Goal: Task Accomplishment & Management: Use online tool/utility

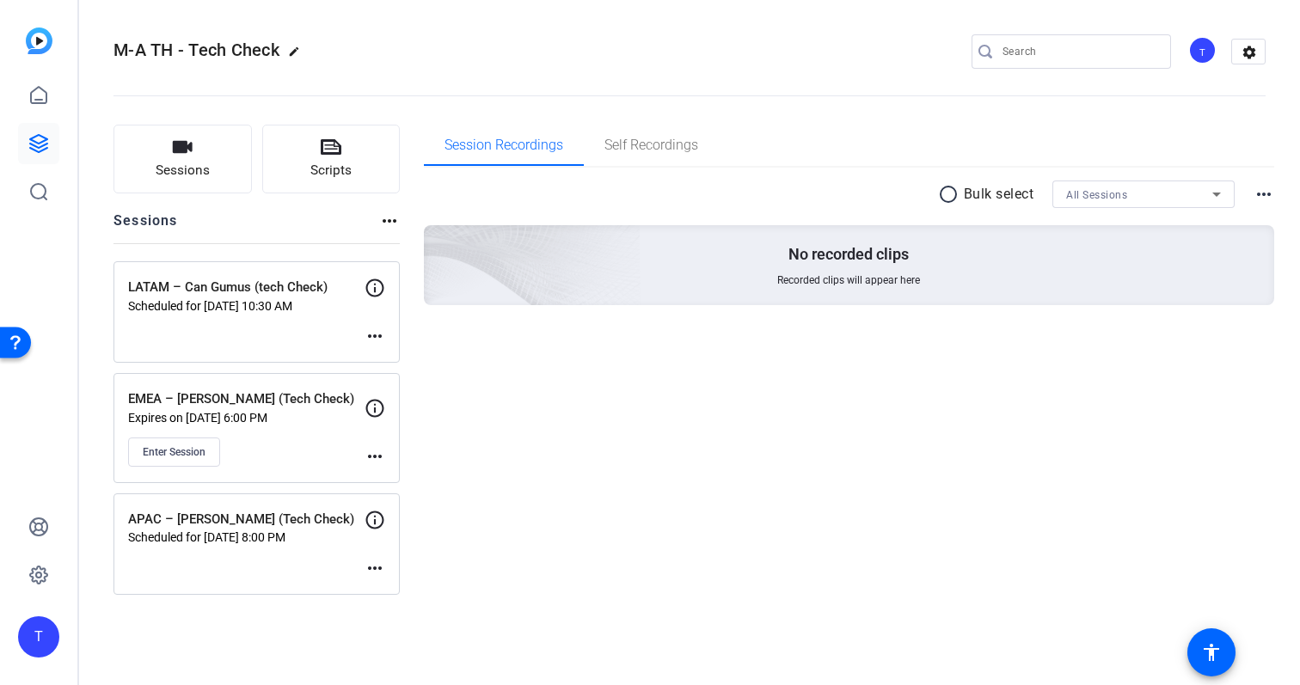
click at [208, 307] on p "Scheduled for [DATE] 10:30 AM" at bounding box center [246, 306] width 237 height 14
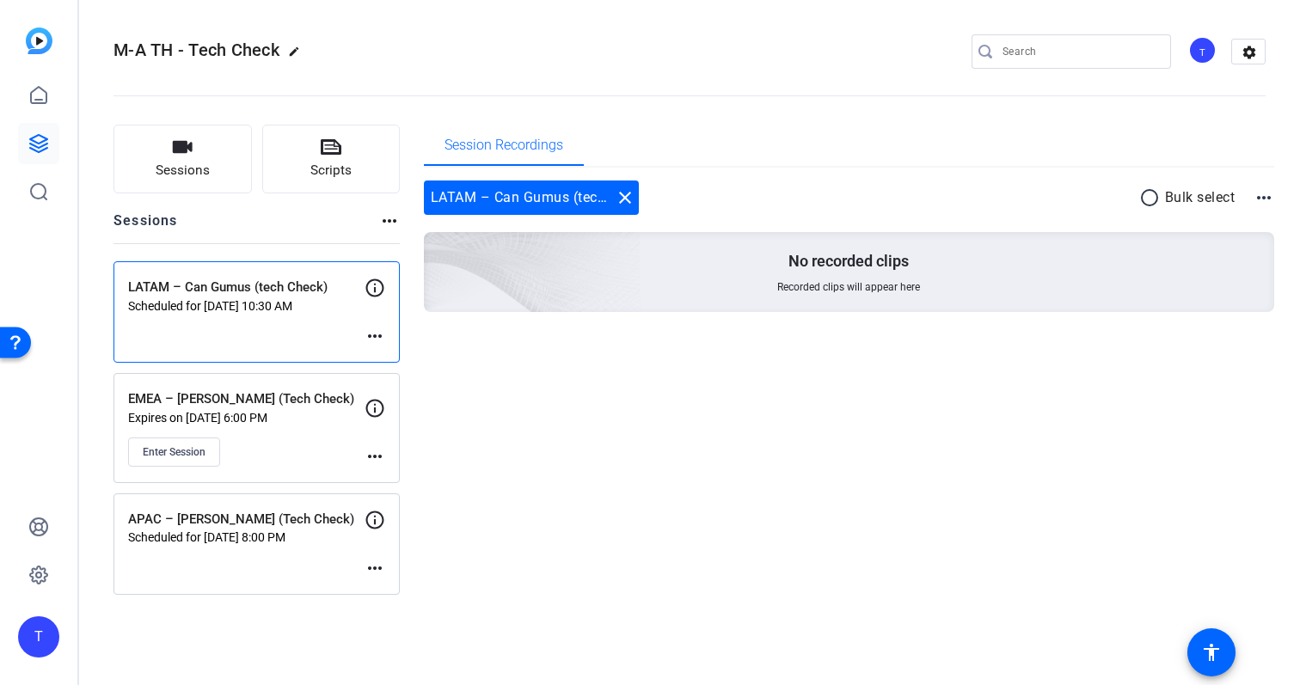
click at [270, 538] on p "Scheduled for [DATE] 8:00 PM" at bounding box center [246, 538] width 237 height 14
click at [268, 294] on p "LATAM – Can Gumus (tech Check)" at bounding box center [246, 288] width 237 height 20
click at [264, 554] on div "APAC – [PERSON_NAME] (Tech Check) Scheduled for [DATE] 8:00 PM more_horiz" at bounding box center [257, 544] width 286 height 101
click at [299, 429] on div "EMEA – [PERSON_NAME] (Tech Check) Expires on [DATE] 6:00 PM Enter Session" at bounding box center [246, 428] width 237 height 77
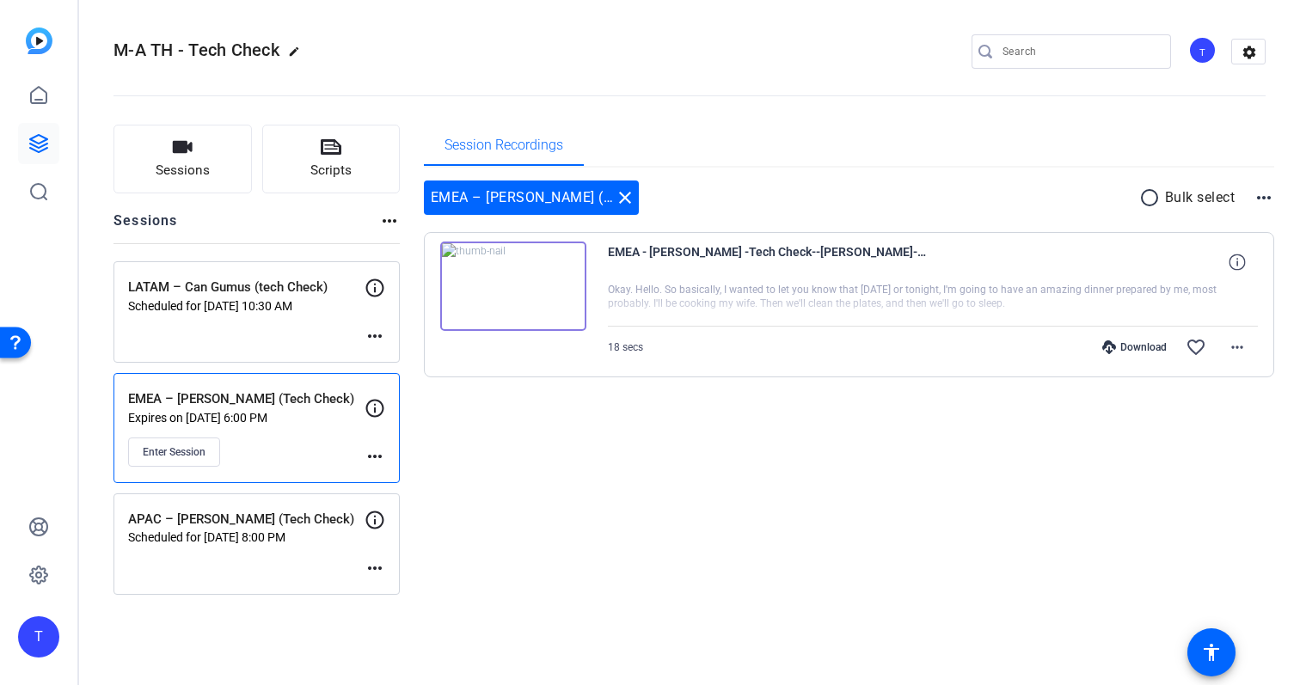
click at [503, 298] on img at bounding box center [513, 286] width 146 height 89
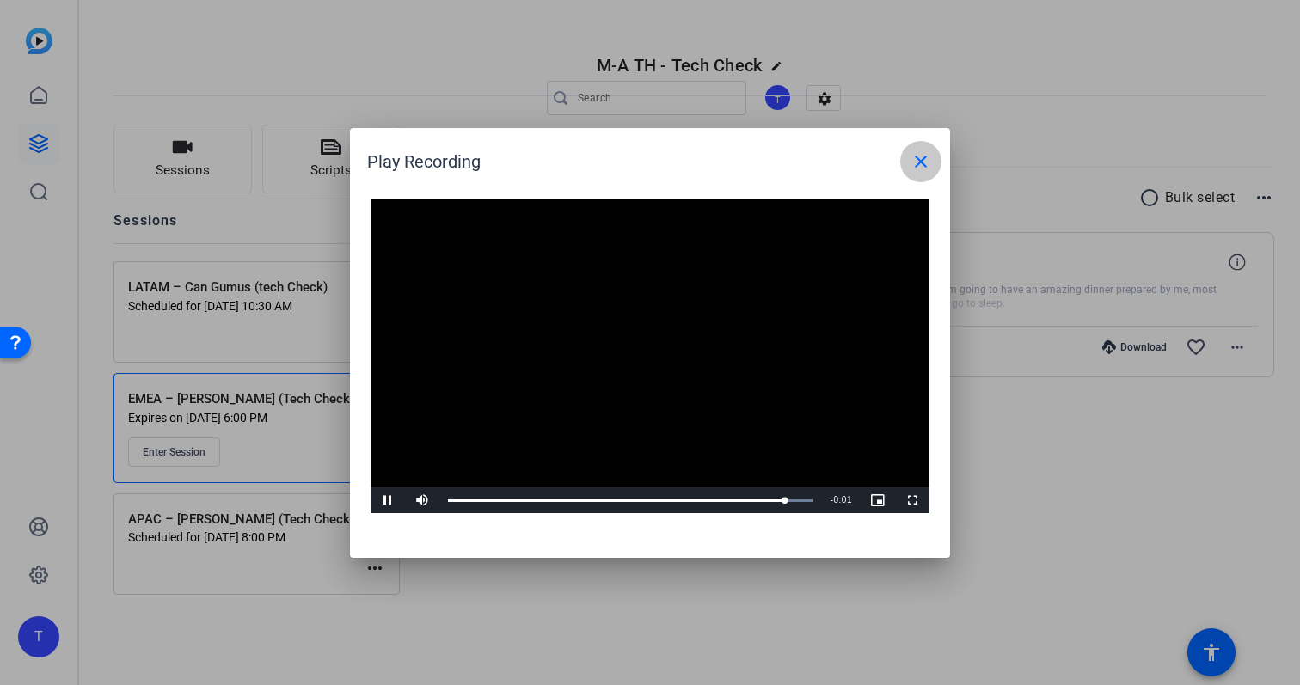
click at [928, 157] on mat-icon "close" at bounding box center [921, 161] width 21 height 21
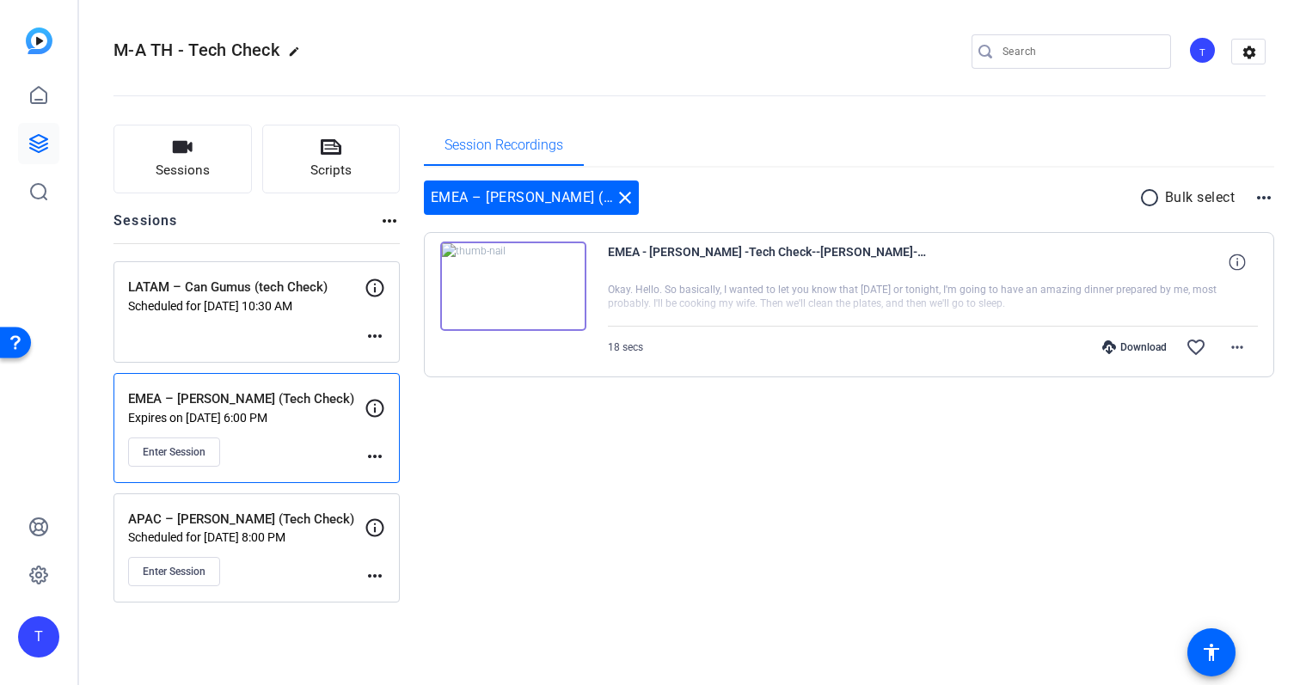
click at [510, 289] on img at bounding box center [513, 286] width 146 height 89
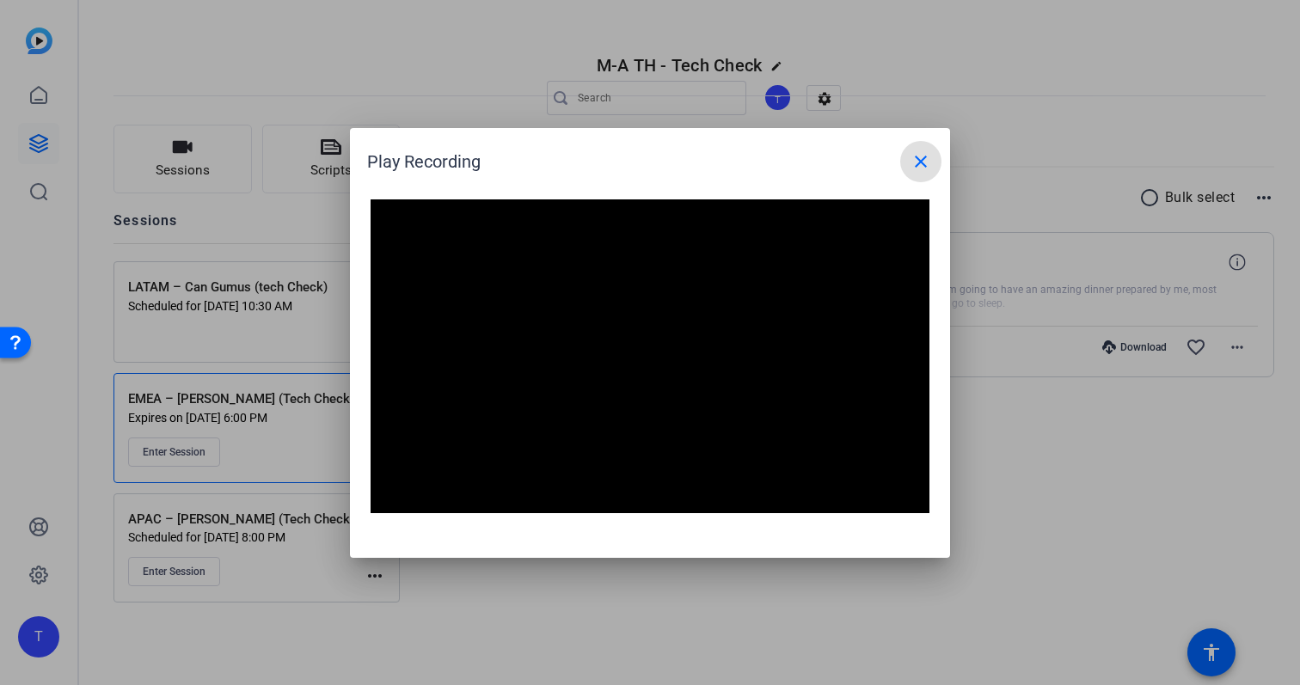
click at [931, 158] on mat-icon "close" at bounding box center [921, 161] width 21 height 21
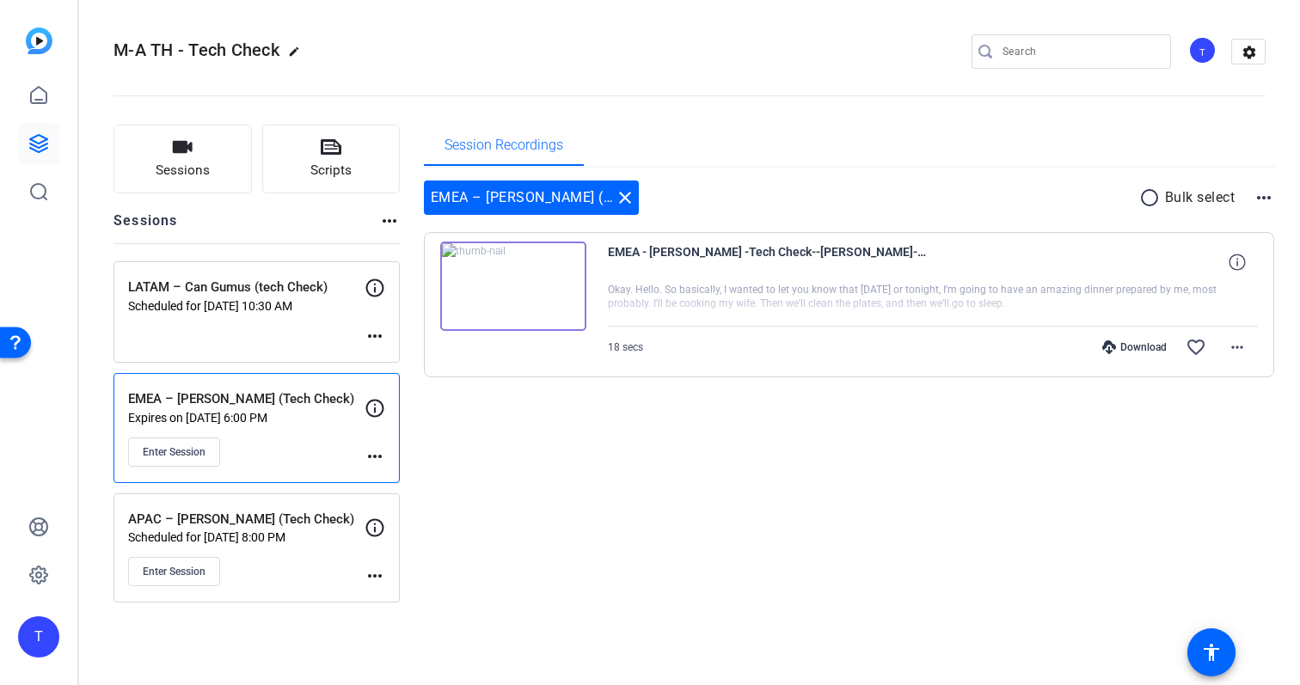
click at [280, 531] on p "Scheduled for [DATE] 8:00 PM" at bounding box center [246, 538] width 237 height 14
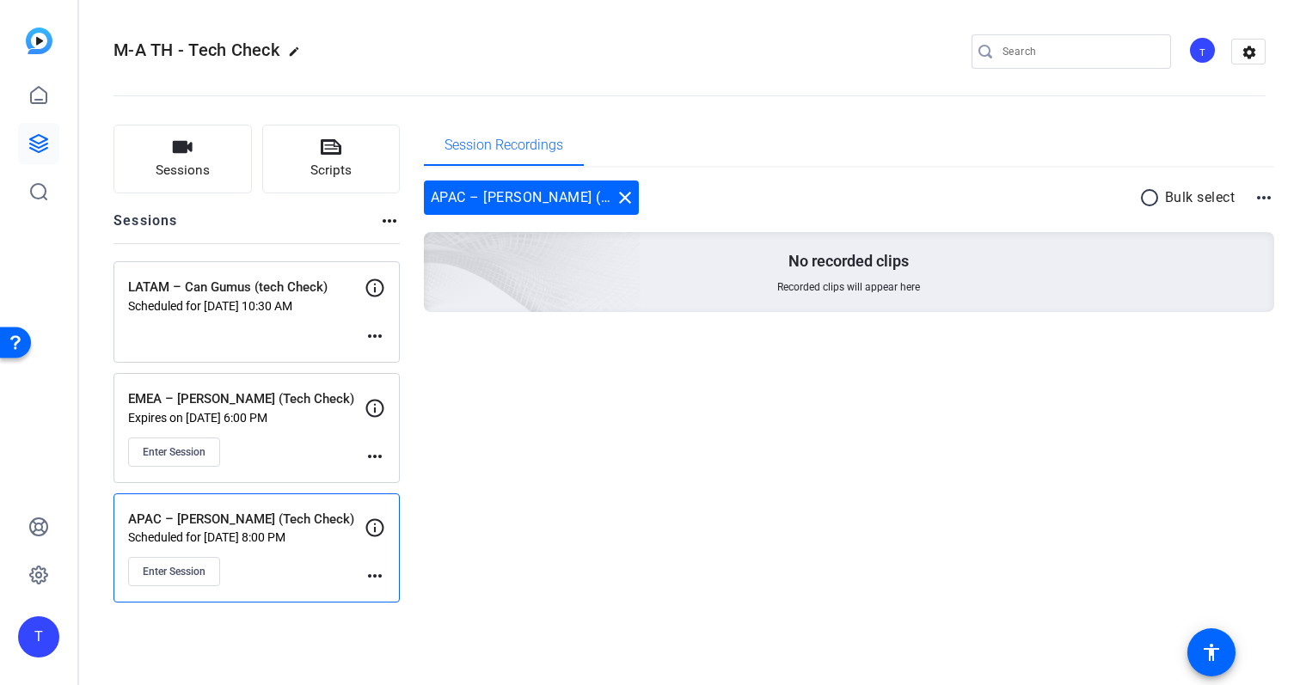
click at [560, 599] on div "Session Recordings APAC – [PERSON_NAME] (Tech Check) close radio_button_uncheck…" at bounding box center [849, 364] width 851 height 478
click at [180, 565] on span "Enter Session" at bounding box center [174, 572] width 63 height 14
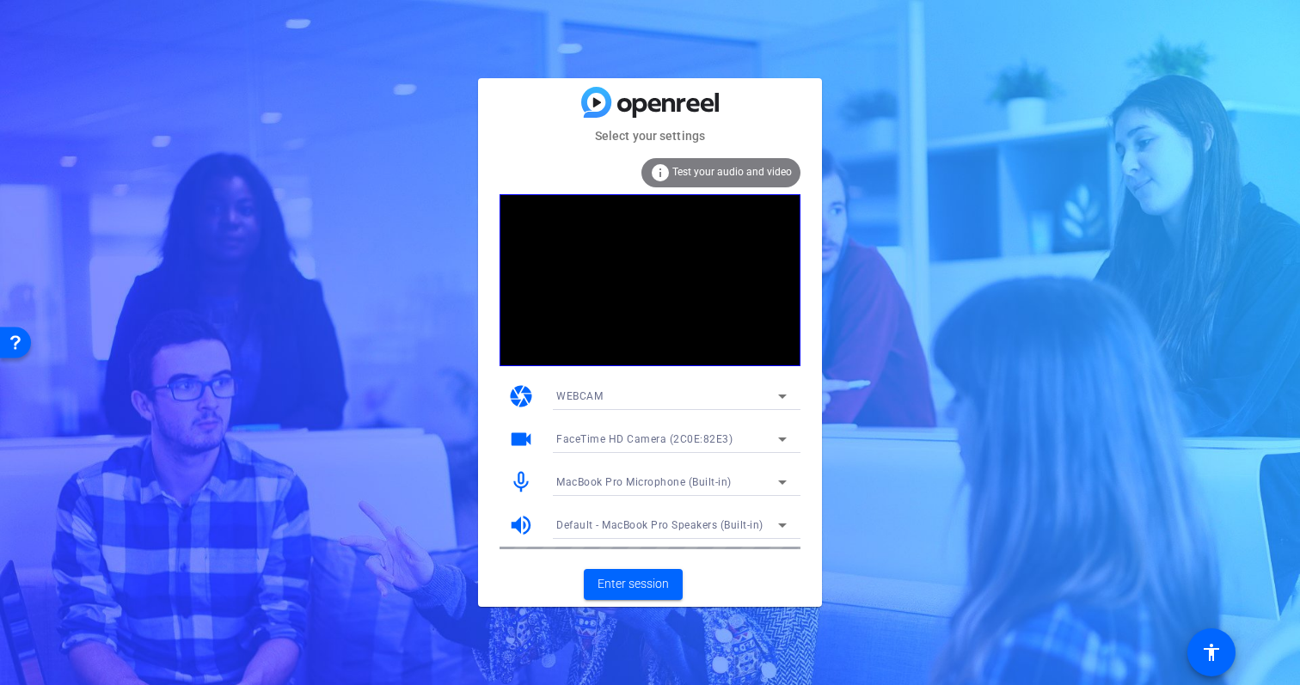
click at [725, 481] on span "MacBook Pro Microphone (Built-in)" at bounding box center [643, 482] width 175 height 12
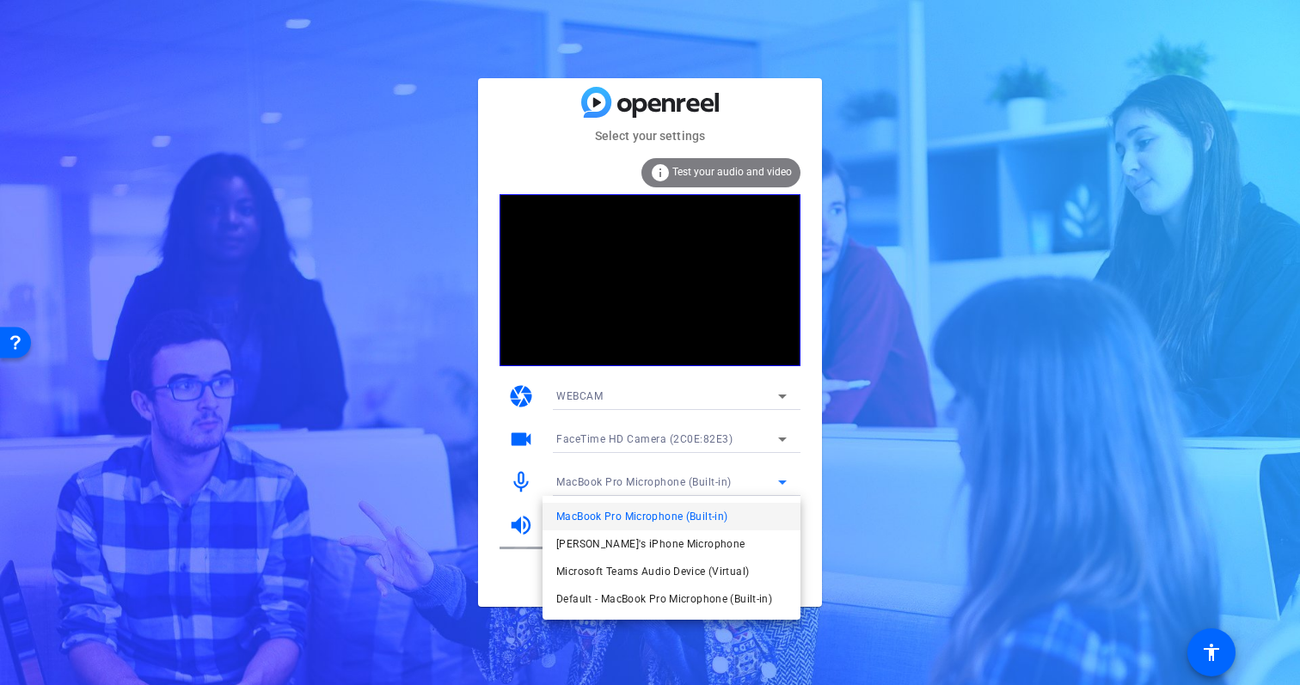
click at [880, 476] on div at bounding box center [650, 342] width 1300 height 685
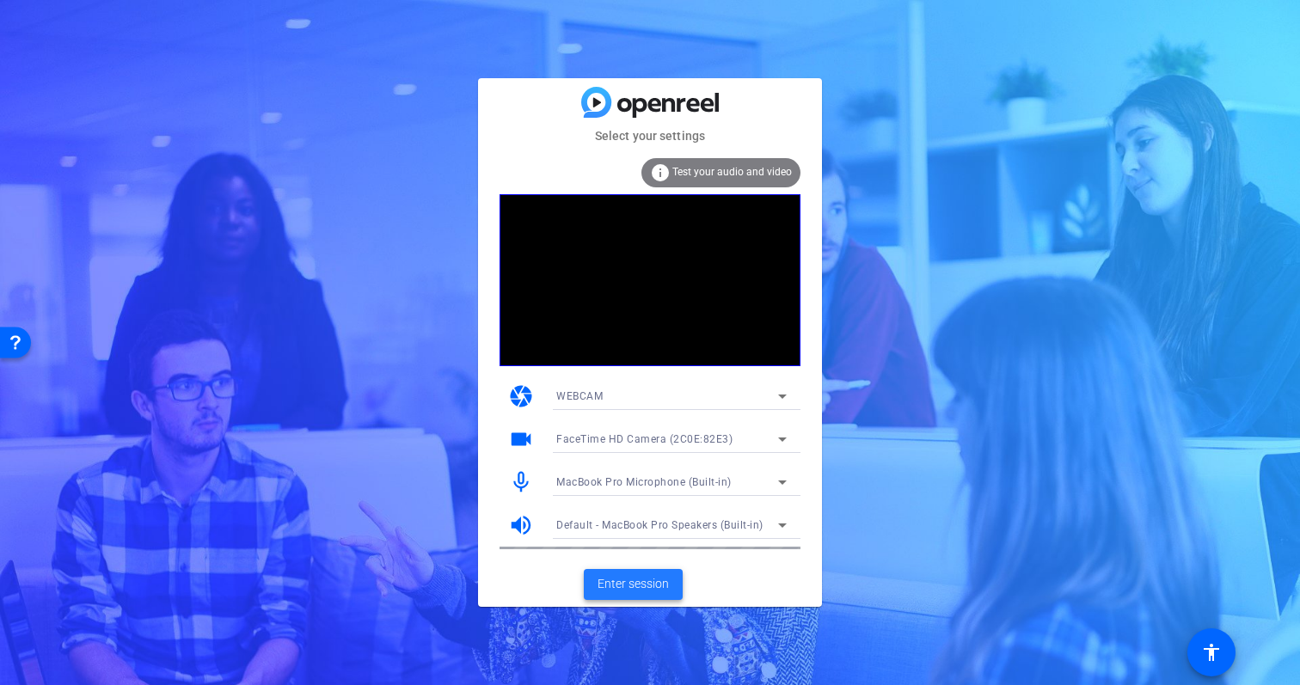
click at [624, 582] on span "Enter session" at bounding box center [633, 584] width 71 height 18
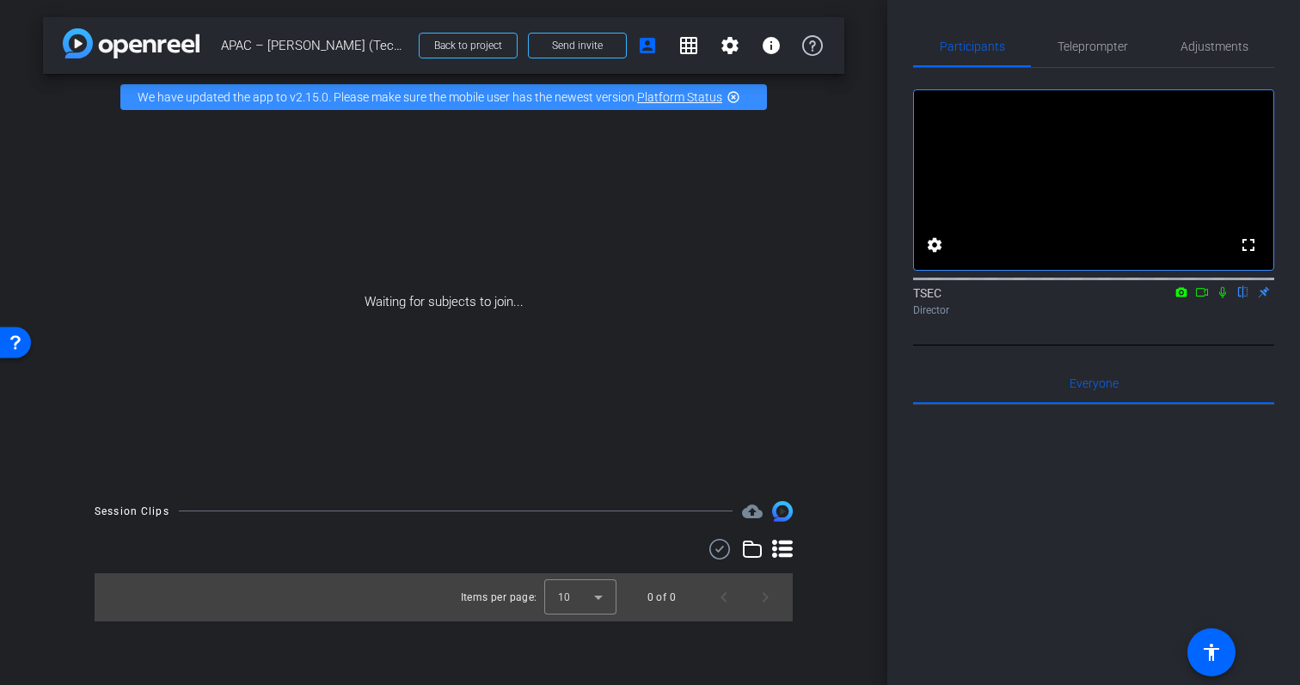
click at [1204, 298] on icon at bounding box center [1202, 292] width 14 height 12
click at [1241, 298] on icon at bounding box center [1243, 292] width 7 height 11
click at [732, 97] on mat-icon "highlight_off" at bounding box center [734, 97] width 14 height 14
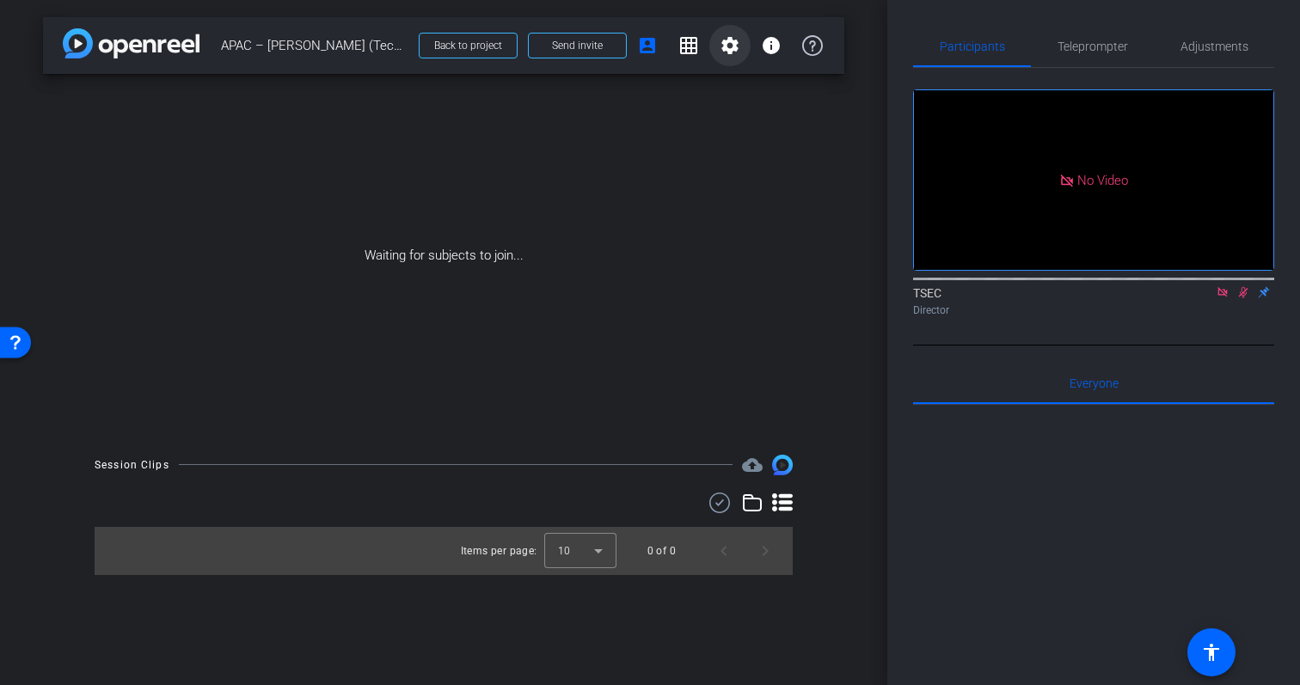
click at [735, 61] on span at bounding box center [730, 45] width 41 height 41
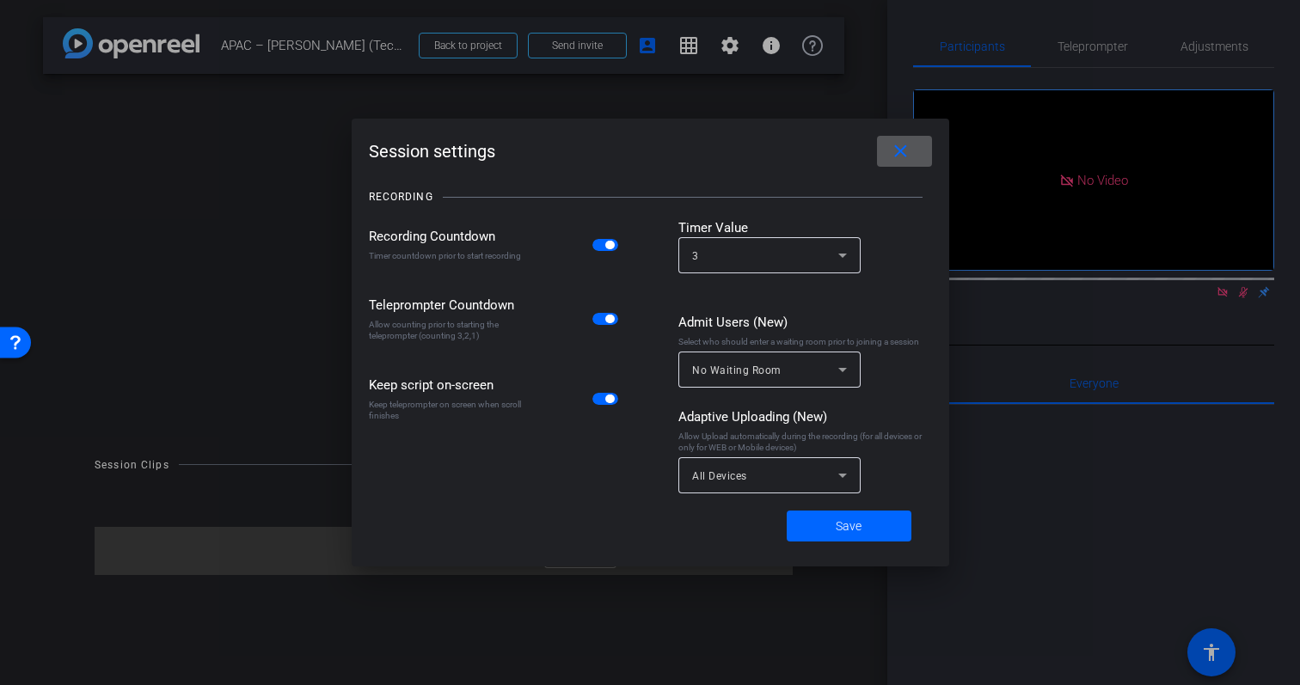
click at [850, 276] on div at bounding box center [770, 282] width 182 height 19
click at [842, 267] on div "3" at bounding box center [769, 255] width 155 height 36
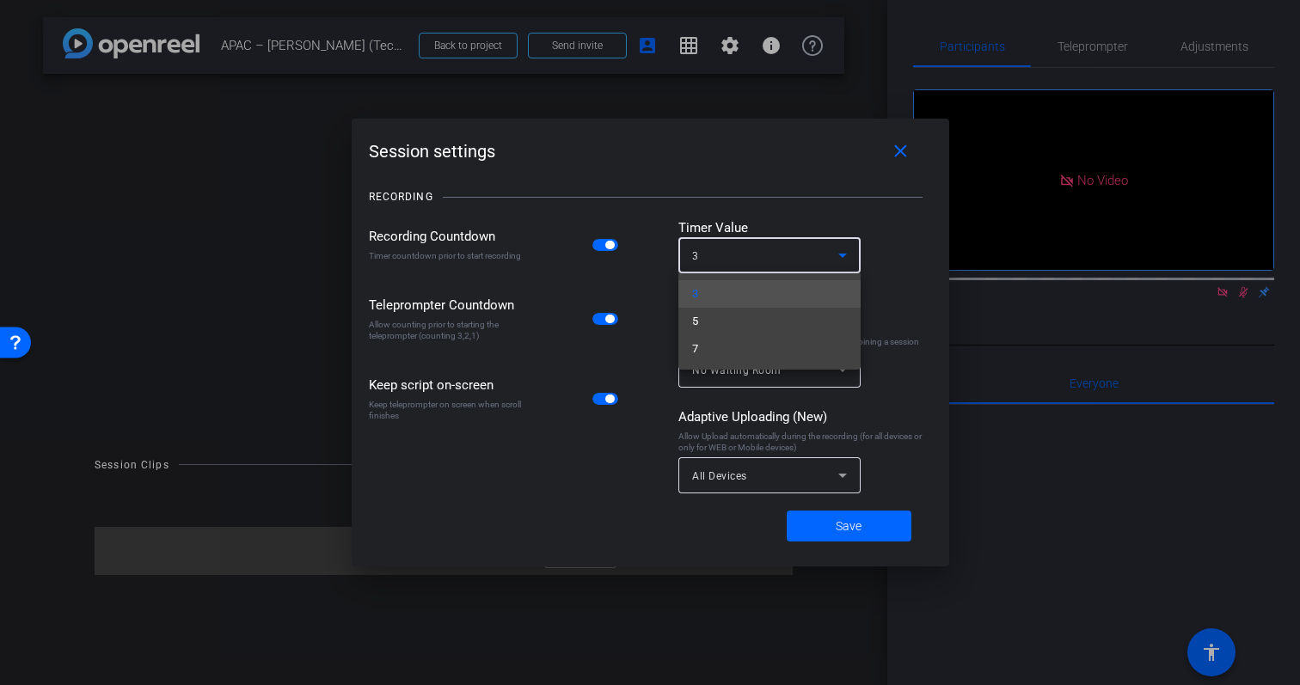
click at [910, 277] on div at bounding box center [650, 342] width 1300 height 685
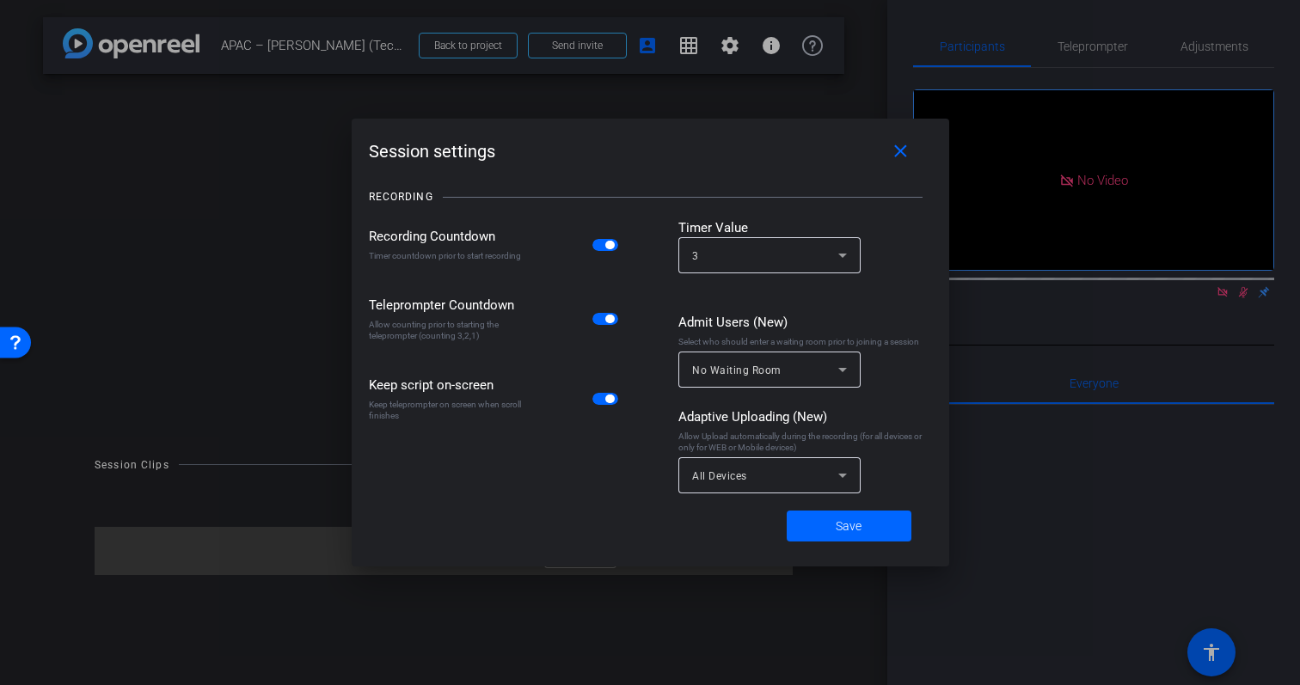
click at [780, 363] on div "No Waiting Room" at bounding box center [765, 371] width 146 height 22
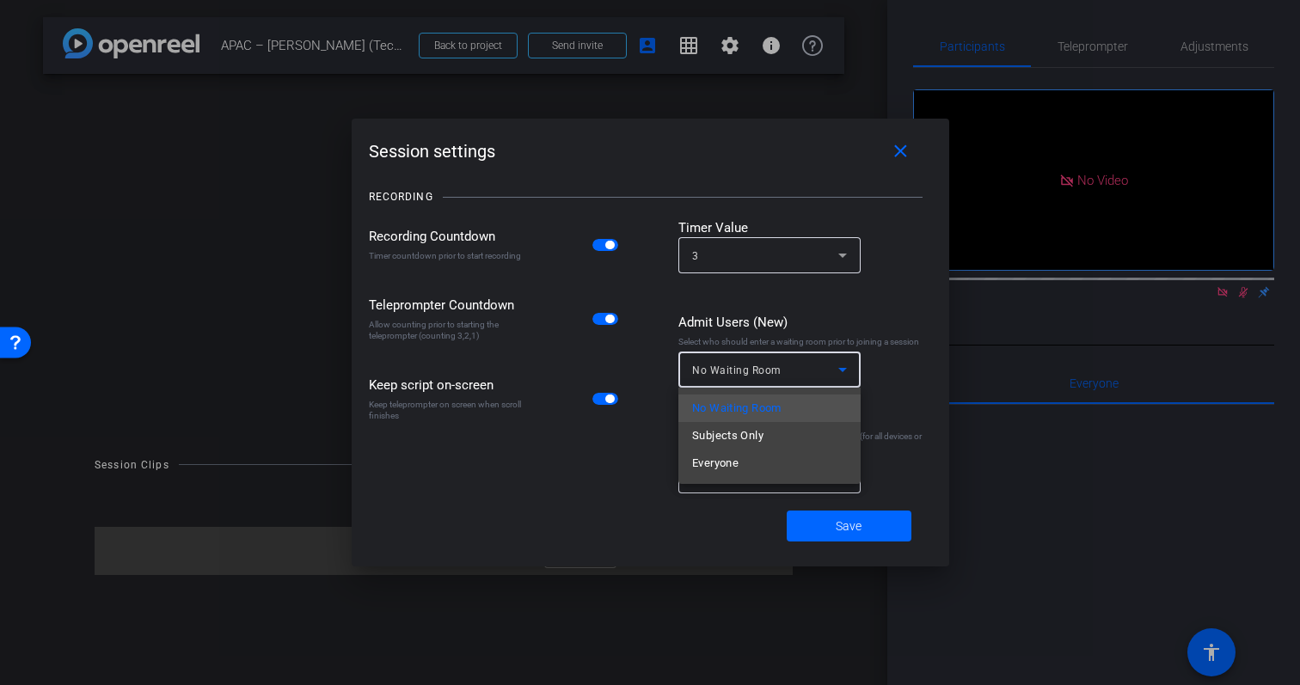
click at [875, 334] on div at bounding box center [650, 342] width 1300 height 685
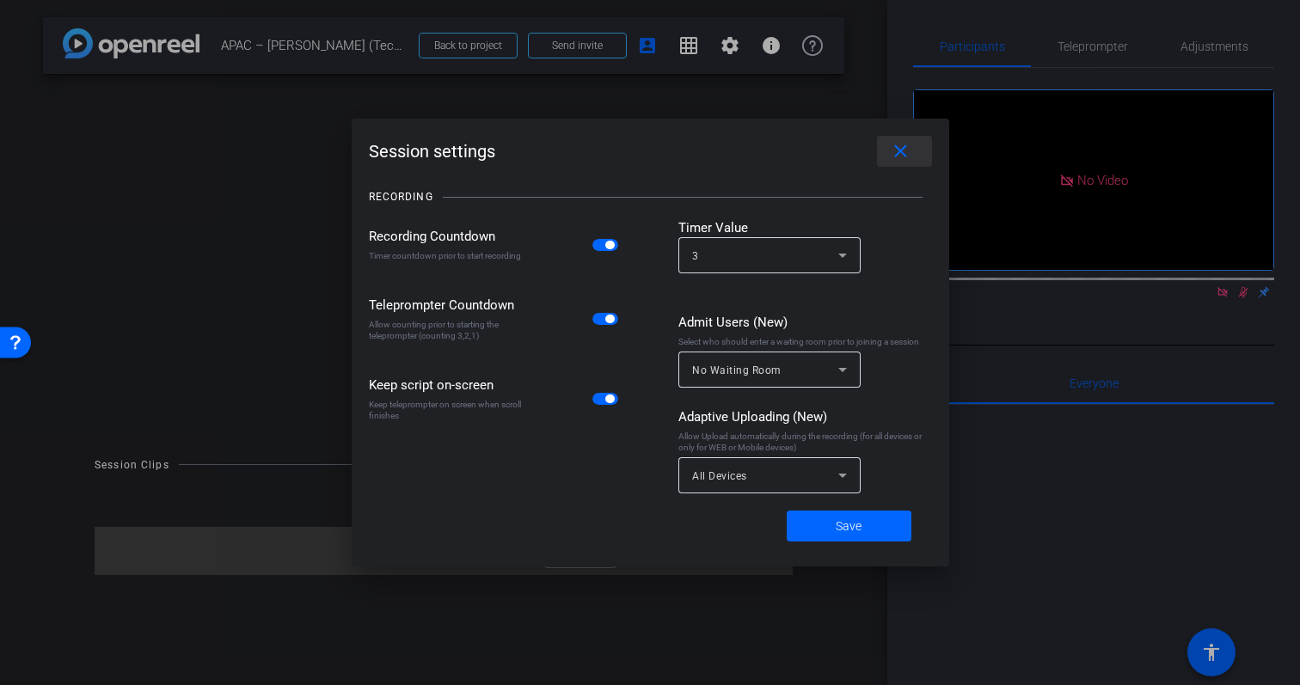
click at [904, 153] on mat-icon "close" at bounding box center [901, 152] width 22 height 22
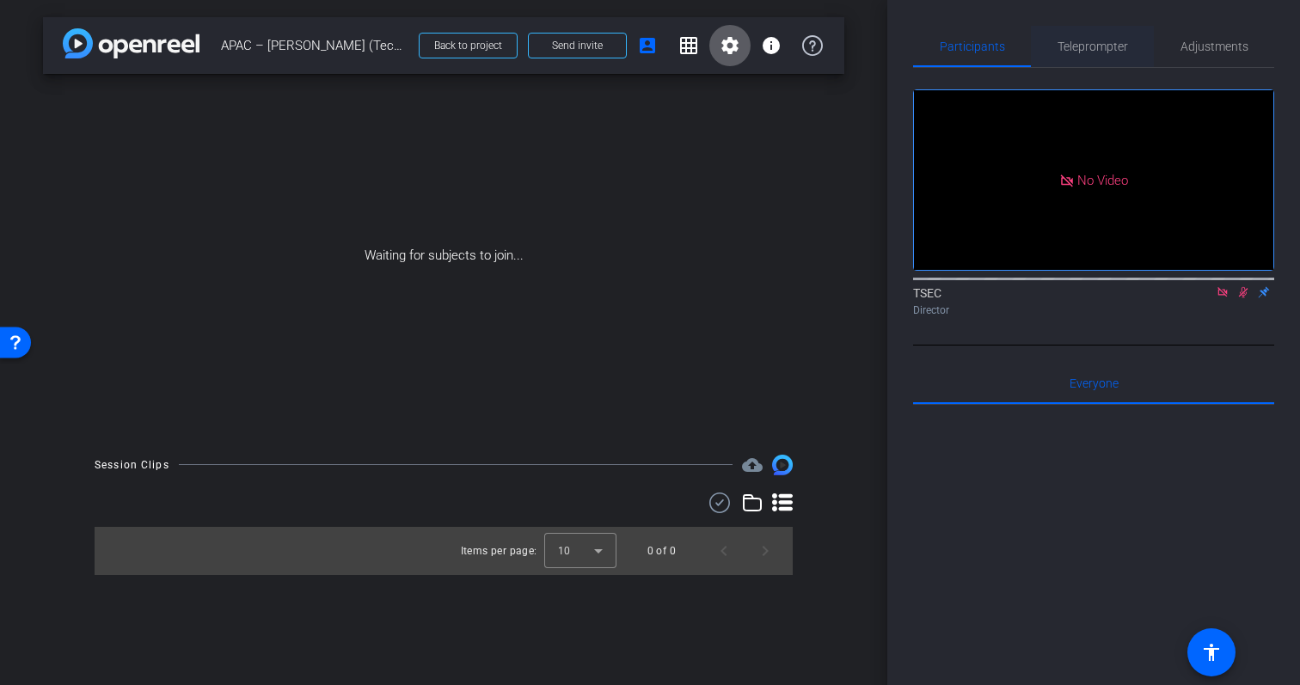
click at [1079, 44] on span "Teleprompter" at bounding box center [1093, 46] width 71 height 12
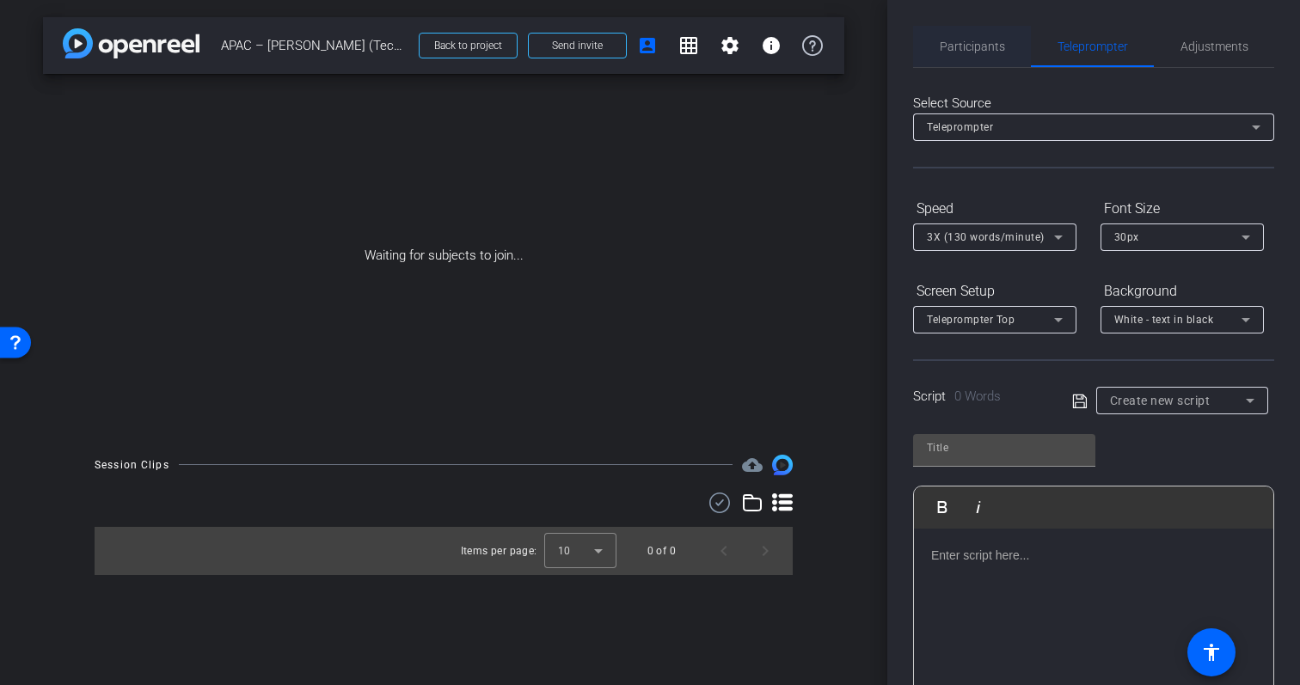
click at [1011, 47] on div "Participants" at bounding box center [972, 46] width 118 height 41
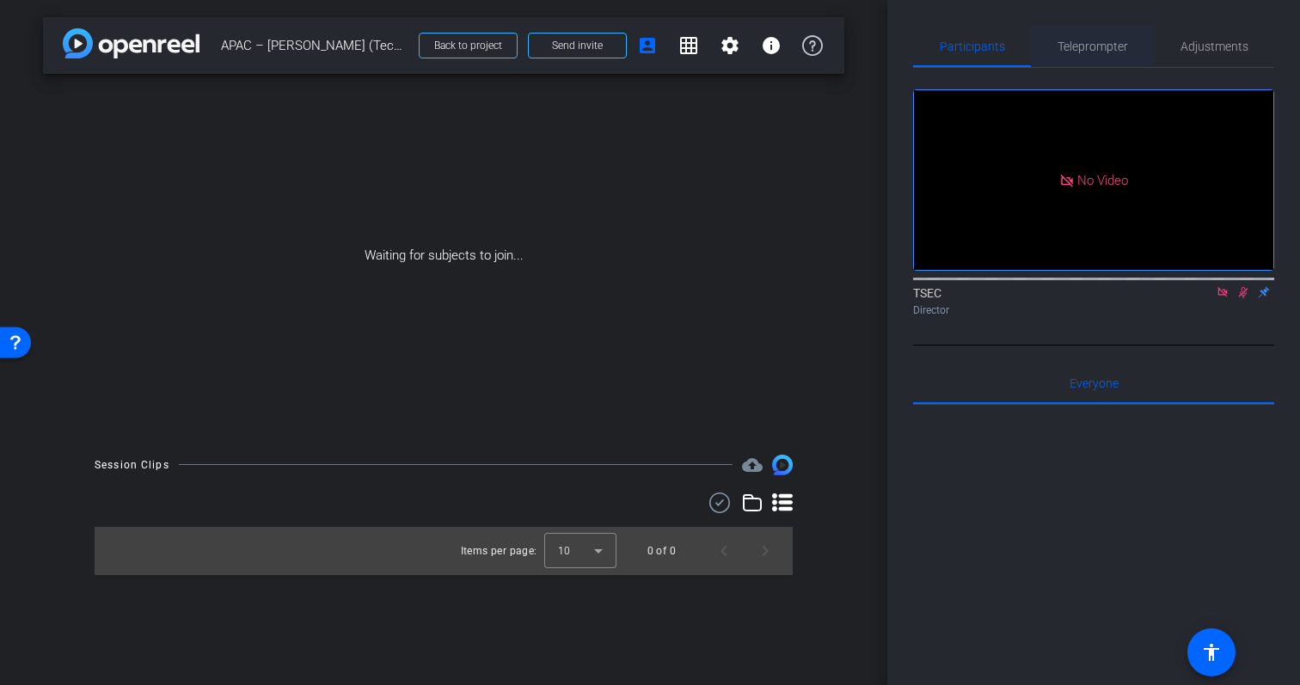
click at [1099, 45] on span "Teleprompter" at bounding box center [1093, 46] width 71 height 12
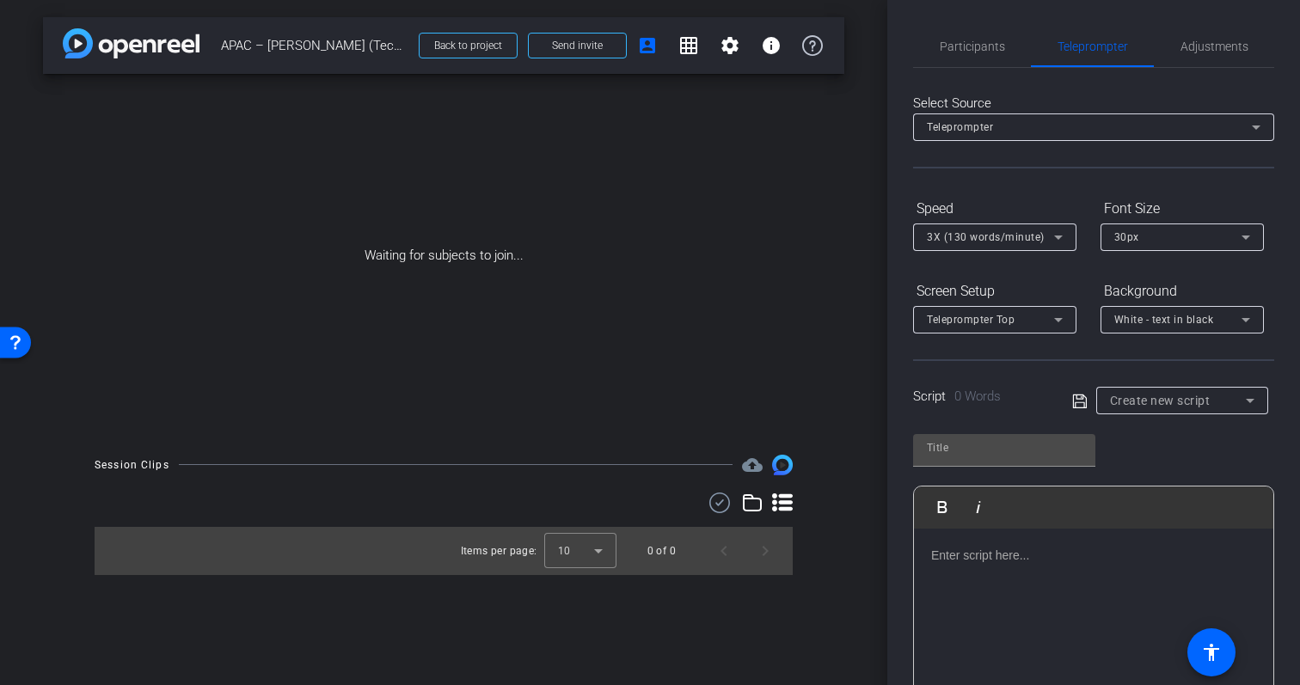
click at [1058, 595] on div at bounding box center [1094, 615] width 360 height 172
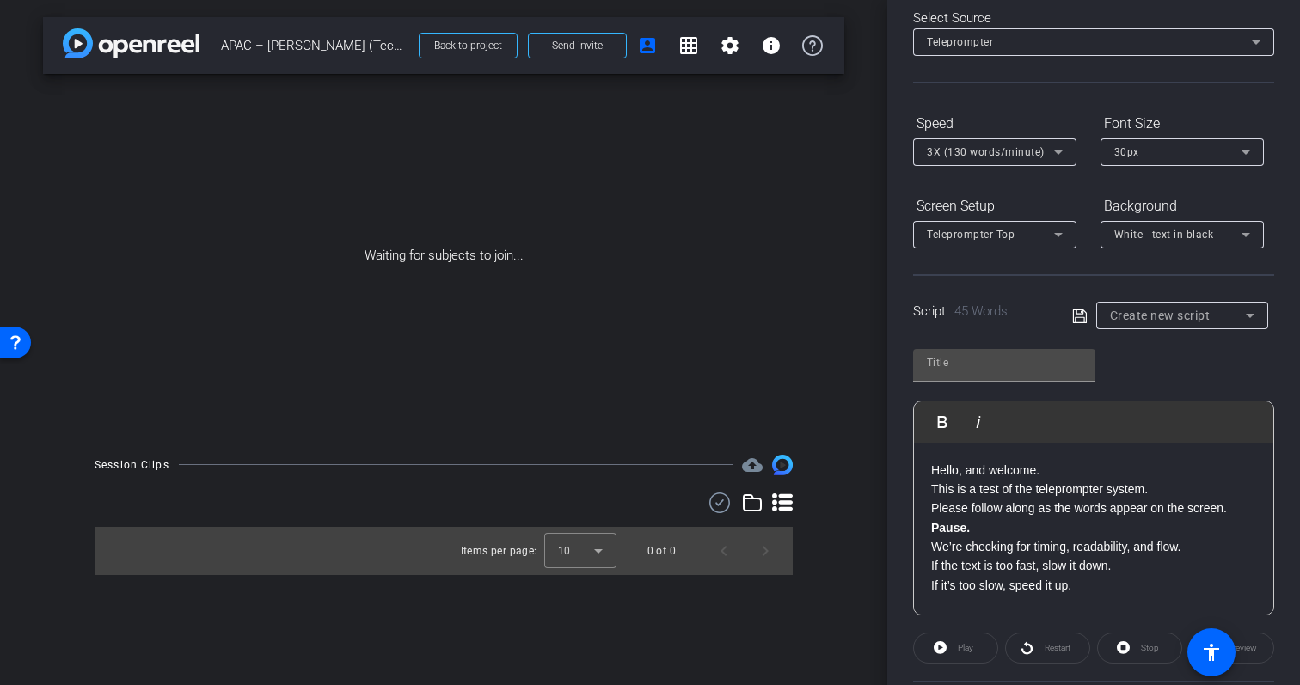
scroll to position [114, 0]
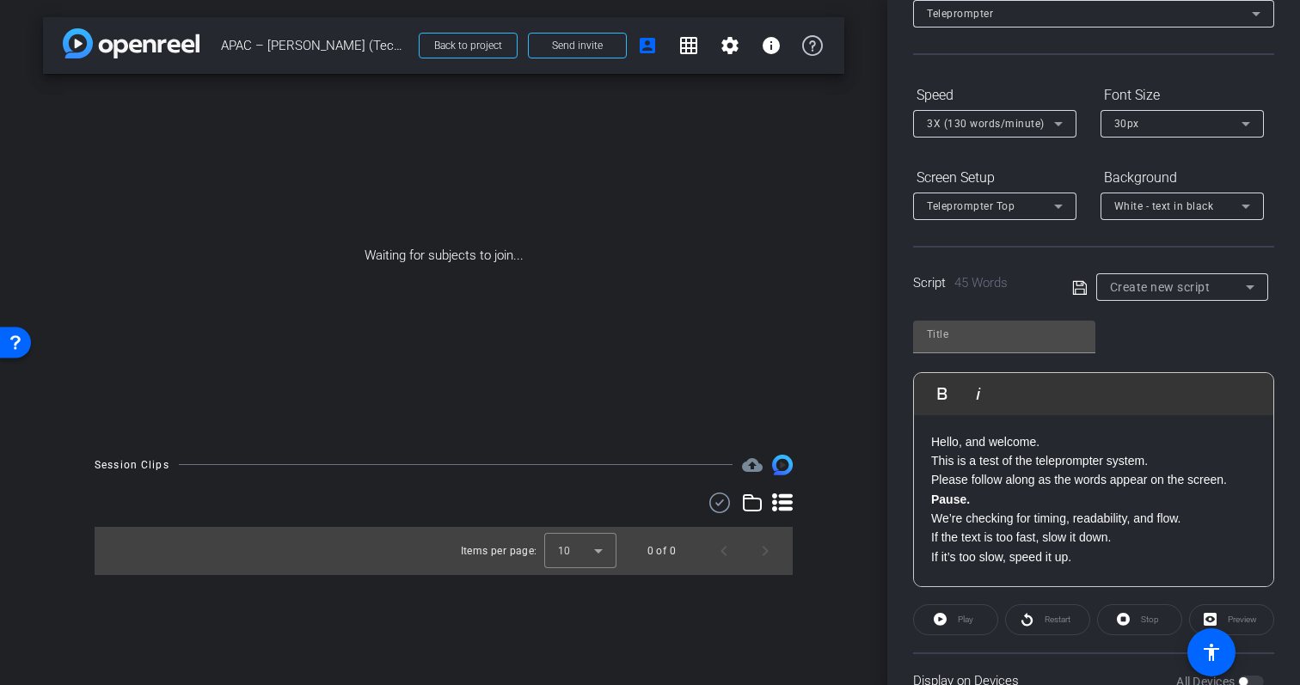
click at [1006, 501] on p "Pause." at bounding box center [1093, 499] width 325 height 19
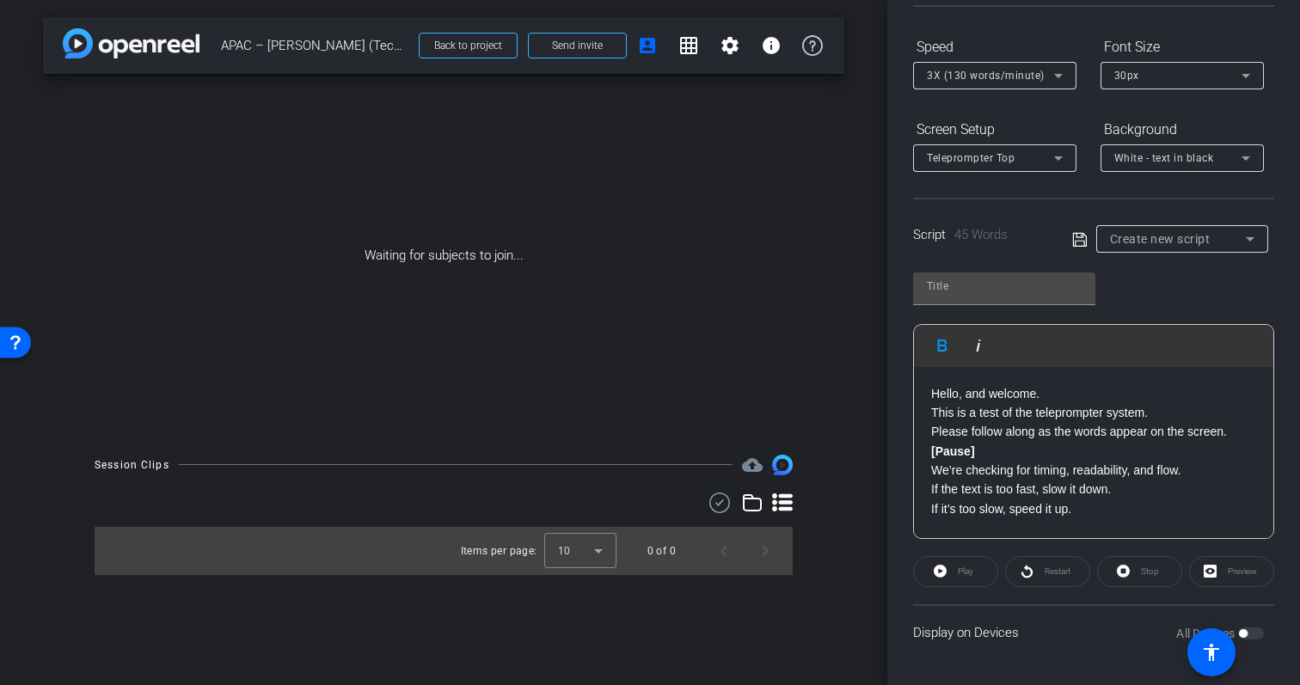
scroll to position [0, 0]
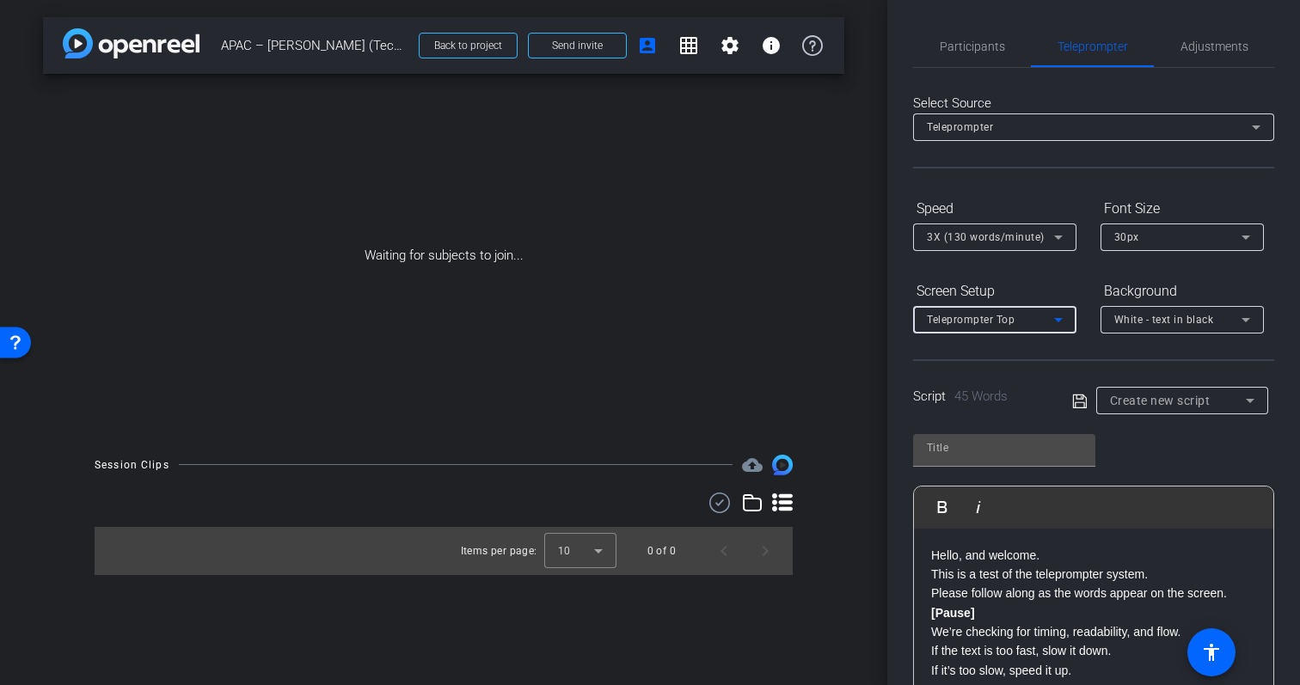
click at [1050, 327] on icon at bounding box center [1058, 320] width 21 height 21
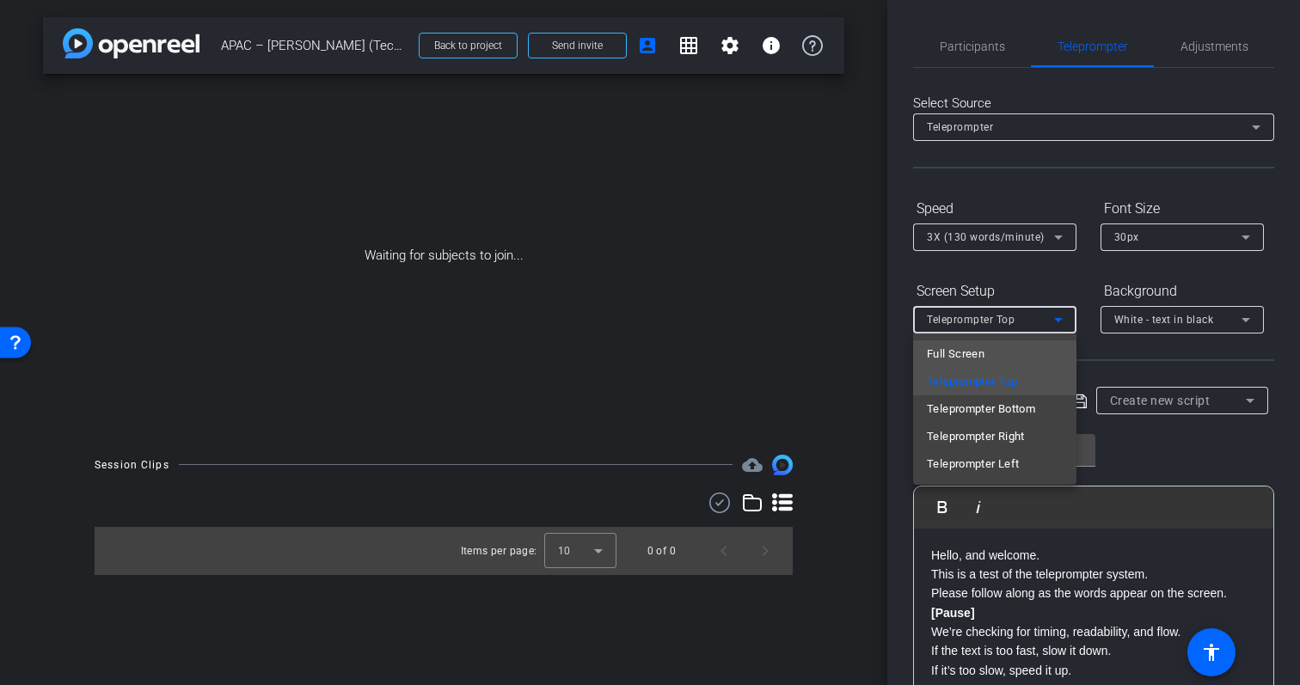
click at [1016, 351] on mat-option "Full Screen" at bounding box center [994, 355] width 163 height 28
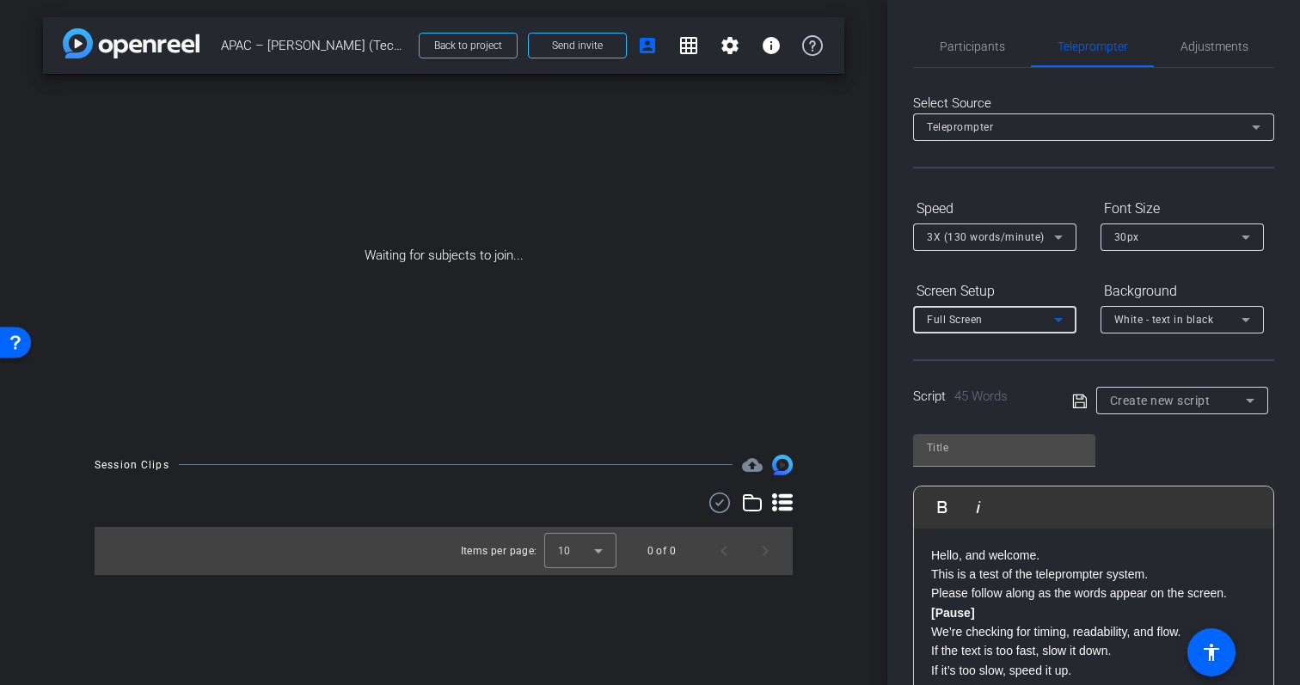
type input "Default title 7388"
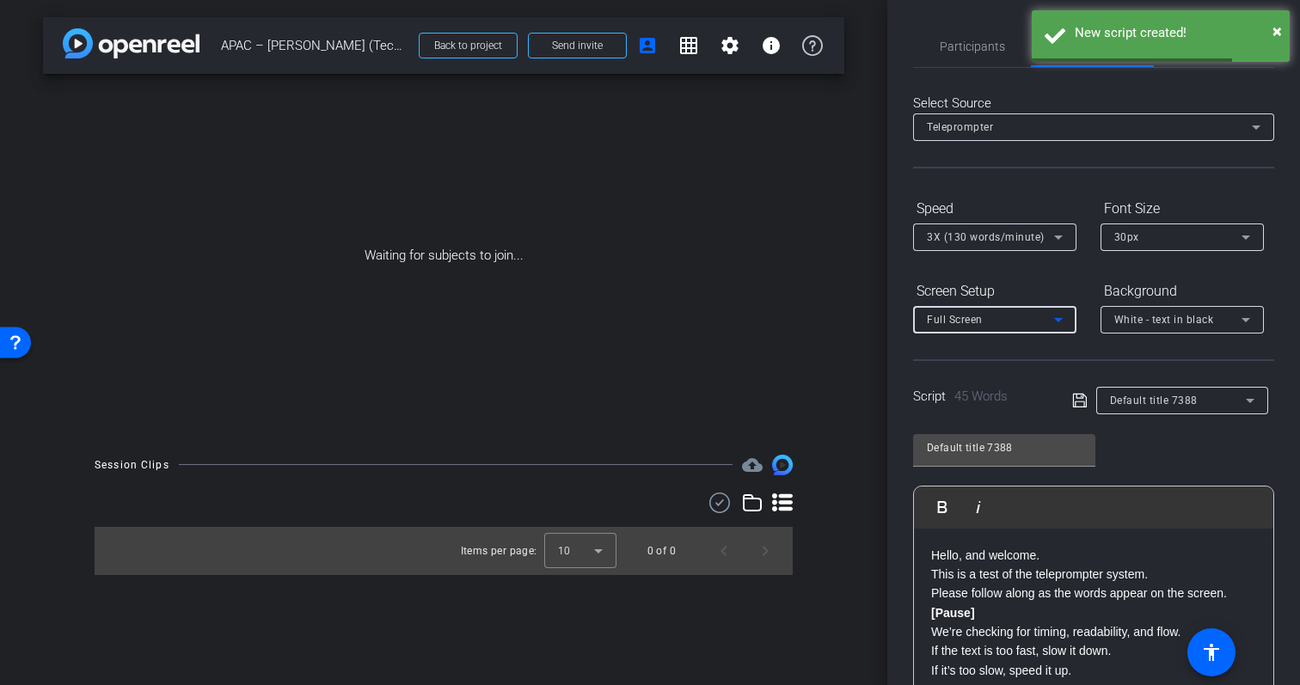
click at [1187, 401] on span "Default title 7388" at bounding box center [1154, 401] width 88 height 12
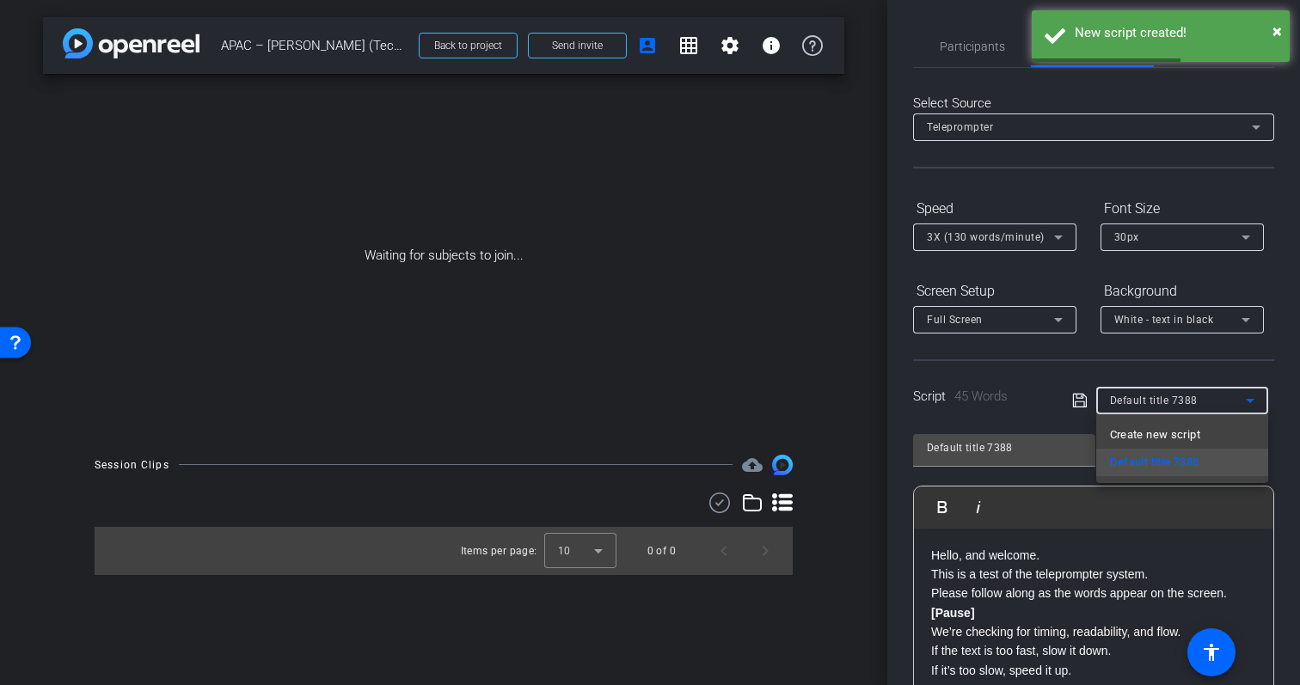
click at [1211, 534] on div at bounding box center [650, 342] width 1300 height 685
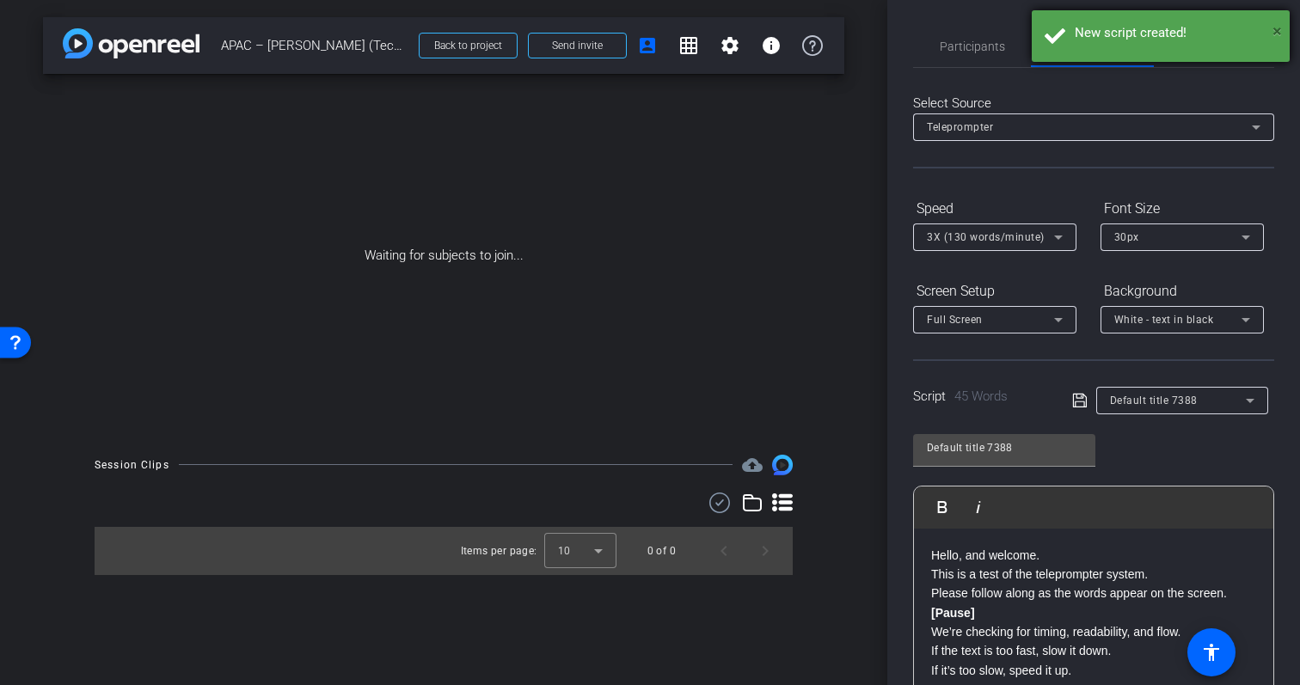
click at [1275, 24] on span "×" at bounding box center [1277, 31] width 9 height 21
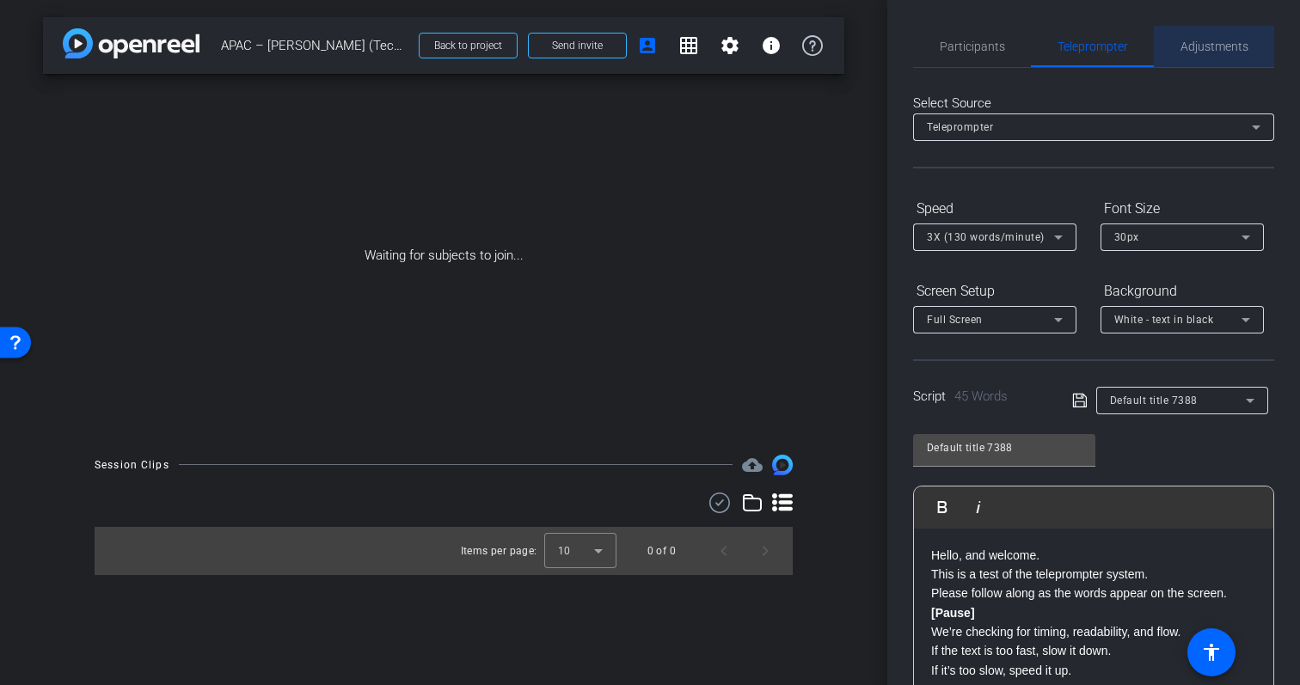
click at [1214, 66] on span "Adjustments" at bounding box center [1215, 46] width 68 height 41
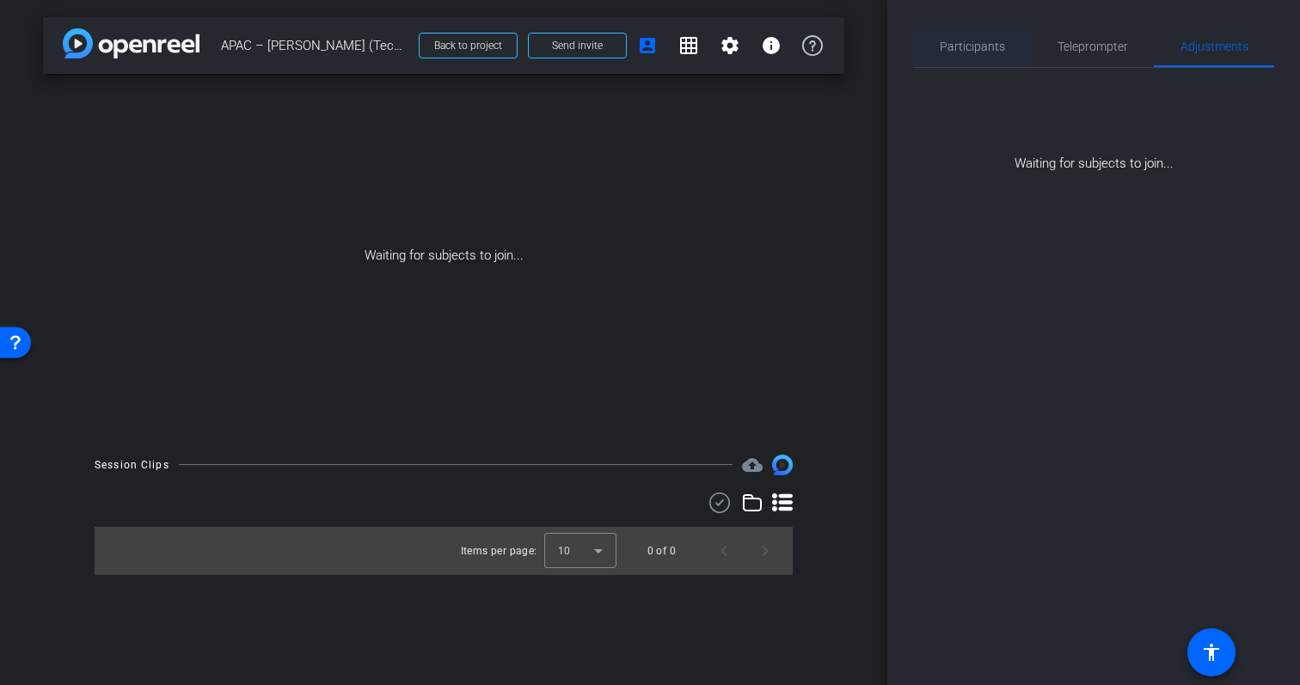
click at [957, 38] on span "Participants" at bounding box center [972, 46] width 65 height 41
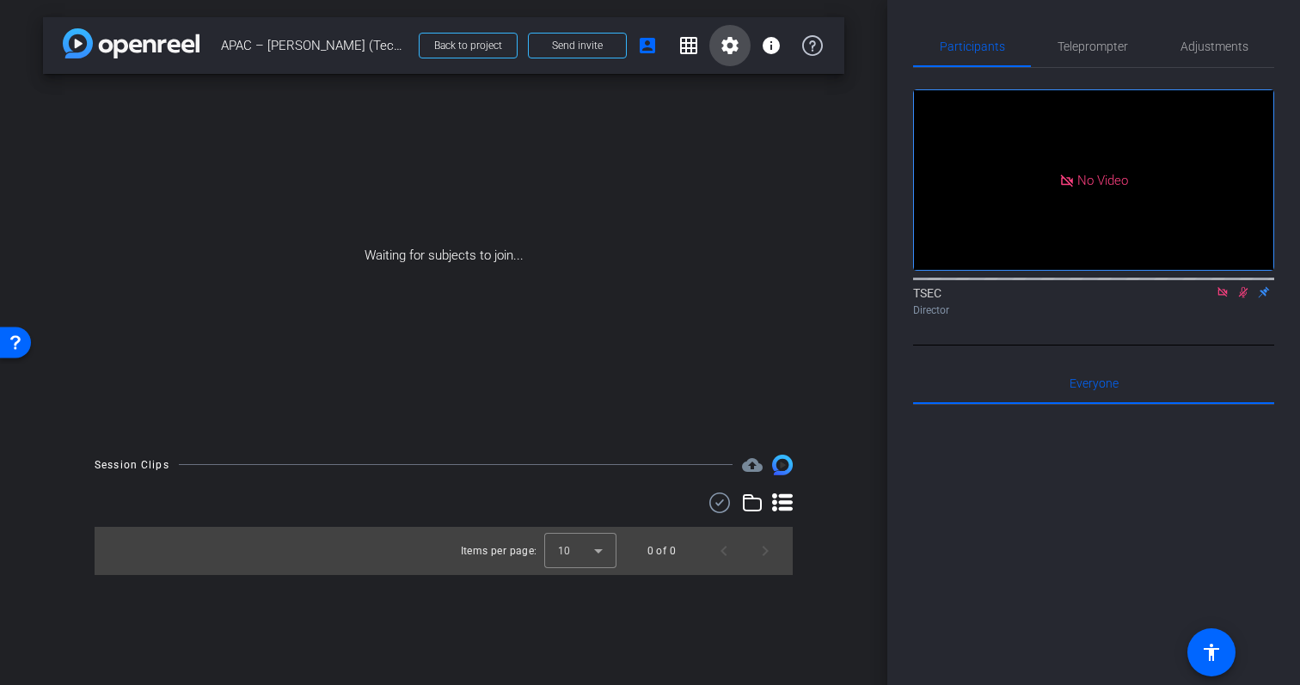
click at [728, 45] on mat-icon "settings" at bounding box center [730, 45] width 21 height 21
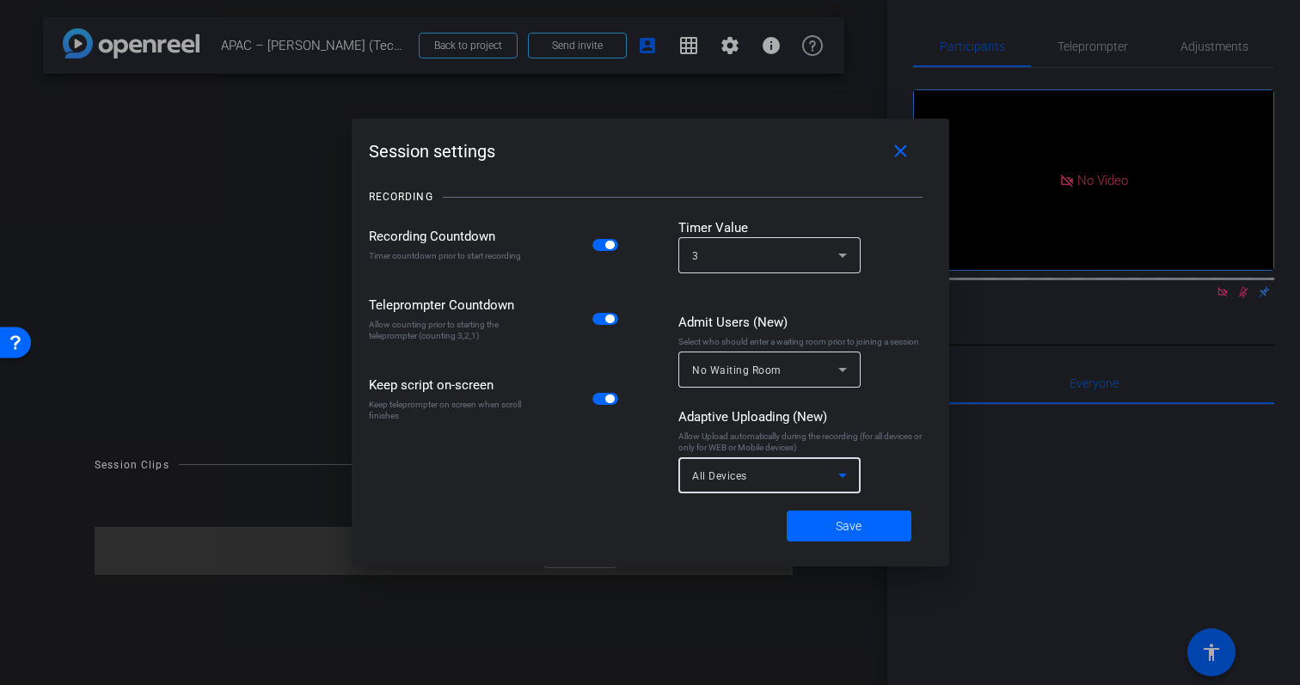
click at [741, 479] on span "All Devices" at bounding box center [719, 476] width 55 height 12
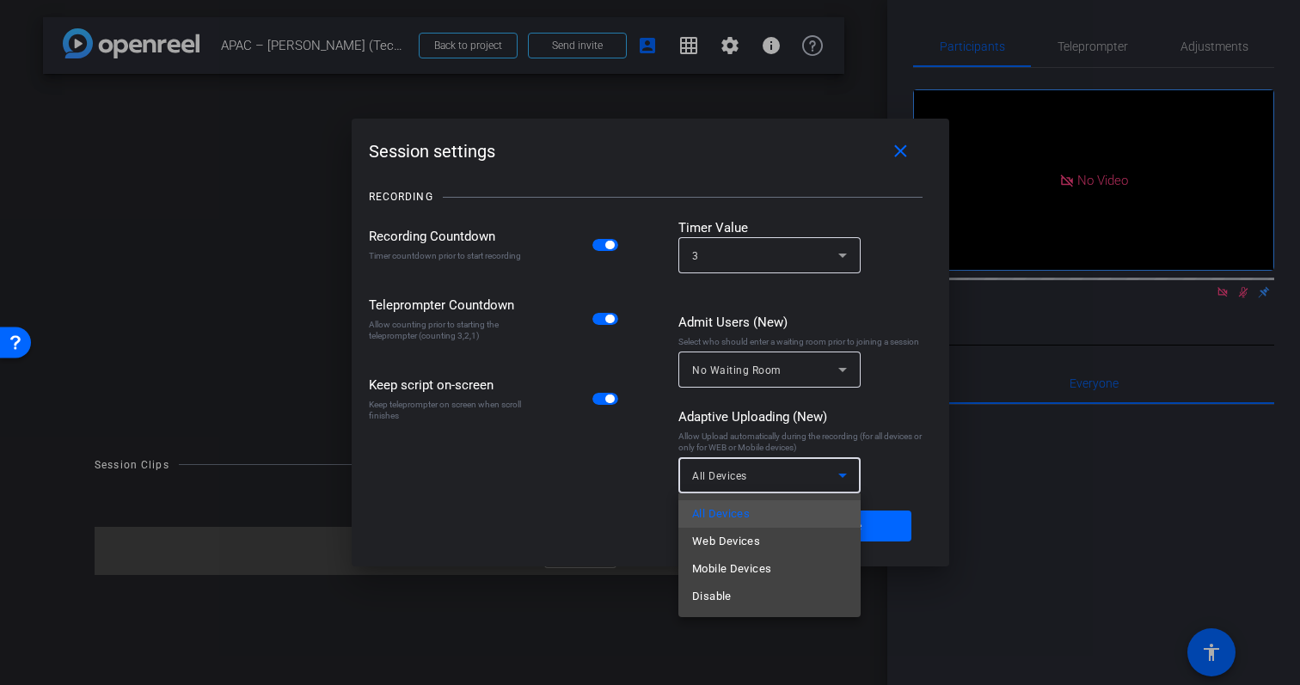
click at [635, 509] on div at bounding box center [650, 342] width 1300 height 685
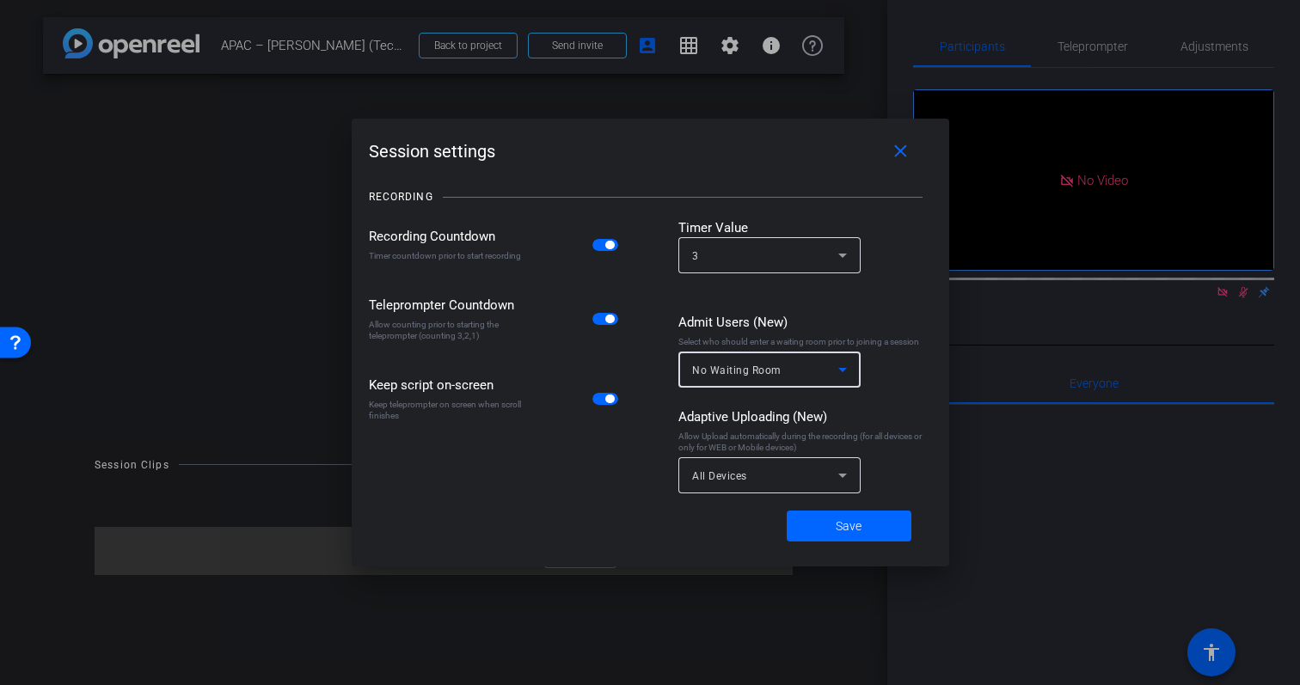
click at [761, 365] on span "No Waiting Room" at bounding box center [736, 371] width 89 height 12
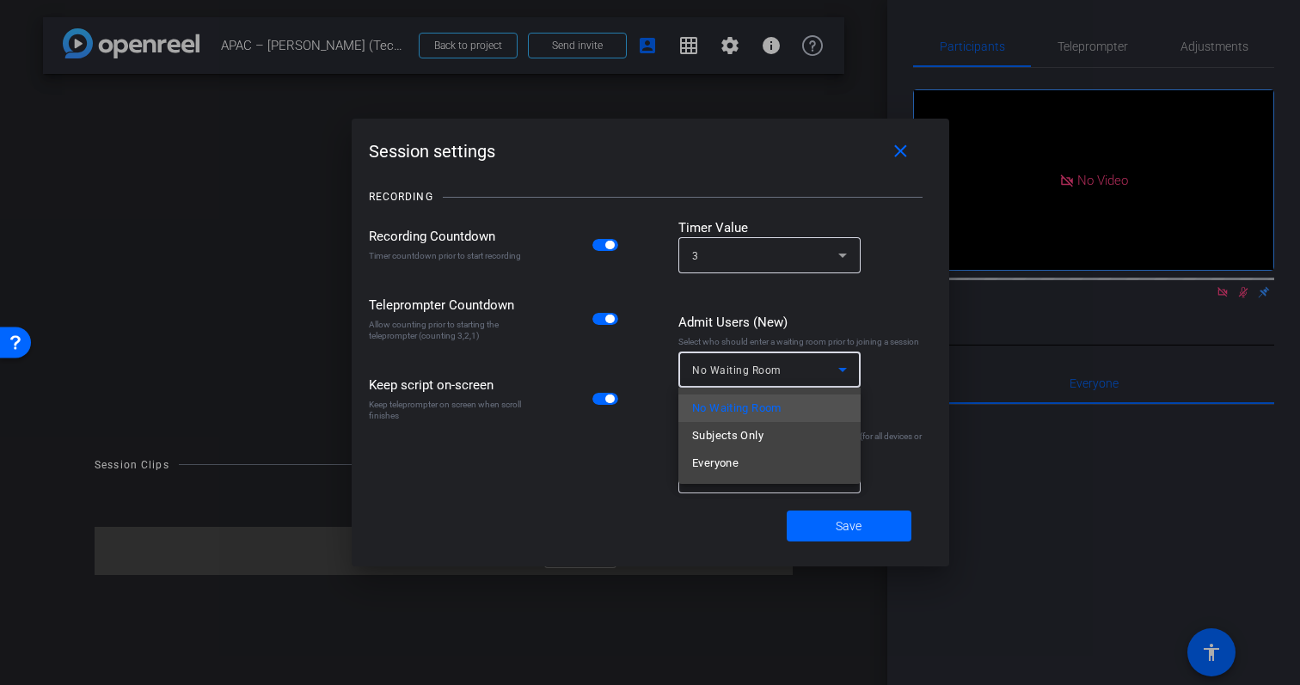
click at [607, 498] on div at bounding box center [650, 342] width 1300 height 685
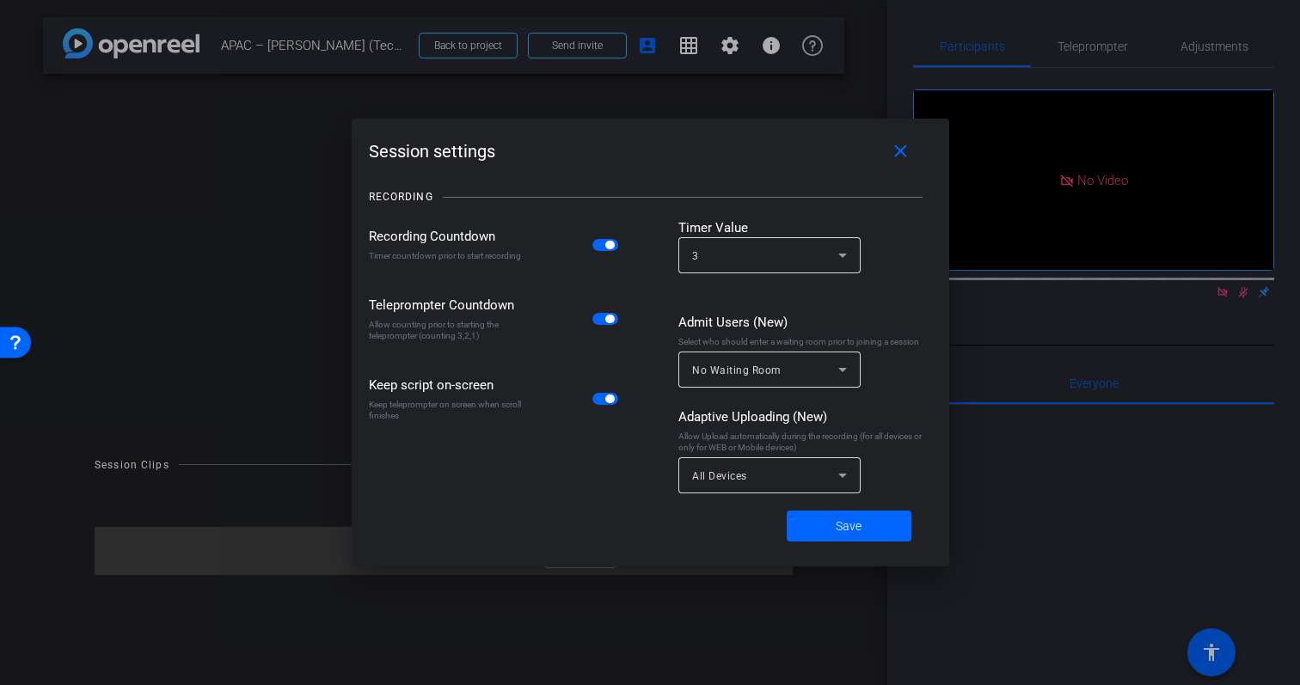
click at [808, 368] on div "No Waiting Room" at bounding box center [765, 371] width 146 height 22
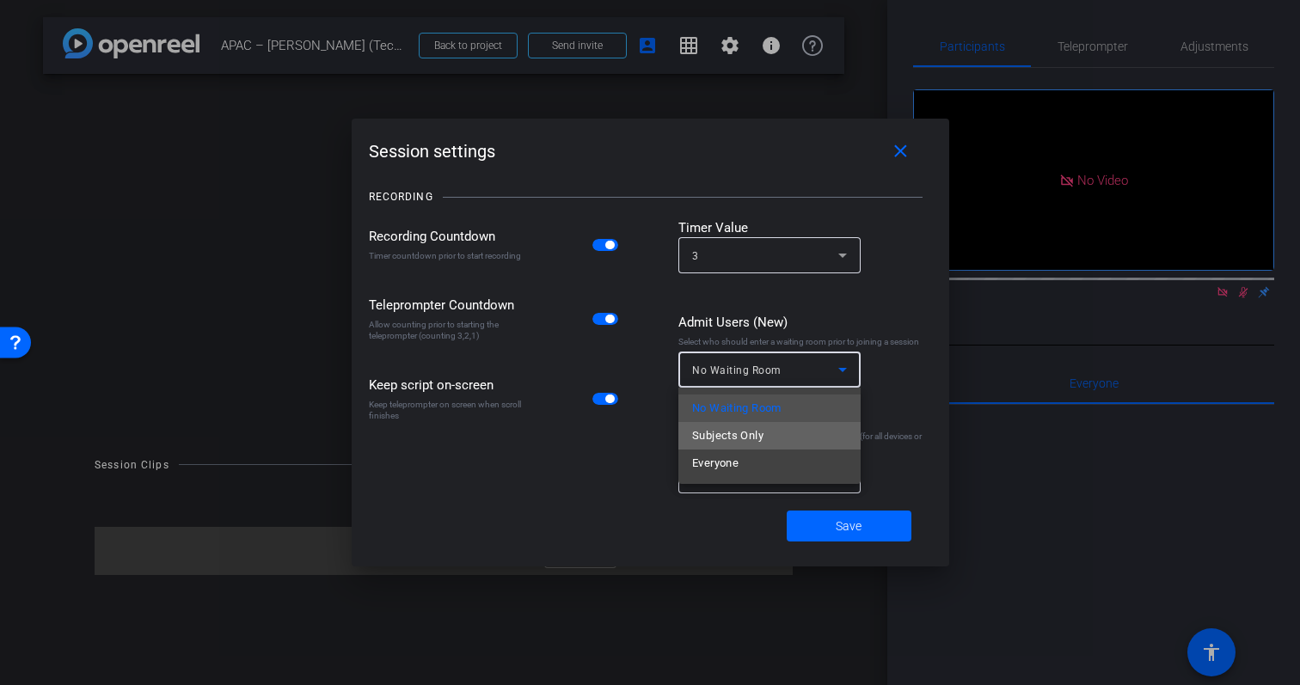
click at [827, 437] on mat-option "Subjects Only" at bounding box center [770, 436] width 182 height 28
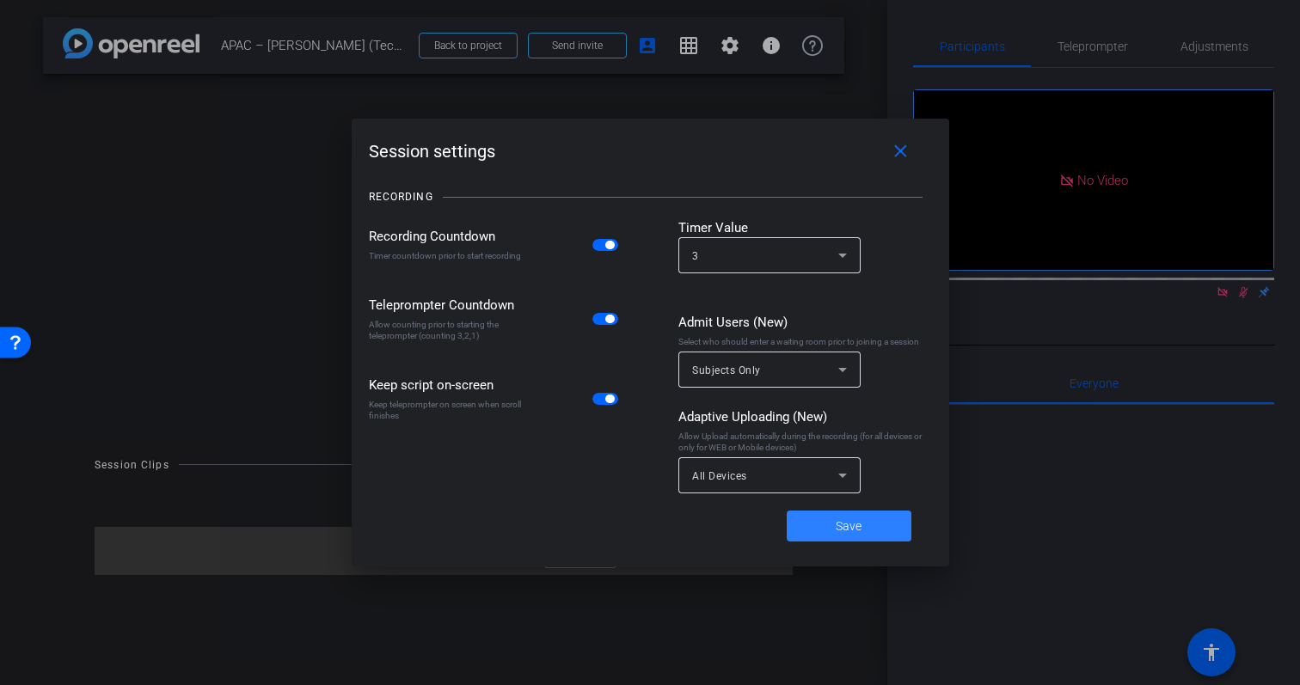
click at [867, 521] on span at bounding box center [849, 526] width 125 height 41
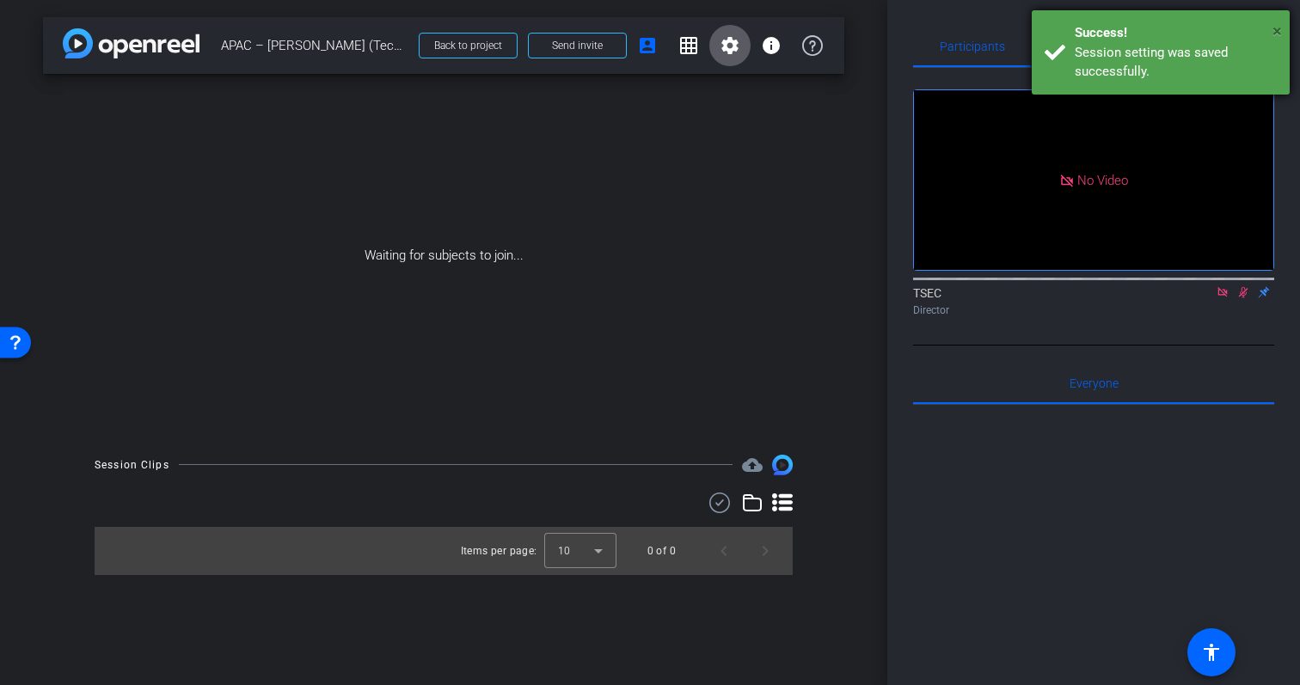
click at [1281, 34] on span "×" at bounding box center [1277, 31] width 9 height 21
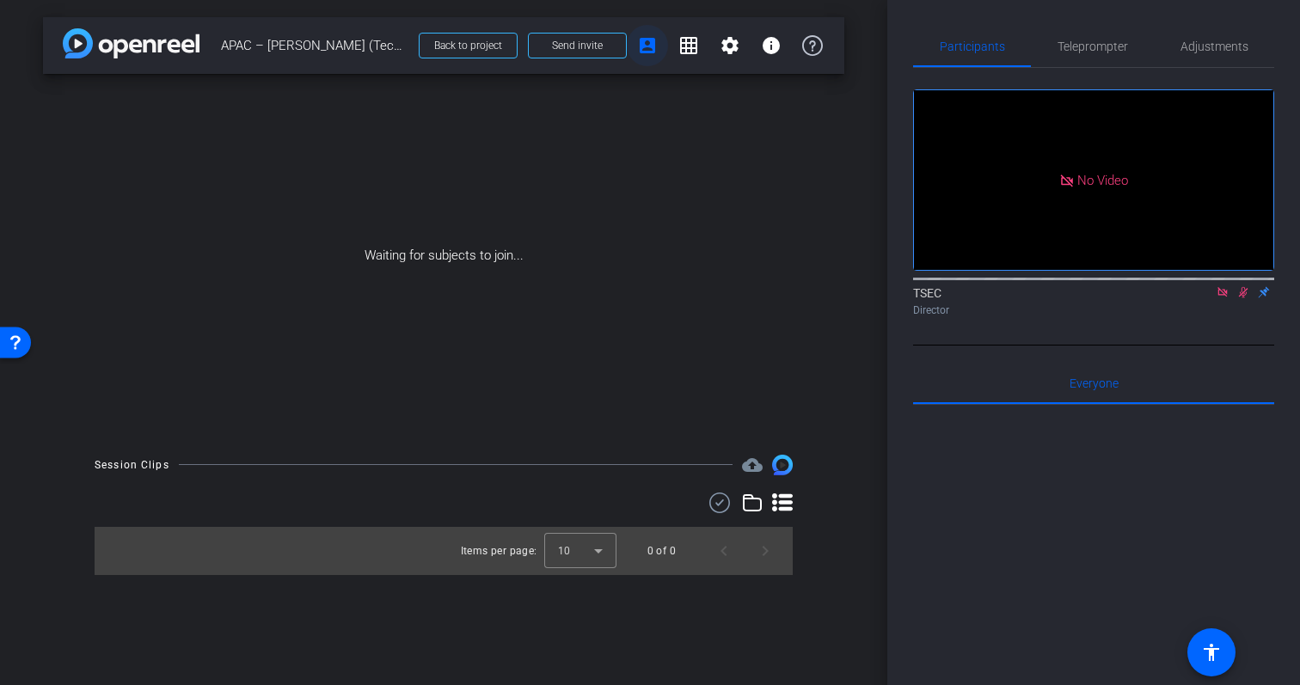
click at [649, 50] on mat-icon "account_box" at bounding box center [647, 45] width 21 height 21
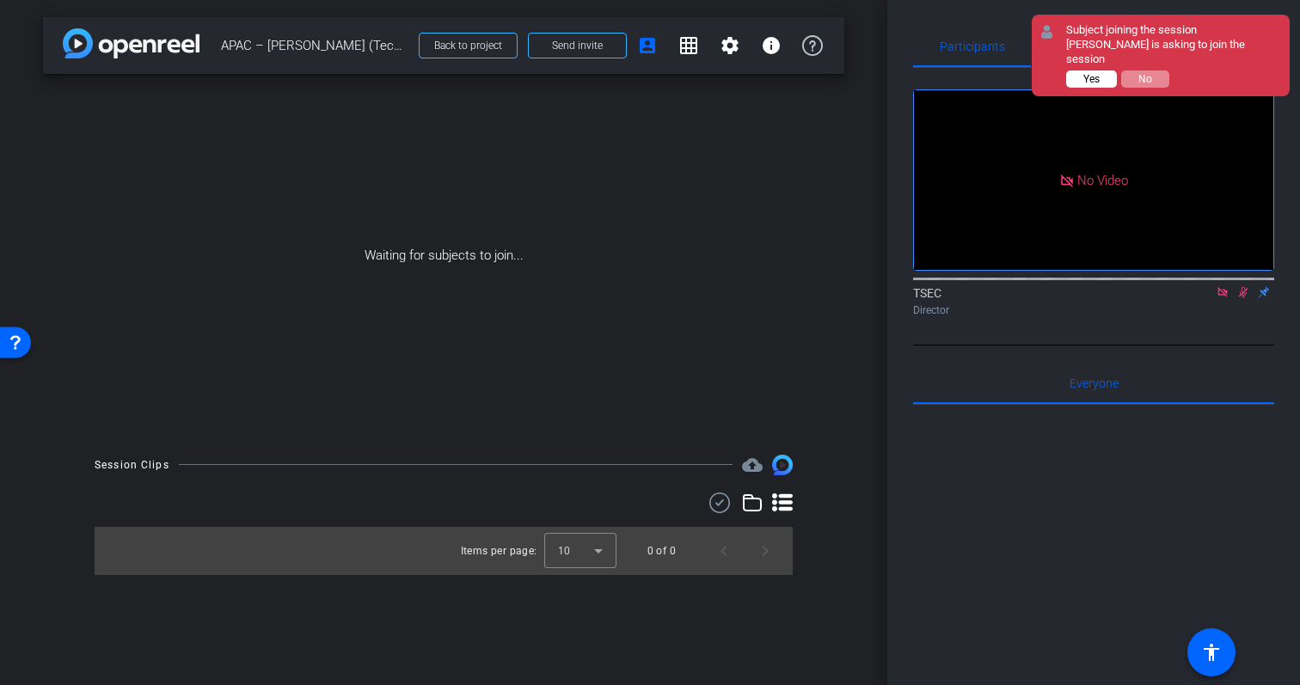
click at [1097, 73] on span "Yes" at bounding box center [1092, 79] width 16 height 12
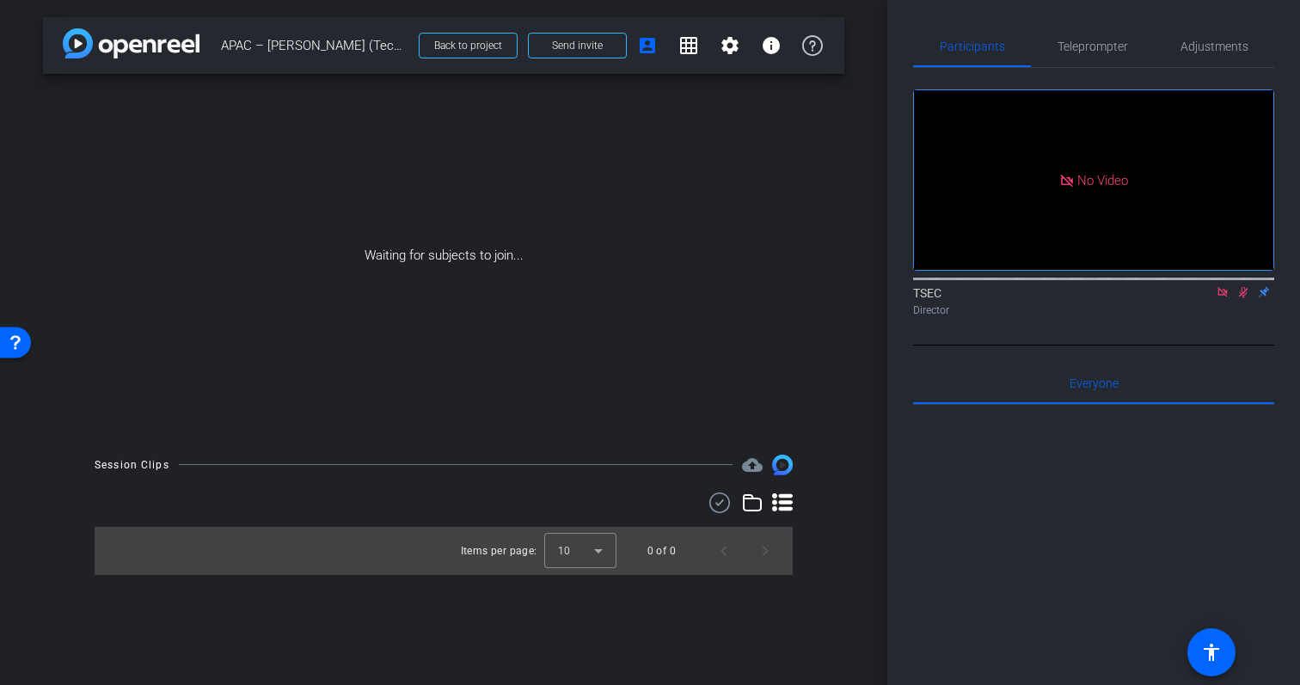
click at [1243, 286] on icon at bounding box center [1244, 292] width 14 height 12
click at [1222, 287] on icon at bounding box center [1222, 291] width 9 height 9
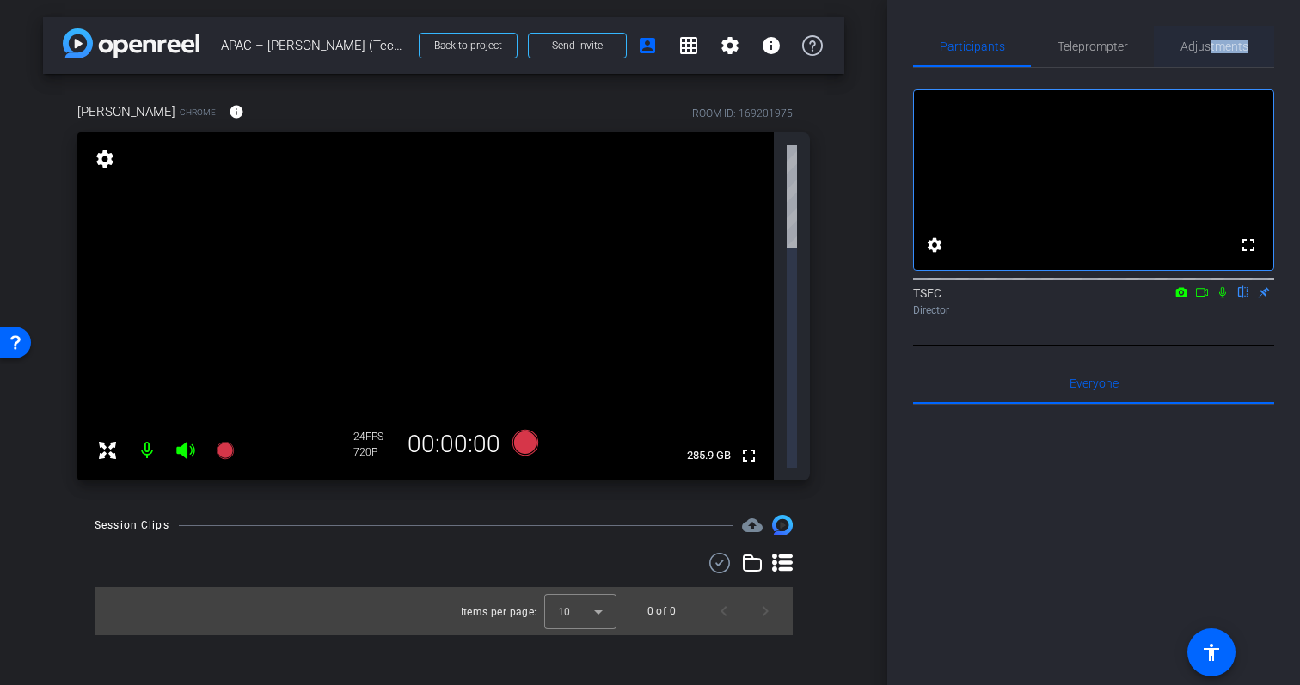
click at [1212, 52] on span "Adjustments" at bounding box center [1215, 46] width 68 height 41
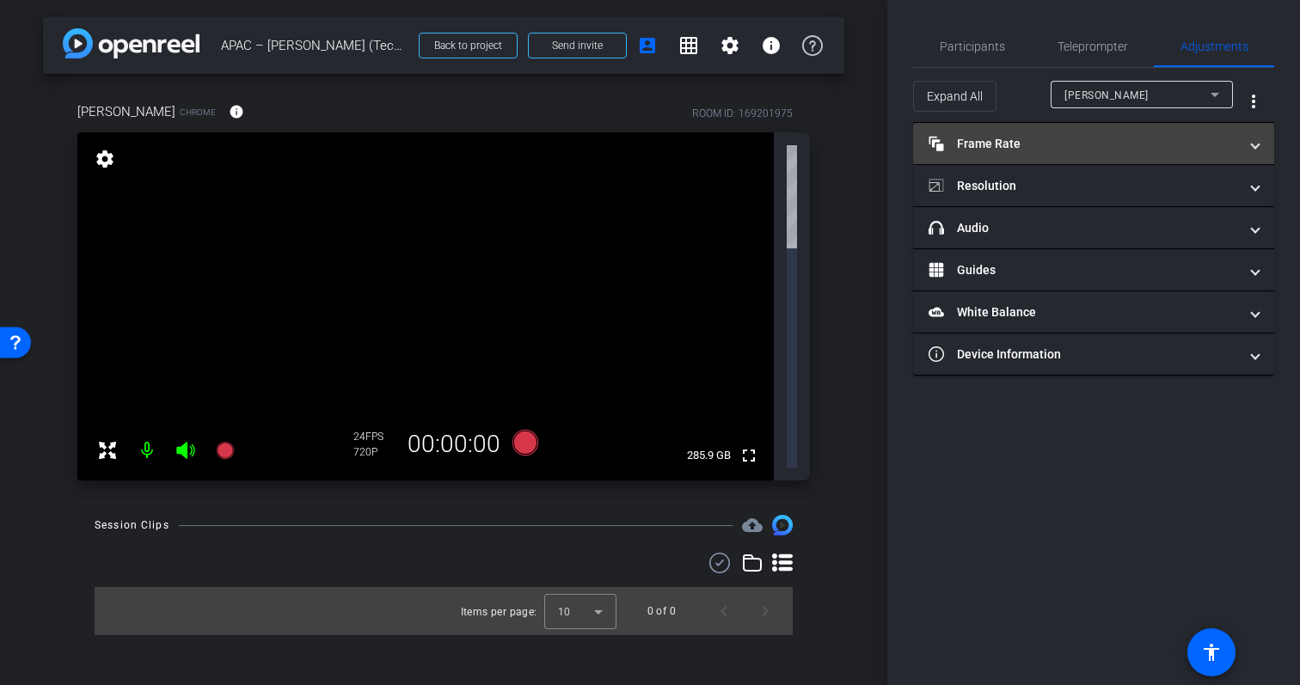
click at [1238, 145] on span "Frame Rate Frame Rate" at bounding box center [1090, 144] width 323 height 18
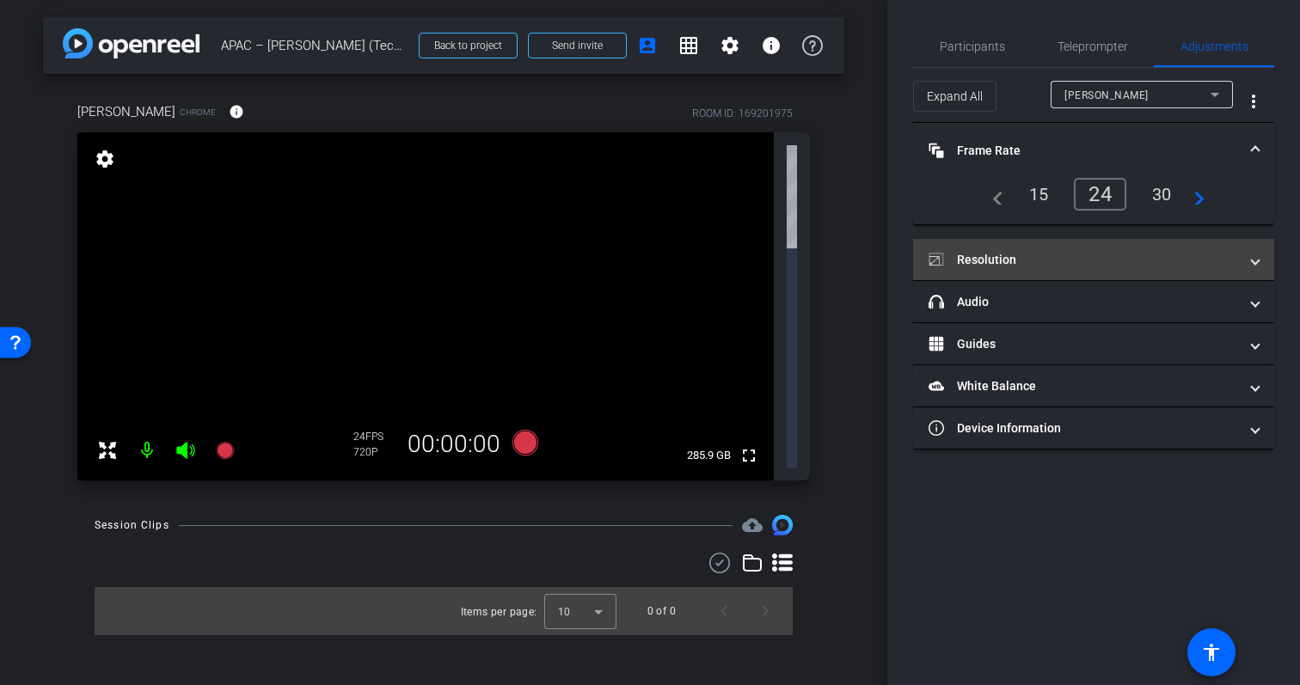
click at [1165, 265] on mat-panel-title "Resolution" at bounding box center [1084, 260] width 310 height 18
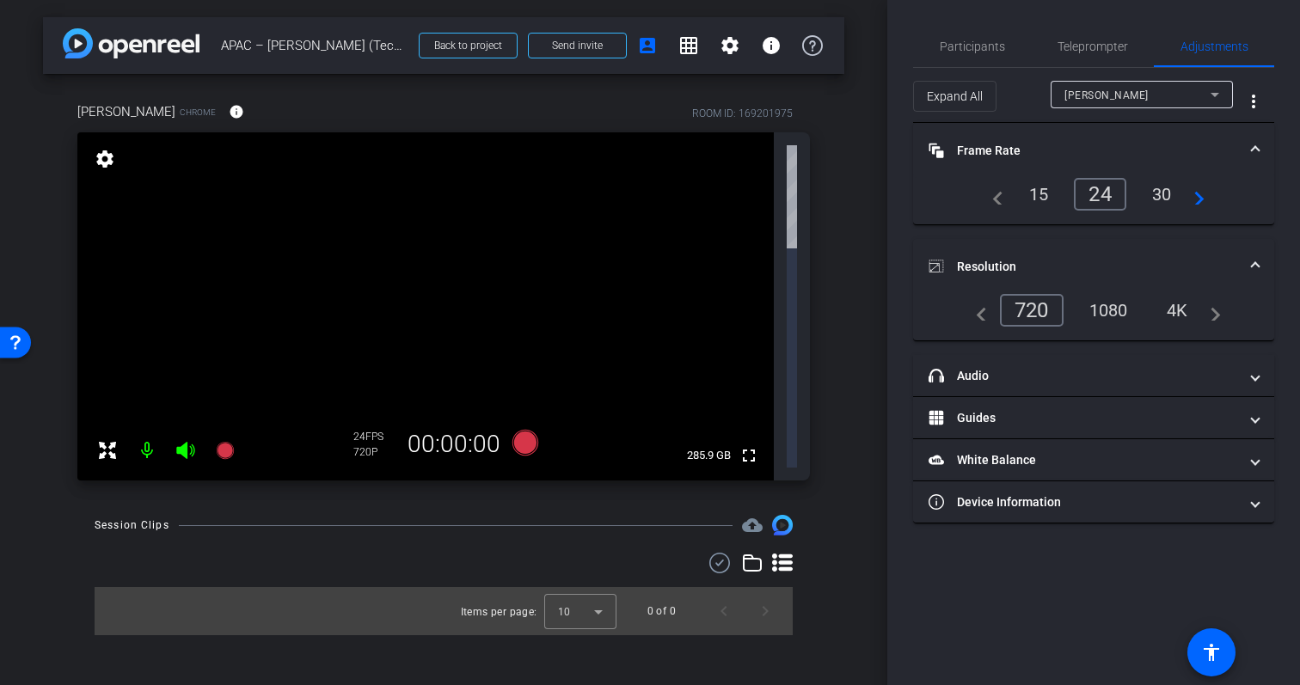
click at [1115, 312] on div "1080" at bounding box center [1109, 310] width 65 height 29
click at [1257, 153] on span at bounding box center [1255, 151] width 7 height 18
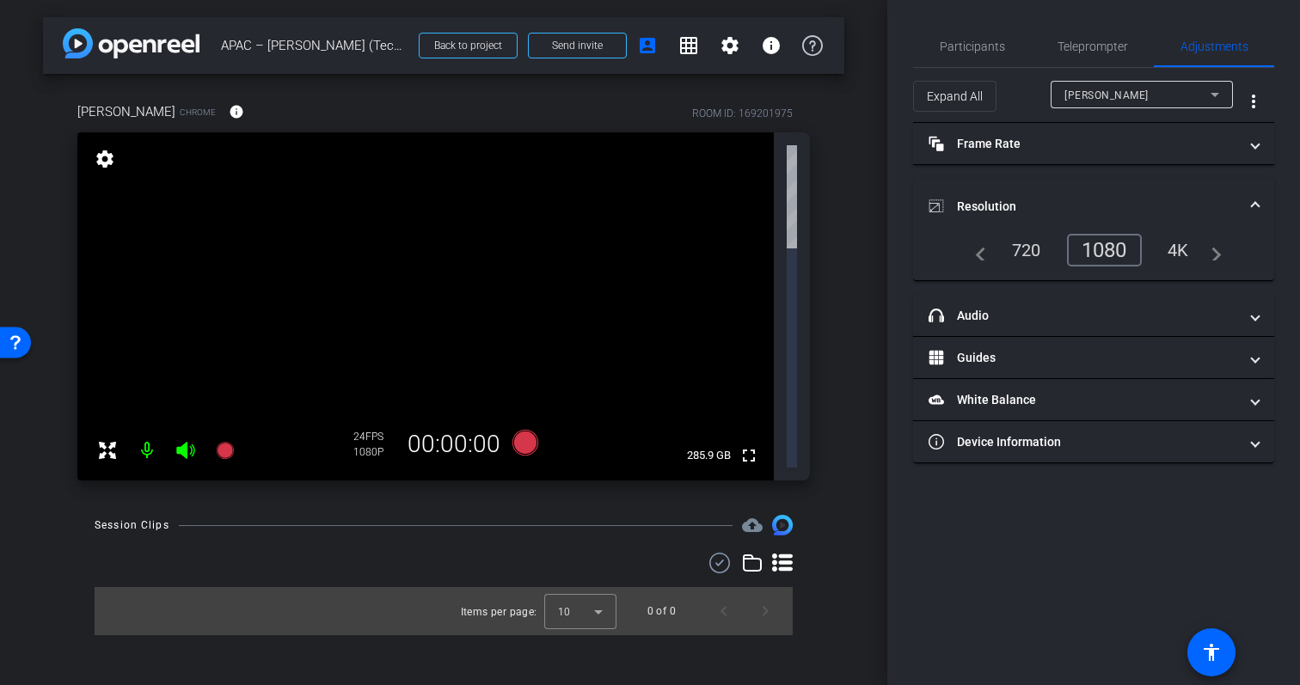
click at [1257, 191] on mat-expansion-panel-header "Resolution" at bounding box center [1093, 206] width 361 height 55
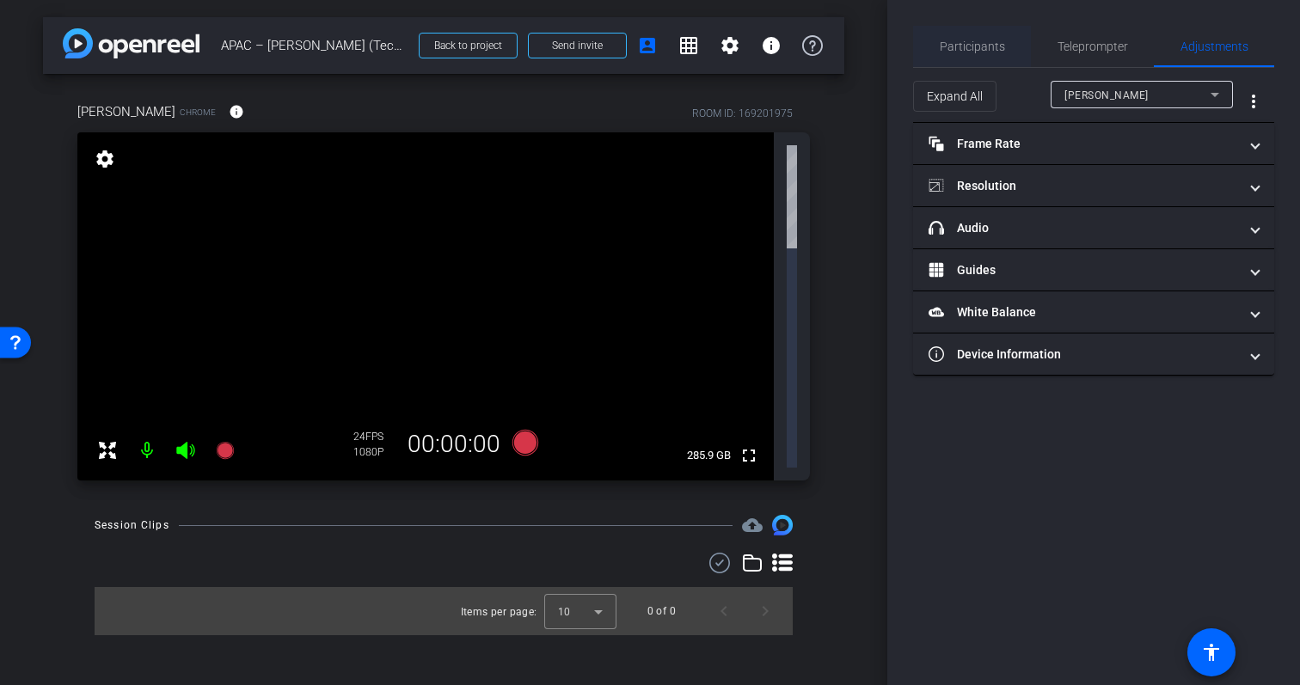
click at [985, 49] on span "Participants" at bounding box center [972, 46] width 65 height 12
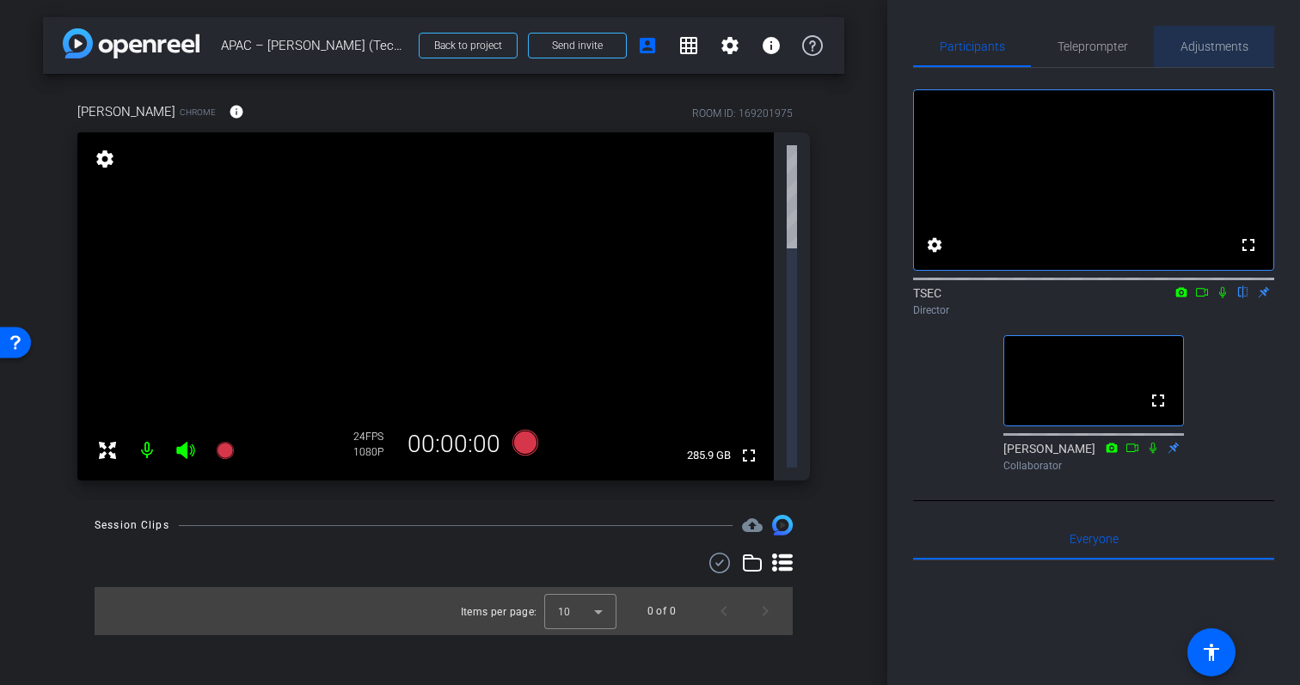
click at [1234, 47] on span "Adjustments" at bounding box center [1215, 46] width 68 height 12
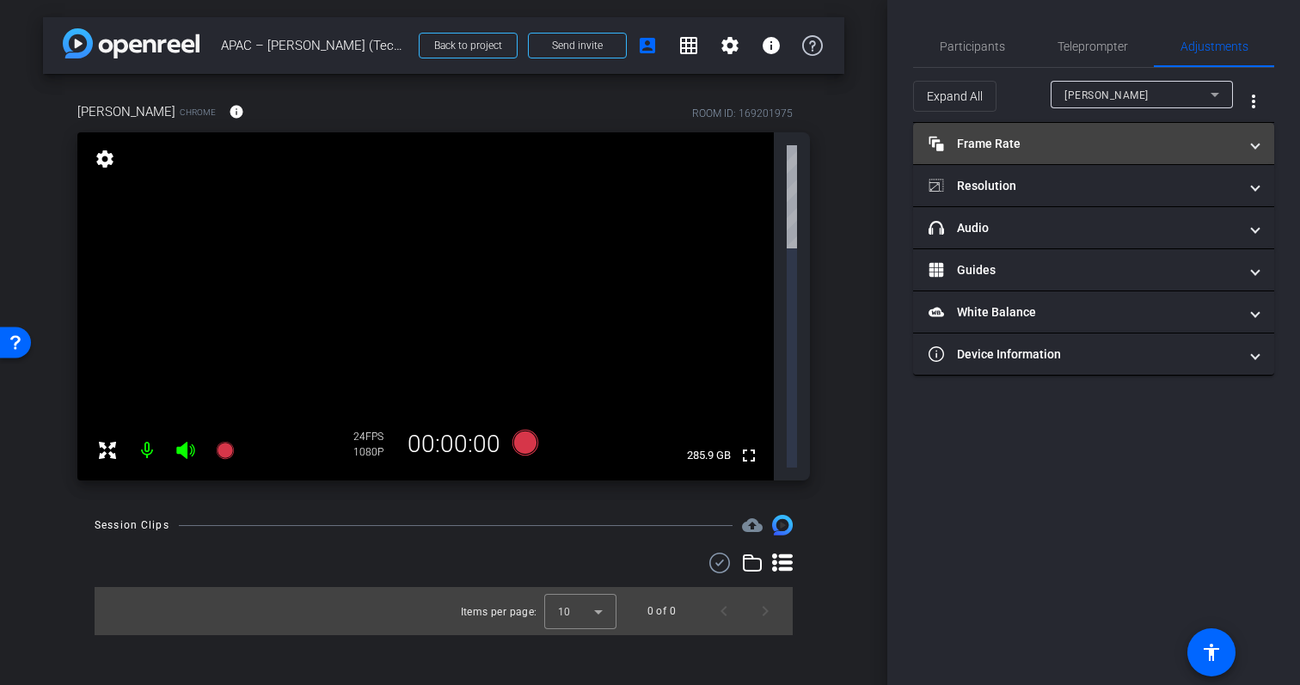
click at [1154, 148] on mat-panel-title "Frame Rate Frame Rate" at bounding box center [1084, 144] width 310 height 18
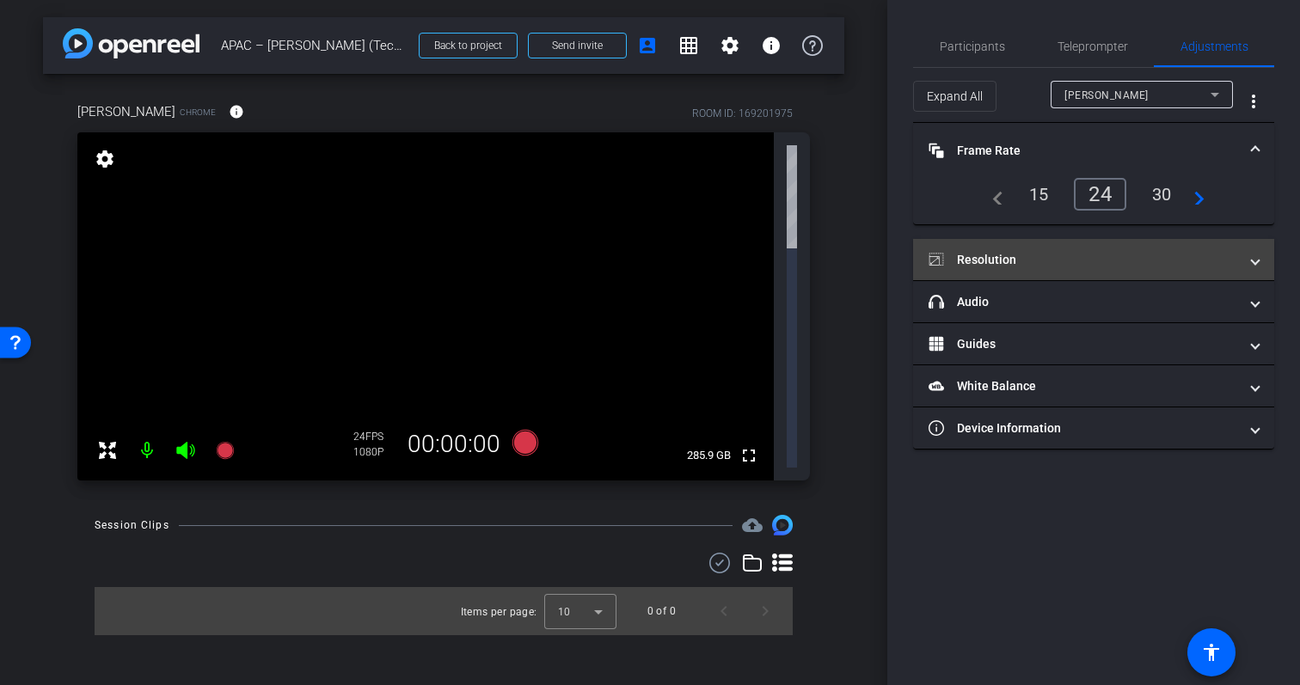
click at [1140, 252] on mat-panel-title "Resolution" at bounding box center [1084, 260] width 310 height 18
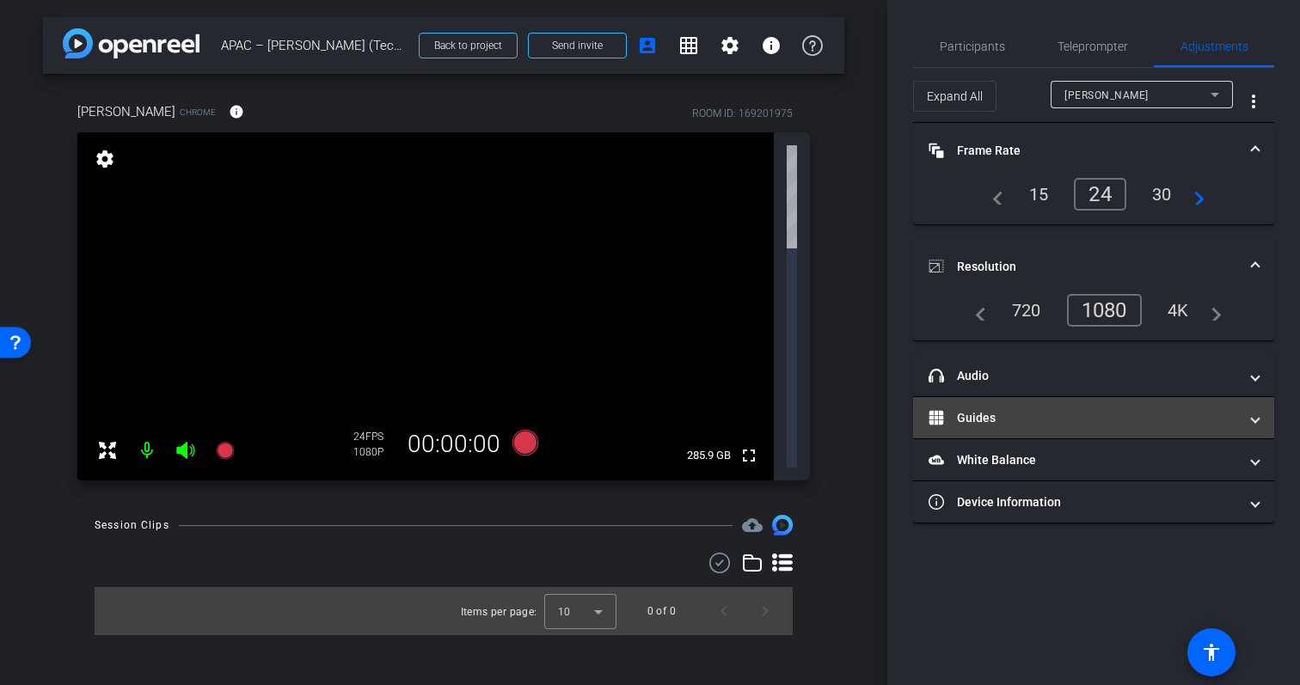
click at [1119, 397] on mat-expansion-panel-header "Guides" at bounding box center [1093, 417] width 361 height 41
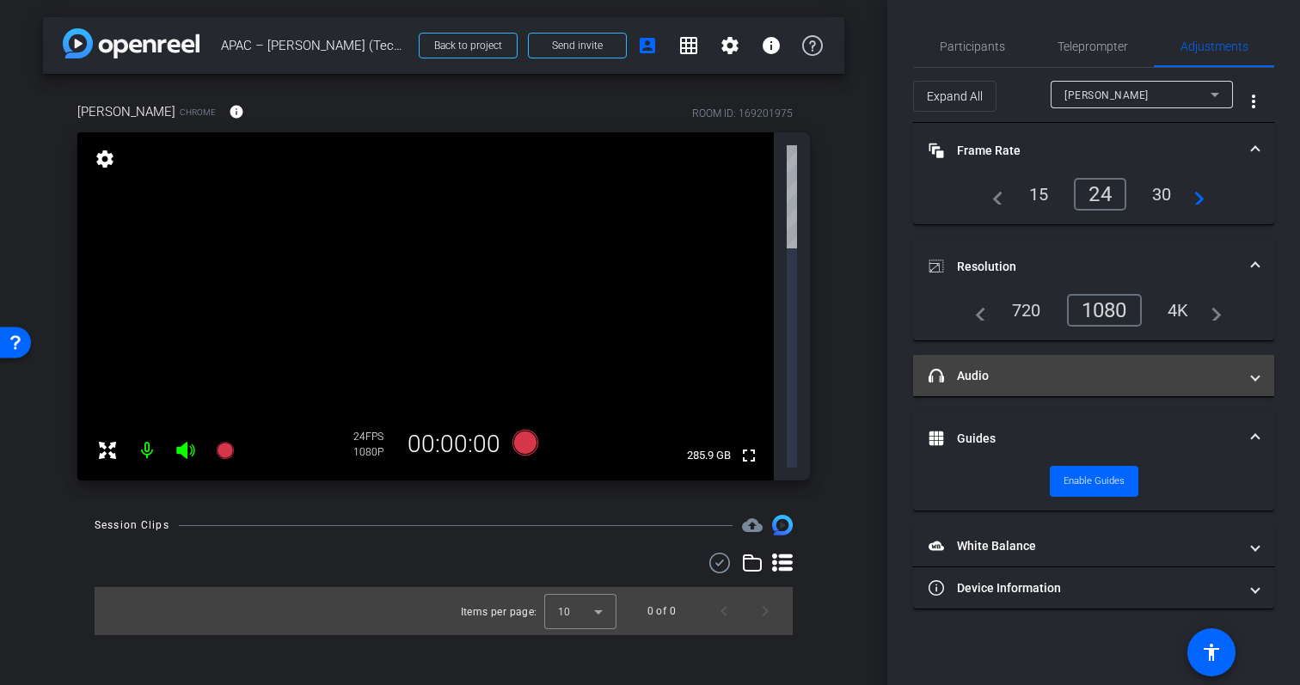
click at [1134, 369] on mat-panel-title "headphone icon Audio" at bounding box center [1084, 376] width 310 height 18
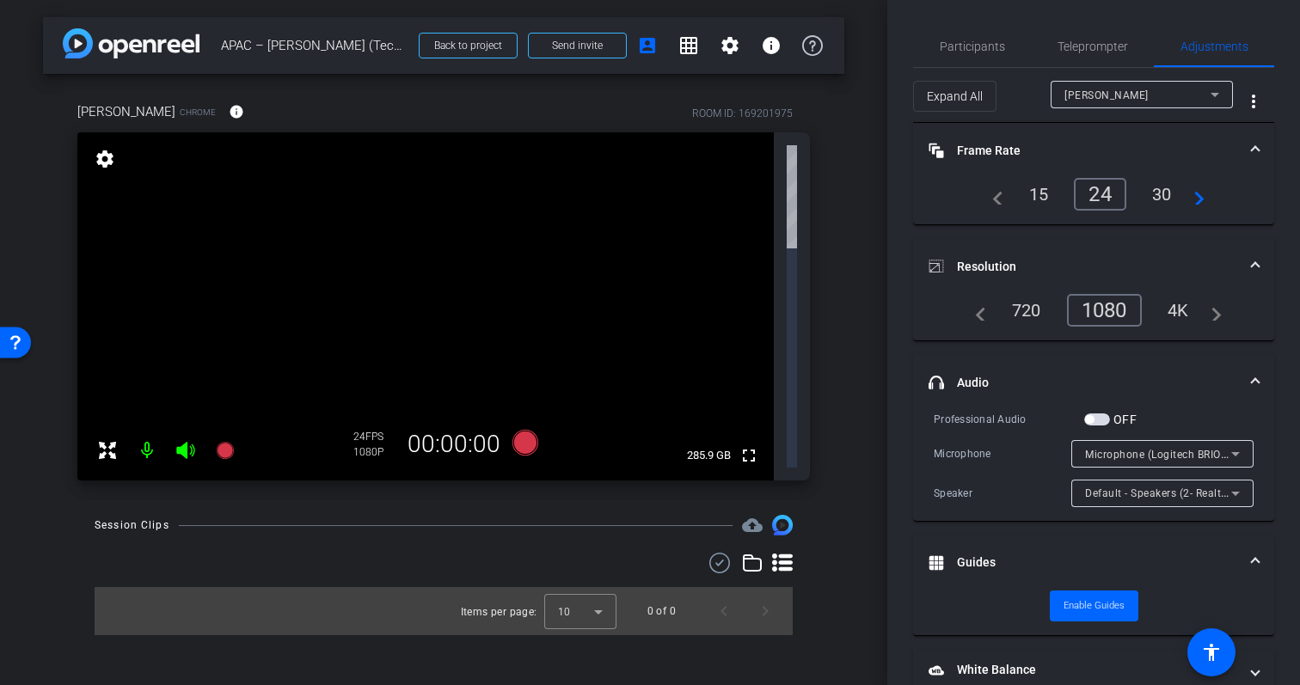
click at [1256, 151] on span at bounding box center [1255, 151] width 7 height 18
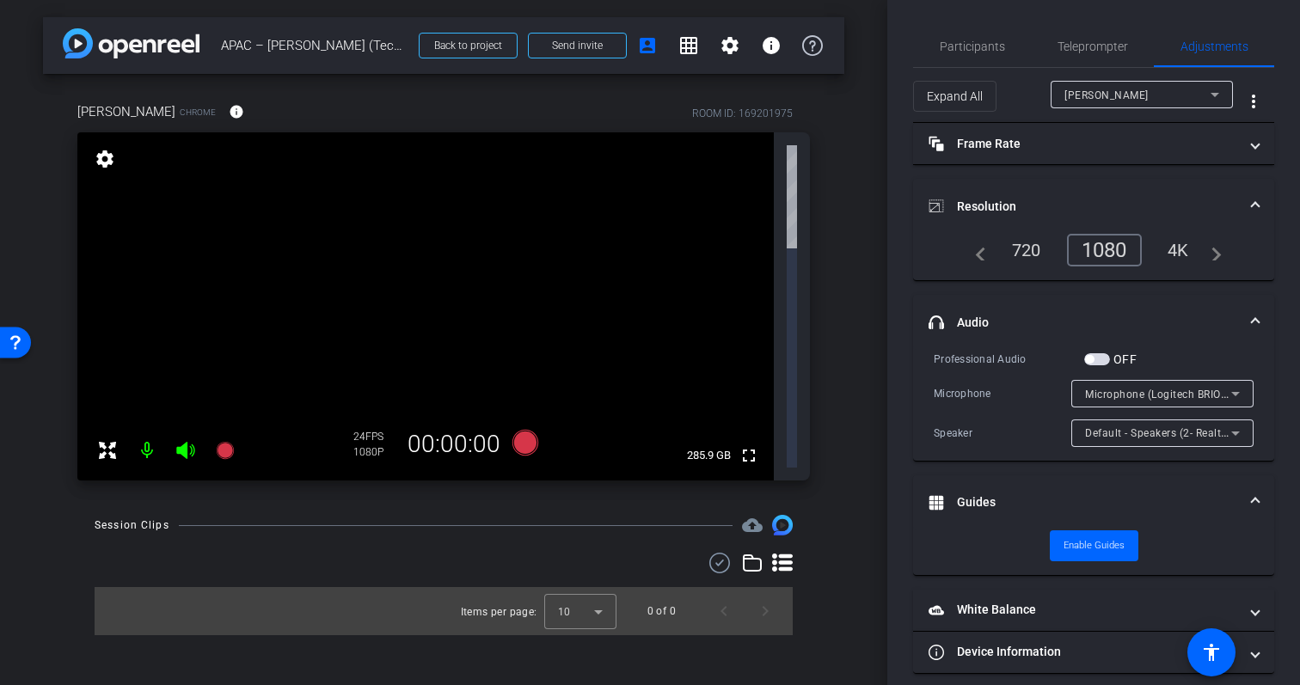
click at [1257, 207] on span at bounding box center [1255, 207] width 7 height 18
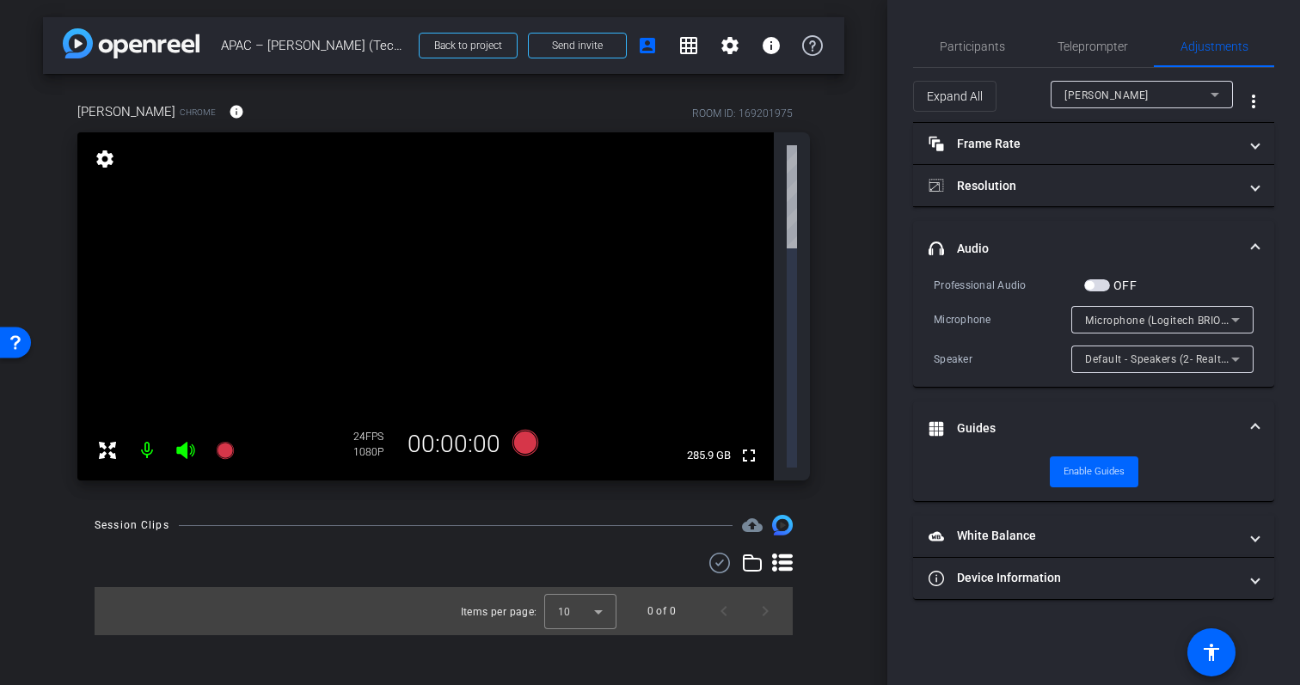
click at [1251, 235] on mat-expansion-panel-header "headphone icon Audio" at bounding box center [1093, 248] width 361 height 55
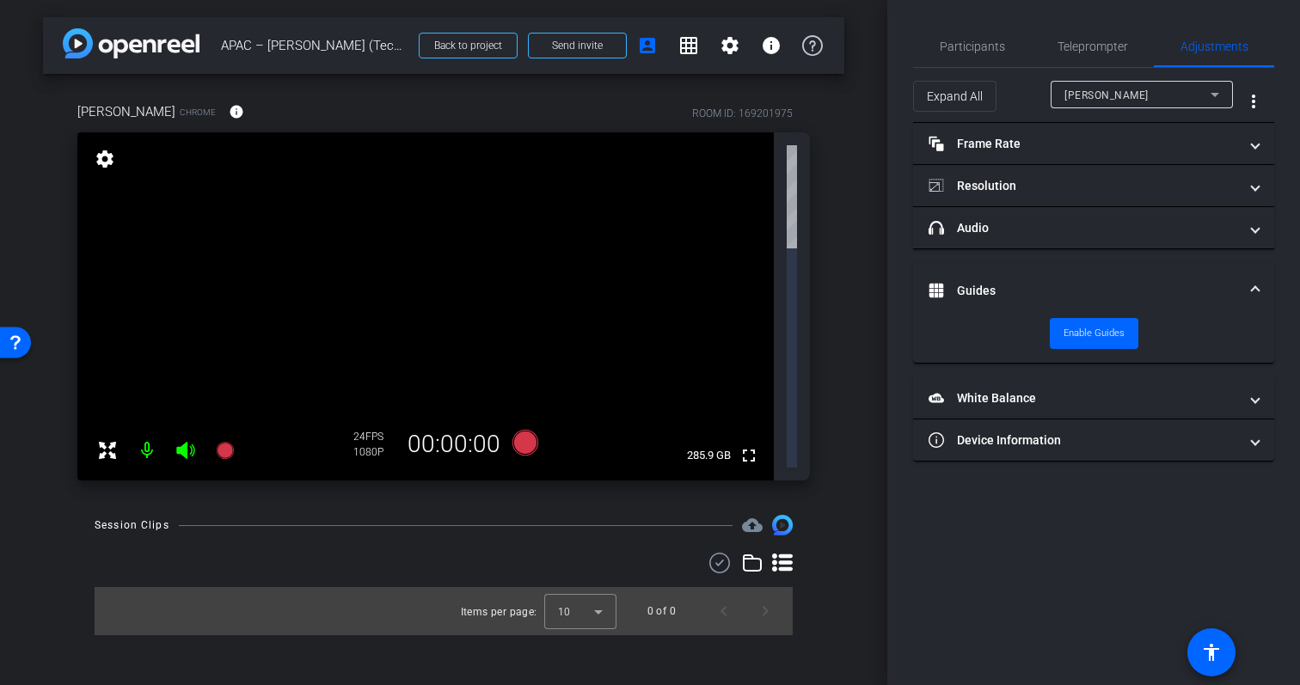
click at [1249, 294] on span "Guides" at bounding box center [1090, 291] width 323 height 18
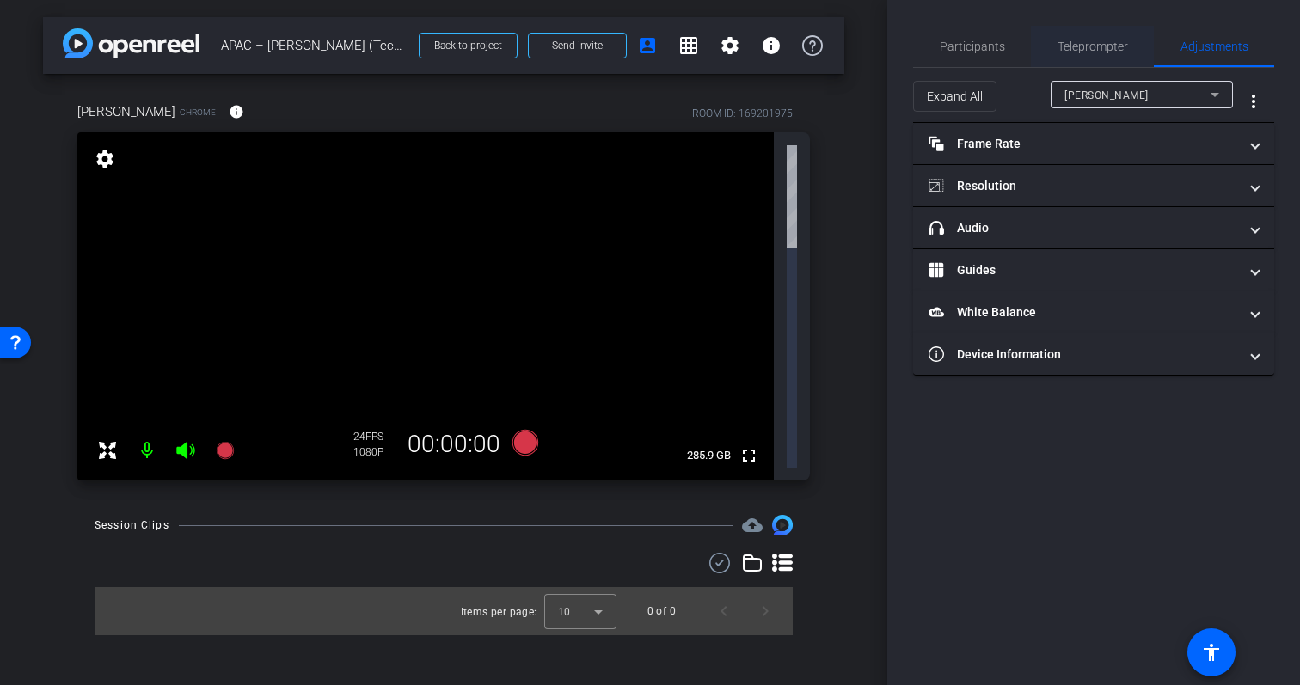
click at [1074, 56] on span "Teleprompter" at bounding box center [1093, 46] width 71 height 41
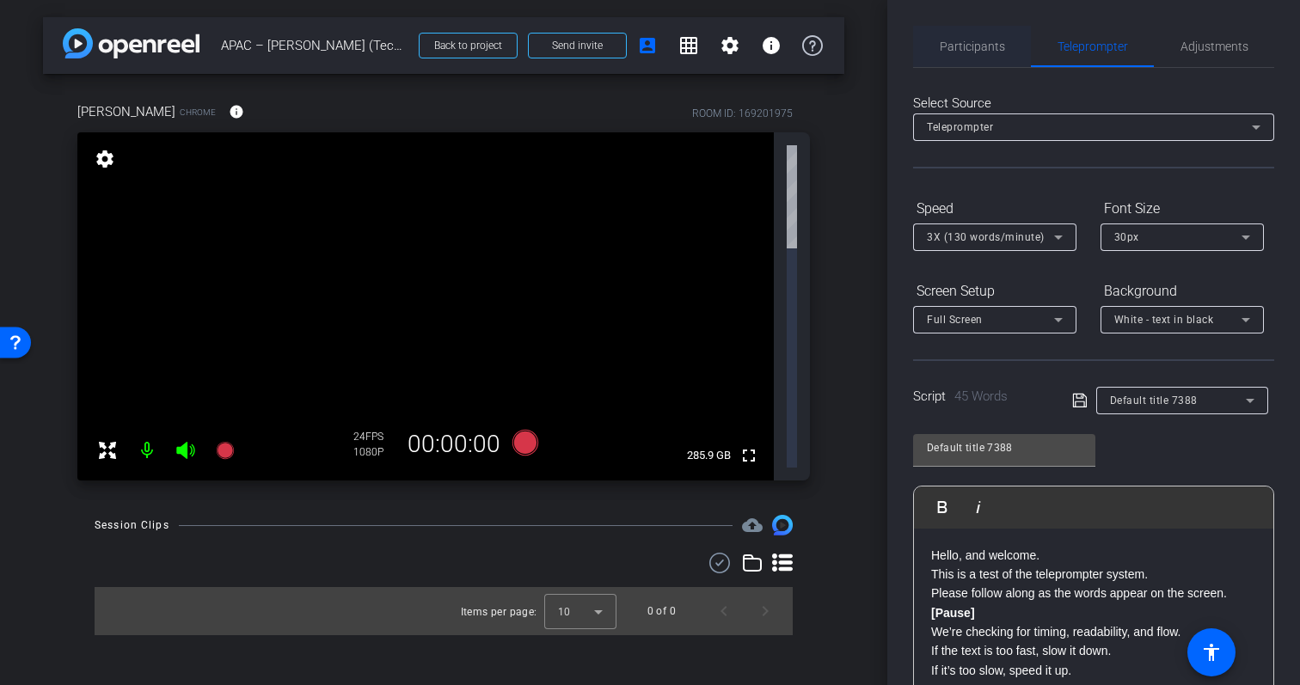
click at [997, 46] on span "Participants" at bounding box center [972, 46] width 65 height 12
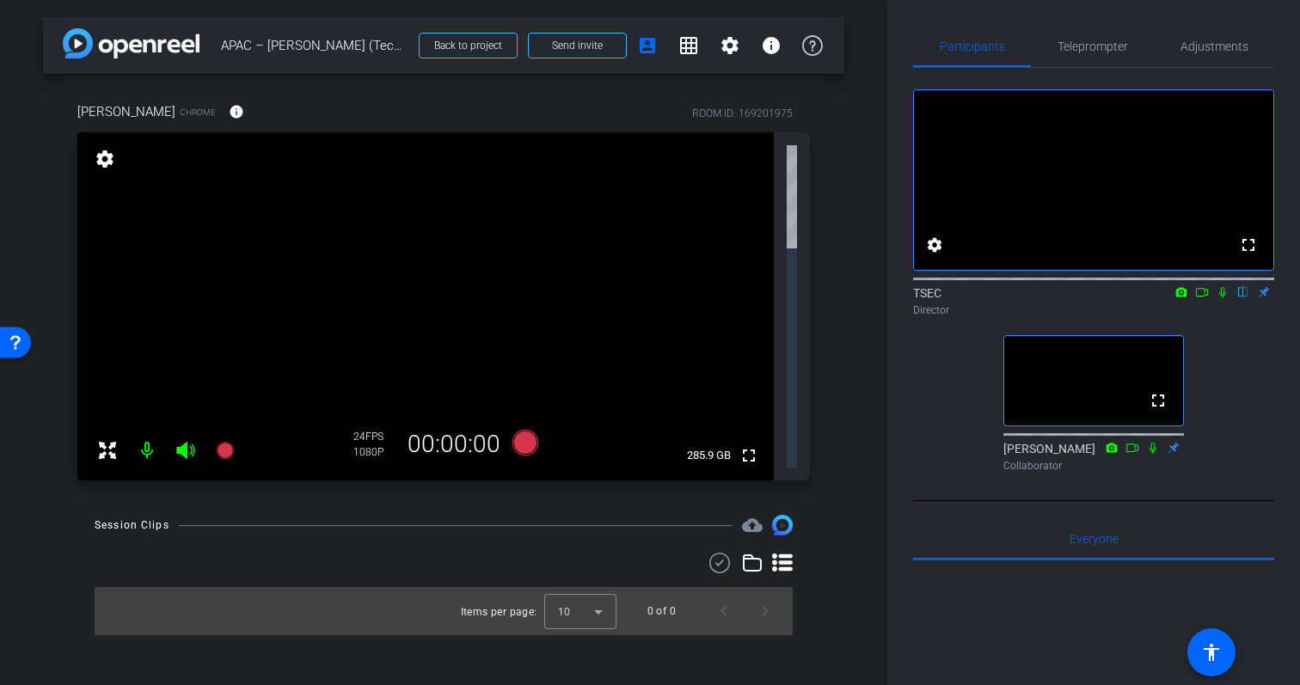
click at [108, 440] on icon at bounding box center [107, 450] width 21 height 21
click at [229, 112] on mat-icon "info" at bounding box center [236, 111] width 15 height 15
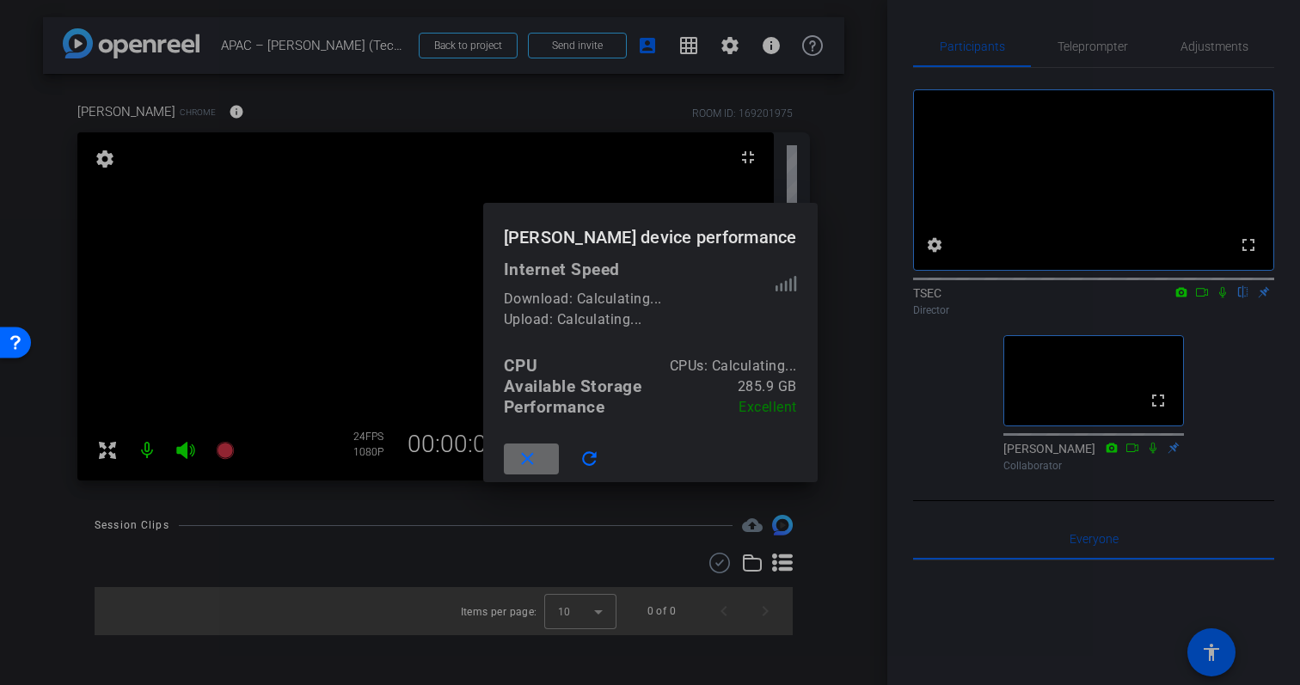
click at [534, 464] on mat-icon "close" at bounding box center [528, 460] width 22 height 22
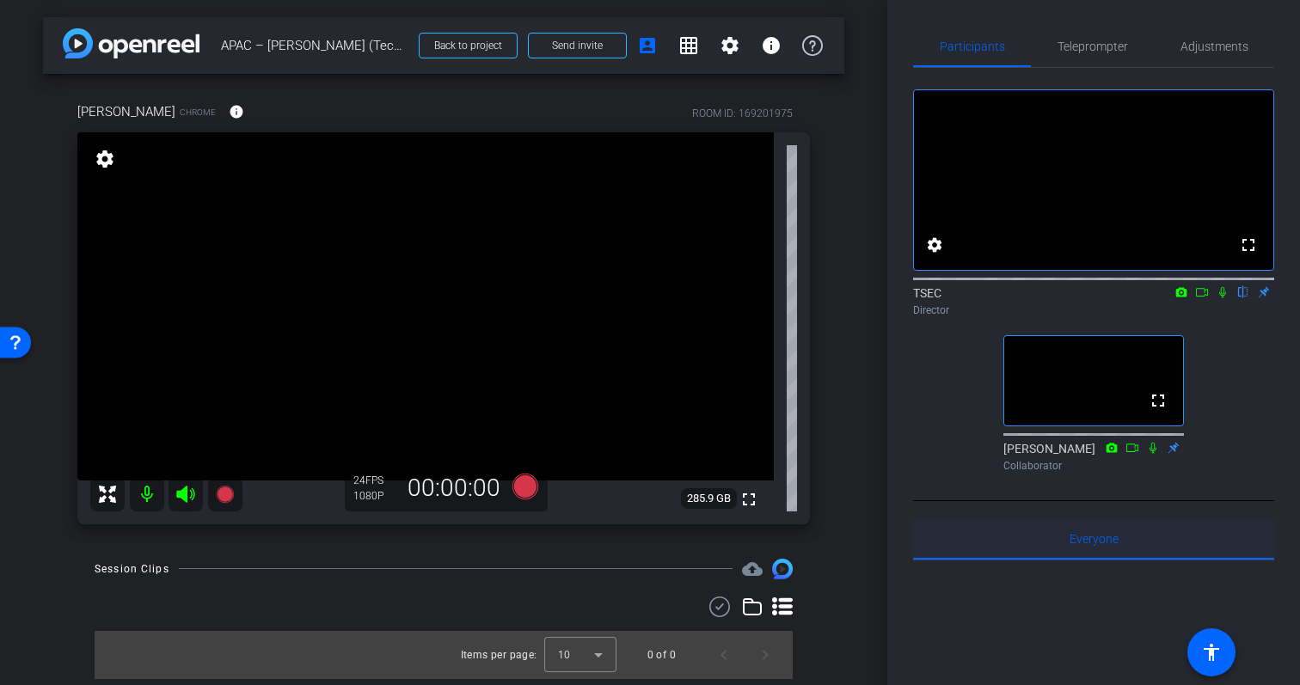
click at [1106, 545] on span "Everyone 0" at bounding box center [1094, 539] width 49 height 12
click at [1211, 42] on span "Adjustments" at bounding box center [1215, 46] width 68 height 12
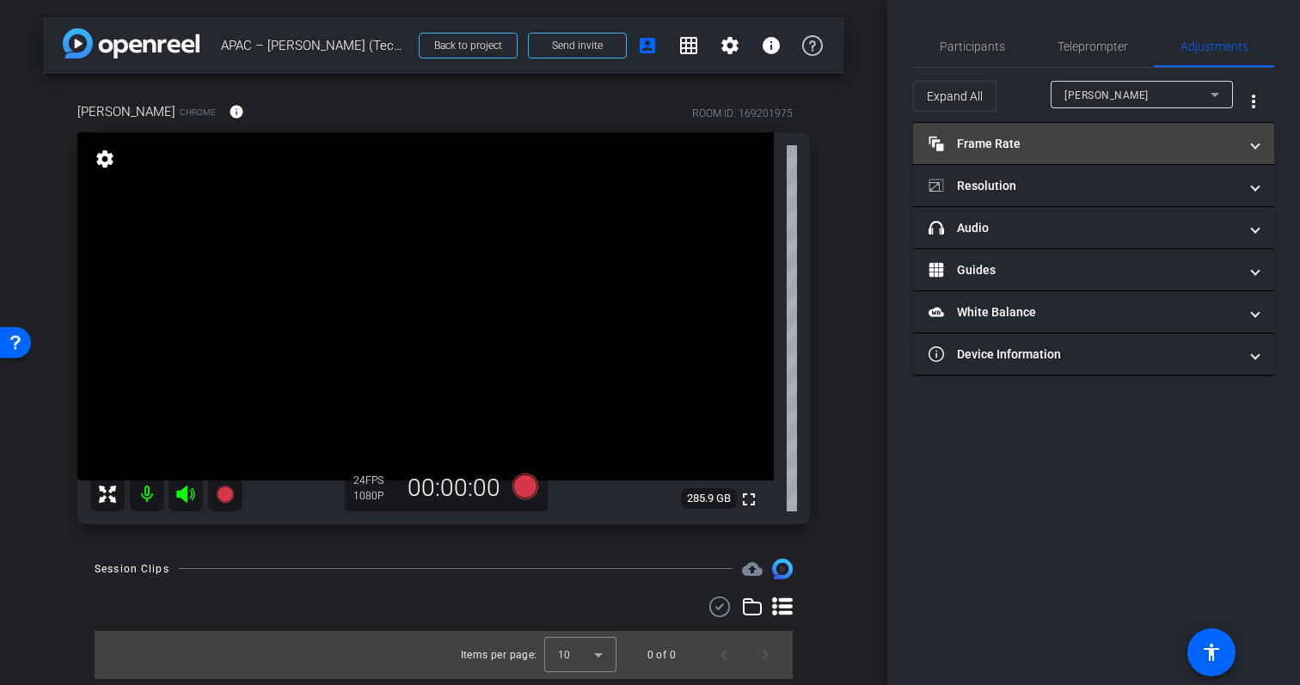
click at [1122, 159] on mat-expansion-panel-header "Frame Rate Frame Rate" at bounding box center [1093, 143] width 361 height 41
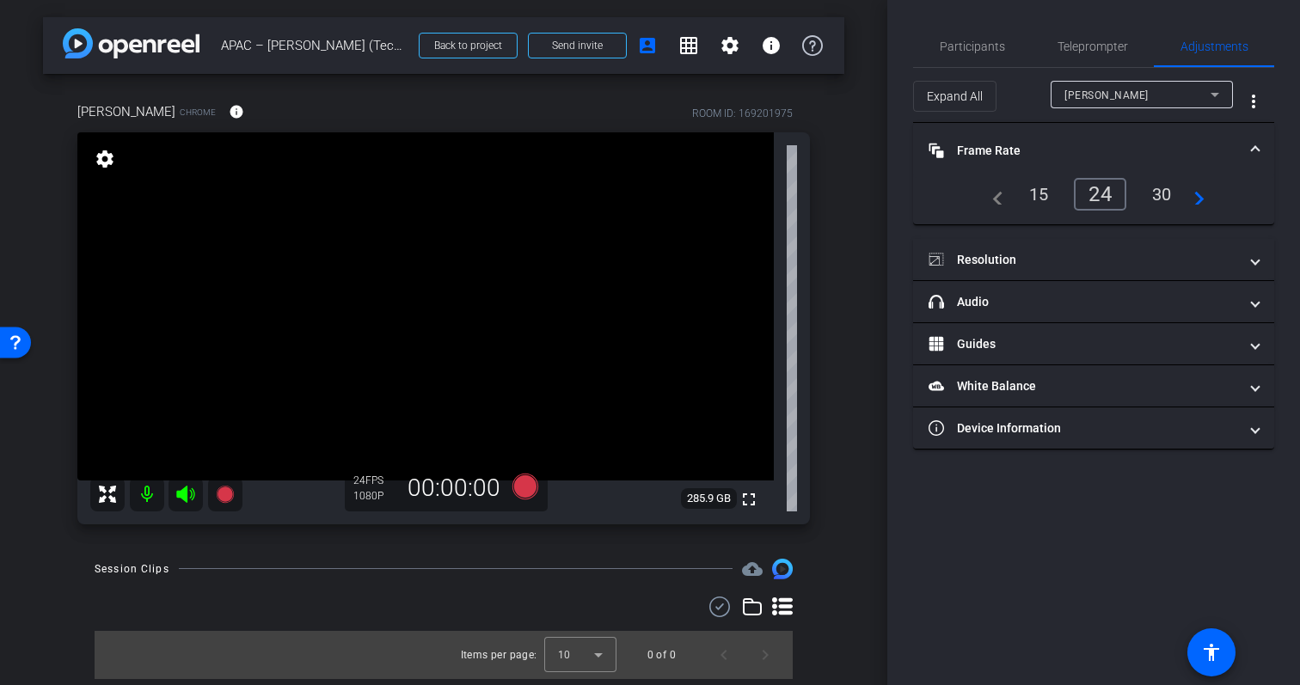
click at [1160, 201] on div "30" at bounding box center [1163, 194] width 46 height 29
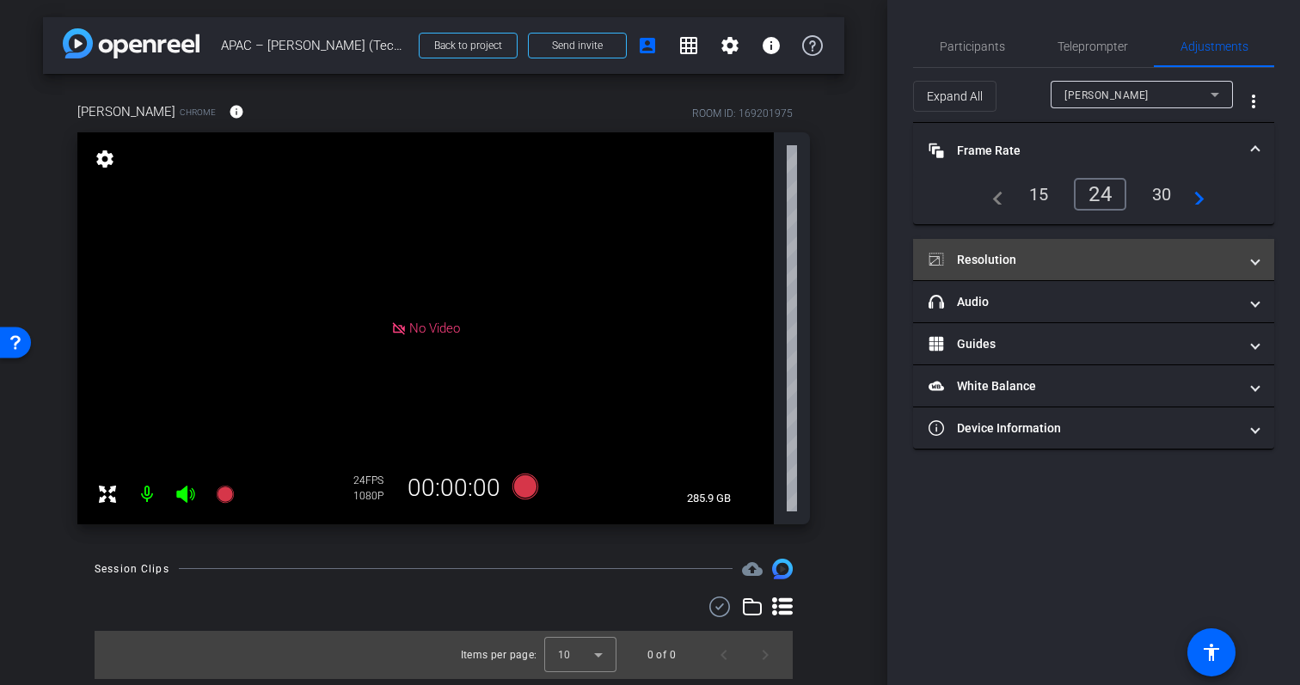
click at [1152, 265] on mat-panel-title "Resolution" at bounding box center [1084, 260] width 310 height 18
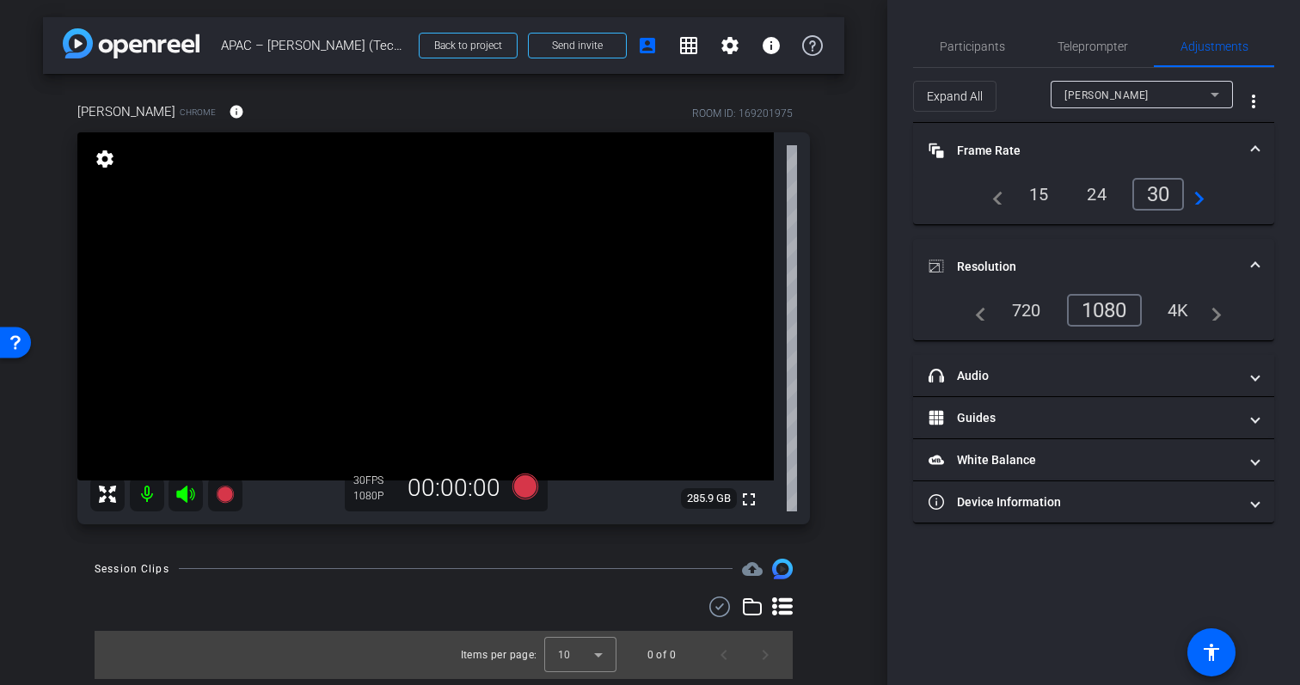
click at [1177, 309] on div "4K" at bounding box center [1178, 310] width 47 height 29
click at [1247, 267] on span "Resolution" at bounding box center [1090, 267] width 323 height 18
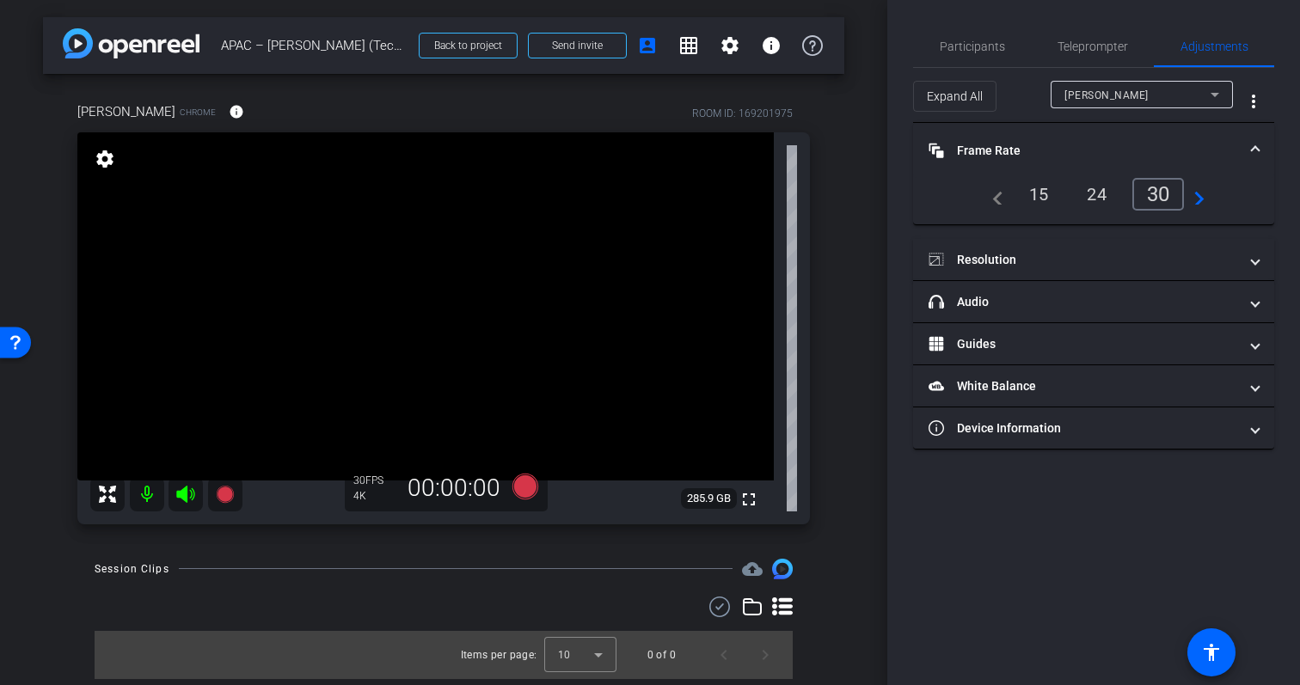
click at [1249, 152] on span "Frame Rate Frame Rate" at bounding box center [1090, 151] width 323 height 18
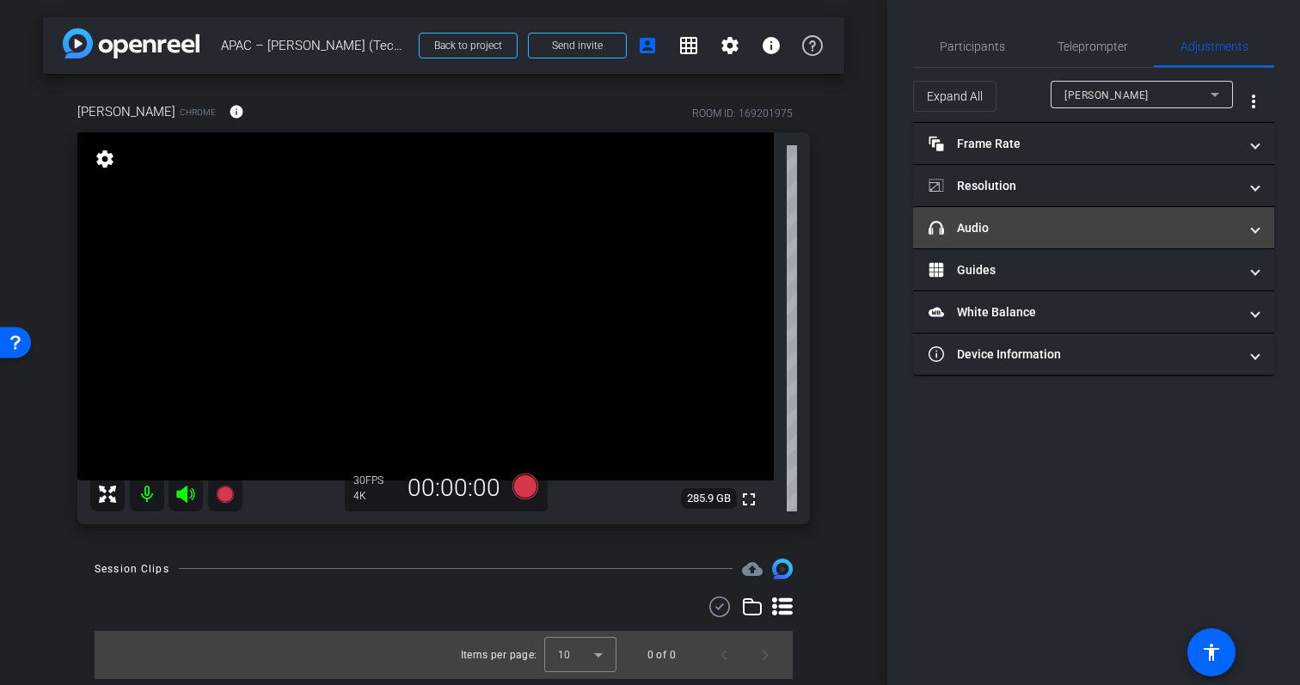
click at [1079, 231] on mat-panel-title "headphone icon Audio" at bounding box center [1084, 228] width 310 height 18
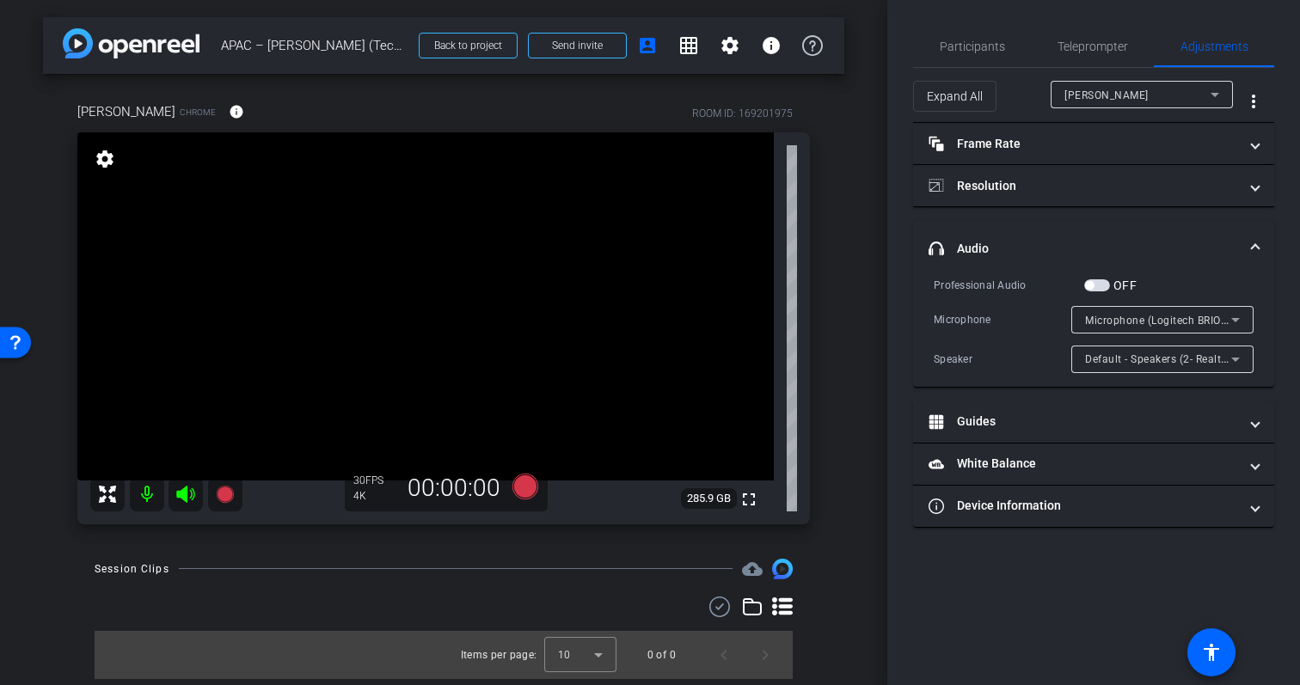
click at [1128, 326] on span "Microphone (Logitech BRIO) (046d:085e)" at bounding box center [1187, 320] width 204 height 14
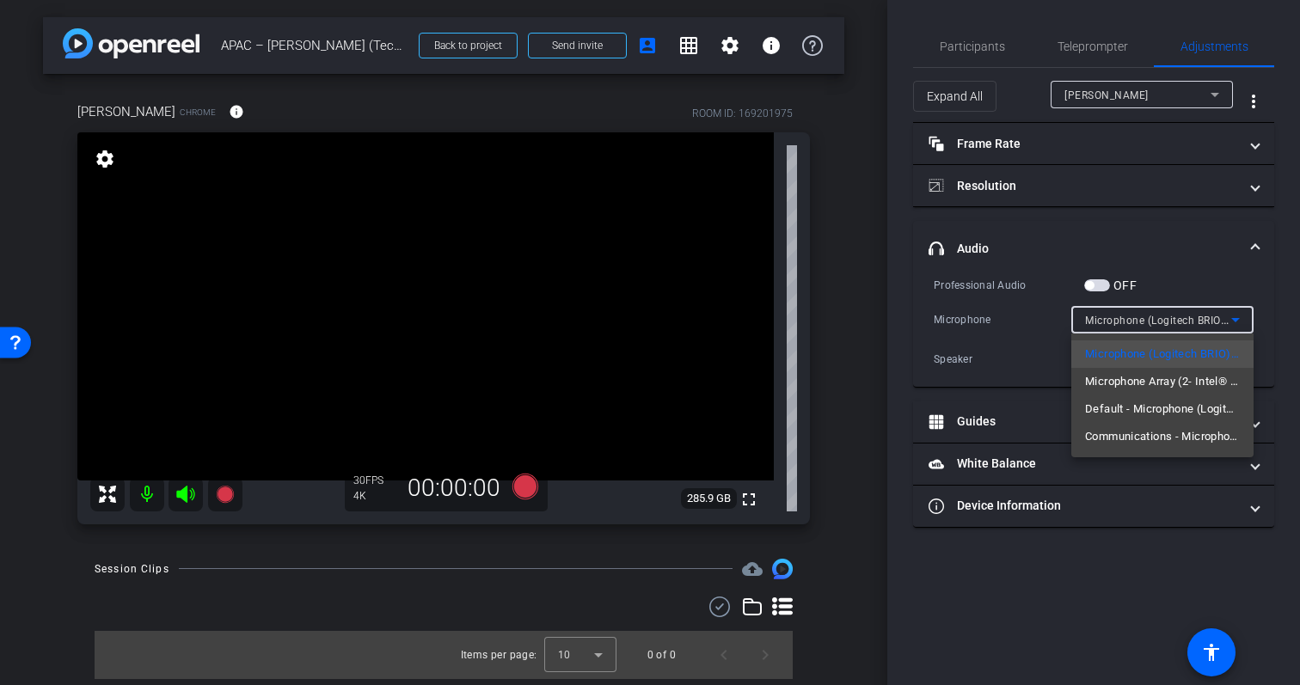
click at [1009, 339] on div at bounding box center [650, 342] width 1300 height 685
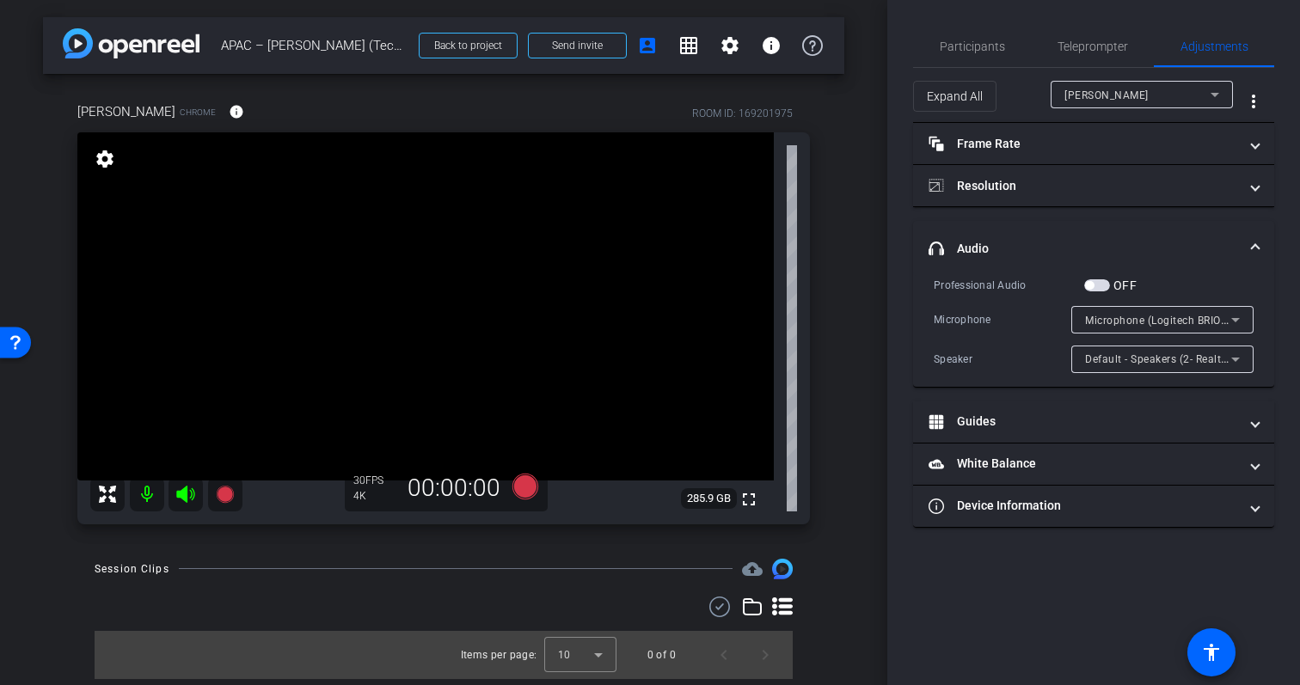
click at [1123, 357] on span "Default - Speakers (2- Realtek(R) Audio)" at bounding box center [1184, 359] width 198 height 14
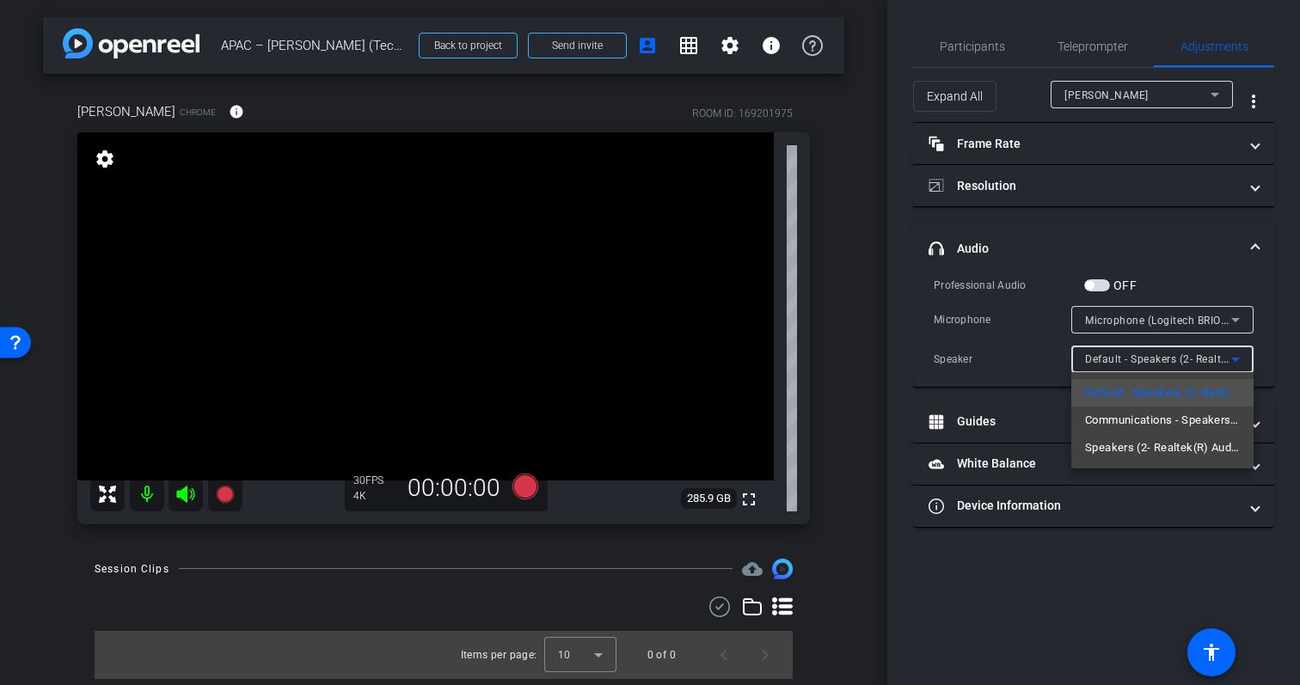
click at [1010, 385] on div at bounding box center [650, 342] width 1300 height 685
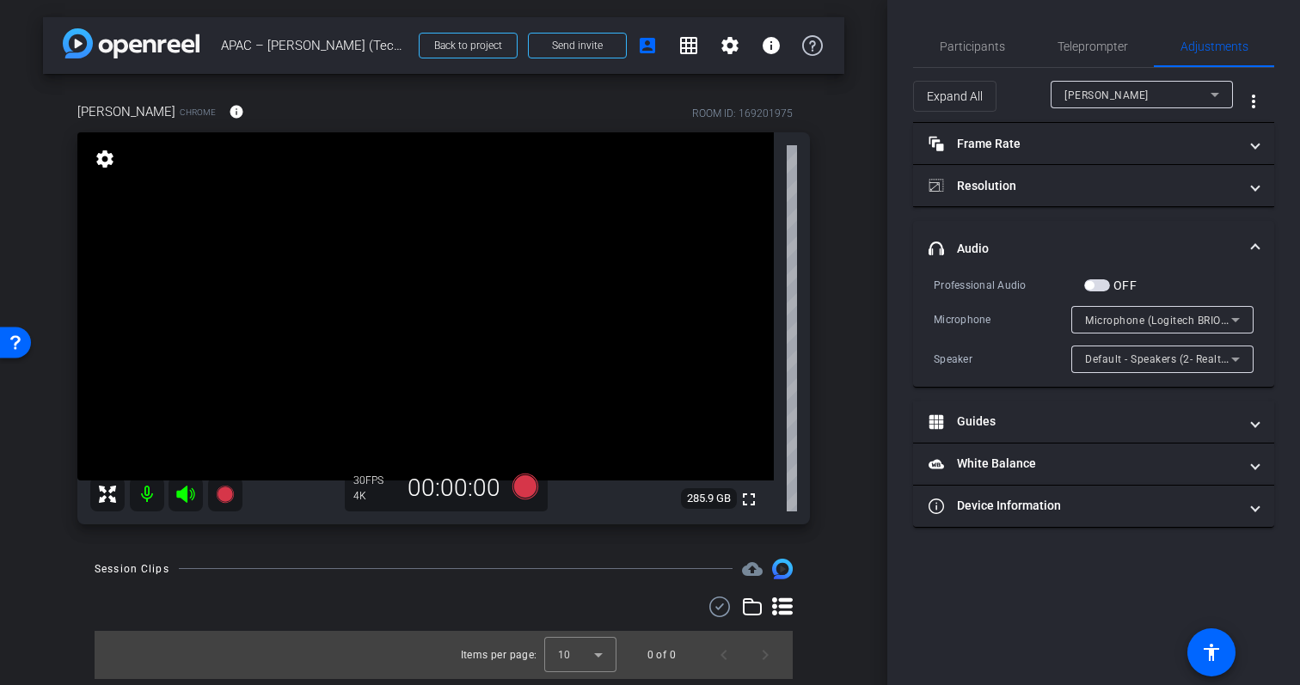
click at [1128, 316] on span "Microphone (Logitech BRIO) (046d:085e)" at bounding box center [1187, 320] width 204 height 14
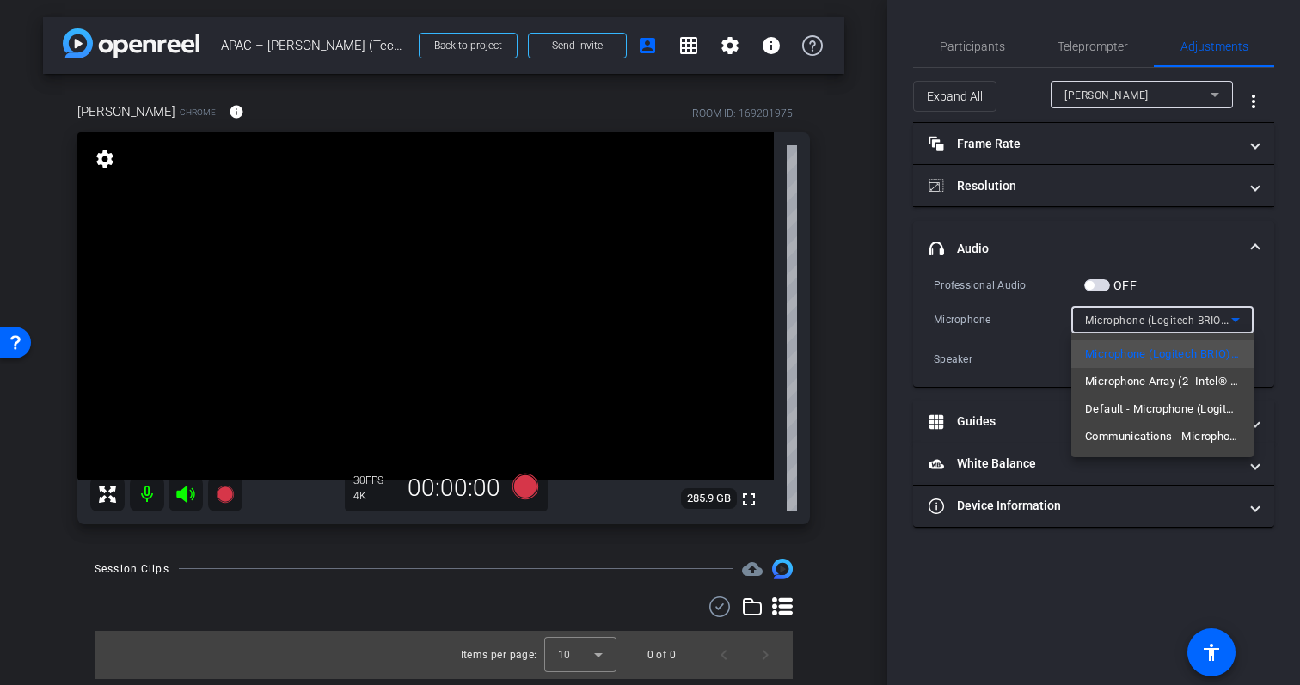
click at [1029, 318] on div at bounding box center [650, 342] width 1300 height 685
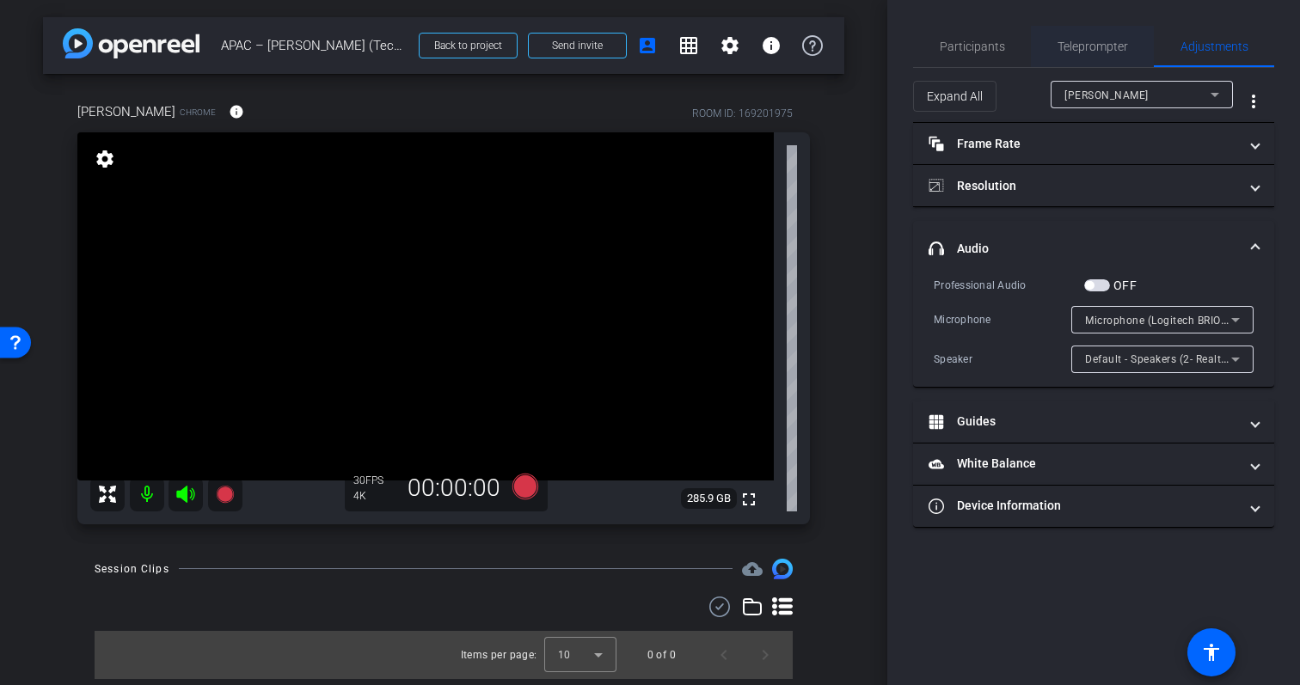
click at [1068, 35] on span "Teleprompter" at bounding box center [1093, 46] width 71 height 41
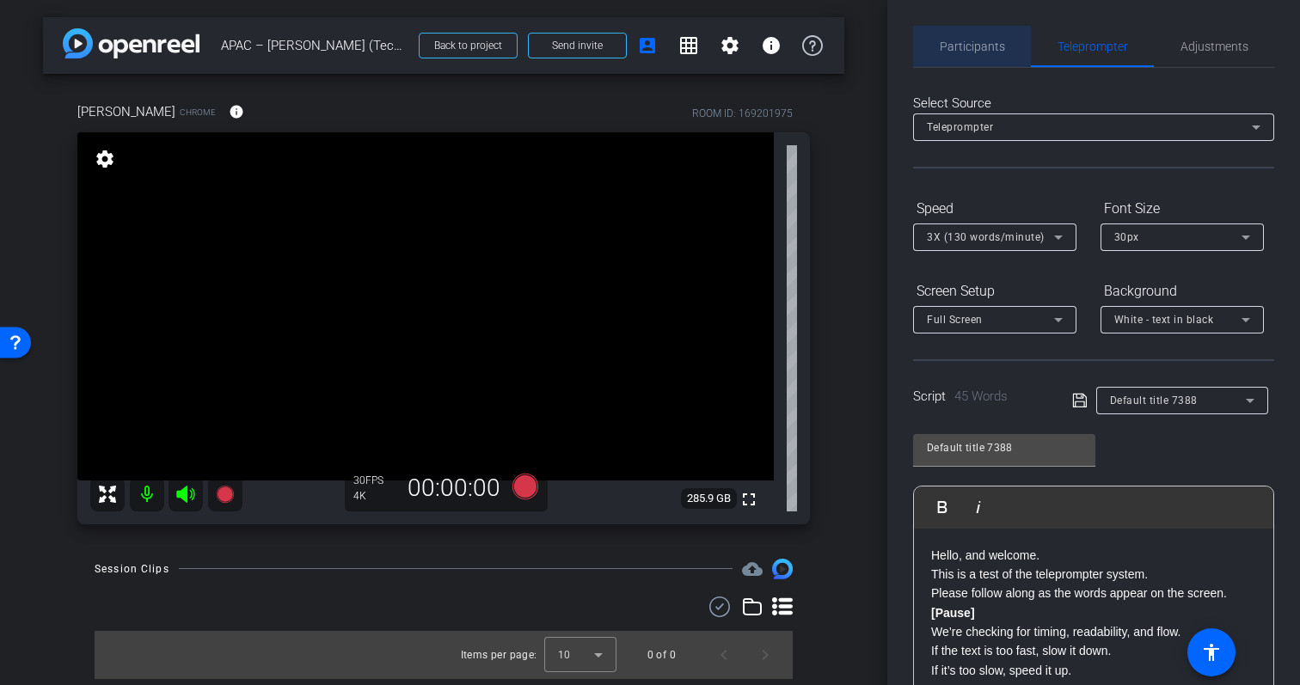
click at [996, 47] on span "Participants" at bounding box center [972, 46] width 65 height 12
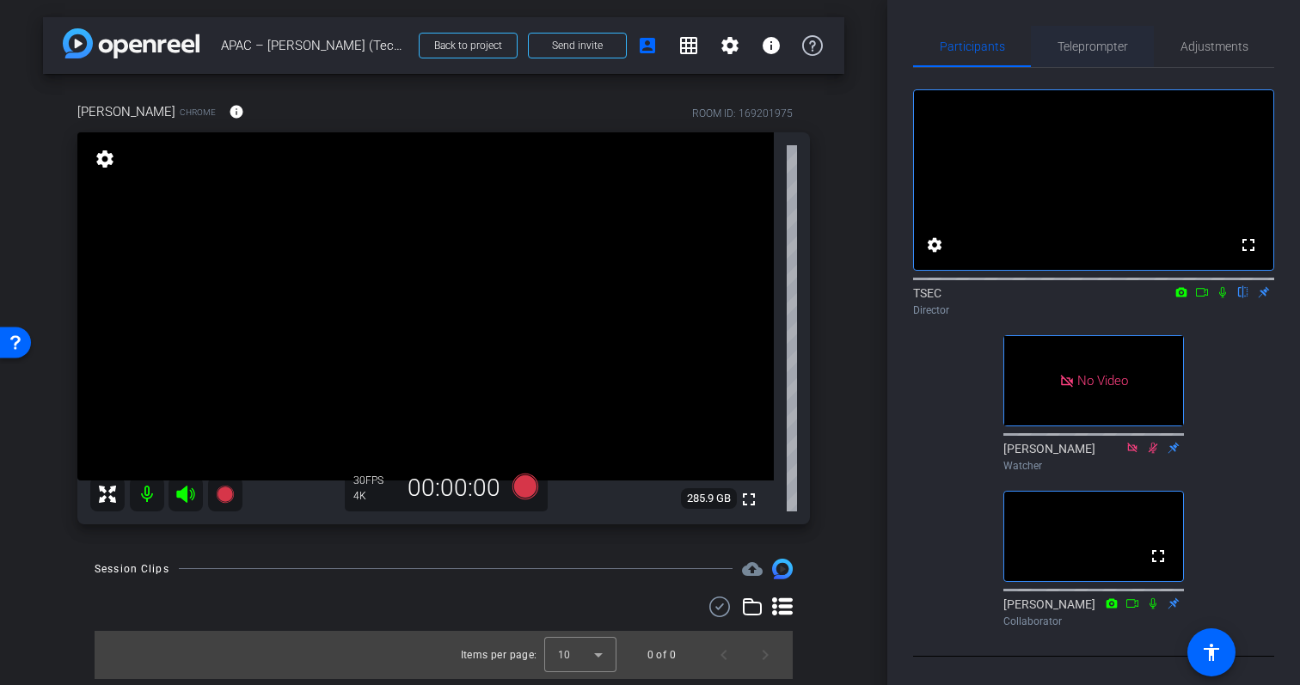
click at [1093, 51] on span "Teleprompter" at bounding box center [1093, 46] width 71 height 12
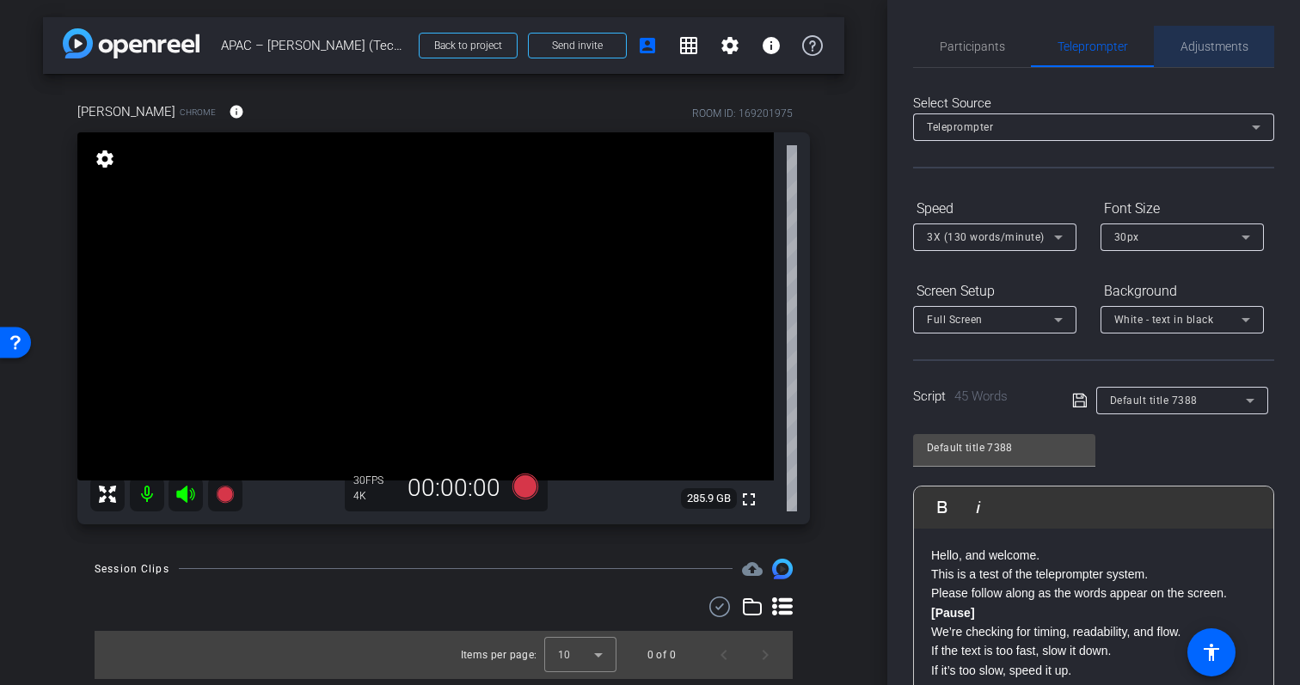
click at [1239, 53] on span "Adjustments" at bounding box center [1215, 46] width 68 height 41
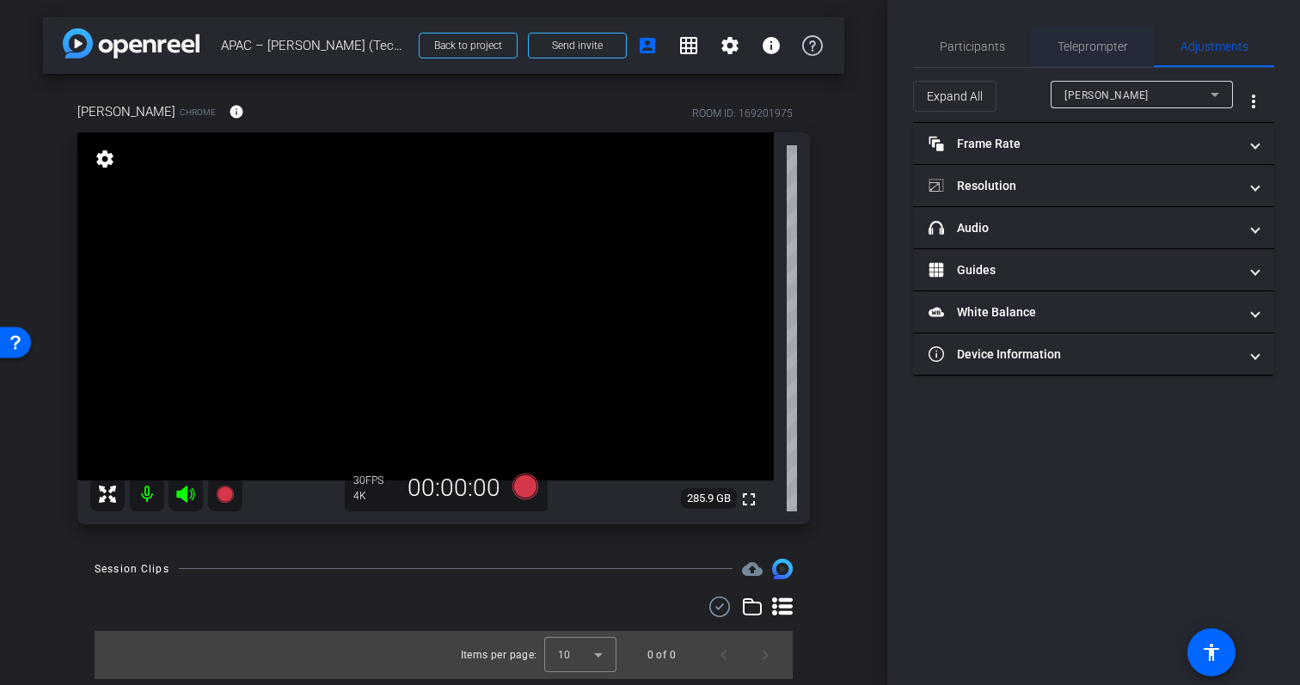
click at [1078, 43] on span "Teleprompter" at bounding box center [1093, 46] width 71 height 12
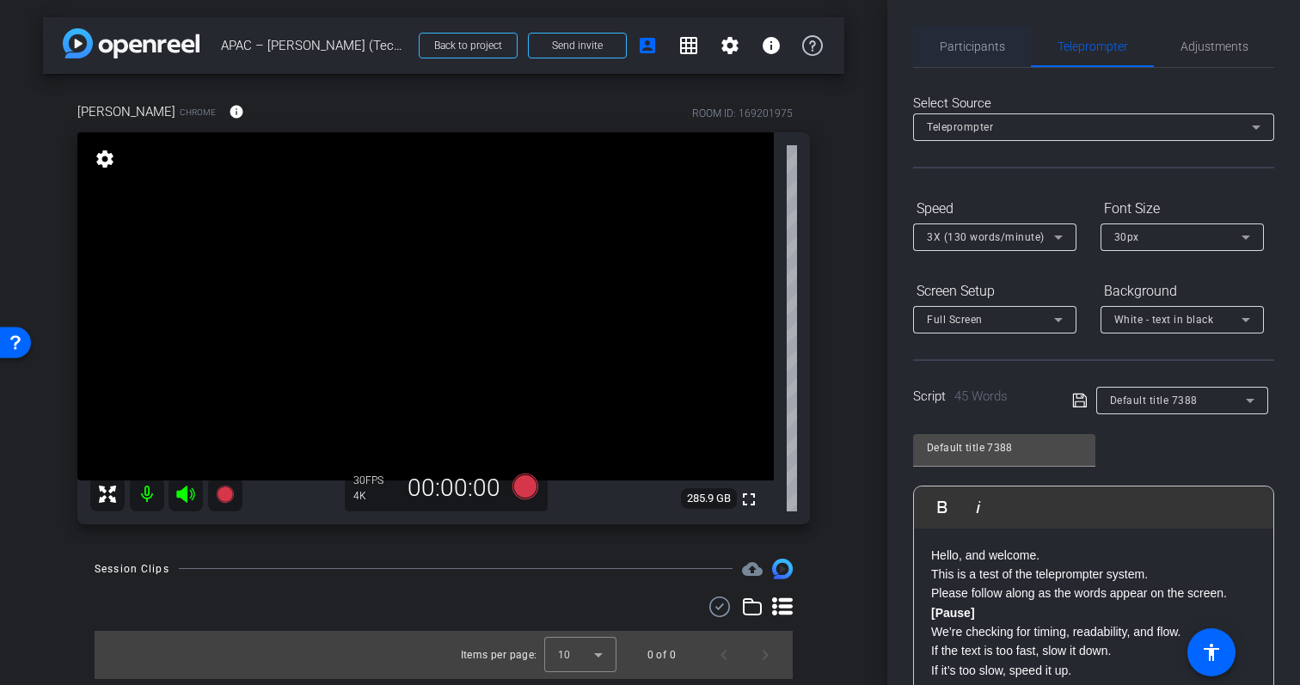
click at [984, 48] on span "Participants" at bounding box center [972, 46] width 65 height 12
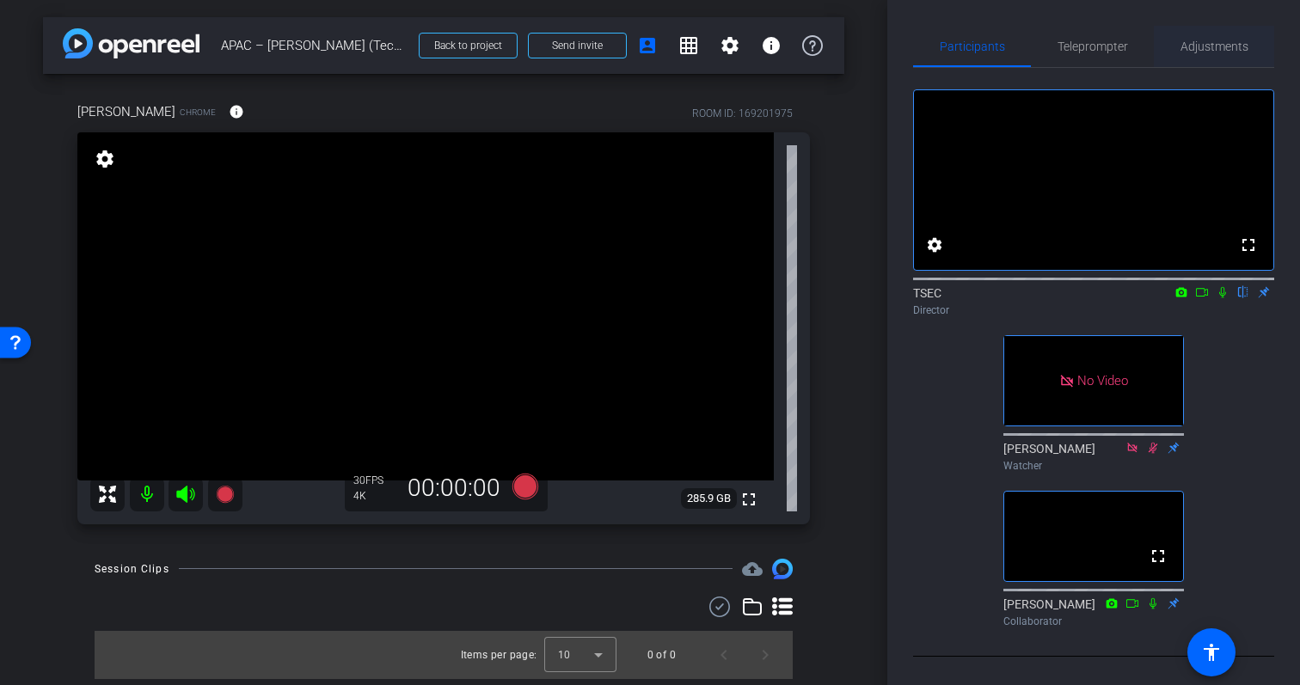
click at [1220, 42] on span "Adjustments" at bounding box center [1215, 46] width 68 height 12
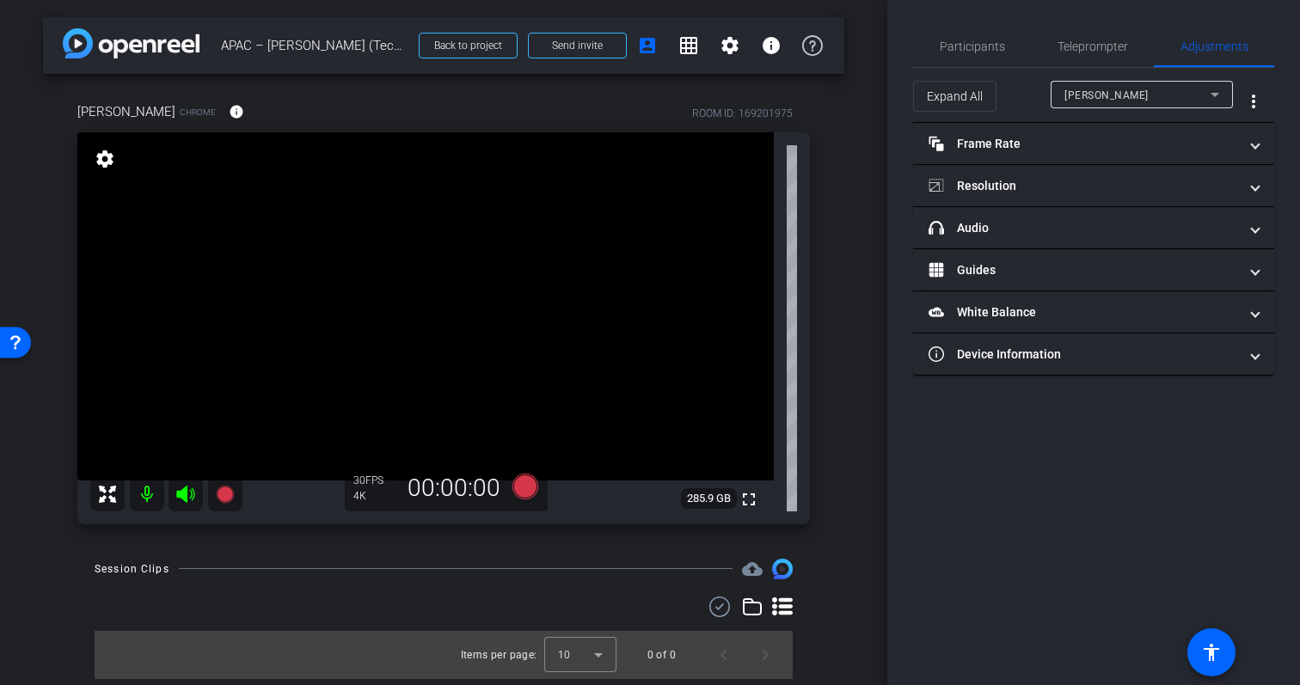
click at [1140, 164] on mat-expansion-panel "Frame Rate Frame Rate navigate_before 15 24 30 navigate_next" at bounding box center [1093, 144] width 361 height 42
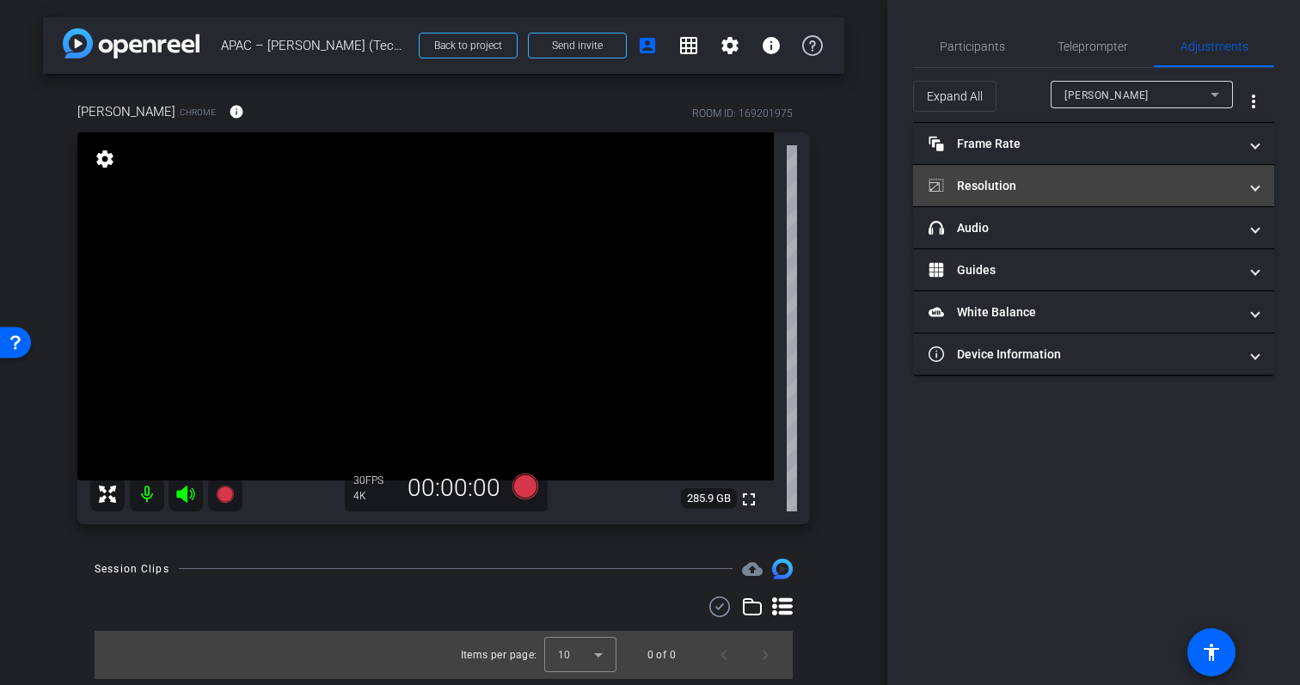
click at [1140, 175] on mat-expansion-panel-header "Resolution" at bounding box center [1093, 185] width 361 height 41
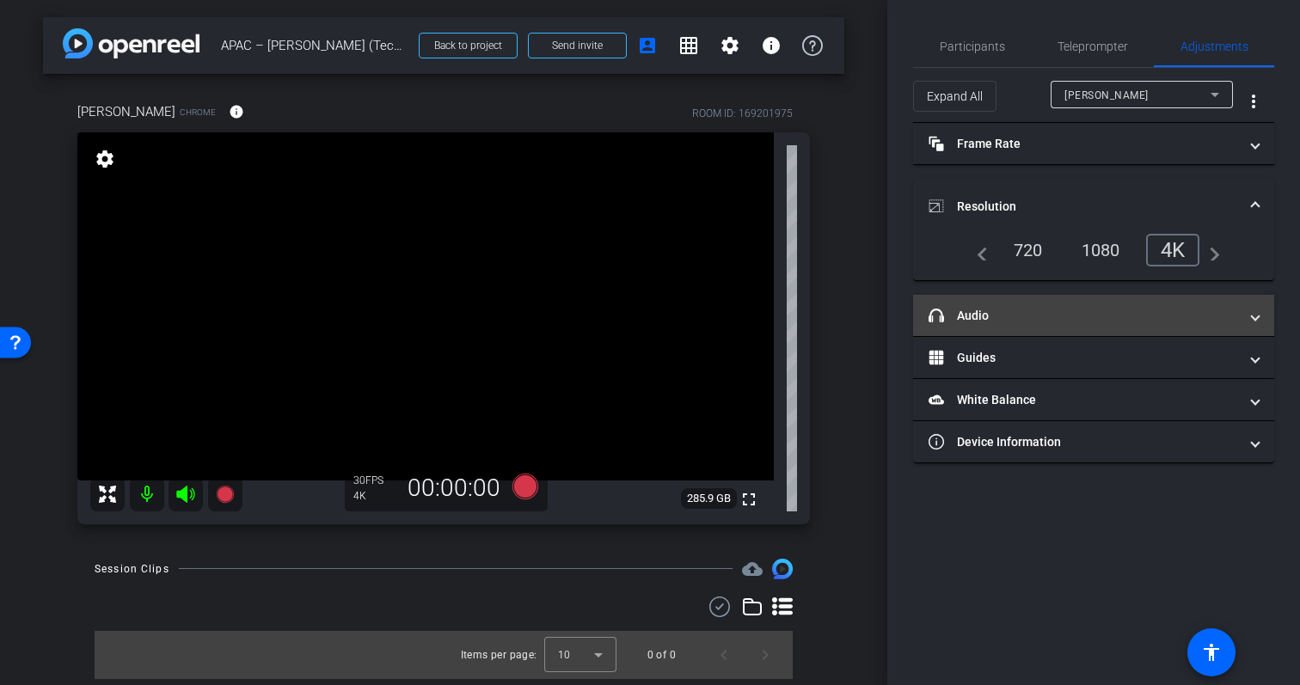
click at [1163, 316] on mat-panel-title "headphone icon Audio" at bounding box center [1084, 316] width 310 height 18
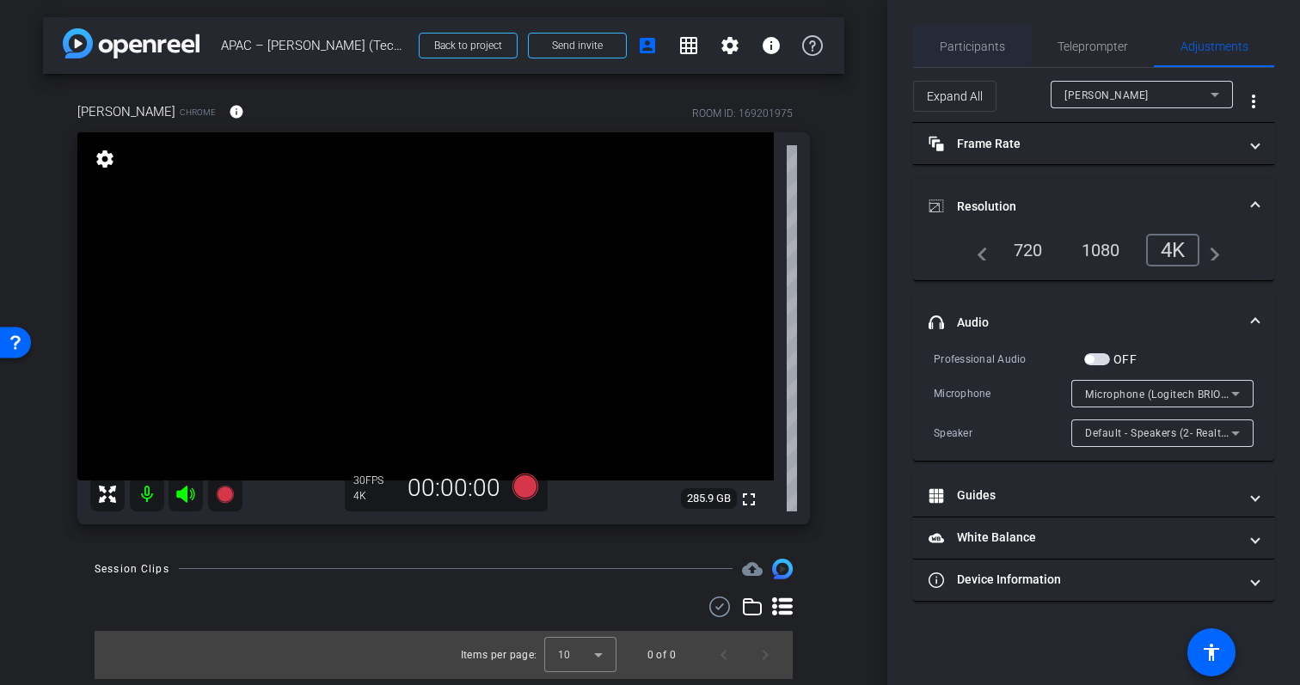
click at [1001, 47] on span "Participants" at bounding box center [972, 46] width 65 height 12
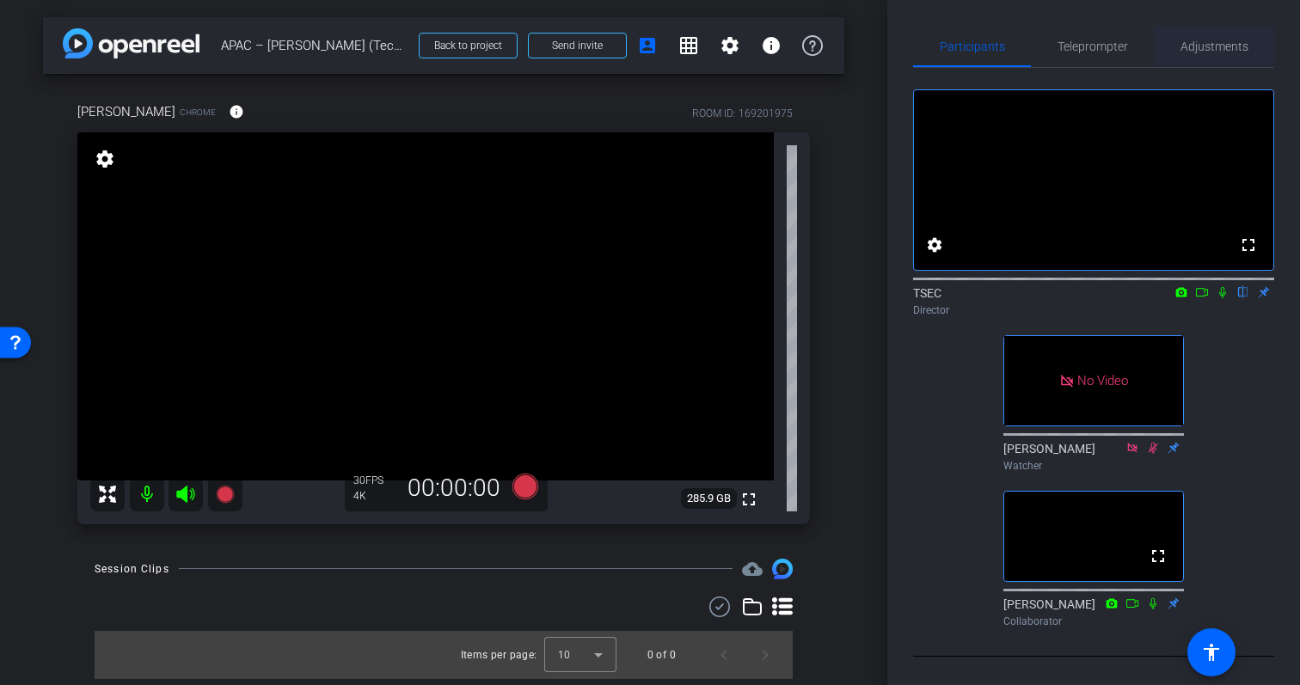
click at [1214, 50] on span "Adjustments" at bounding box center [1215, 46] width 68 height 12
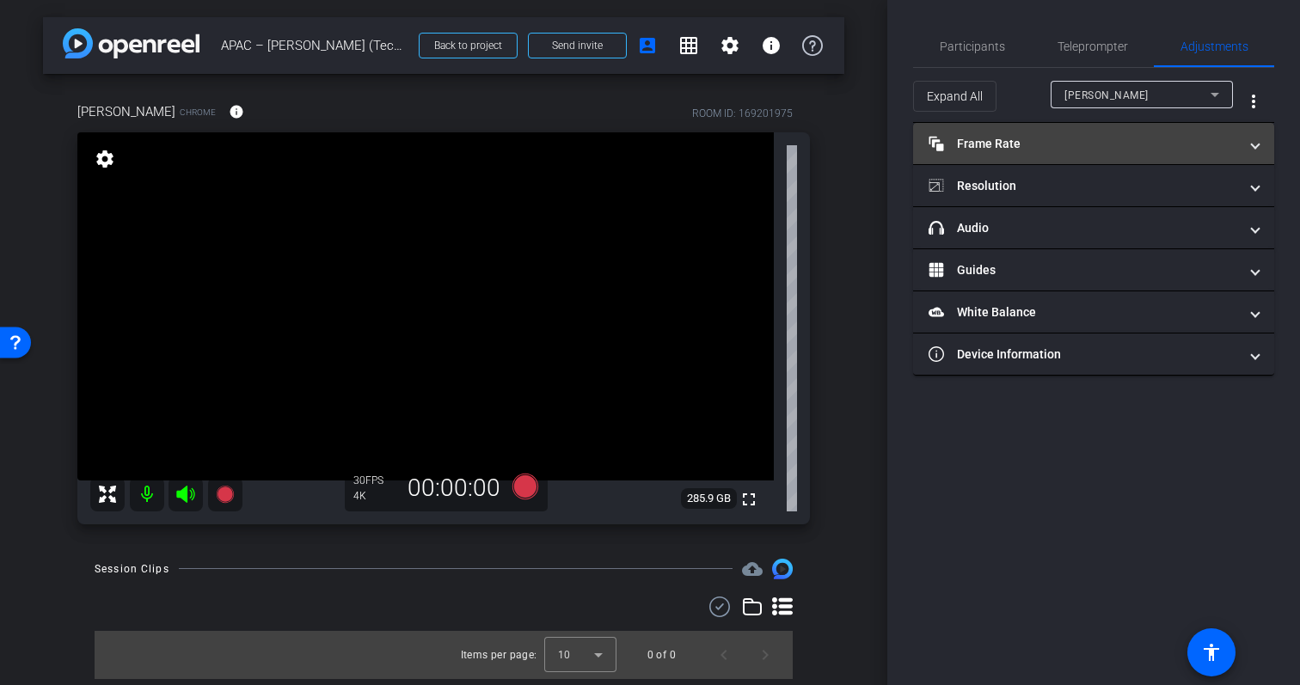
click at [1146, 160] on mat-expansion-panel-header "Frame Rate Frame Rate" at bounding box center [1093, 143] width 361 height 41
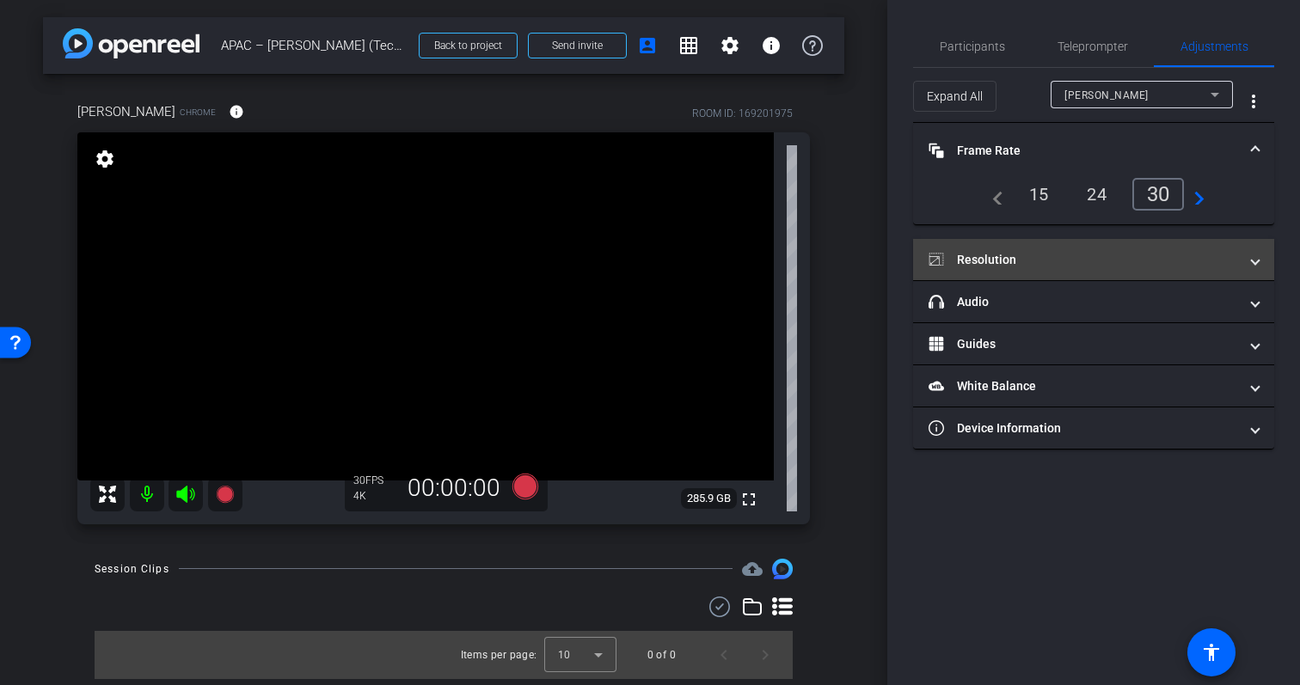
click at [1139, 252] on mat-panel-title "Resolution" at bounding box center [1084, 260] width 310 height 18
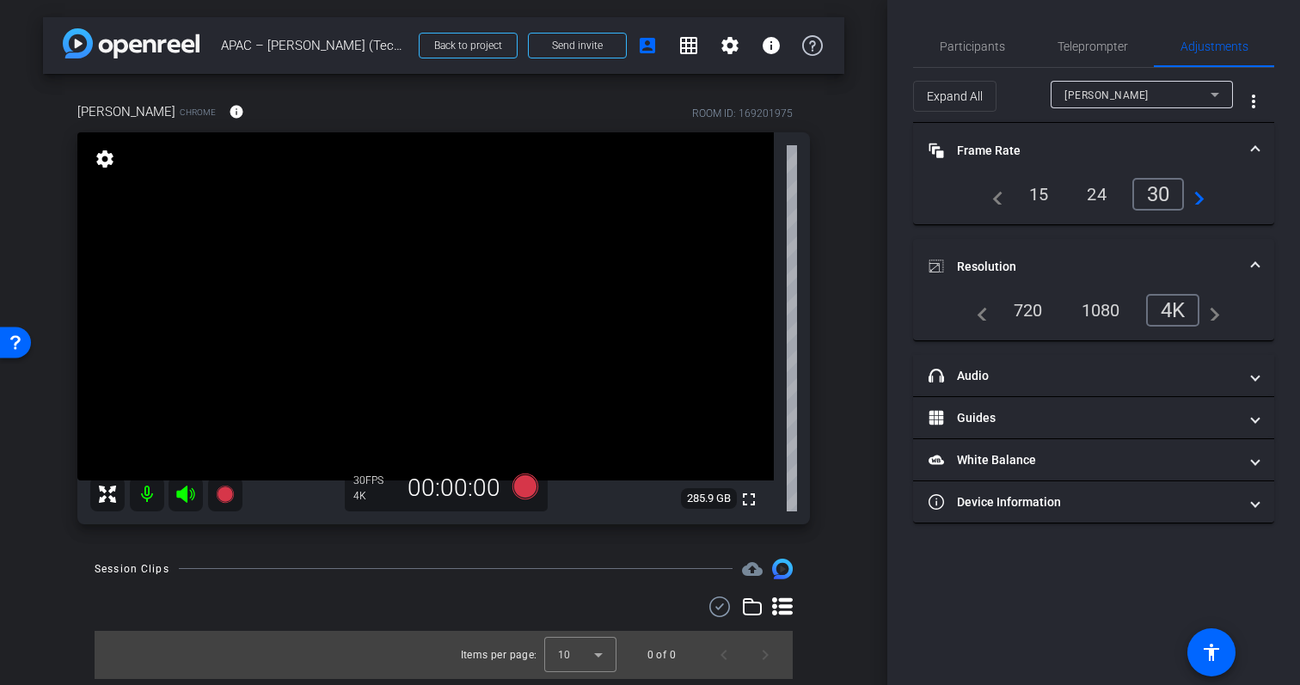
click at [1201, 207] on div "navigate_before 15 24 30 navigate_next" at bounding box center [1094, 194] width 223 height 33
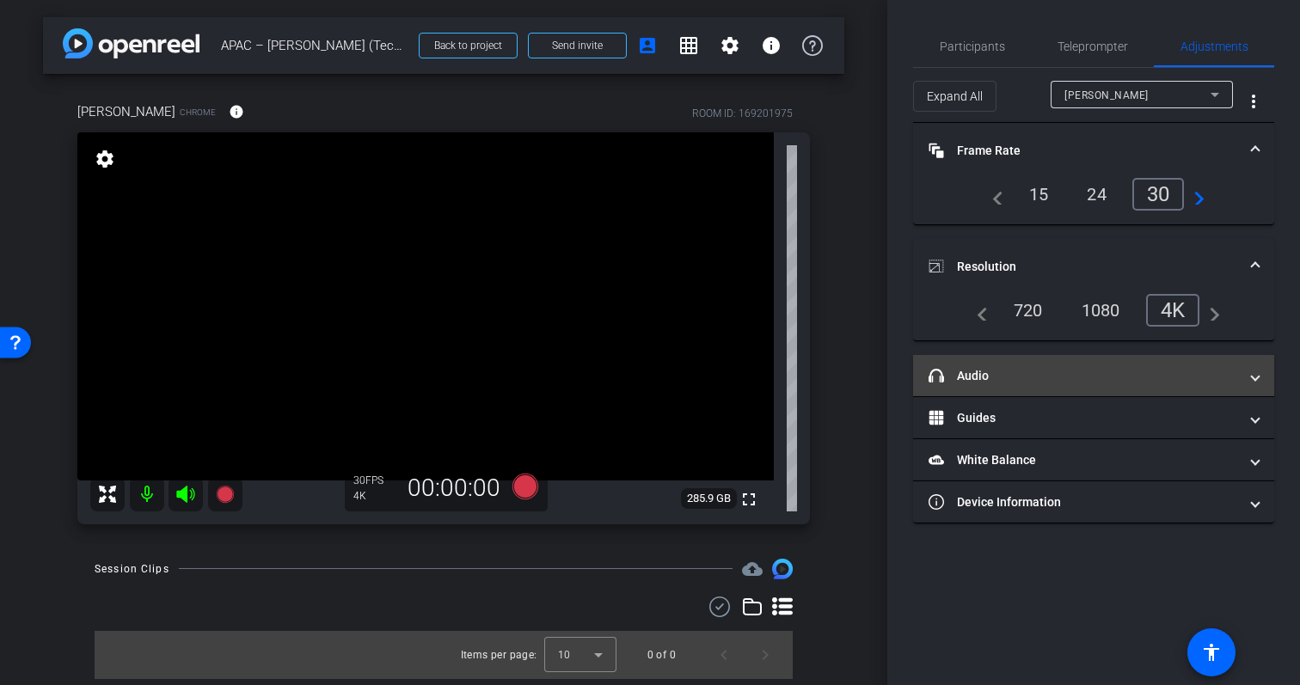
click at [1151, 378] on mat-panel-title "headphone icon Audio" at bounding box center [1084, 376] width 310 height 18
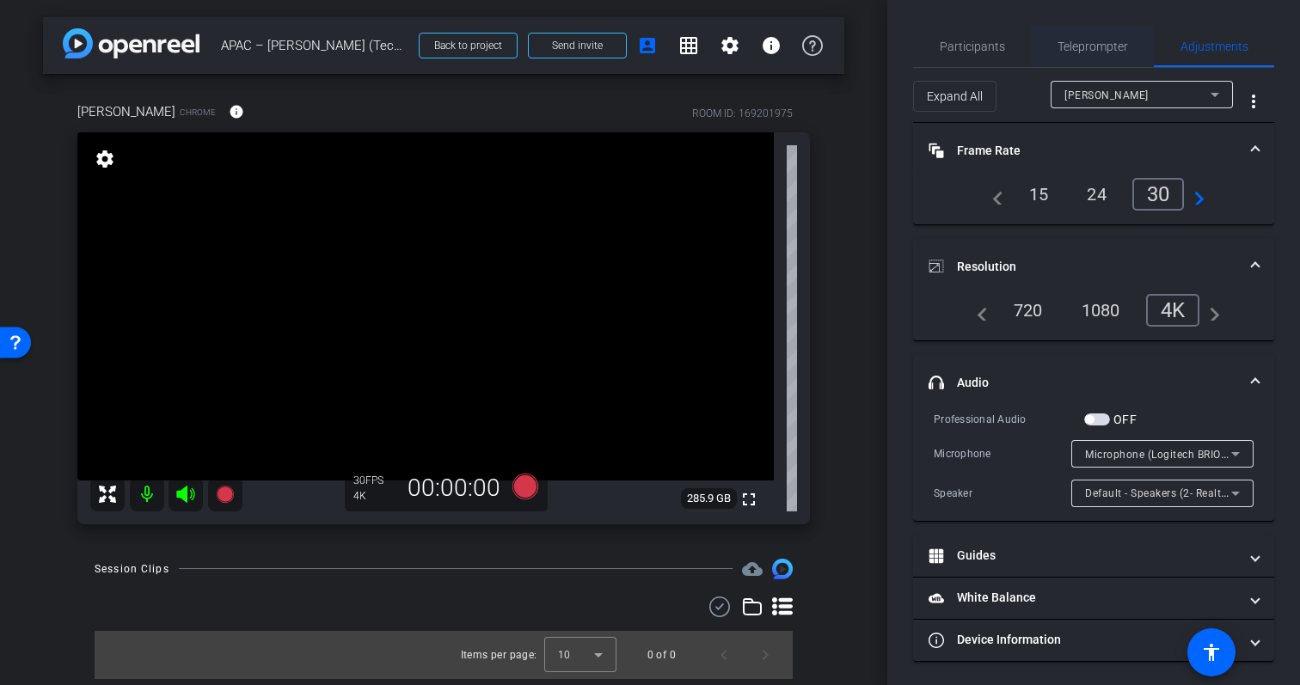
click at [1083, 52] on span "Teleprompter" at bounding box center [1093, 46] width 71 height 12
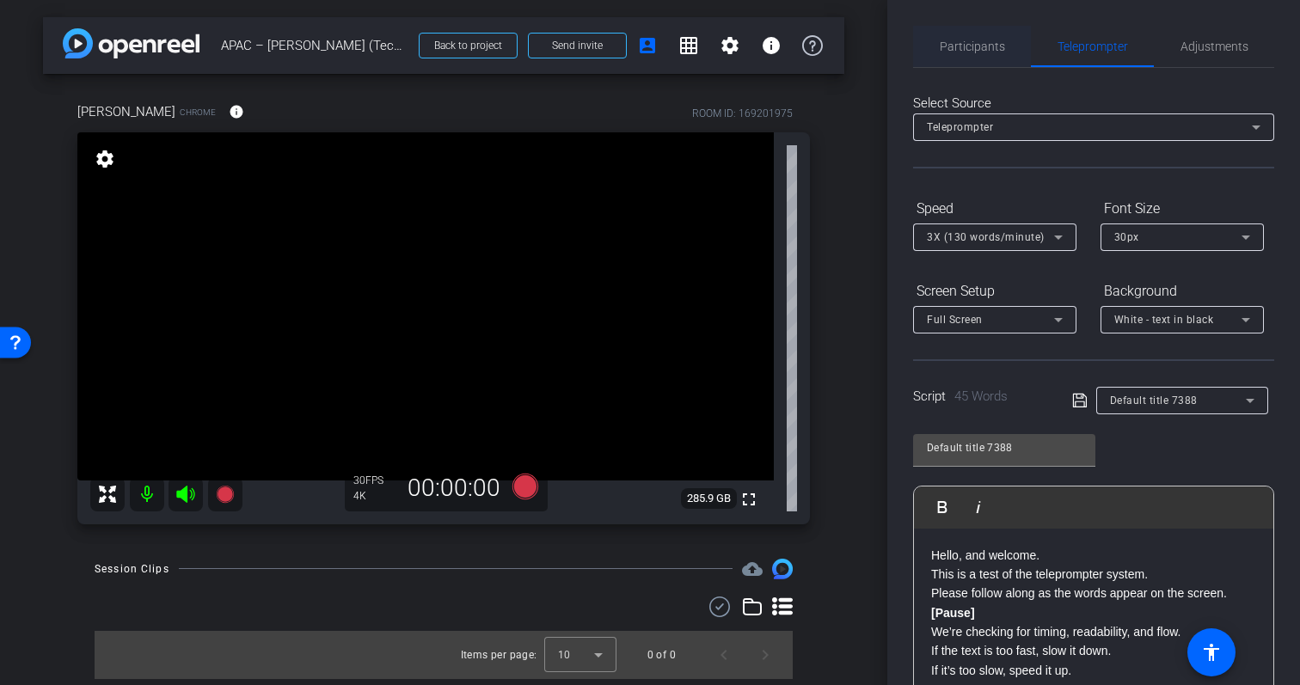
click at [984, 53] on span "Participants" at bounding box center [972, 46] width 65 height 41
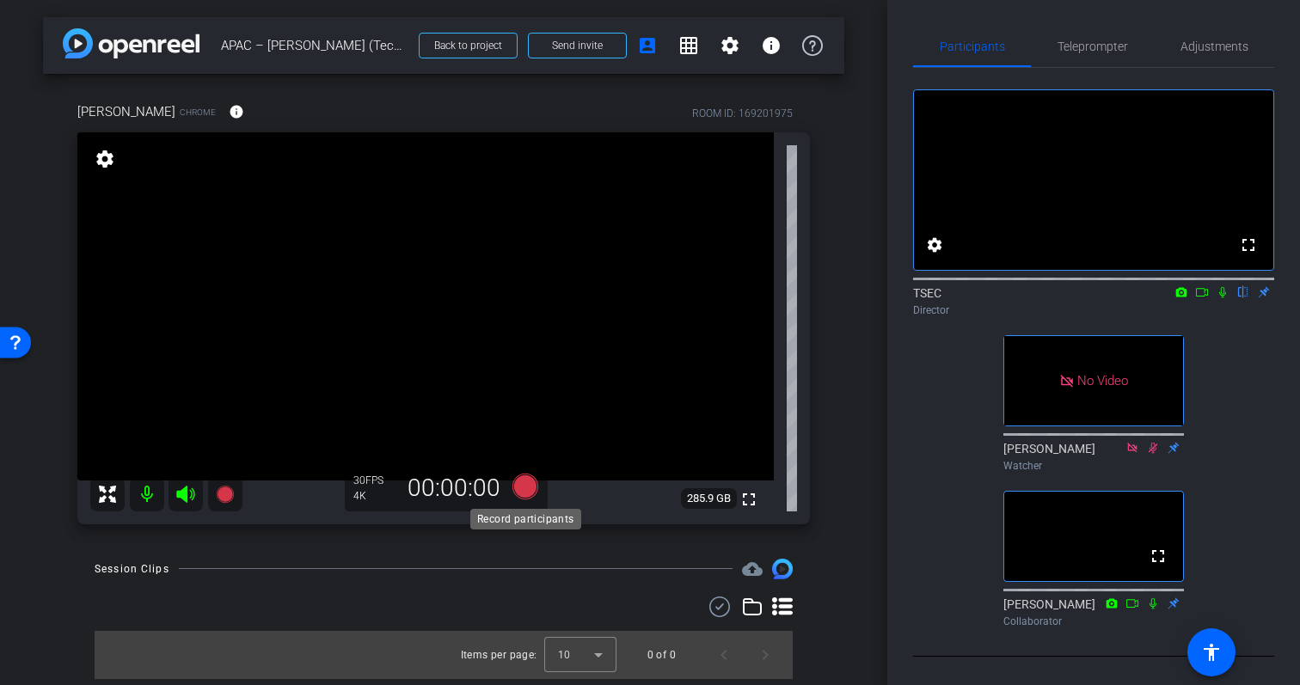
click at [523, 497] on icon at bounding box center [525, 486] width 41 height 31
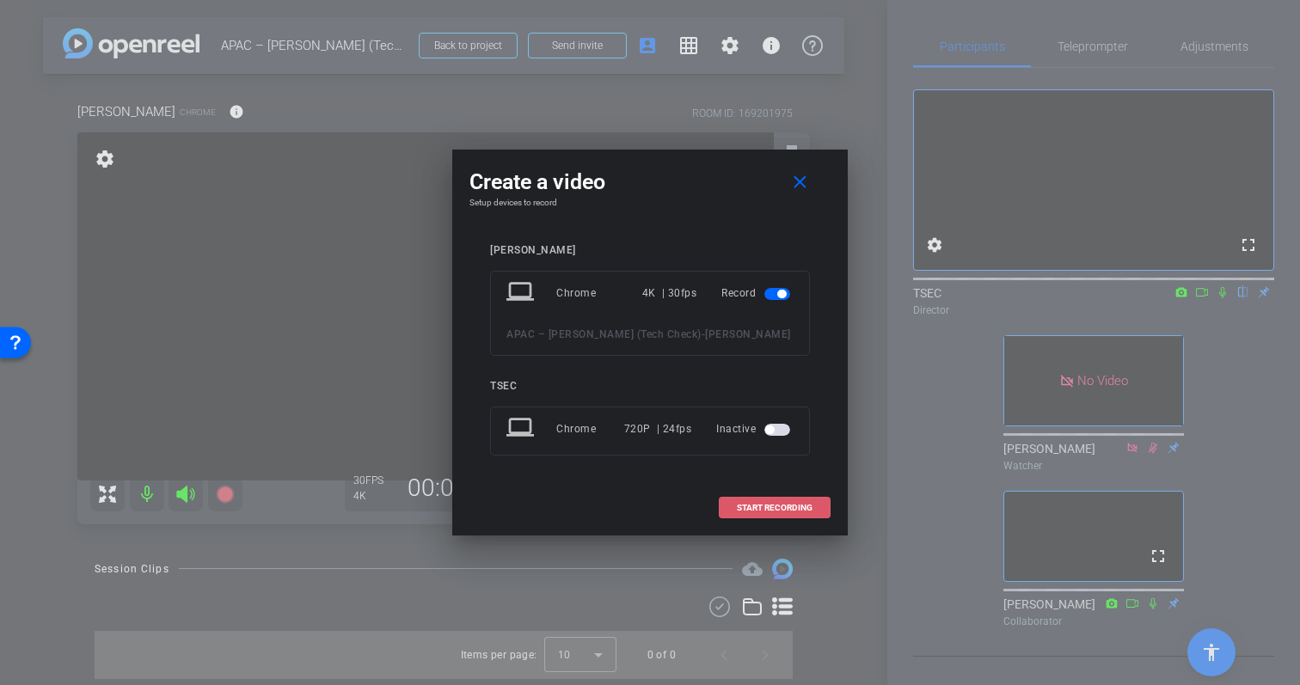
click at [766, 513] on span at bounding box center [775, 508] width 110 height 41
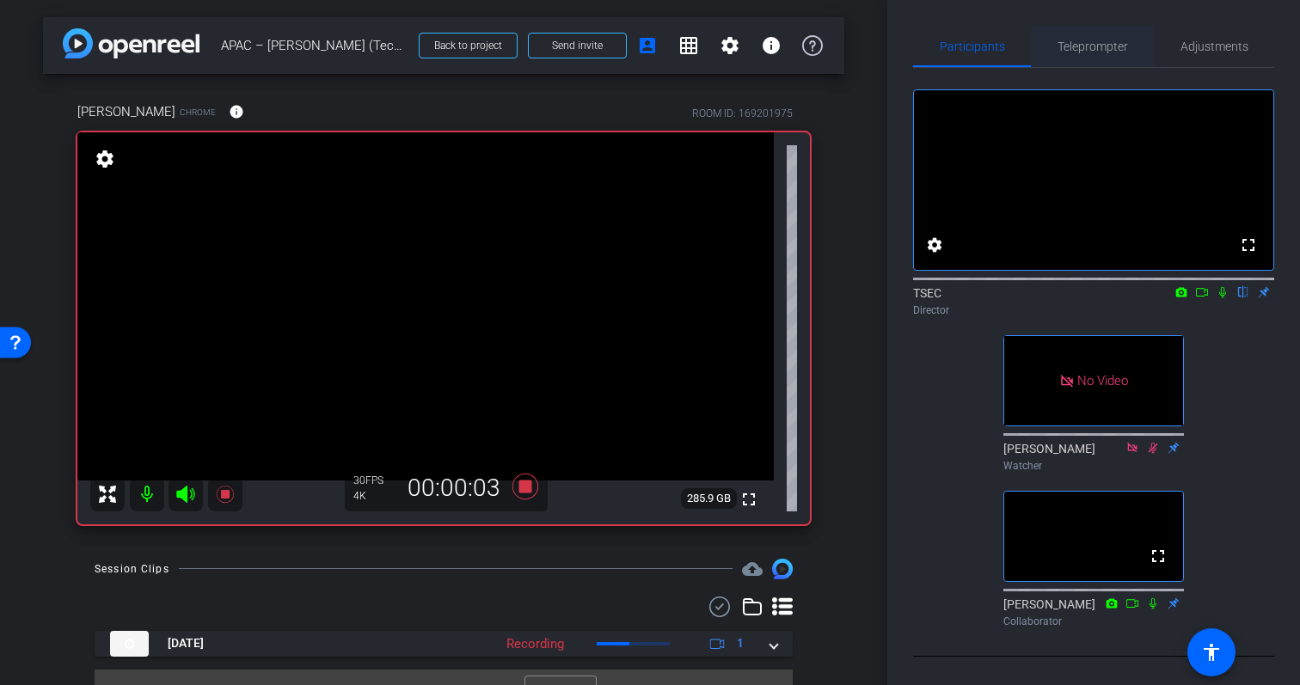
click at [1112, 33] on span "Teleprompter" at bounding box center [1093, 46] width 71 height 41
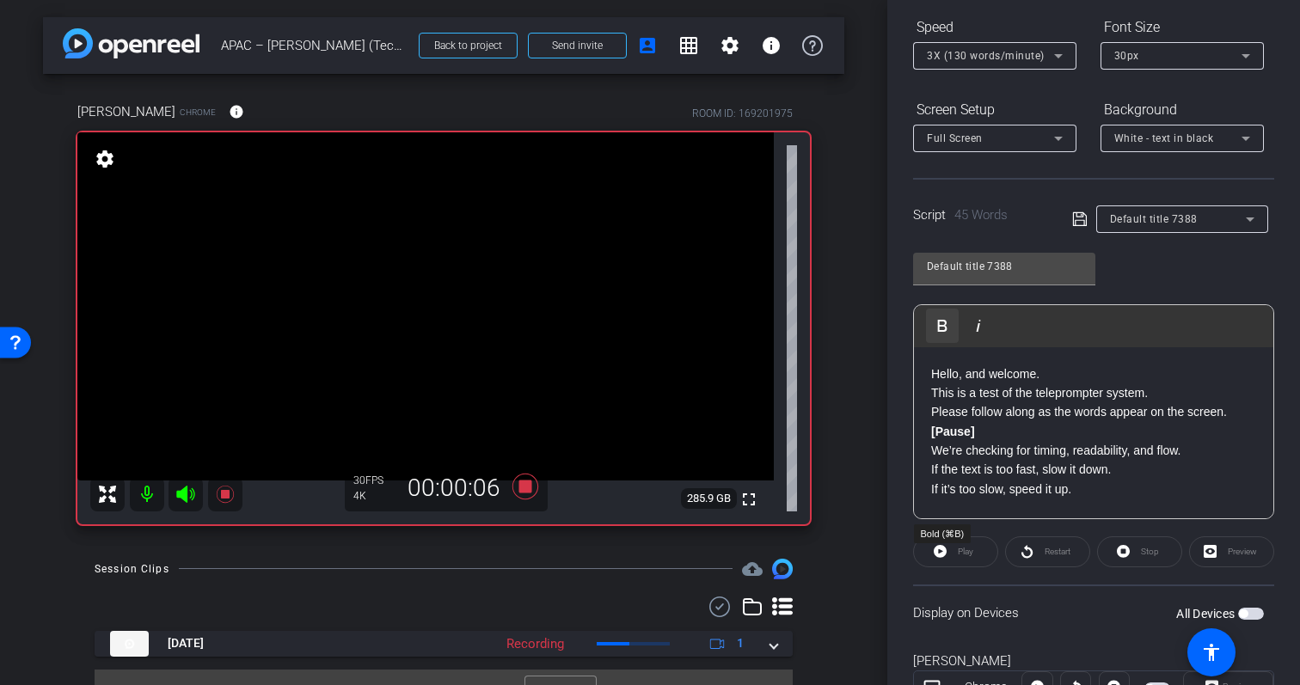
scroll to position [255, 0]
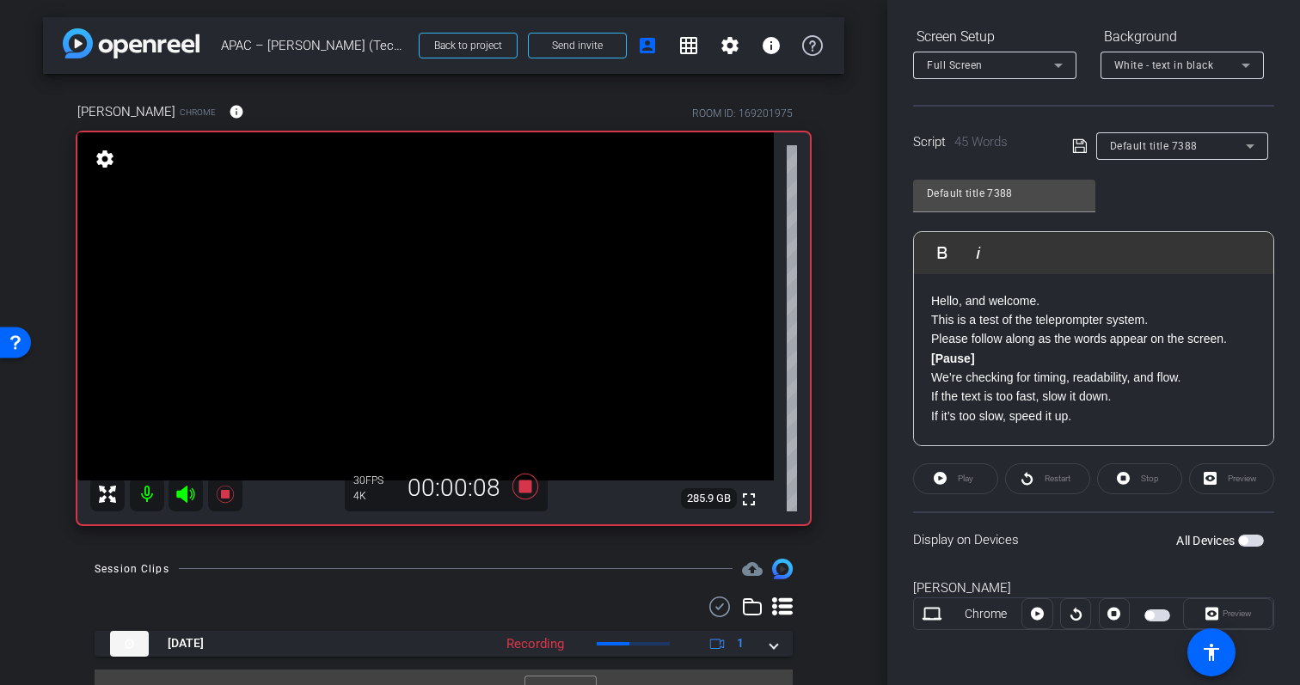
click at [1247, 538] on span "button" at bounding box center [1243, 541] width 9 height 9
click at [1036, 619] on icon at bounding box center [1037, 614] width 13 height 13
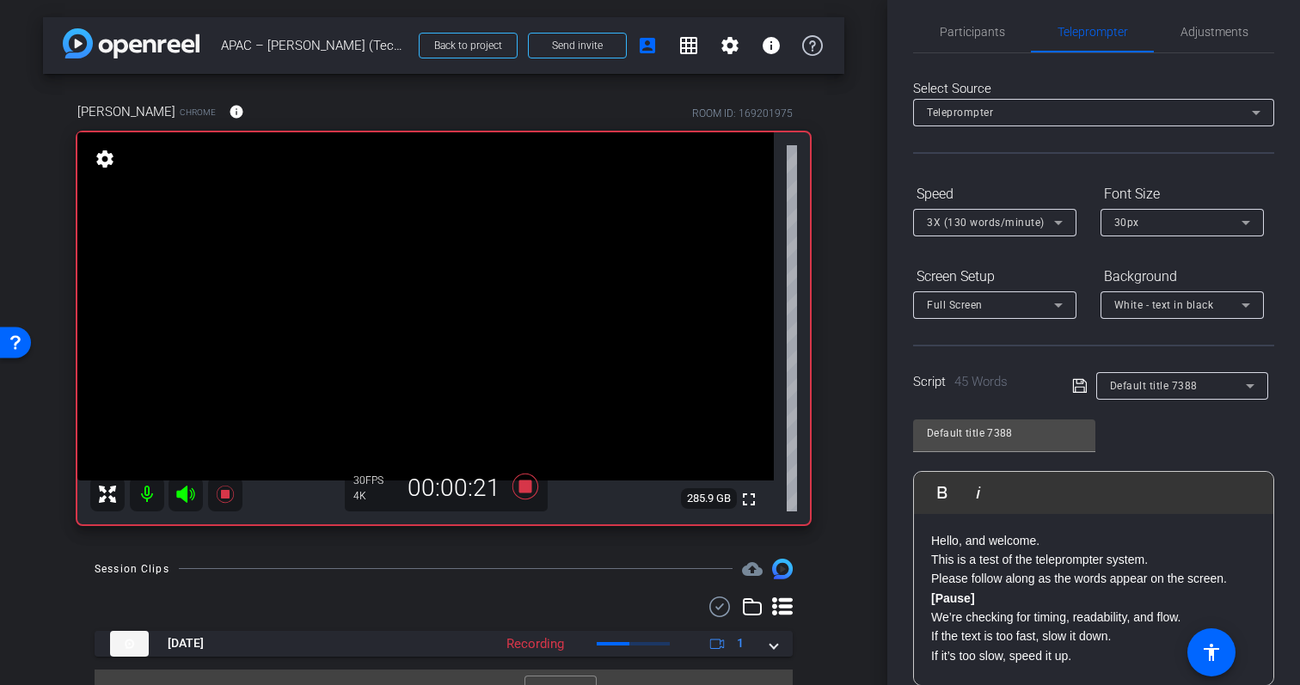
scroll to position [0, 0]
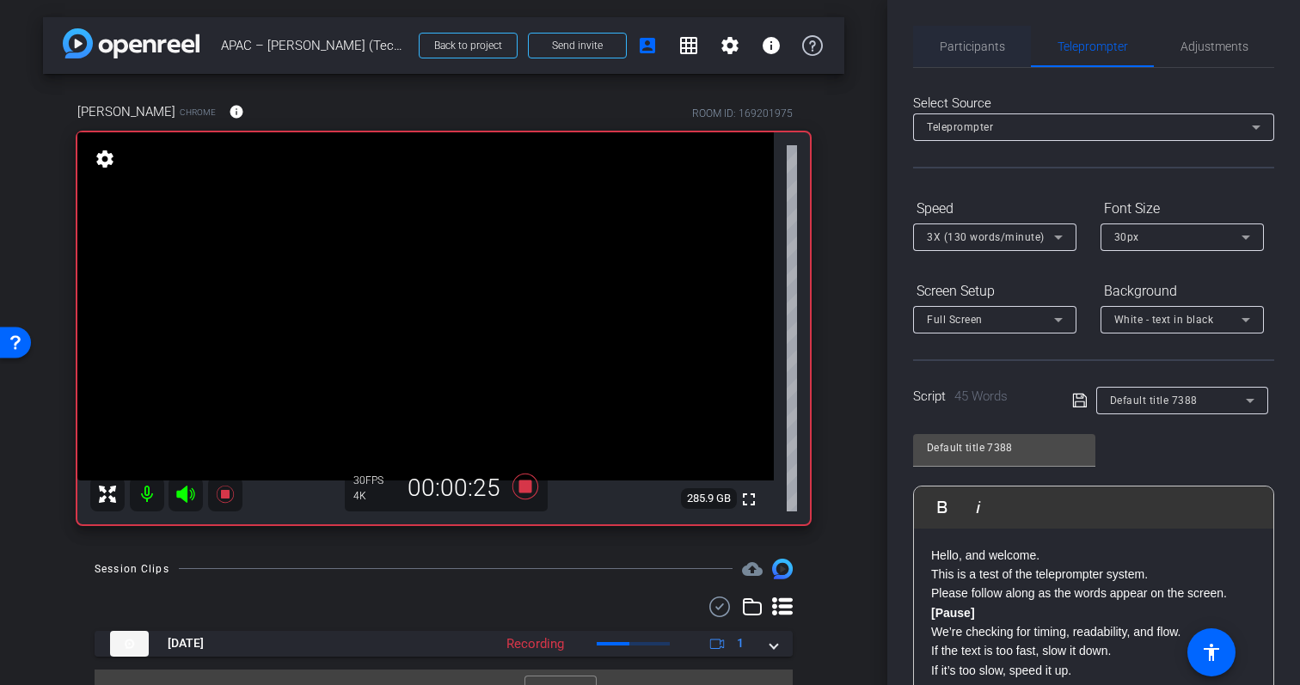
click at [985, 55] on span "Participants" at bounding box center [972, 46] width 65 height 41
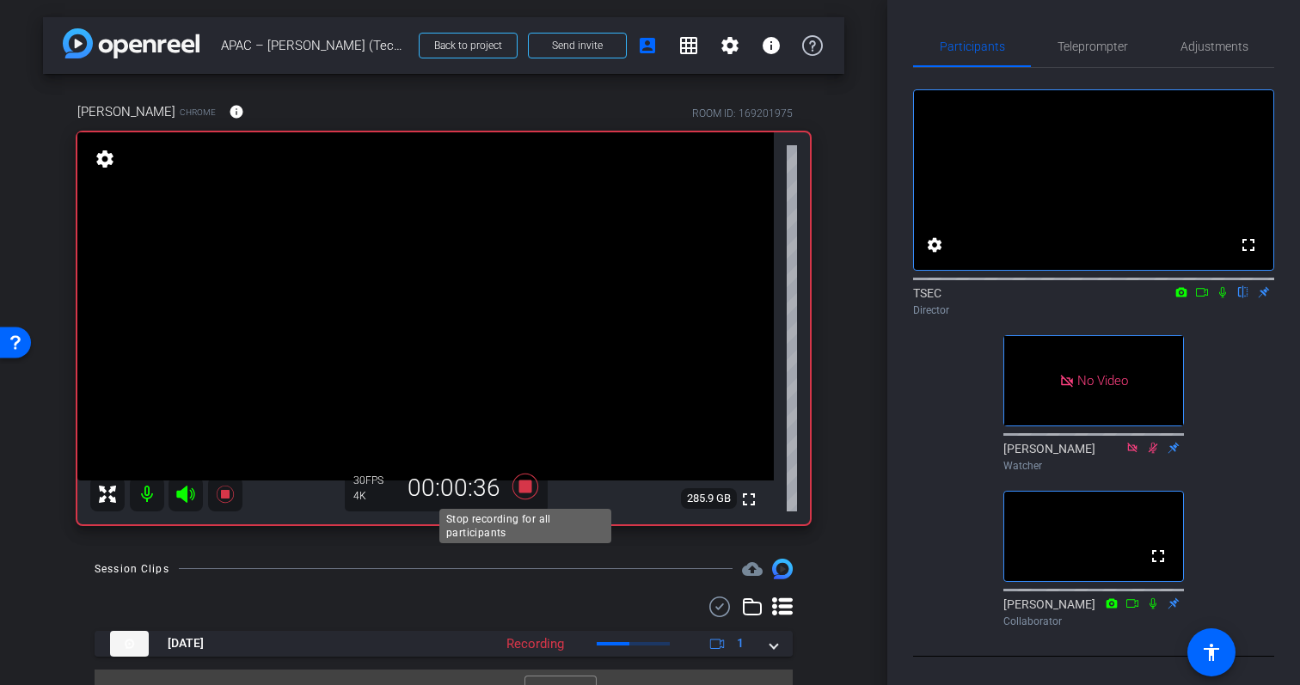
click at [530, 489] on icon at bounding box center [526, 486] width 26 height 26
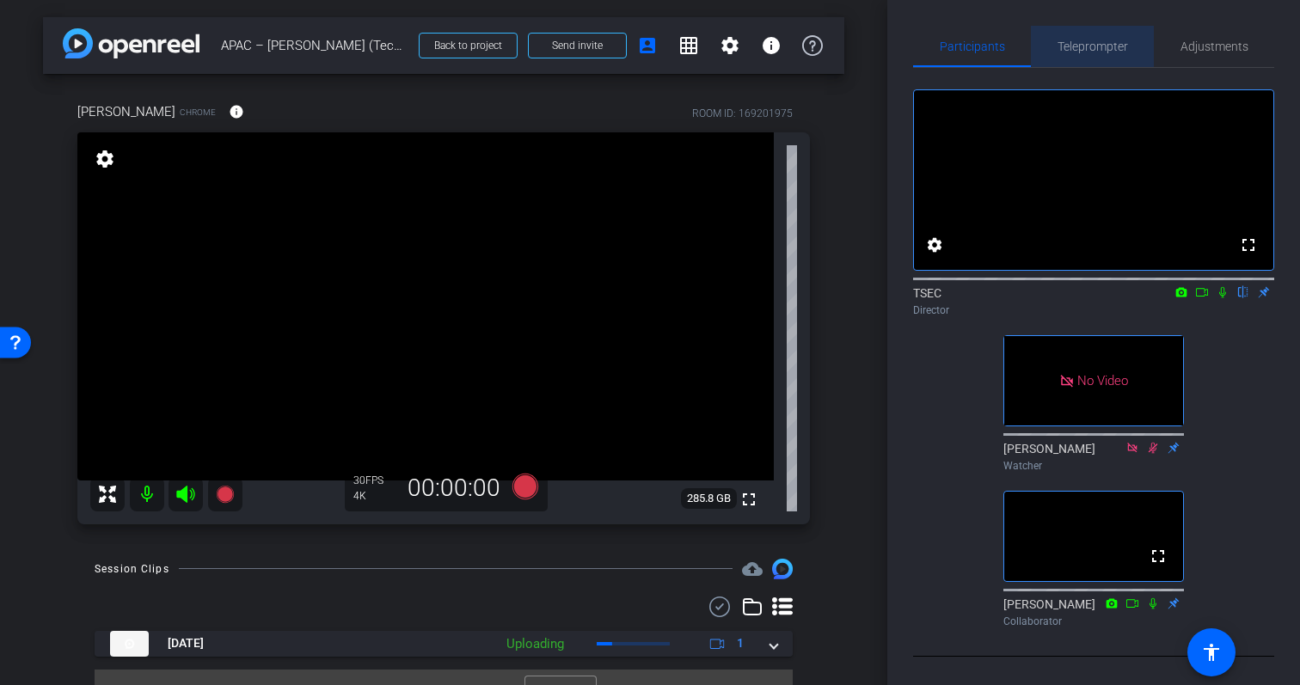
click at [1114, 40] on span "Teleprompter" at bounding box center [1093, 46] width 71 height 12
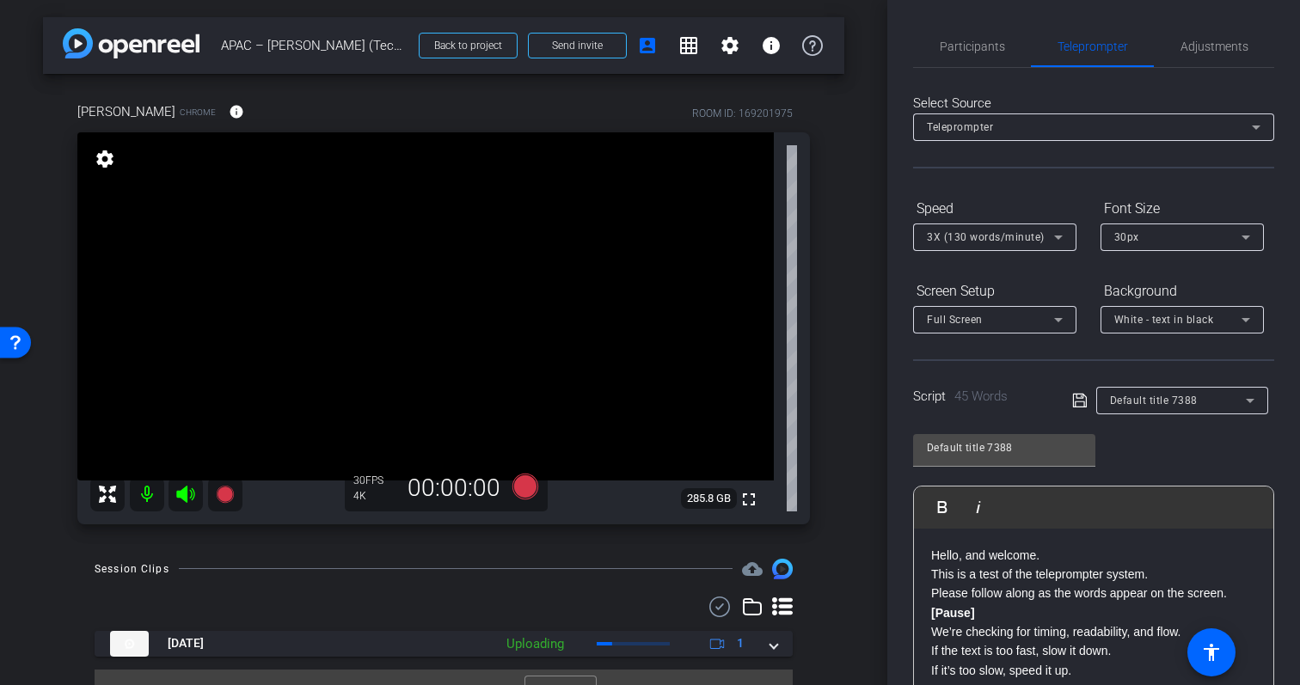
scroll to position [255, 0]
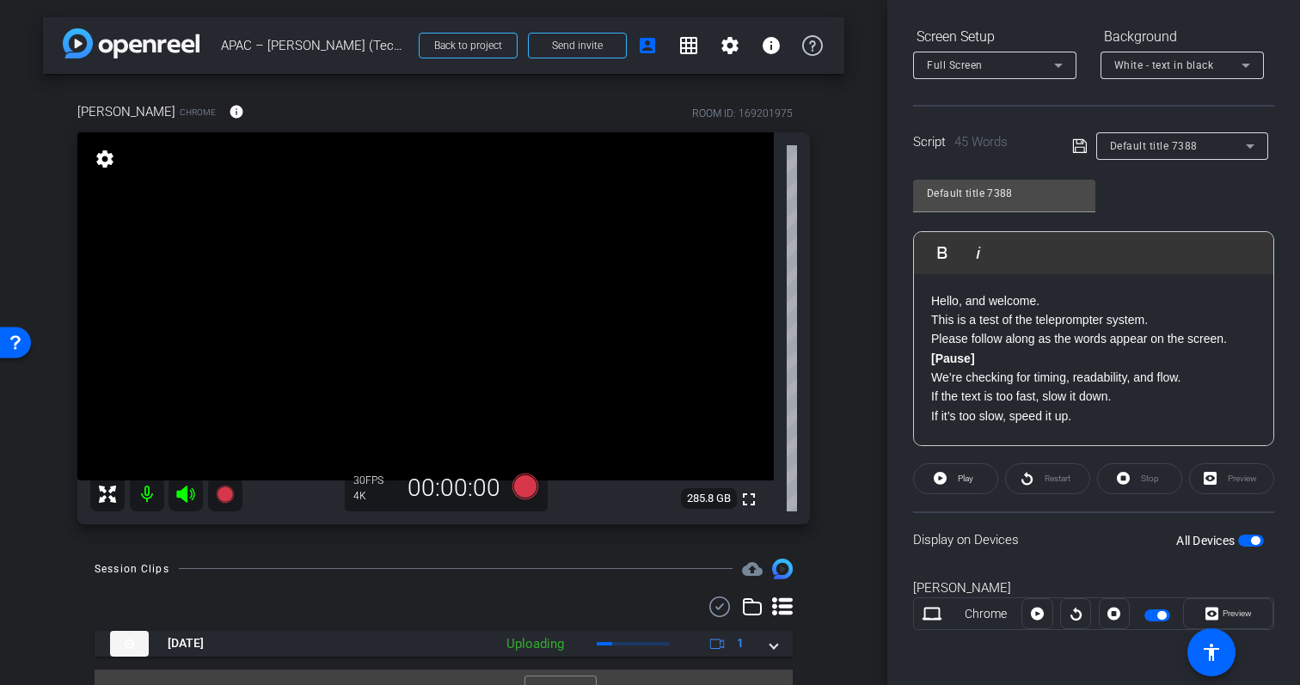
click at [1255, 544] on span "button" at bounding box center [1255, 541] width 9 height 9
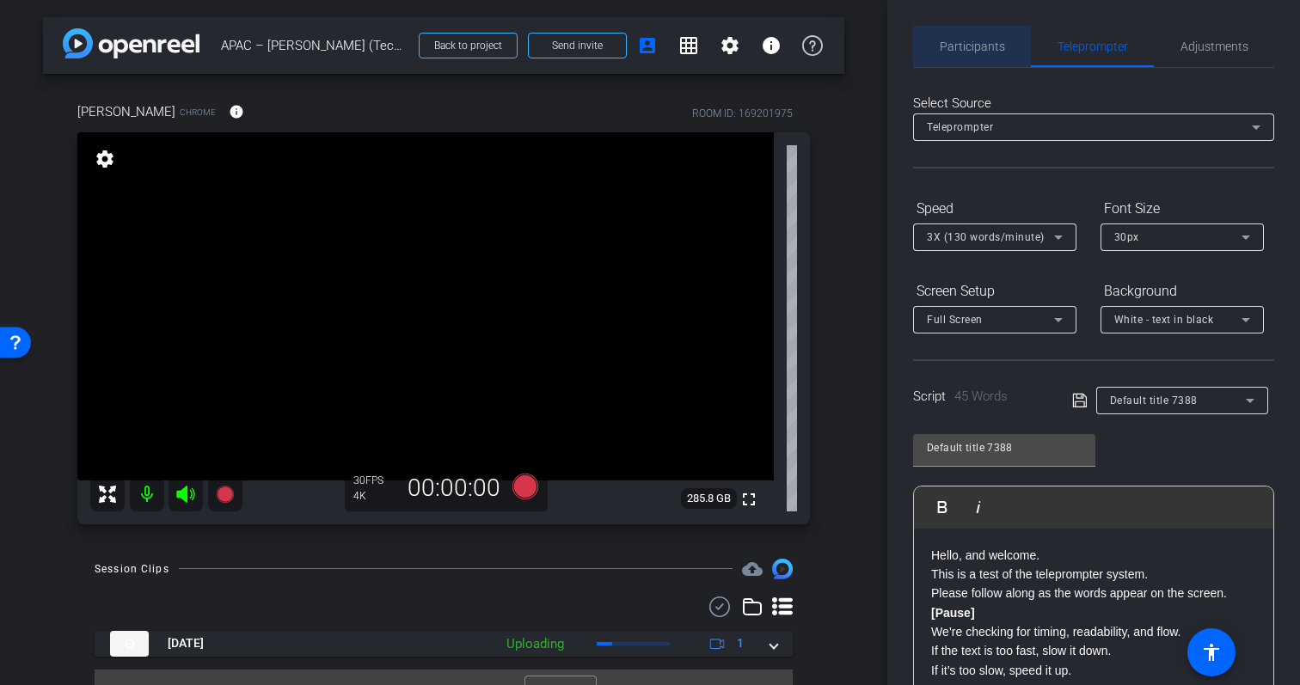
click at [978, 45] on span "Participants" at bounding box center [972, 46] width 65 height 12
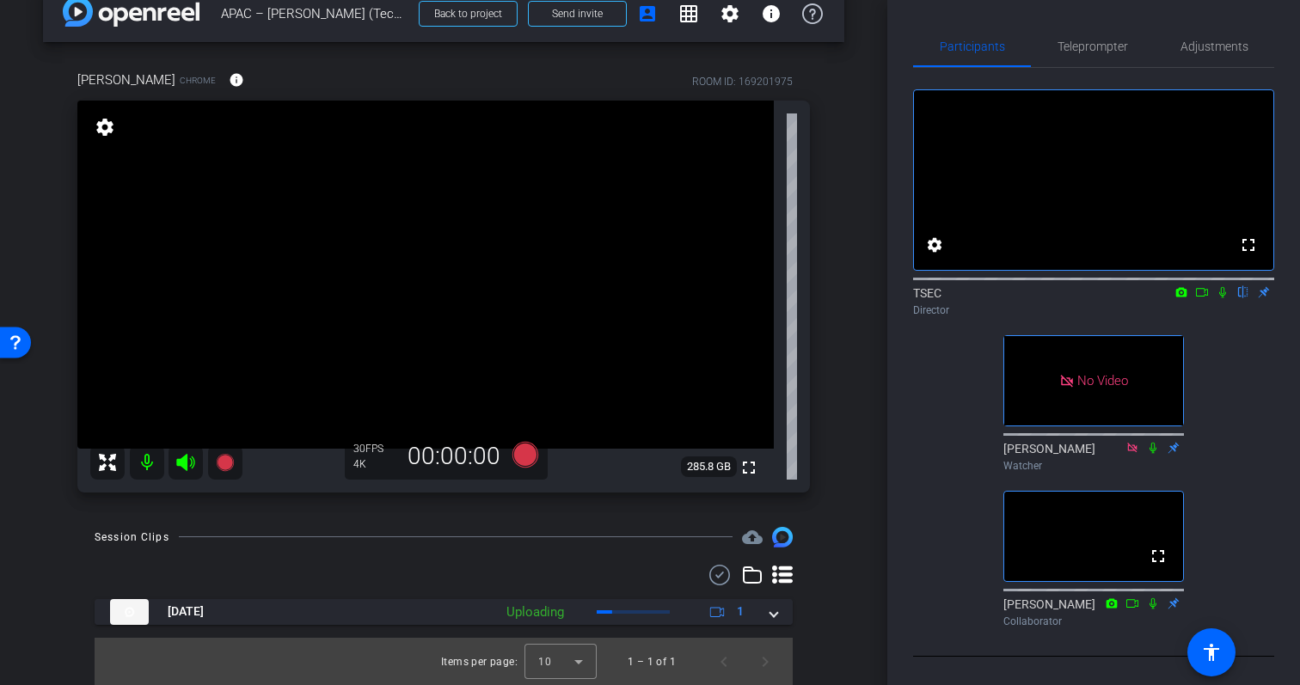
scroll to position [33, 0]
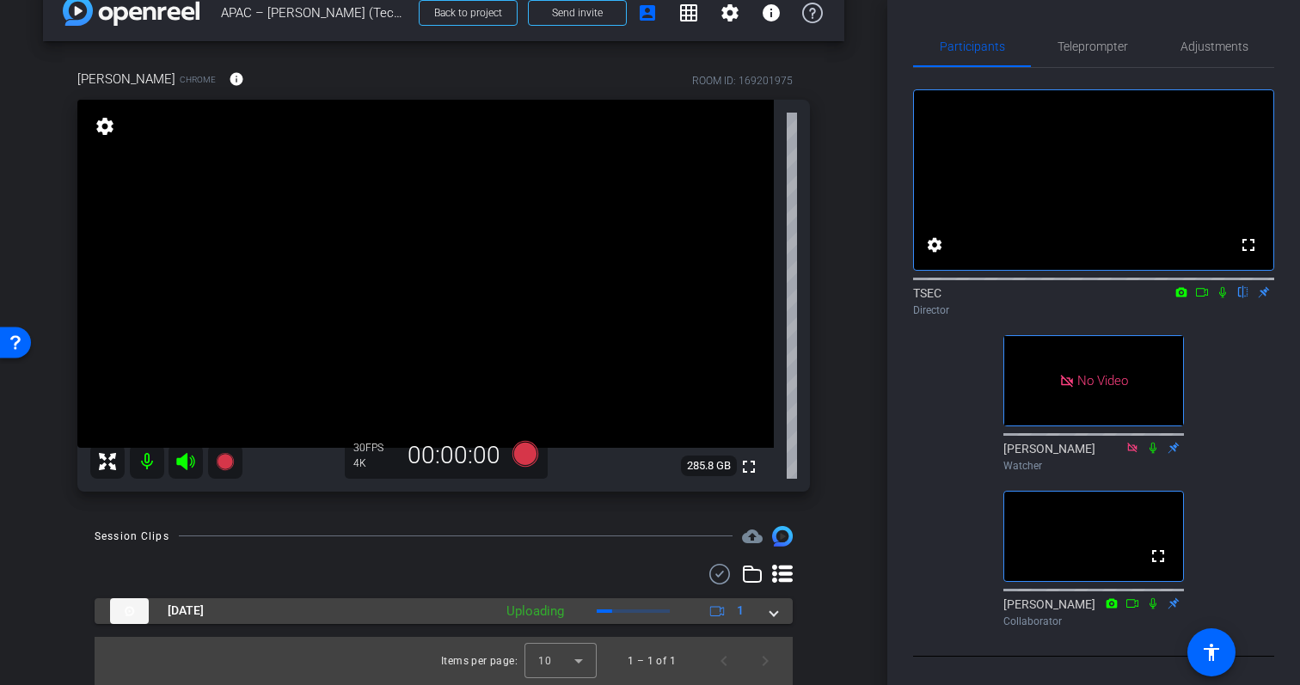
click at [774, 611] on span at bounding box center [774, 611] width 7 height 18
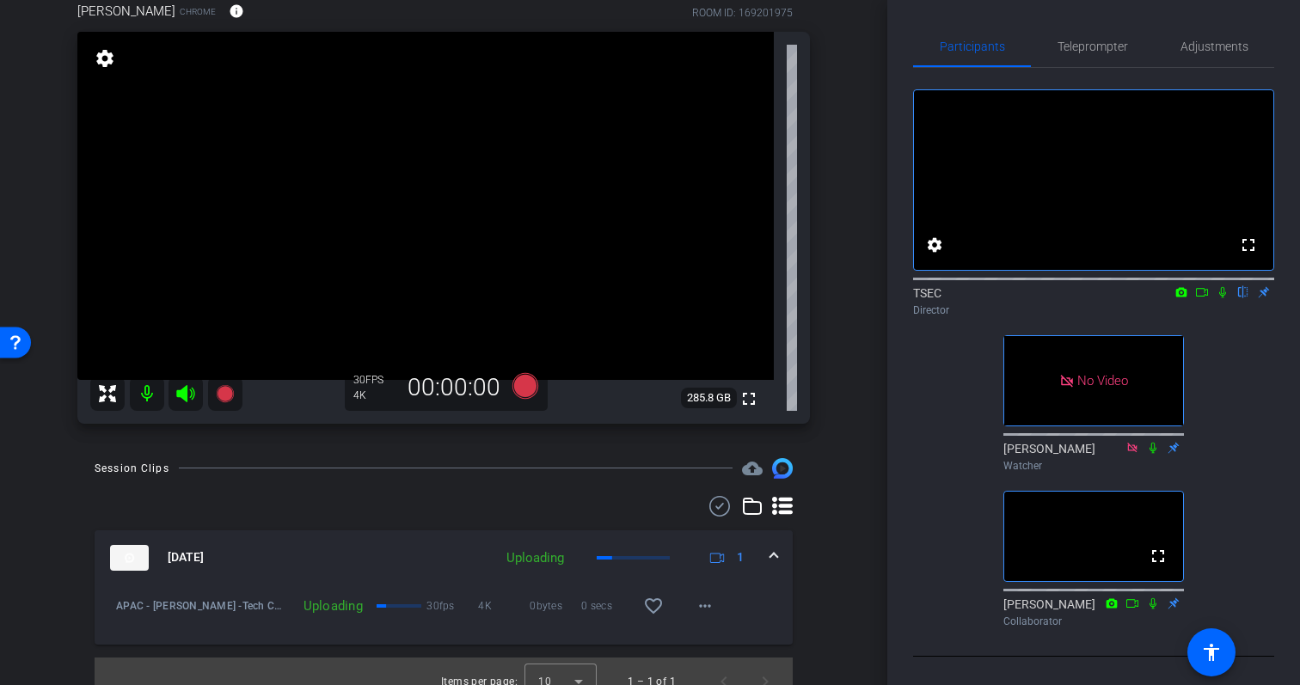
scroll to position [121, 0]
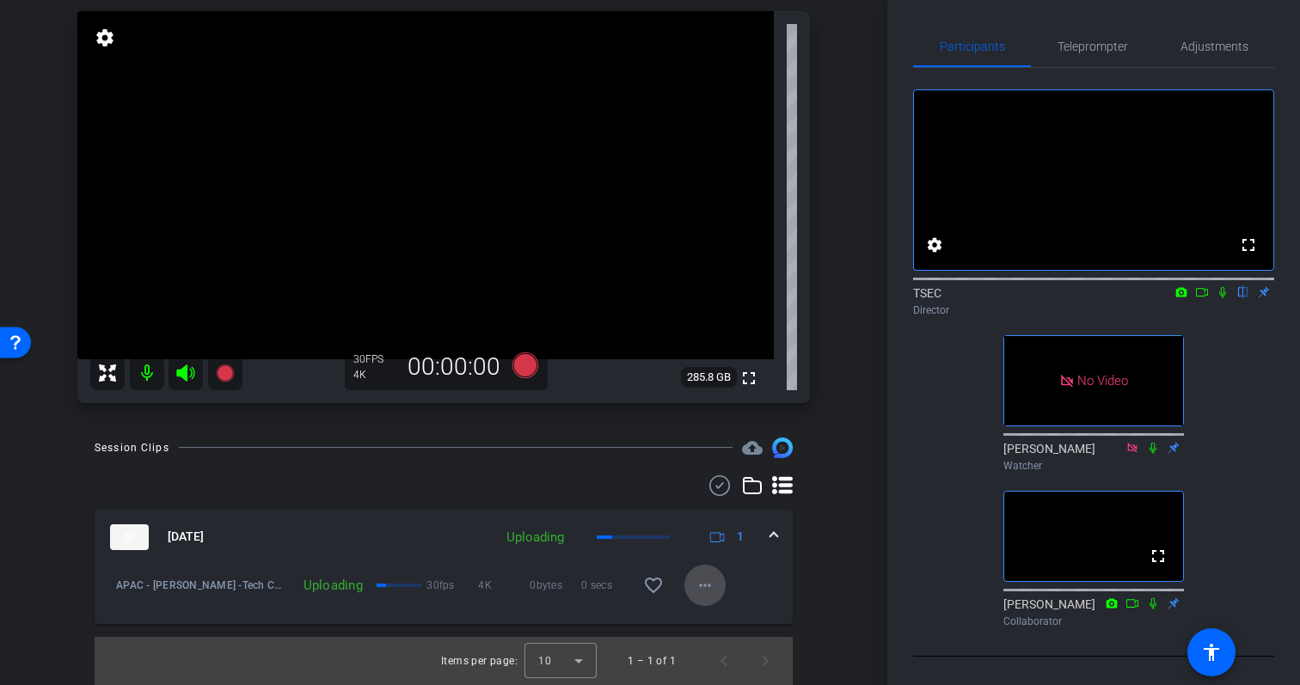
click at [700, 580] on mat-icon "more_horiz" at bounding box center [705, 585] width 21 height 21
click at [779, 590] on div at bounding box center [650, 342] width 1300 height 685
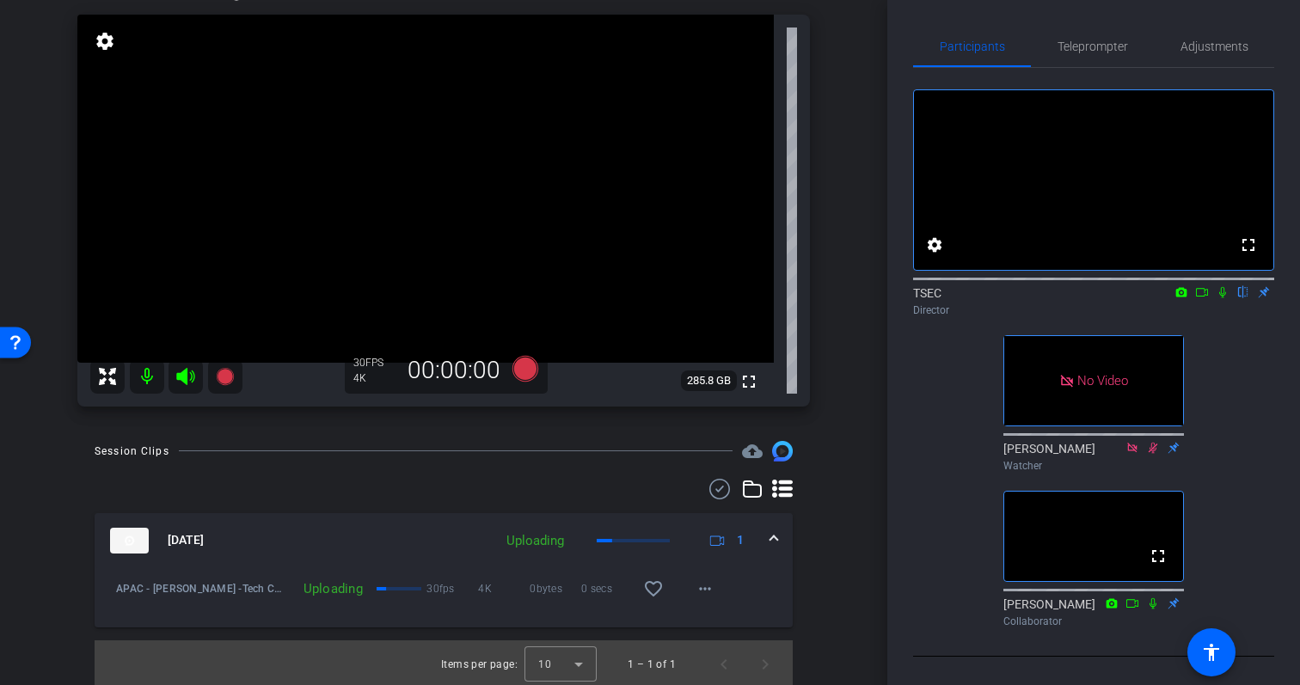
click at [774, 543] on span at bounding box center [774, 541] width 7 height 18
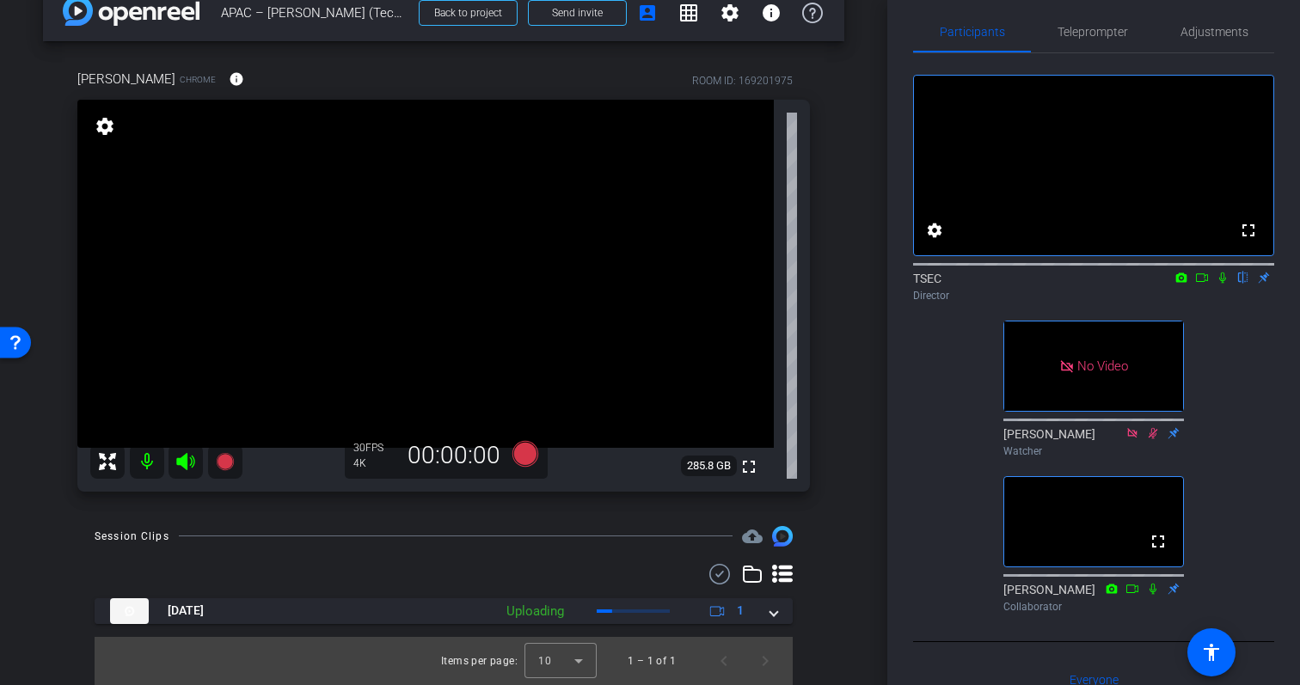
scroll to position [11, 0]
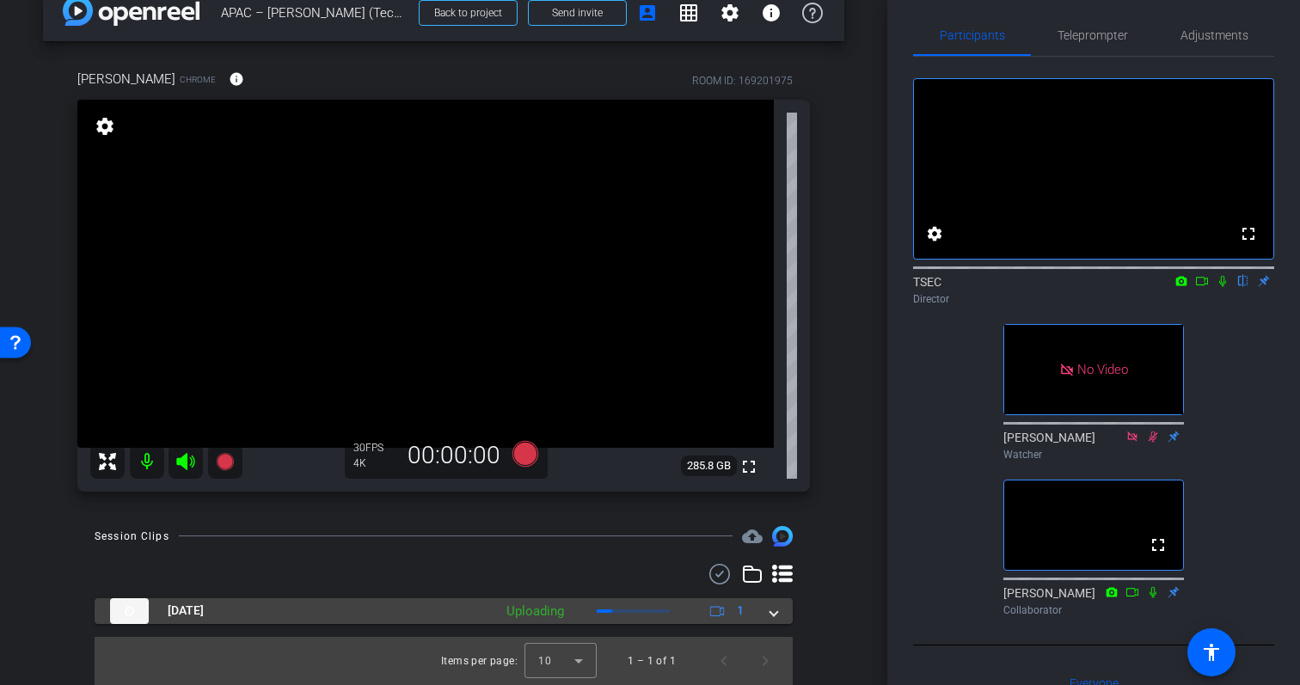
click at [776, 610] on span at bounding box center [774, 611] width 7 height 18
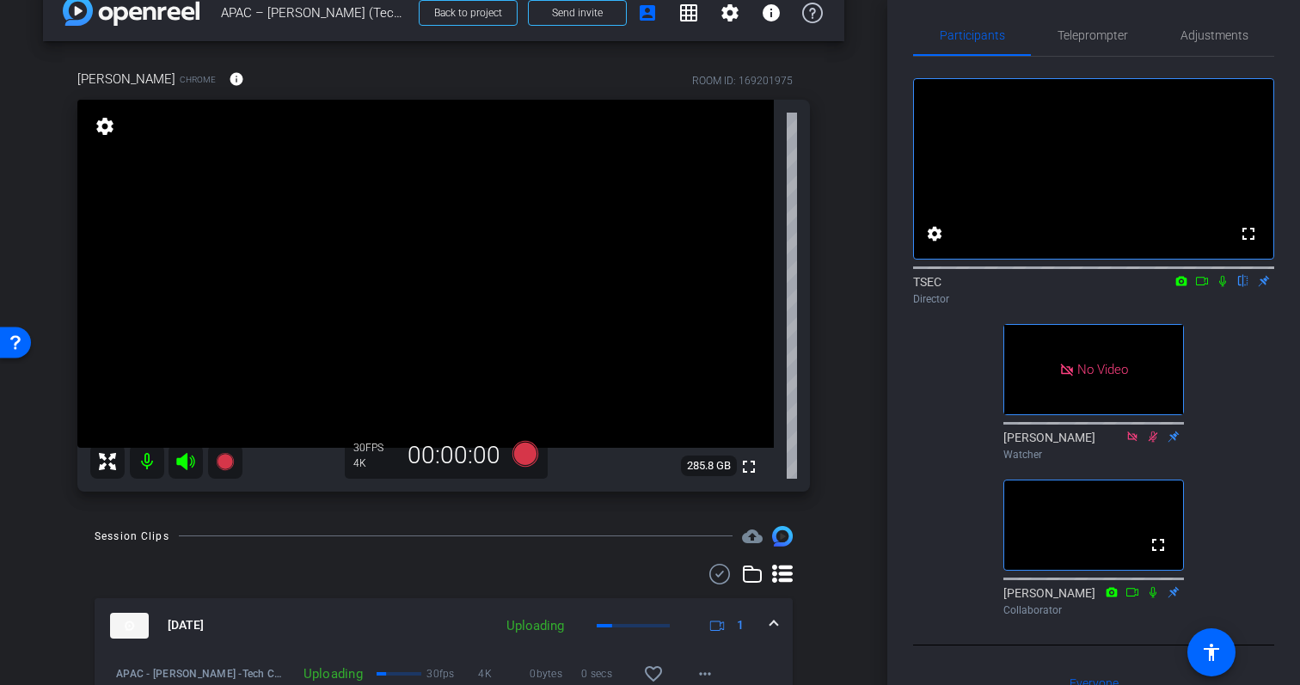
click at [773, 620] on span at bounding box center [774, 626] width 7 height 18
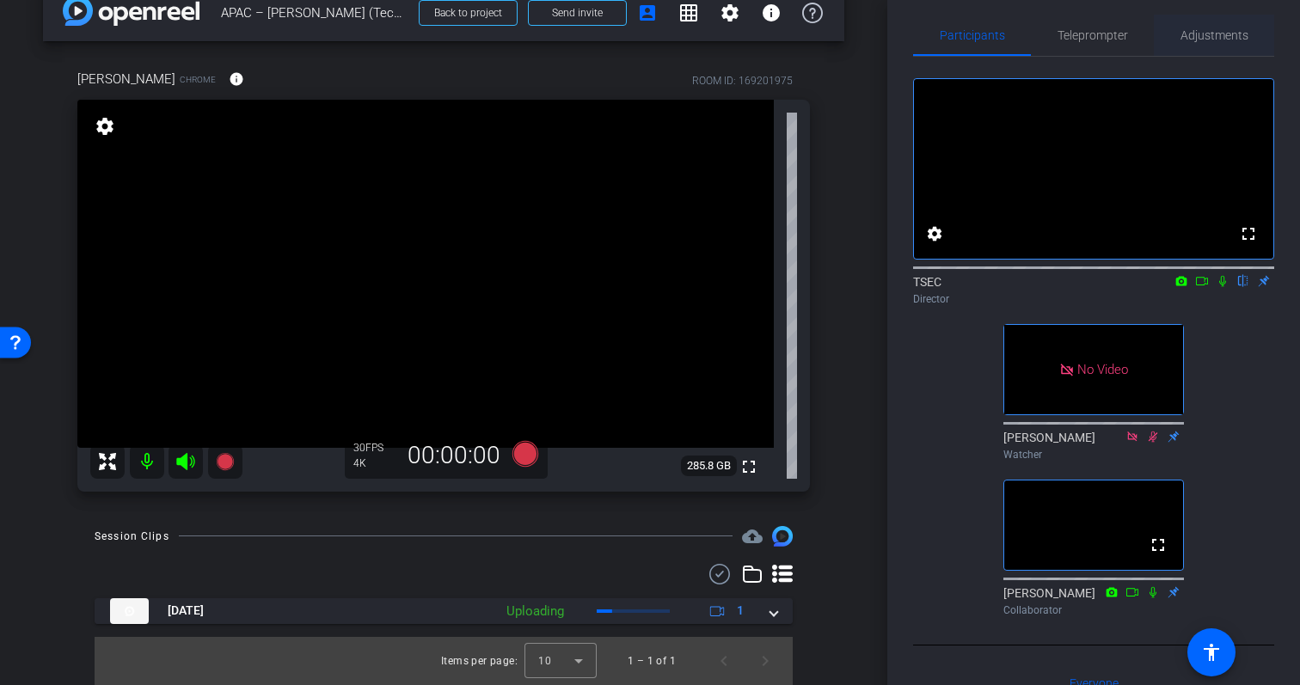
click at [1222, 43] on span "Adjustments" at bounding box center [1215, 35] width 68 height 41
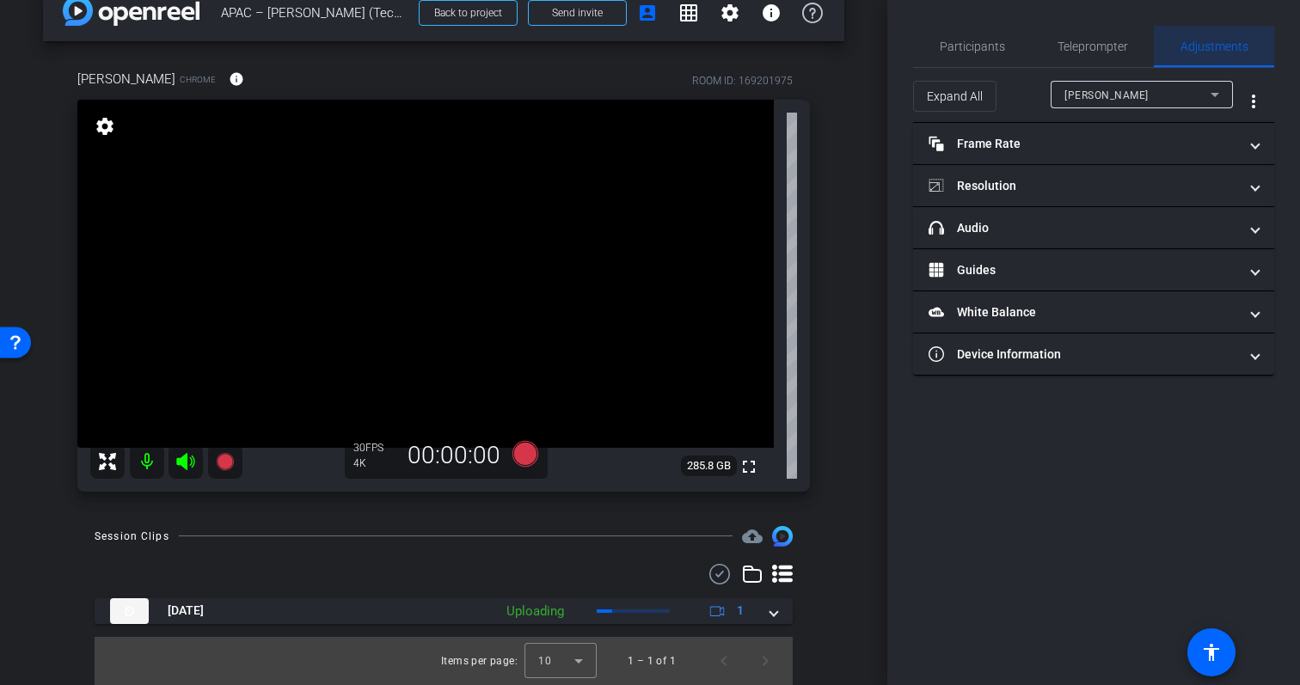
scroll to position [0, 0]
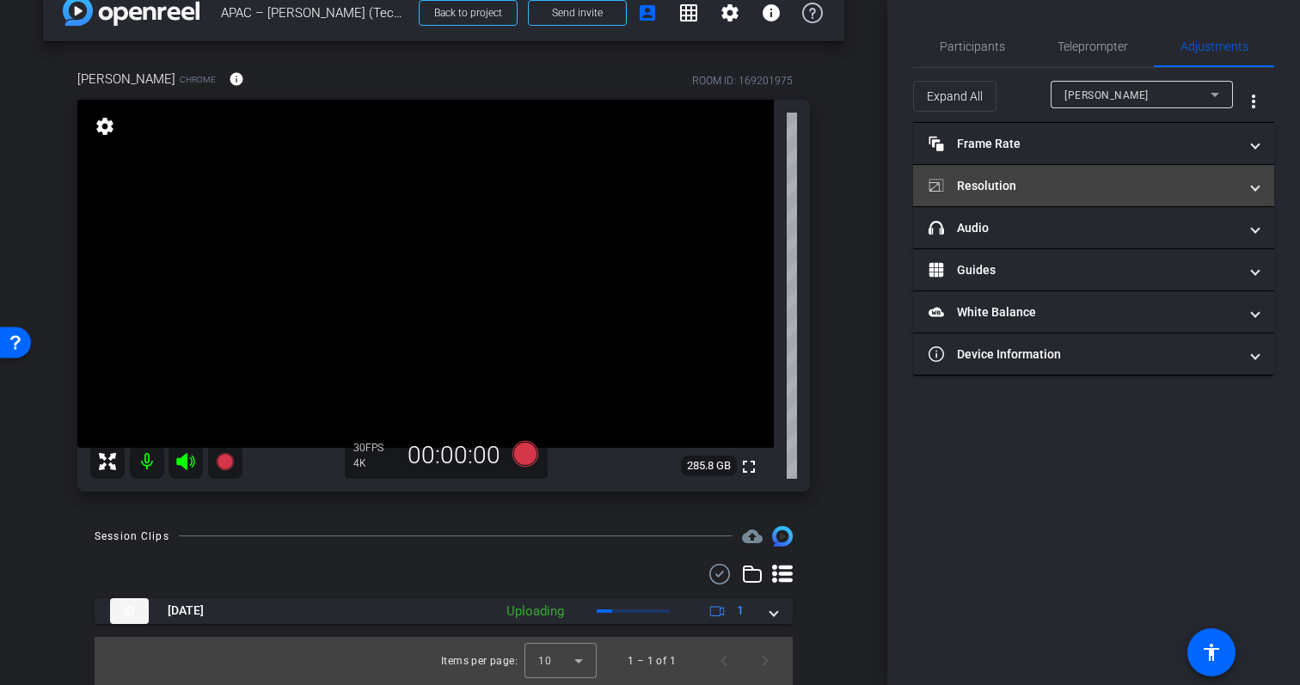
click at [1133, 182] on mat-panel-title "Resolution" at bounding box center [1084, 186] width 310 height 18
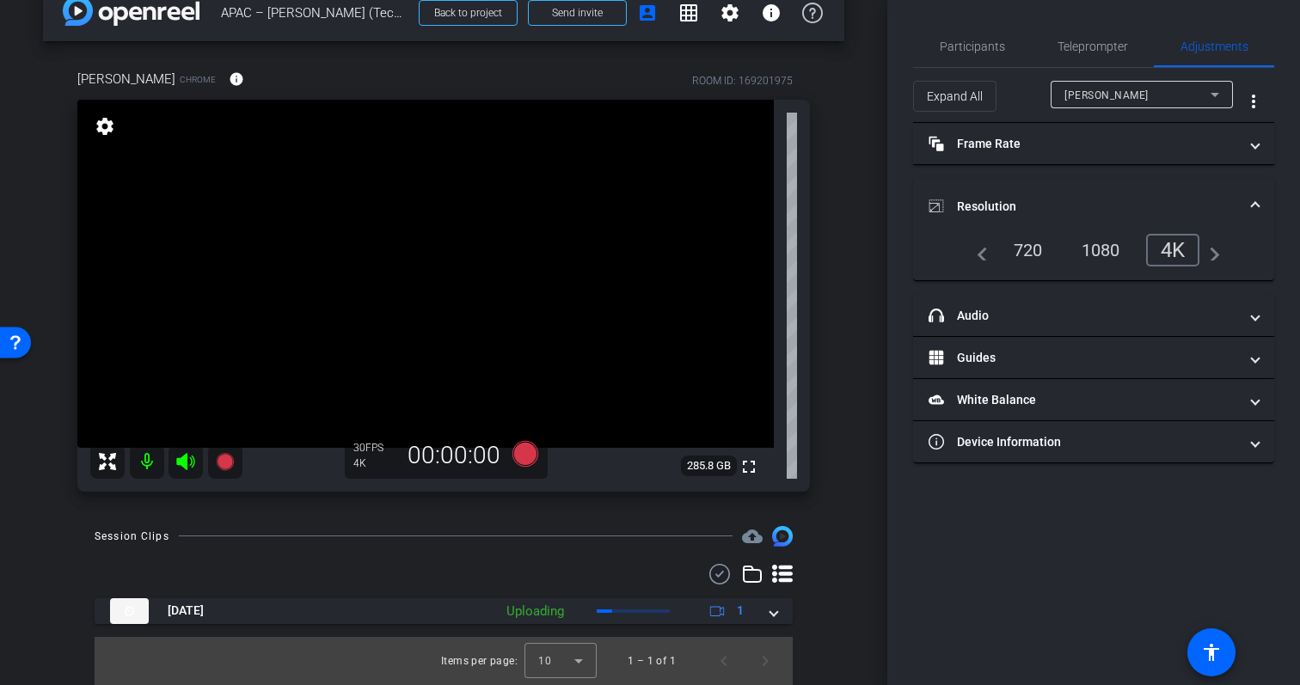
click at [1109, 252] on div "1080" at bounding box center [1101, 250] width 65 height 29
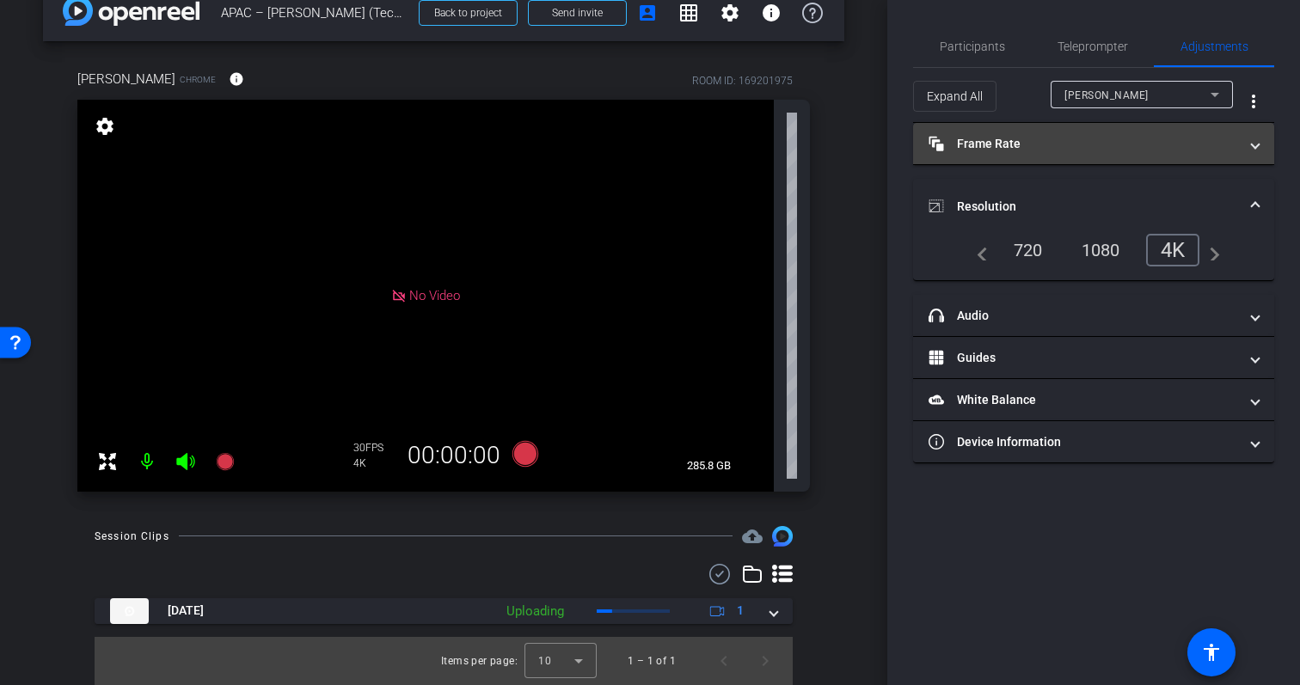
click at [1189, 138] on mat-panel-title "Frame Rate Frame Rate" at bounding box center [1084, 144] width 310 height 18
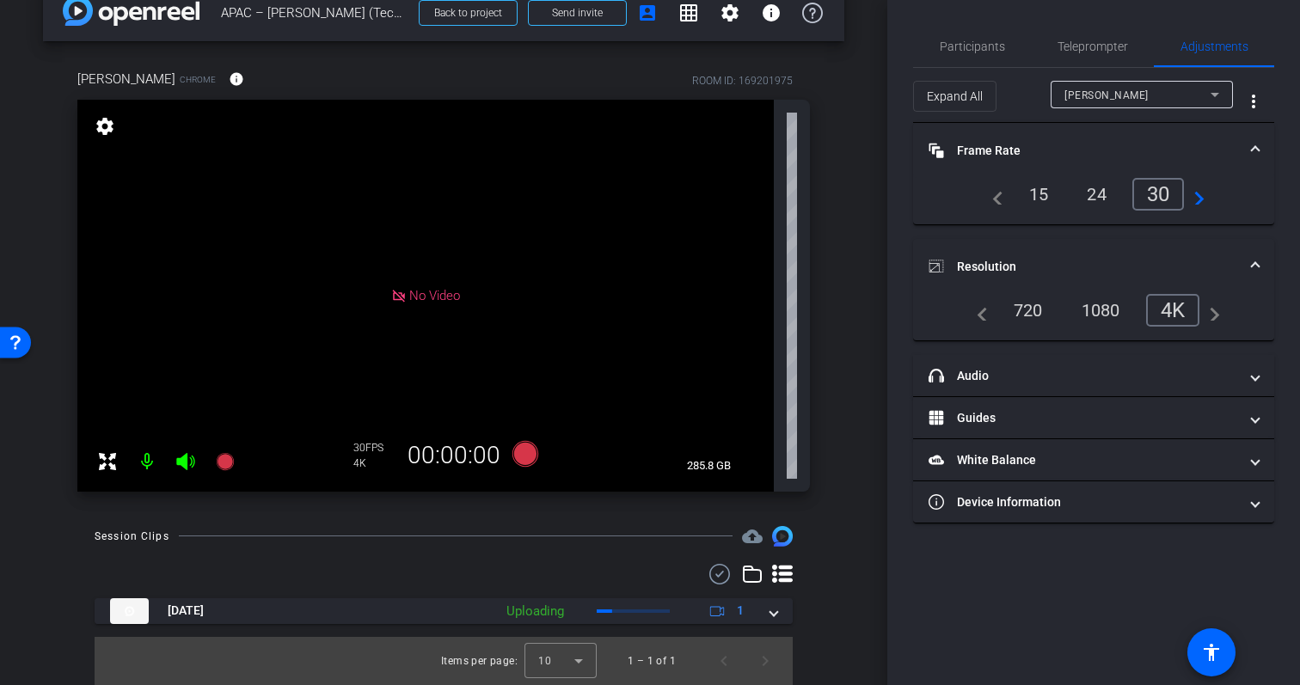
click at [1079, 194] on div "24" at bounding box center [1097, 194] width 46 height 29
click at [1098, 193] on div "24" at bounding box center [1100, 194] width 52 height 33
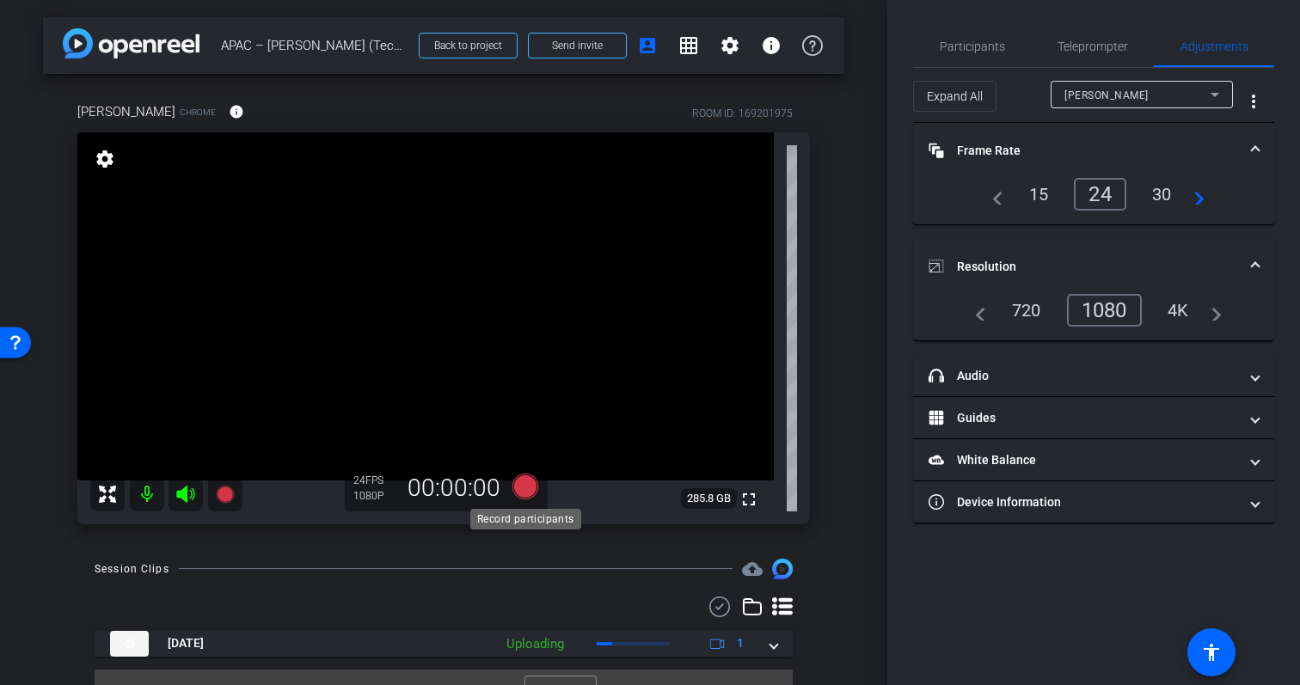
click at [530, 490] on icon at bounding box center [526, 486] width 26 height 26
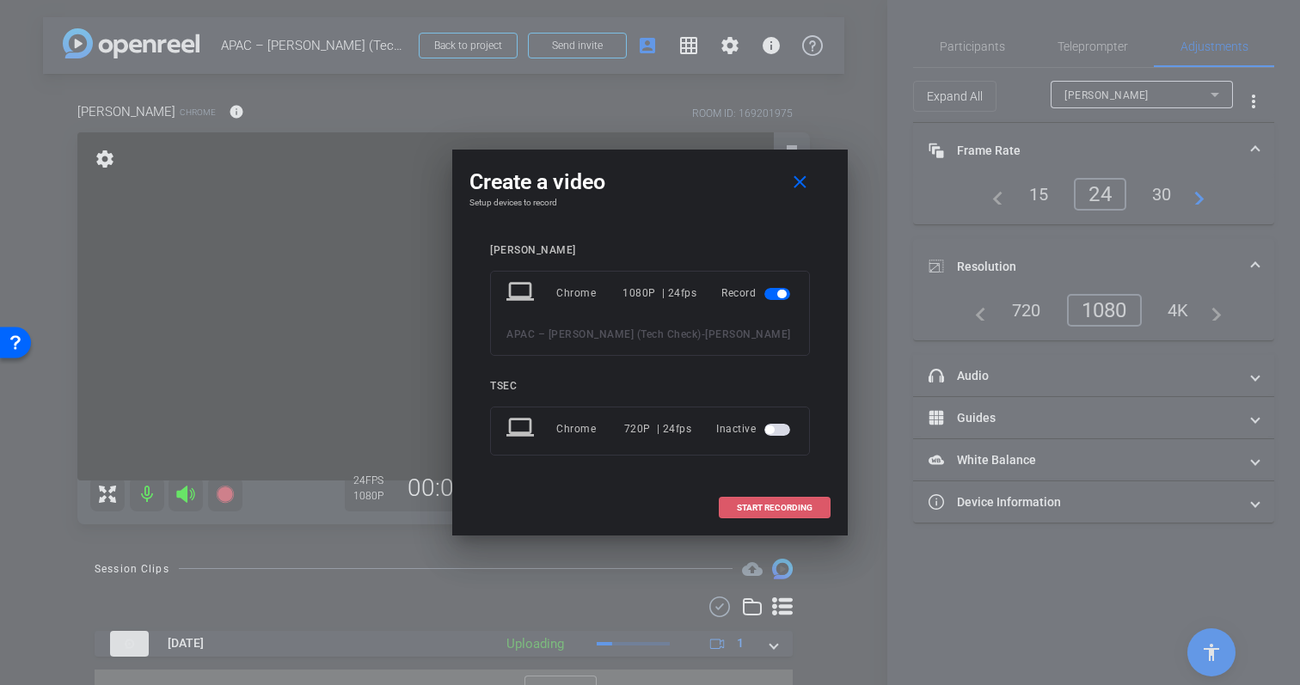
click at [818, 507] on span at bounding box center [775, 508] width 110 height 41
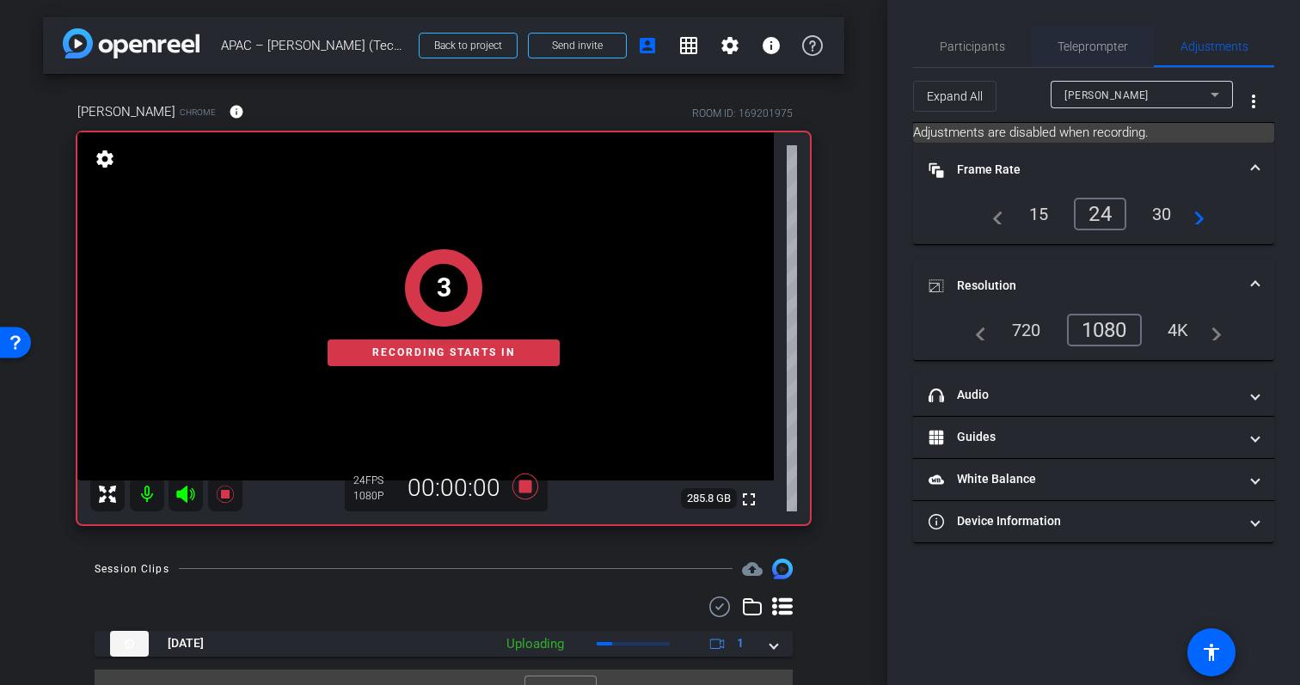
click at [1085, 52] on span "Teleprompter" at bounding box center [1093, 46] width 71 height 12
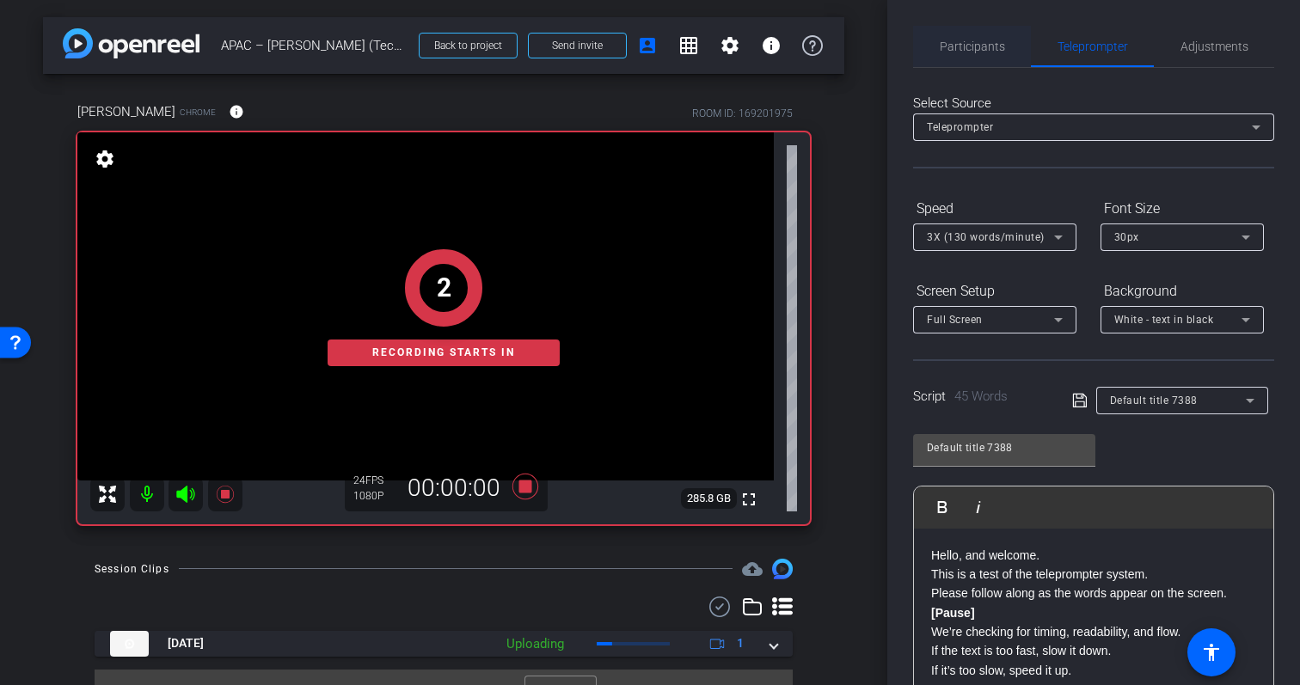
click at [966, 46] on span "Participants" at bounding box center [972, 46] width 65 height 12
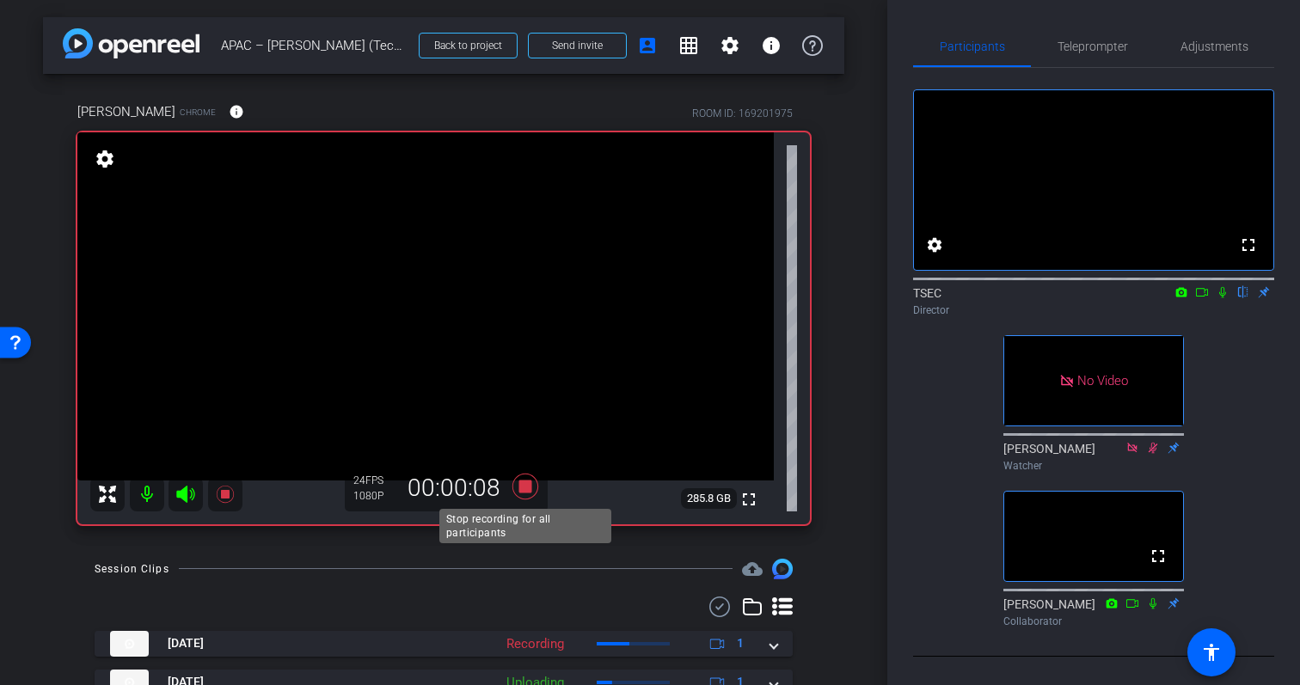
click at [525, 491] on icon at bounding box center [526, 486] width 26 height 26
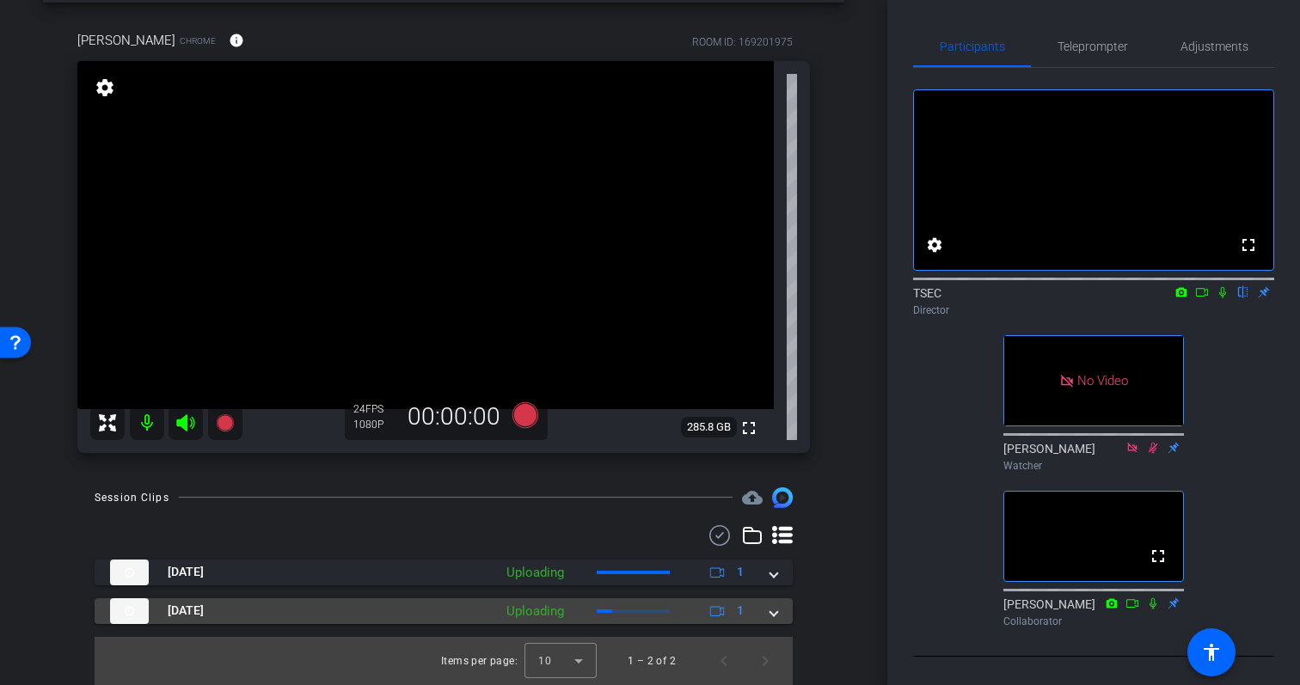
click at [777, 617] on span at bounding box center [774, 611] width 7 height 18
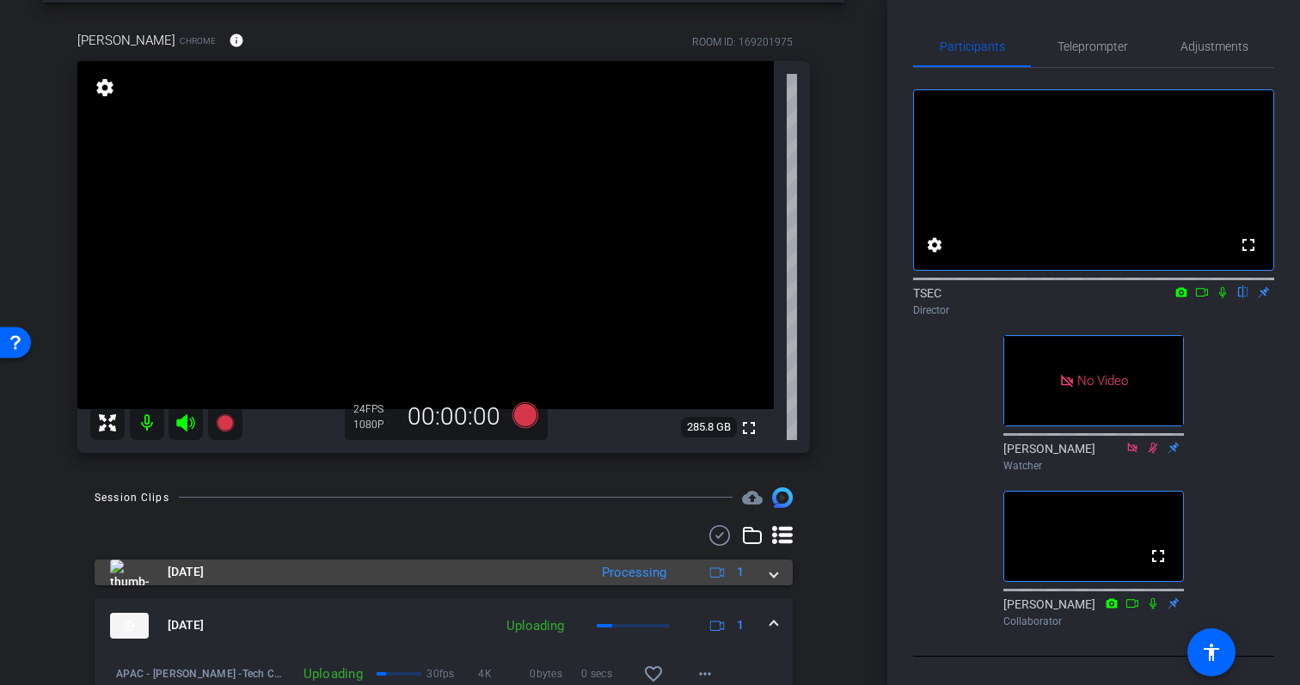
click at [777, 574] on span at bounding box center [774, 572] width 7 height 18
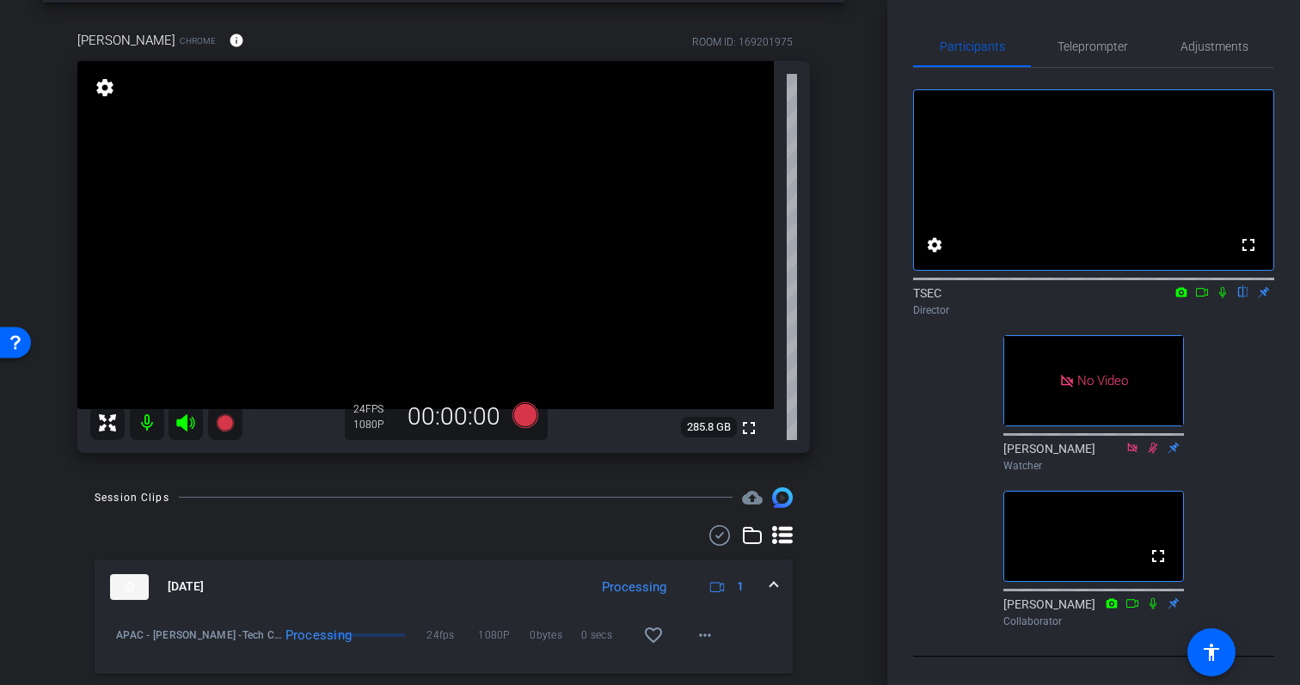
click at [771, 587] on span at bounding box center [774, 587] width 7 height 18
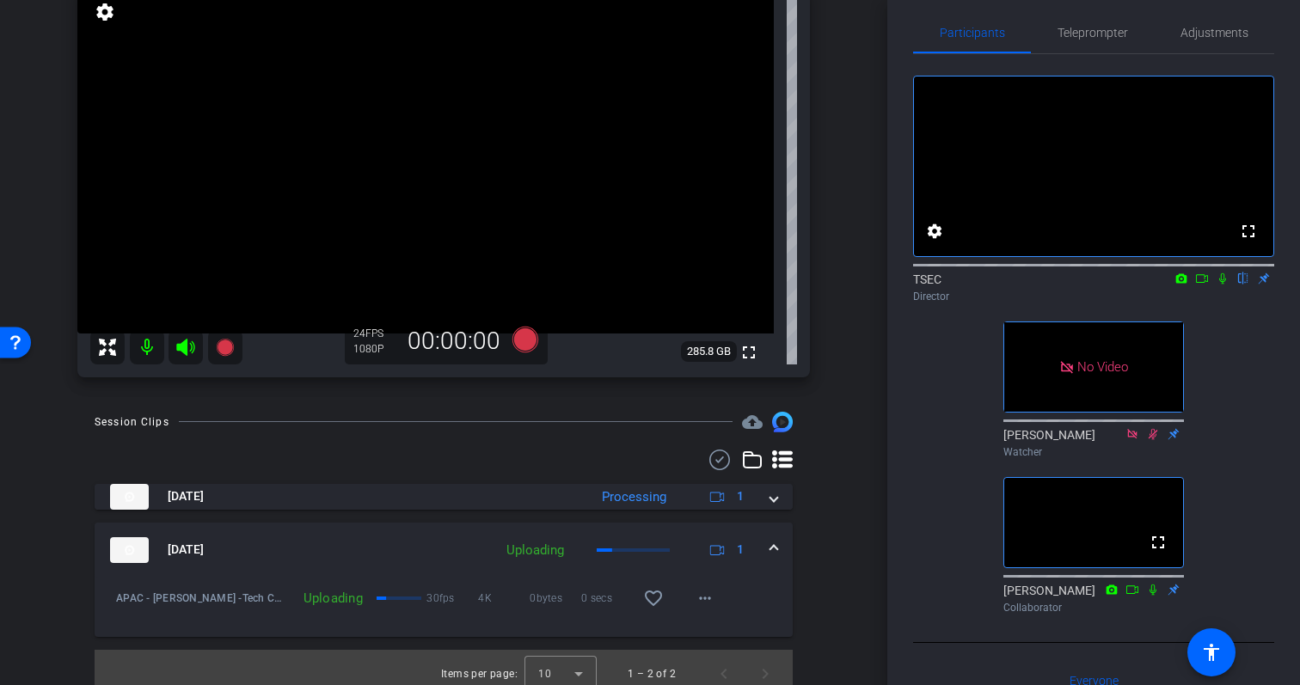
scroll to position [0, 0]
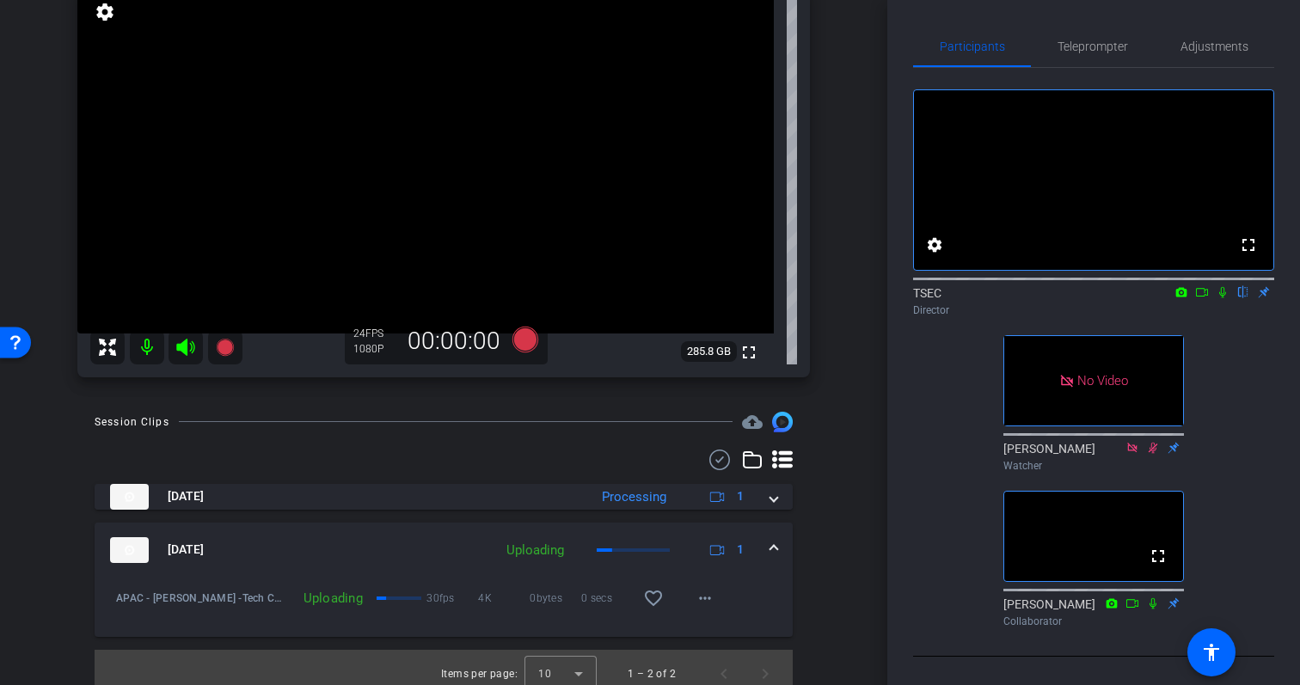
click at [776, 549] on span at bounding box center [774, 550] width 7 height 18
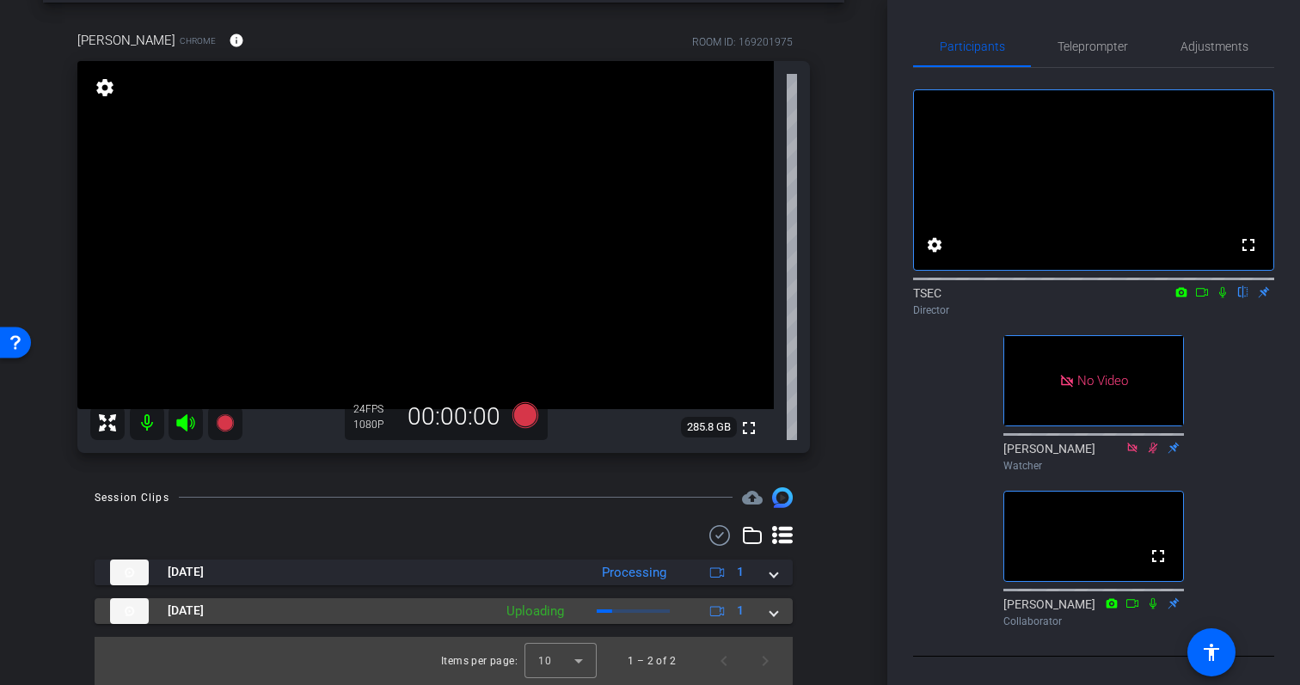
scroll to position [71, 0]
click at [771, 611] on span at bounding box center [774, 611] width 7 height 18
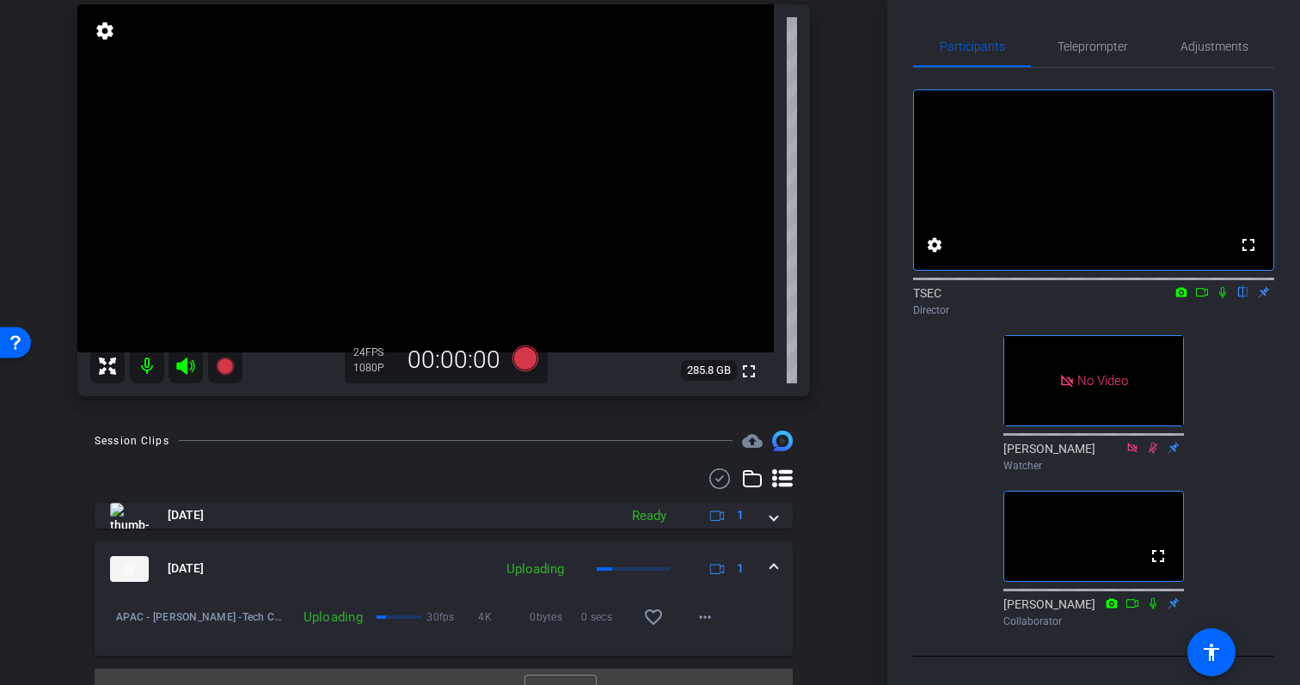
scroll to position [147, 0]
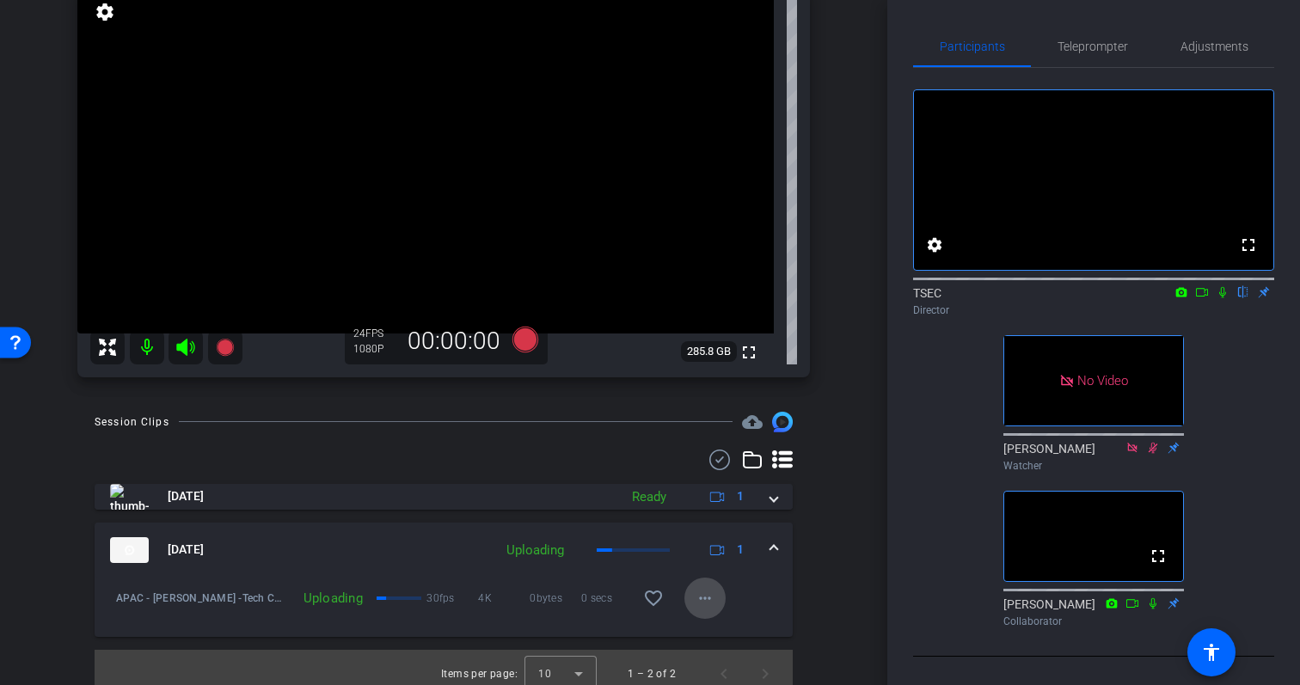
click at [703, 593] on mat-icon "more_horiz" at bounding box center [705, 598] width 21 height 21
click at [791, 595] on div at bounding box center [650, 342] width 1300 height 685
click at [771, 548] on span at bounding box center [774, 550] width 7 height 18
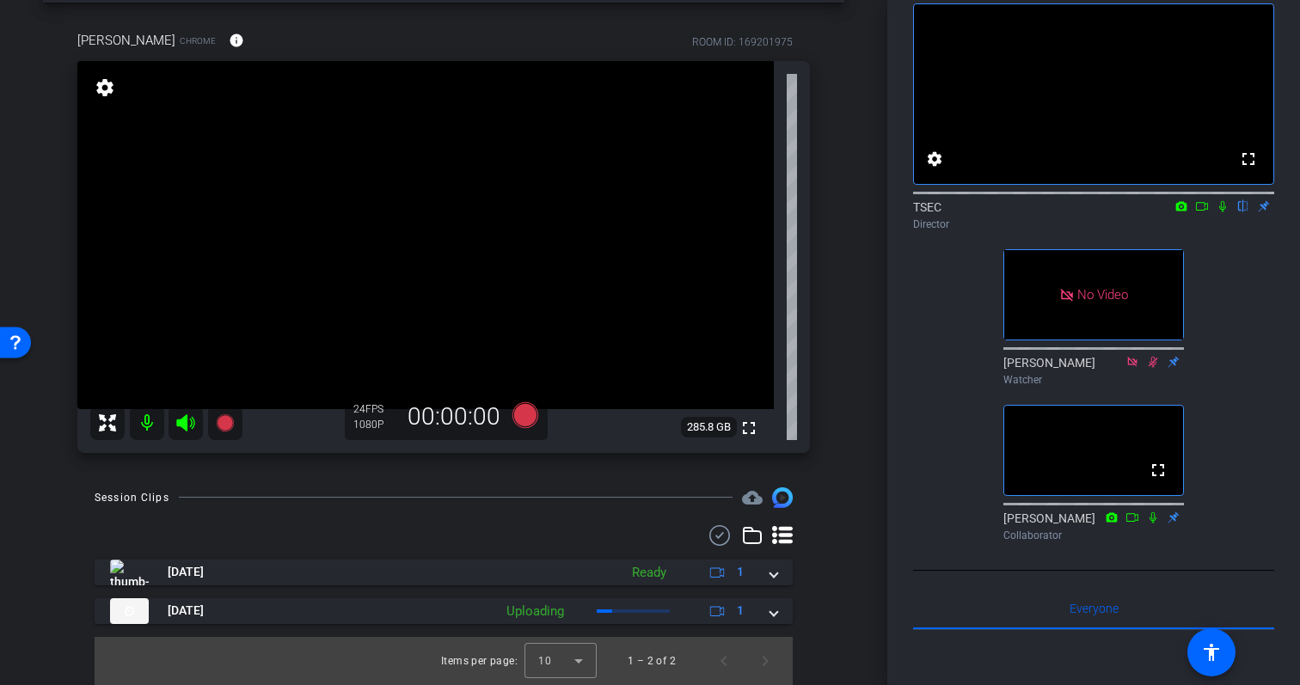
scroll to position [0, 0]
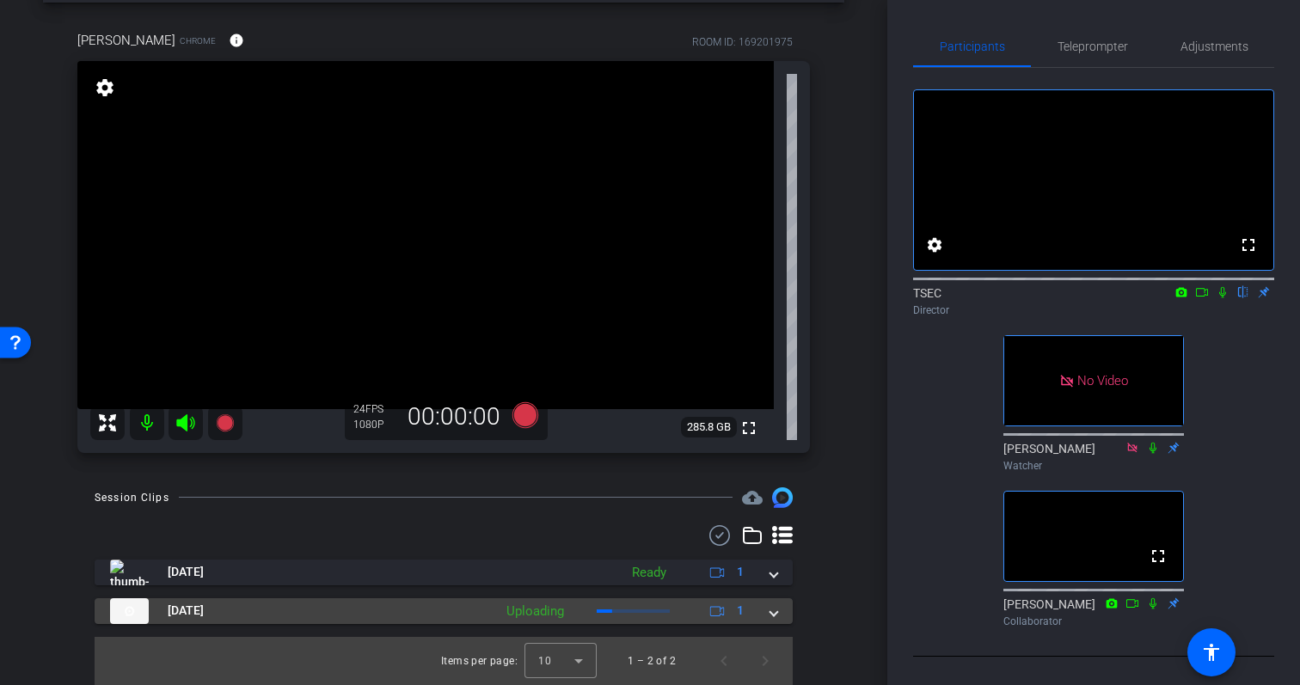
click at [779, 614] on mat-expansion-panel-header "Oct 1, 2025 Uploading 1" at bounding box center [444, 612] width 698 height 26
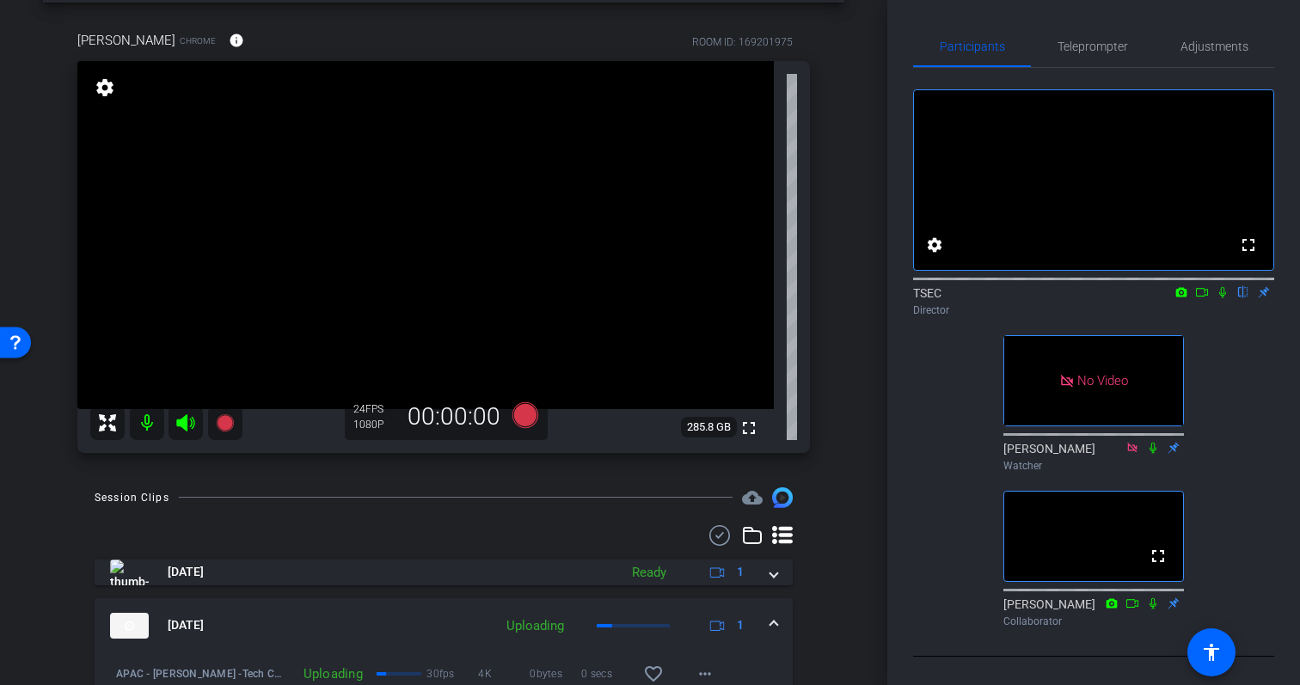
scroll to position [160, 0]
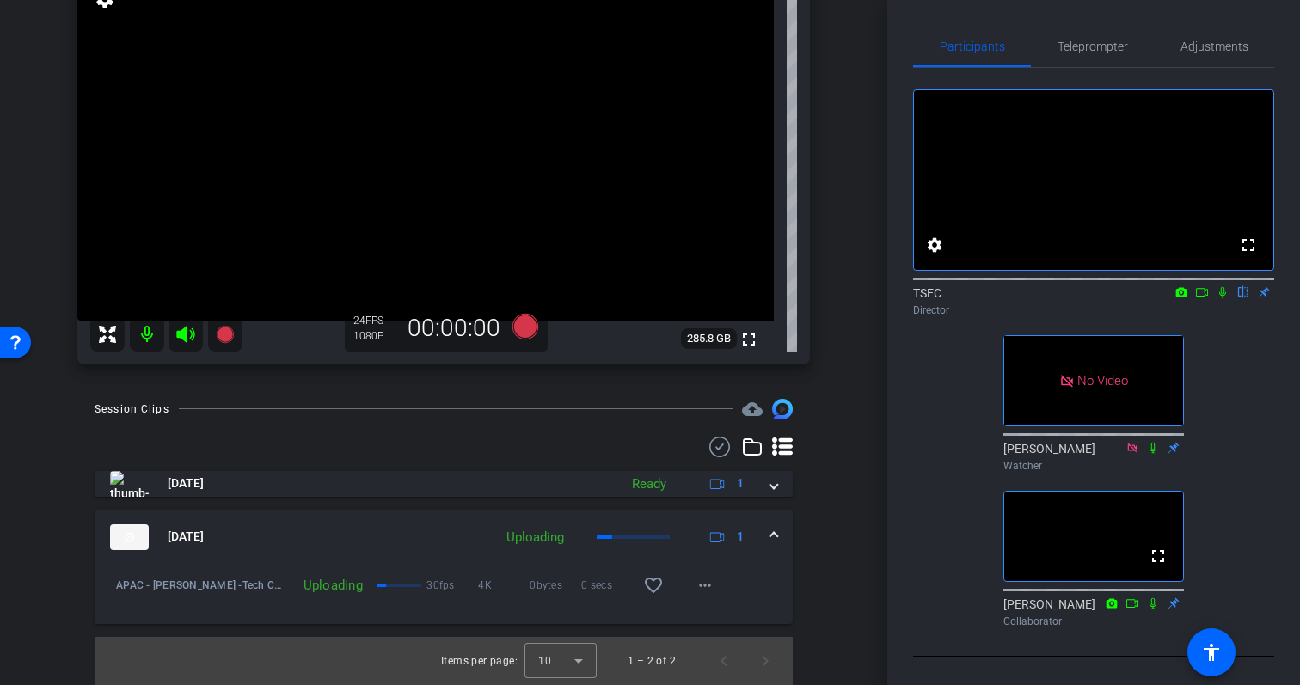
click at [774, 528] on span at bounding box center [774, 537] width 7 height 18
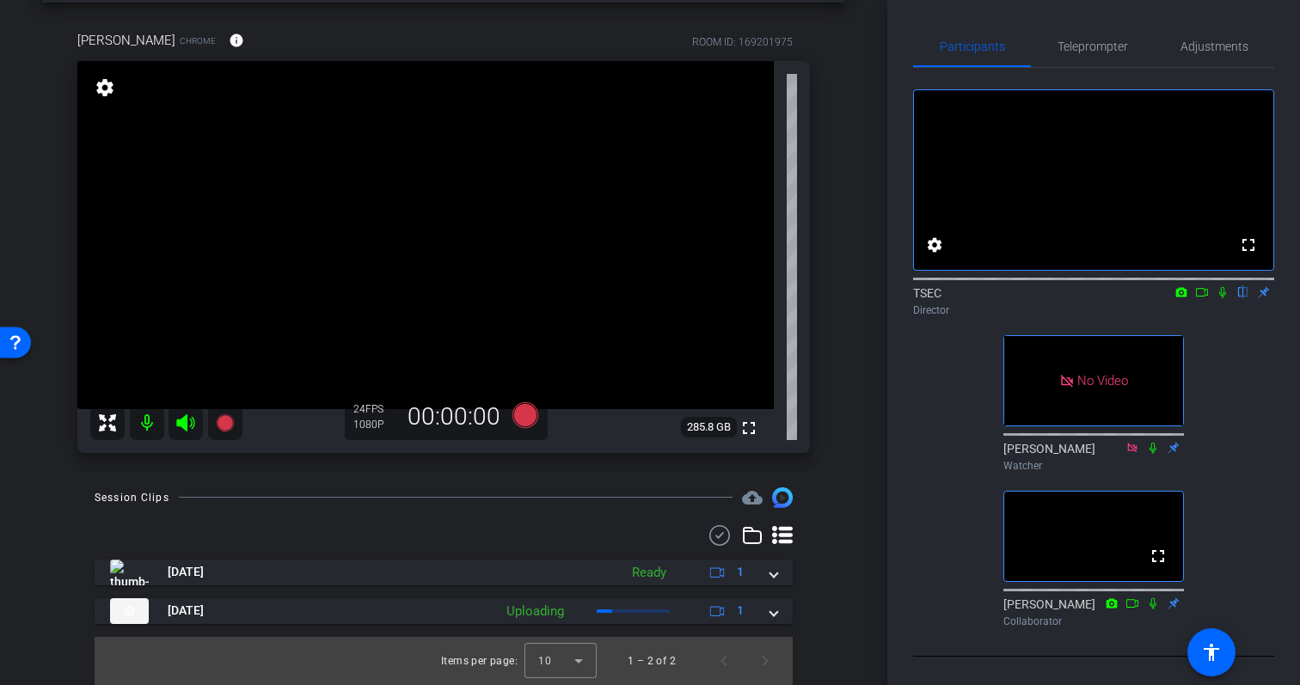
scroll to position [71, 0]
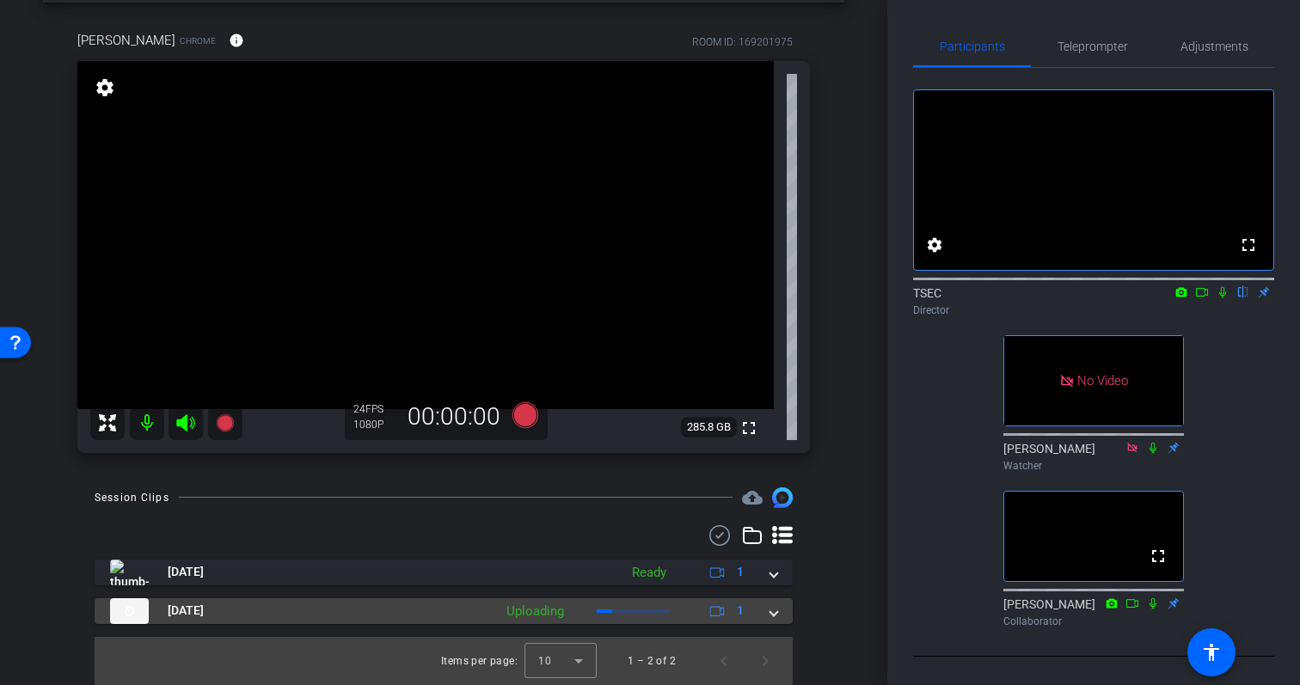
click at [568, 609] on div "Uploading" at bounding box center [535, 612] width 75 height 20
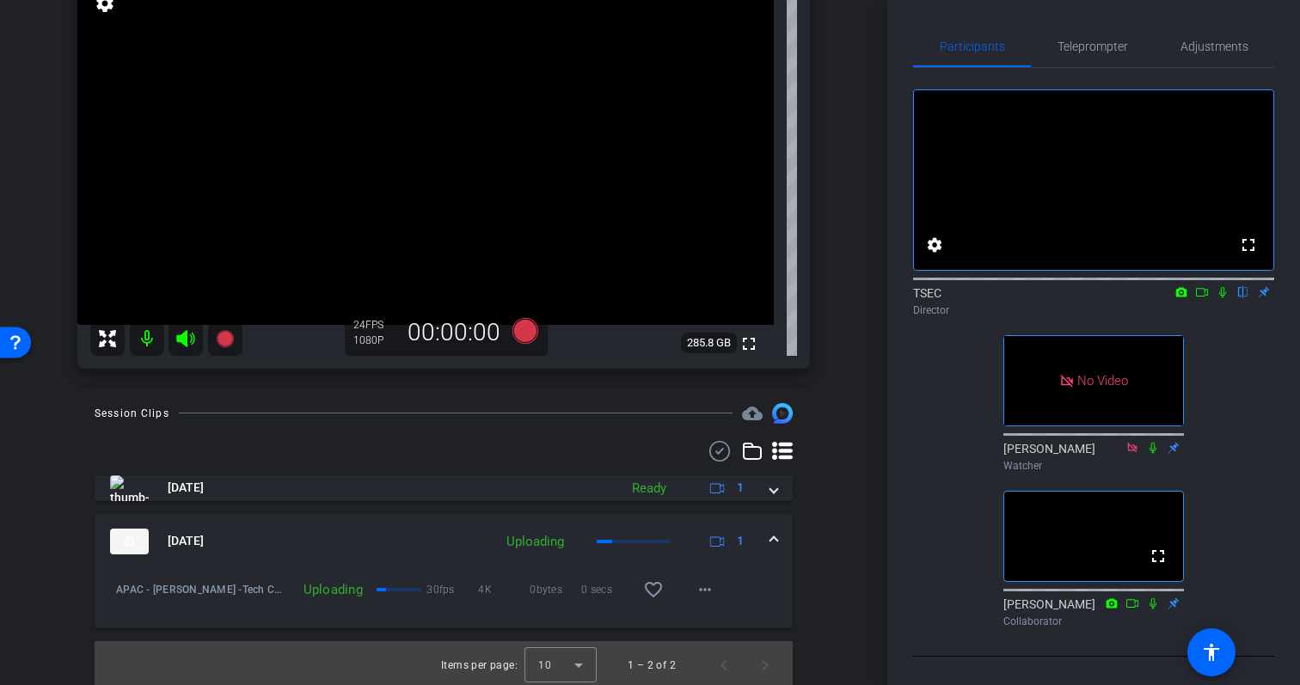
scroll to position [160, 0]
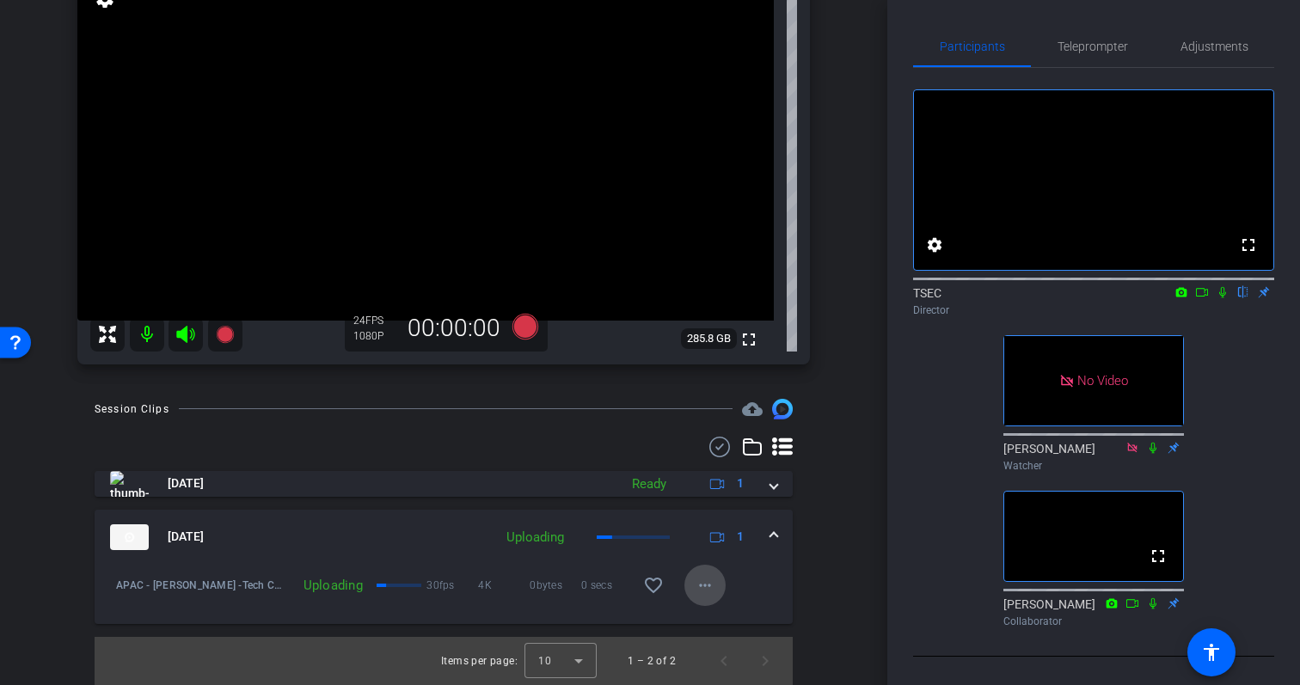
click at [701, 589] on mat-icon "more_horiz" at bounding box center [705, 585] width 21 height 21
click at [716, 537] on div at bounding box center [650, 342] width 1300 height 685
click at [722, 541] on icon at bounding box center [717, 537] width 15 height 15
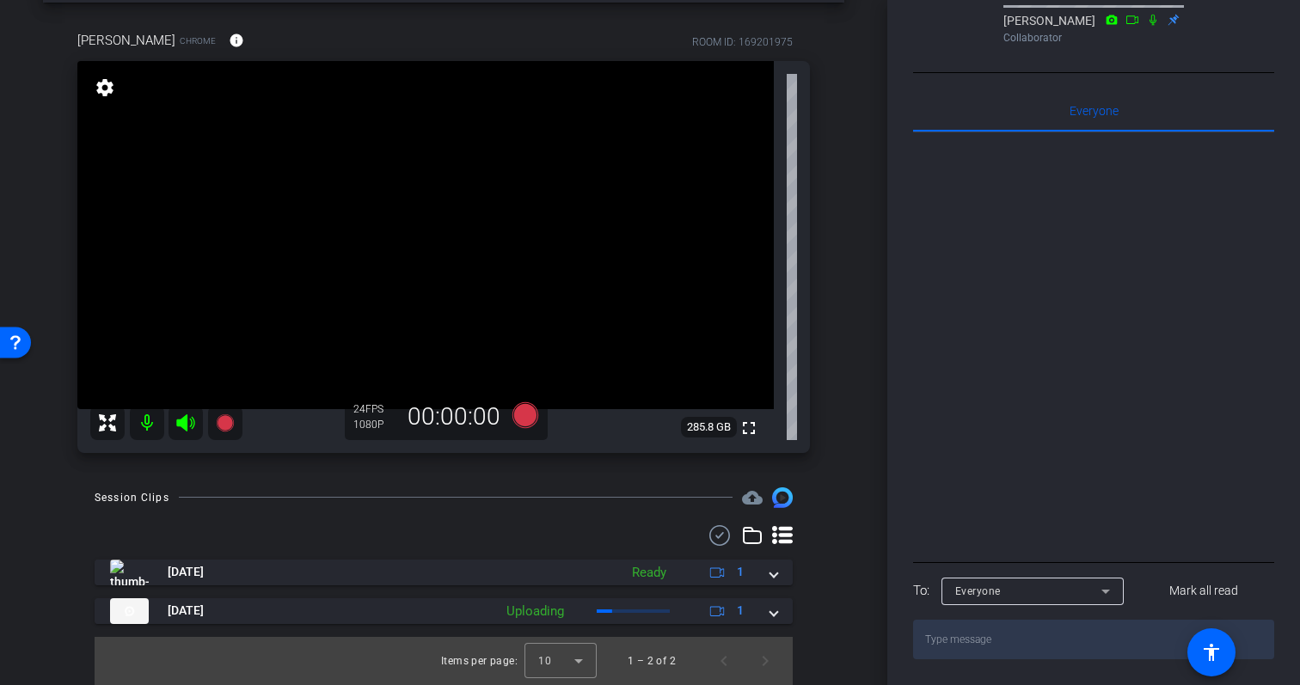
scroll to position [656, 0]
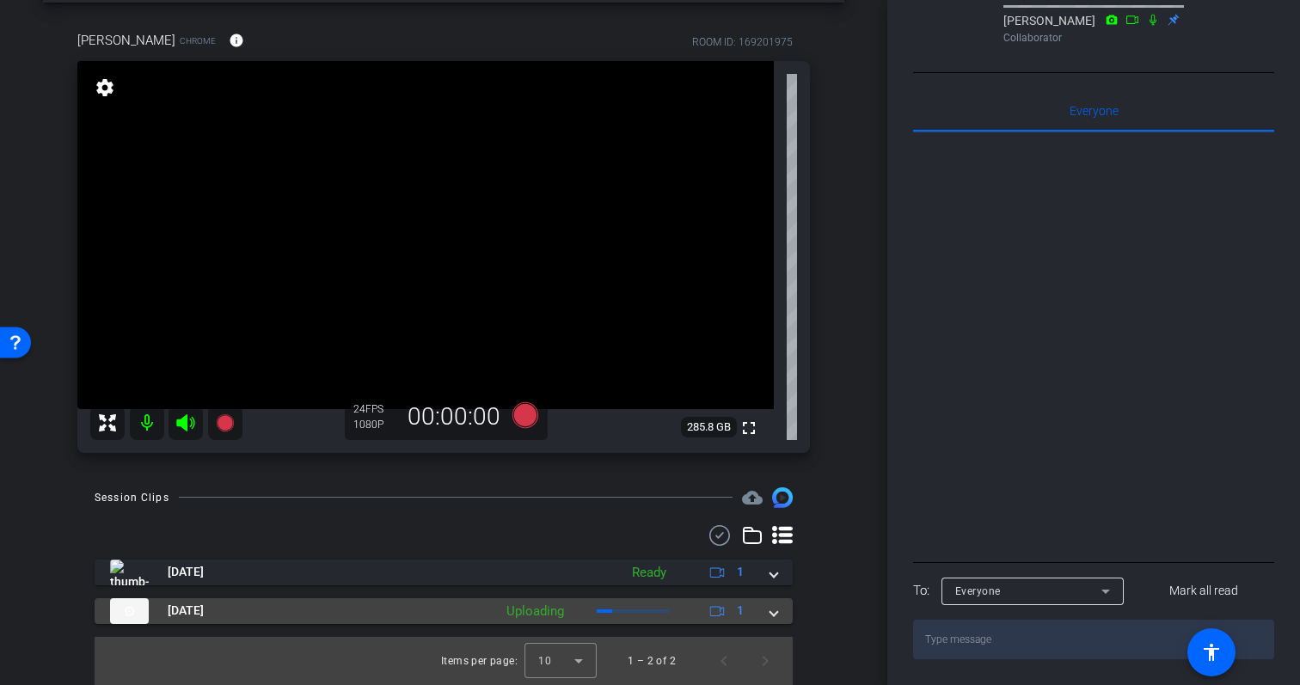
click at [778, 612] on mat-expansion-panel-header "Oct 1, 2025 Uploading 1" at bounding box center [444, 612] width 698 height 26
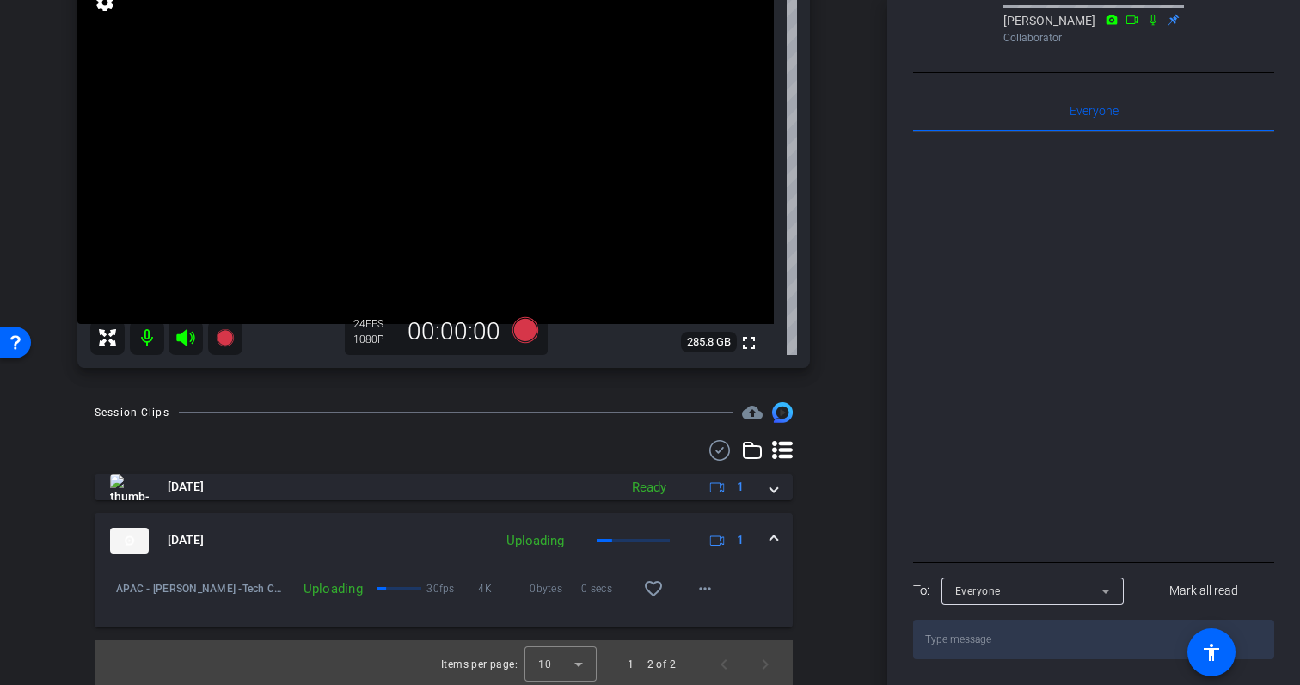
scroll to position [160, 0]
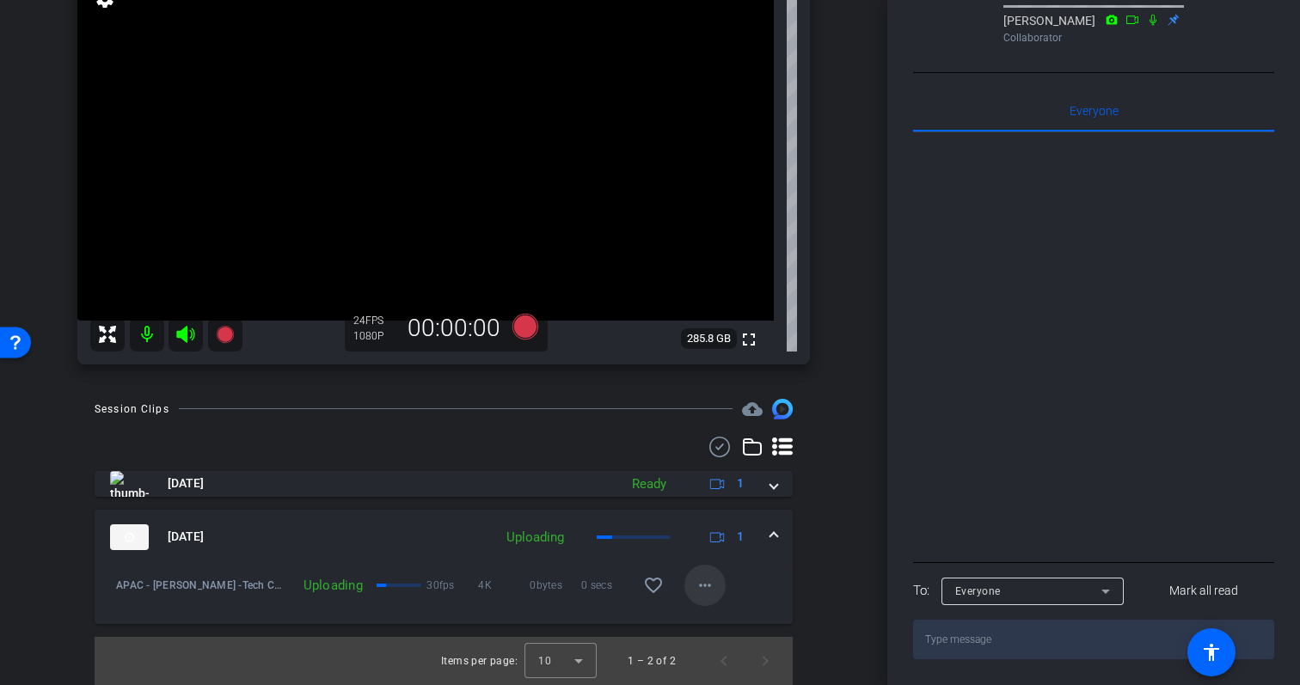
click at [700, 585] on mat-icon "more_horiz" at bounding box center [705, 585] width 21 height 21
click at [738, 592] on div at bounding box center [650, 342] width 1300 height 685
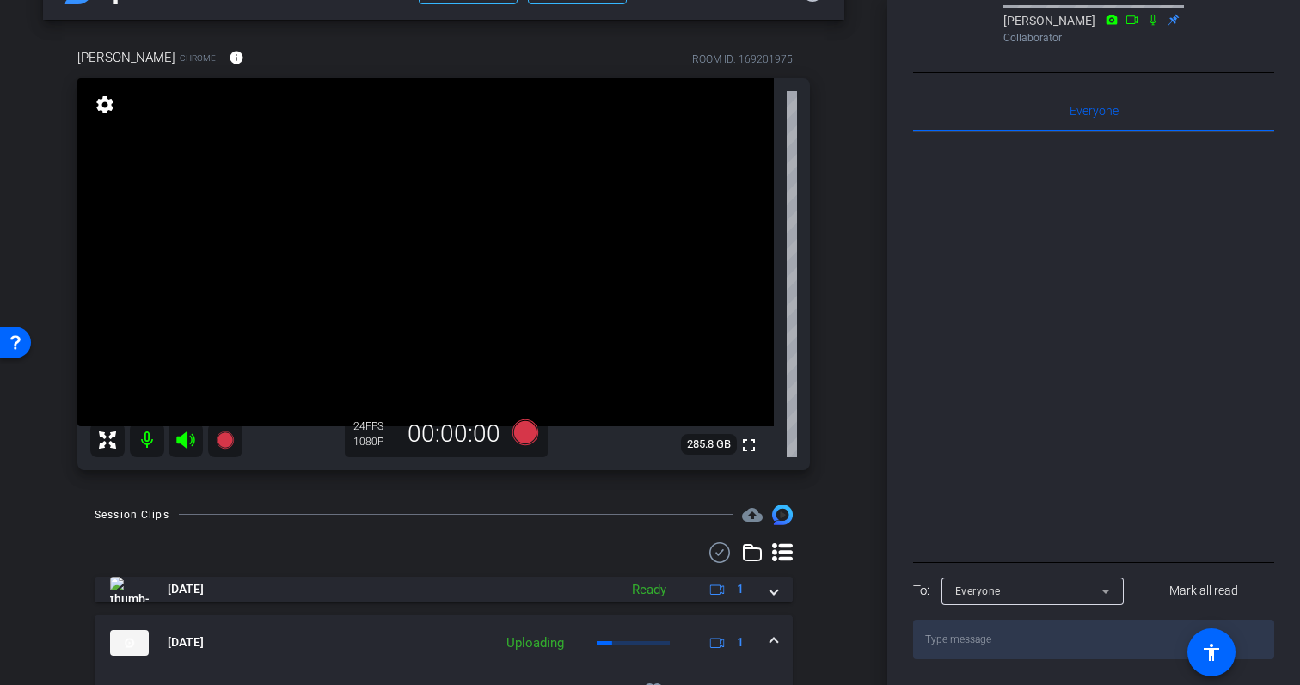
scroll to position [50, 0]
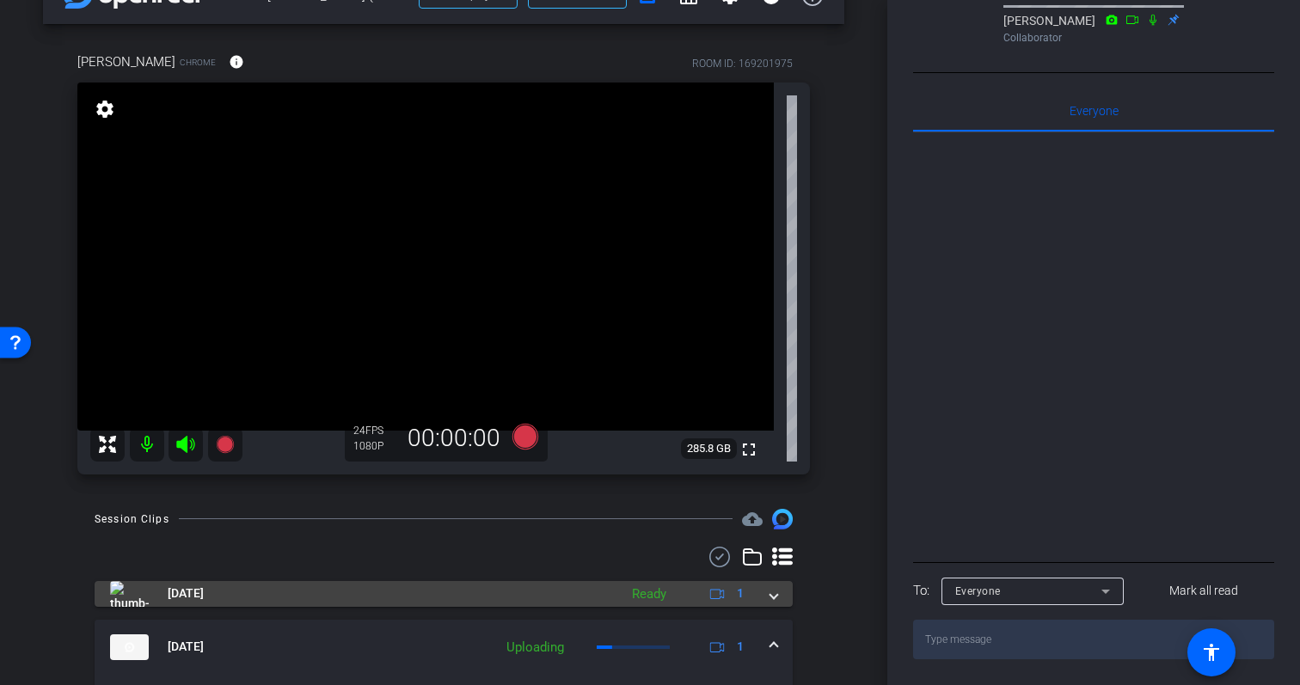
click at [767, 597] on div "Oct 1, 2025 Ready 1" at bounding box center [440, 594] width 661 height 26
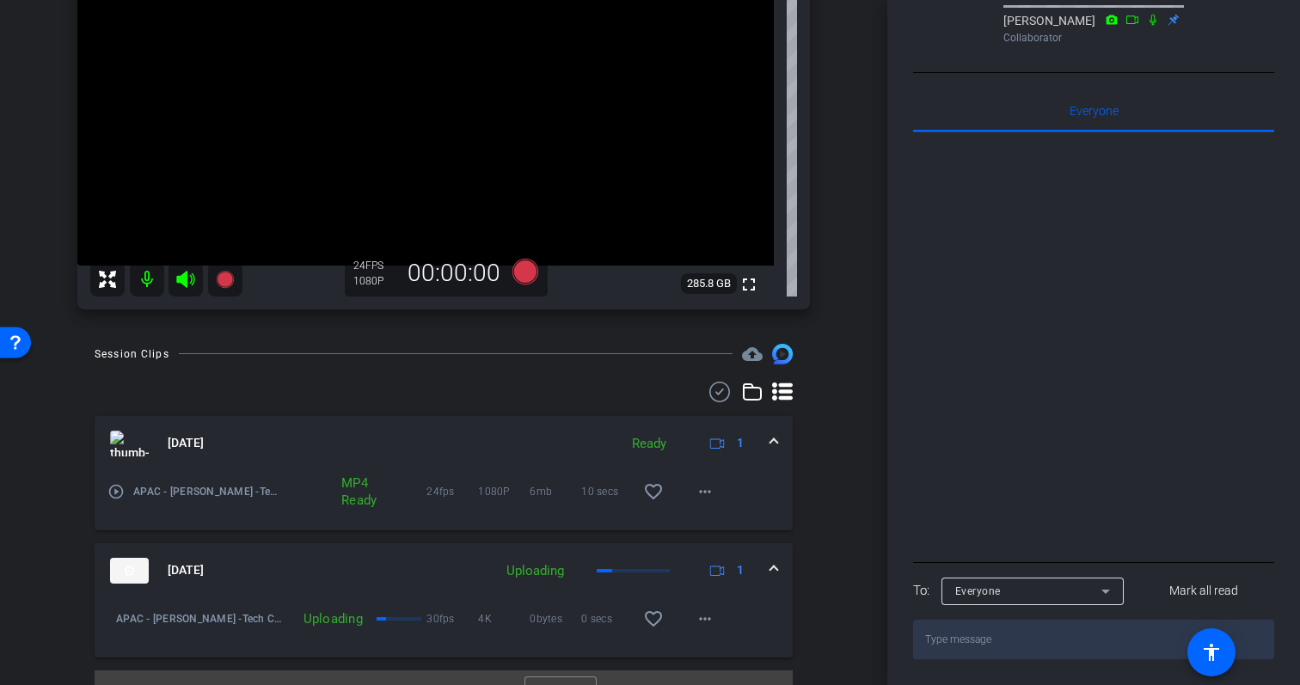
scroll to position [249, 0]
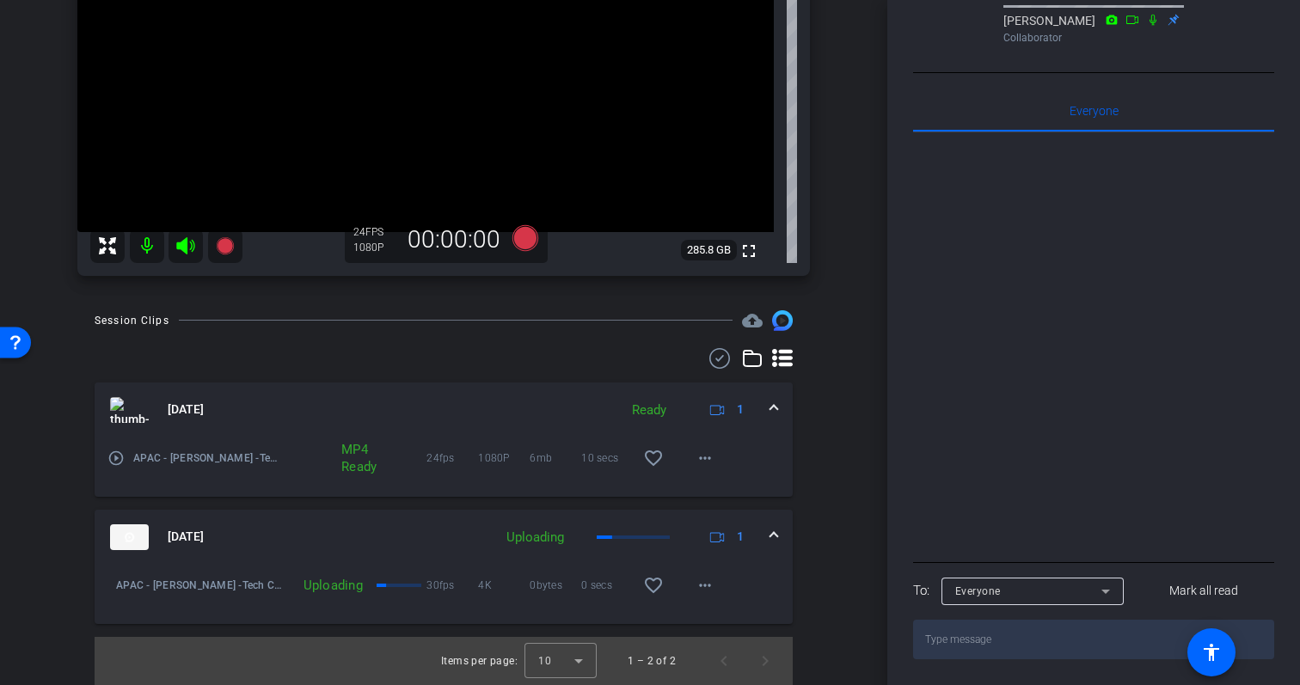
click at [436, 583] on span "30fps" at bounding box center [453, 585] width 52 height 17
click at [389, 585] on div at bounding box center [400, 585] width 46 height 3
click at [708, 579] on mat-icon "more_horiz" at bounding box center [705, 585] width 21 height 21
click at [721, 642] on span "Delete clip" at bounding box center [732, 643] width 69 height 21
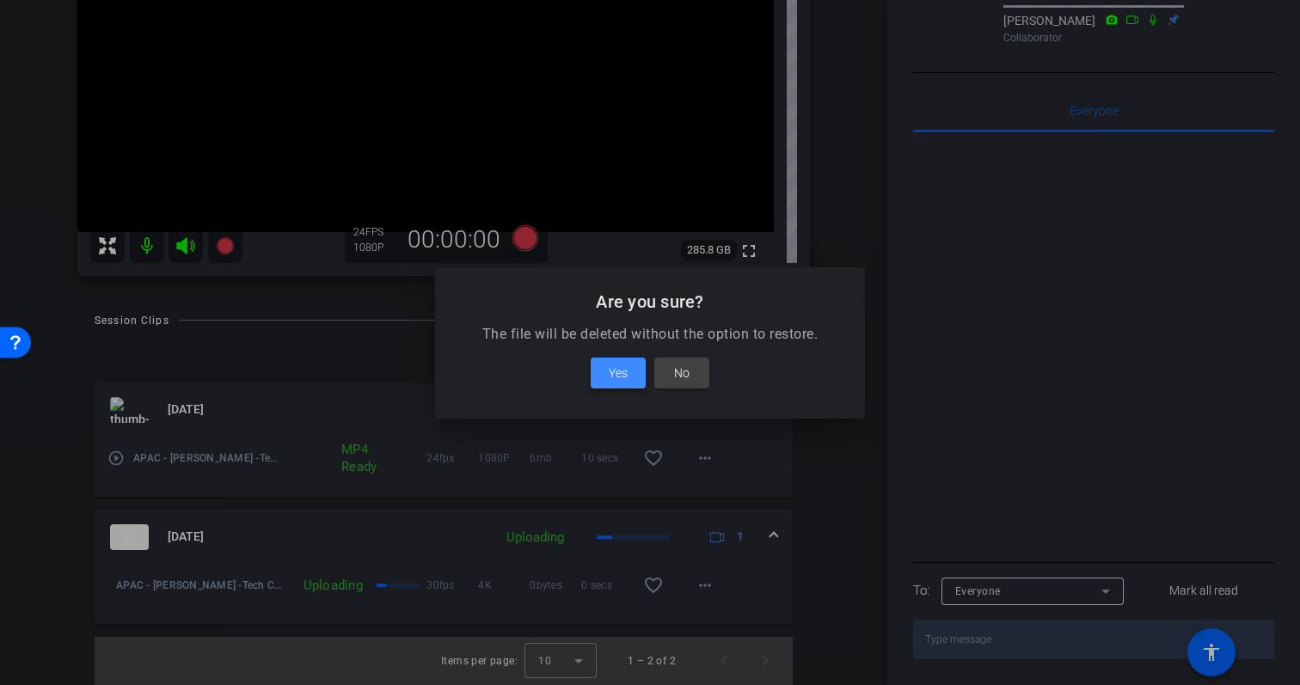
click at [627, 369] on span "Yes" at bounding box center [618, 373] width 19 height 21
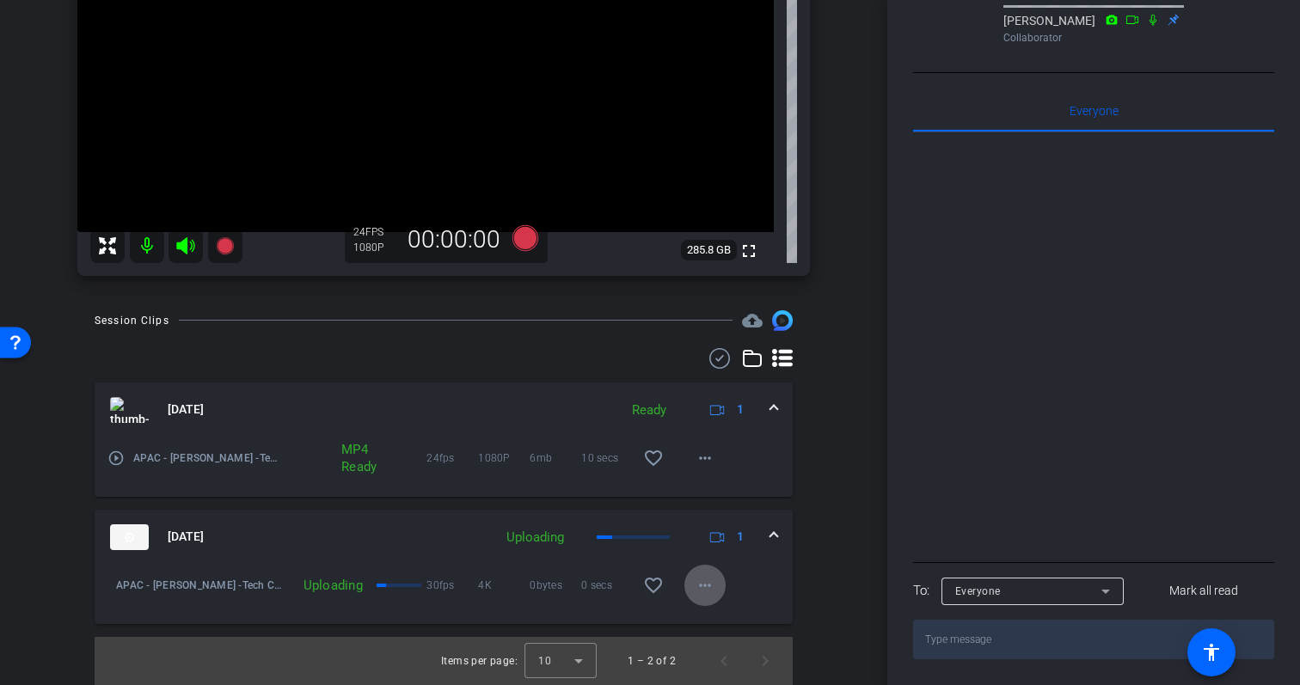
scroll to position [121, 0]
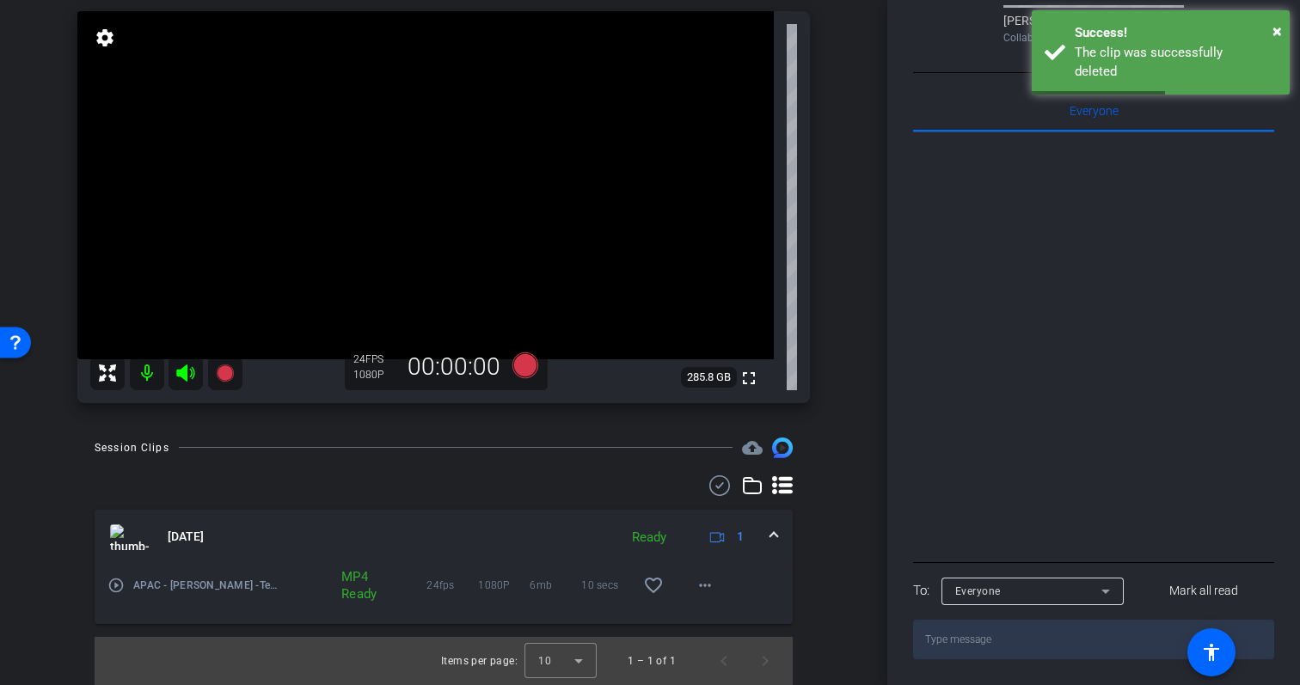
click at [769, 532] on div "Oct 1, 2025 Ready 1" at bounding box center [440, 538] width 661 height 26
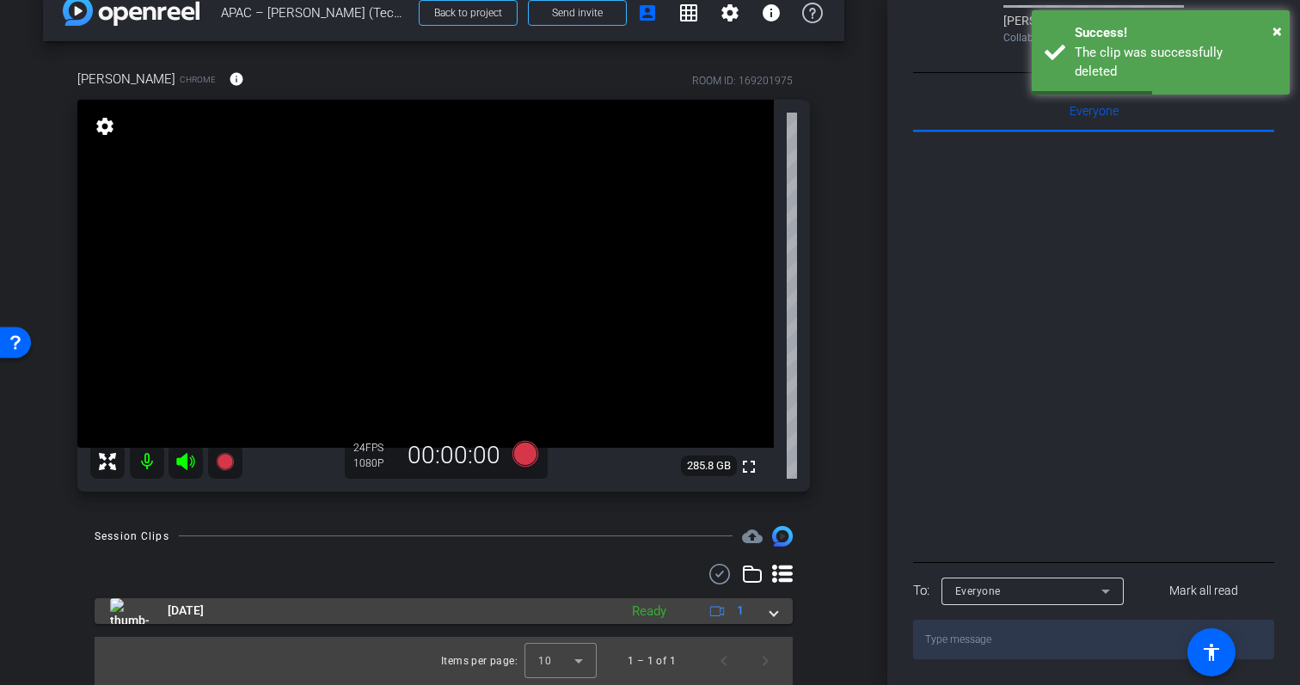
scroll to position [33, 0]
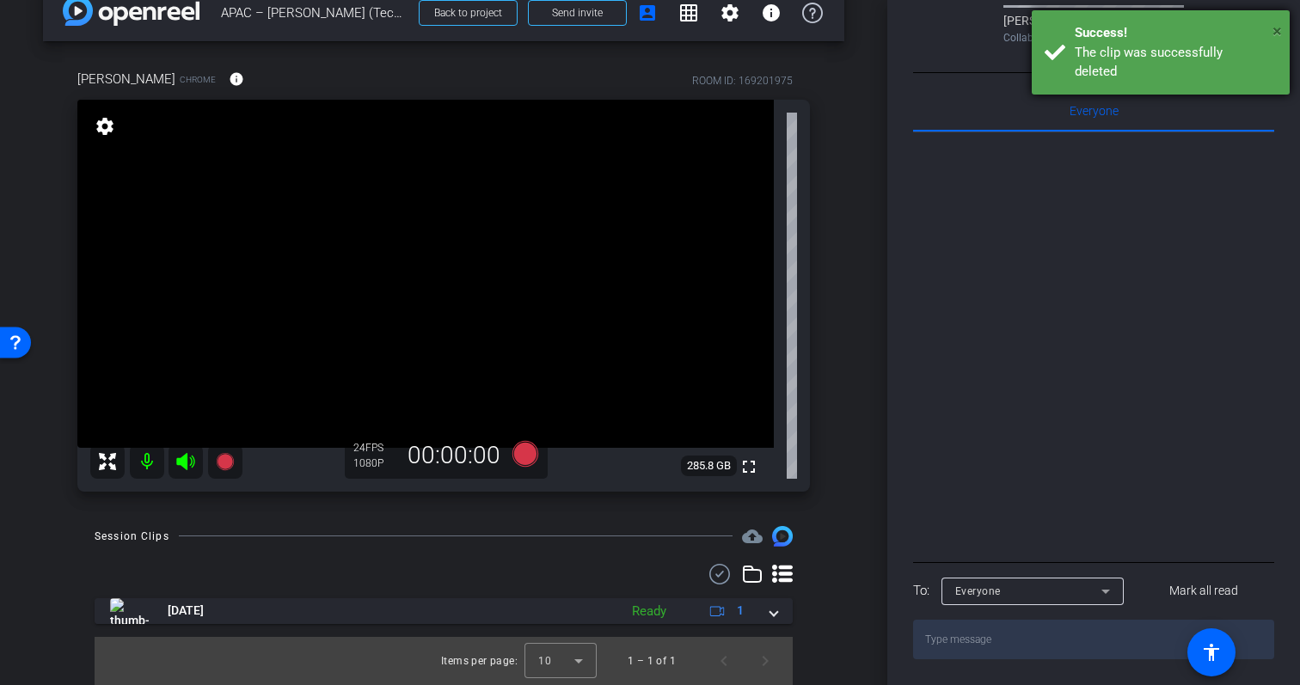
click at [1275, 26] on span "×" at bounding box center [1277, 31] width 9 height 21
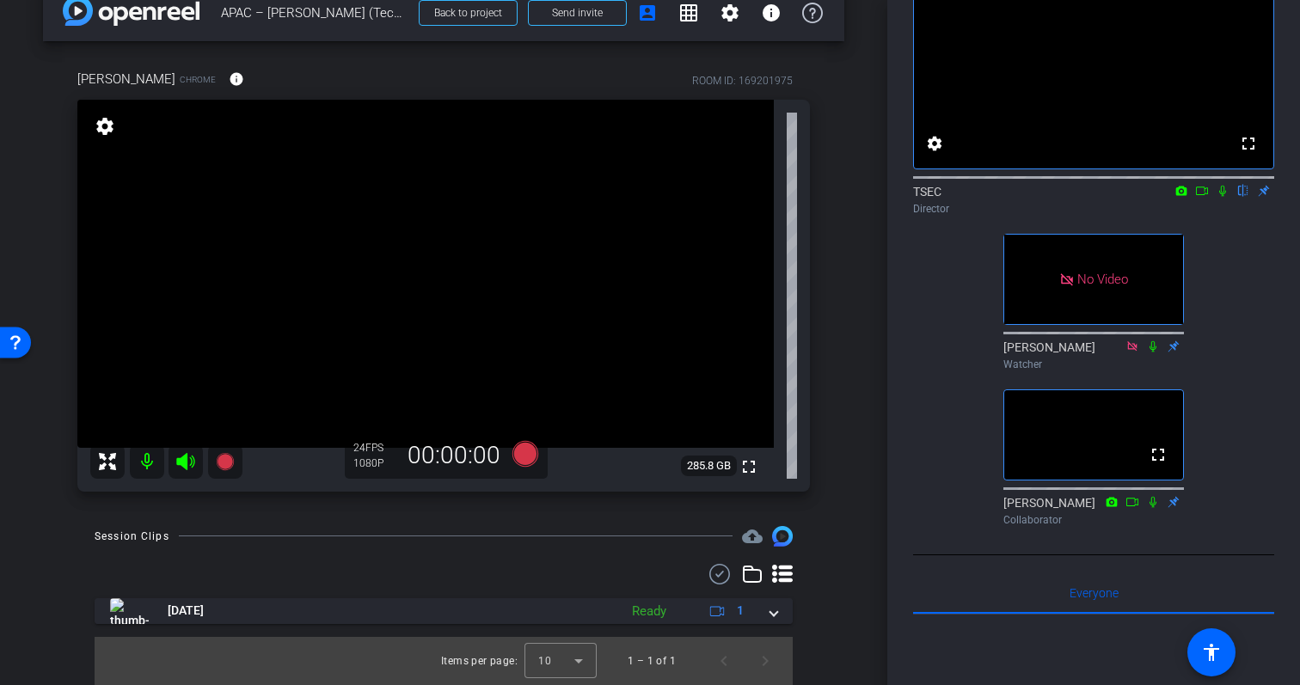
scroll to position [0, 0]
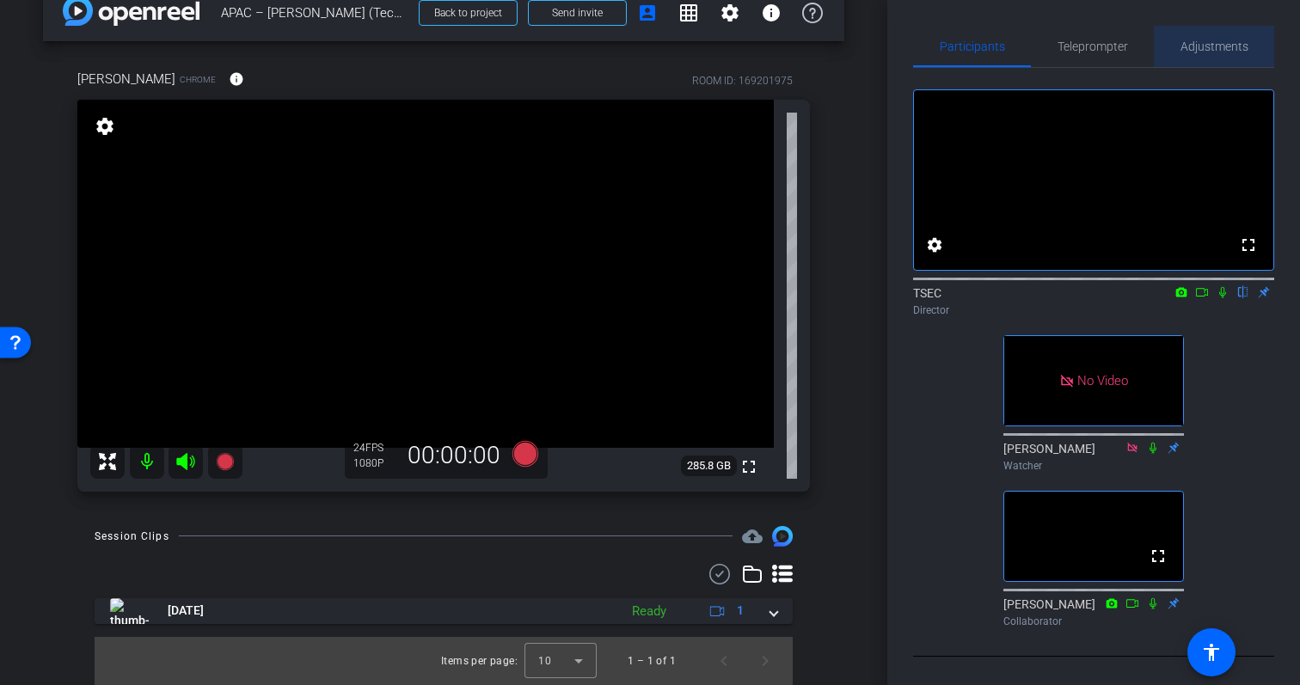
click at [1208, 43] on span "Adjustments" at bounding box center [1215, 46] width 68 height 12
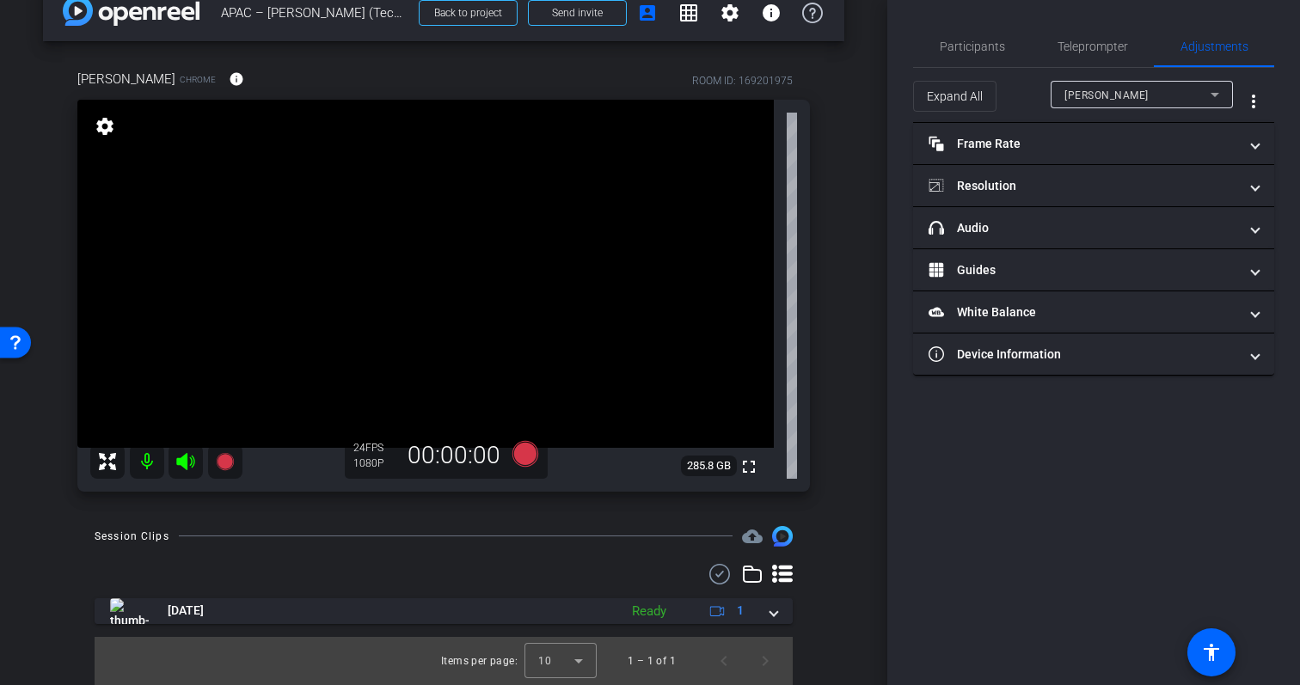
click at [1174, 96] on div "Lawrence Siow" at bounding box center [1138, 95] width 146 height 22
click at [1105, 454] on div at bounding box center [650, 342] width 1300 height 685
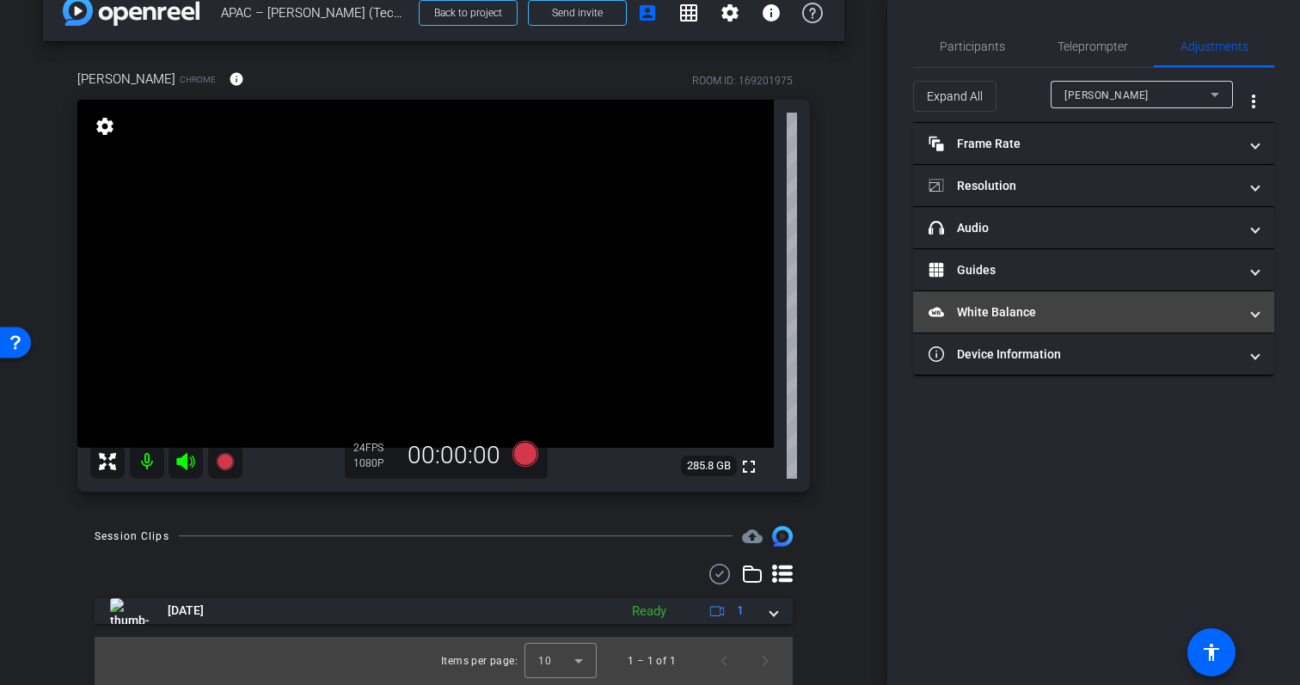
click at [1121, 323] on mat-expansion-panel-header "White Balance White Balance" at bounding box center [1093, 312] width 361 height 41
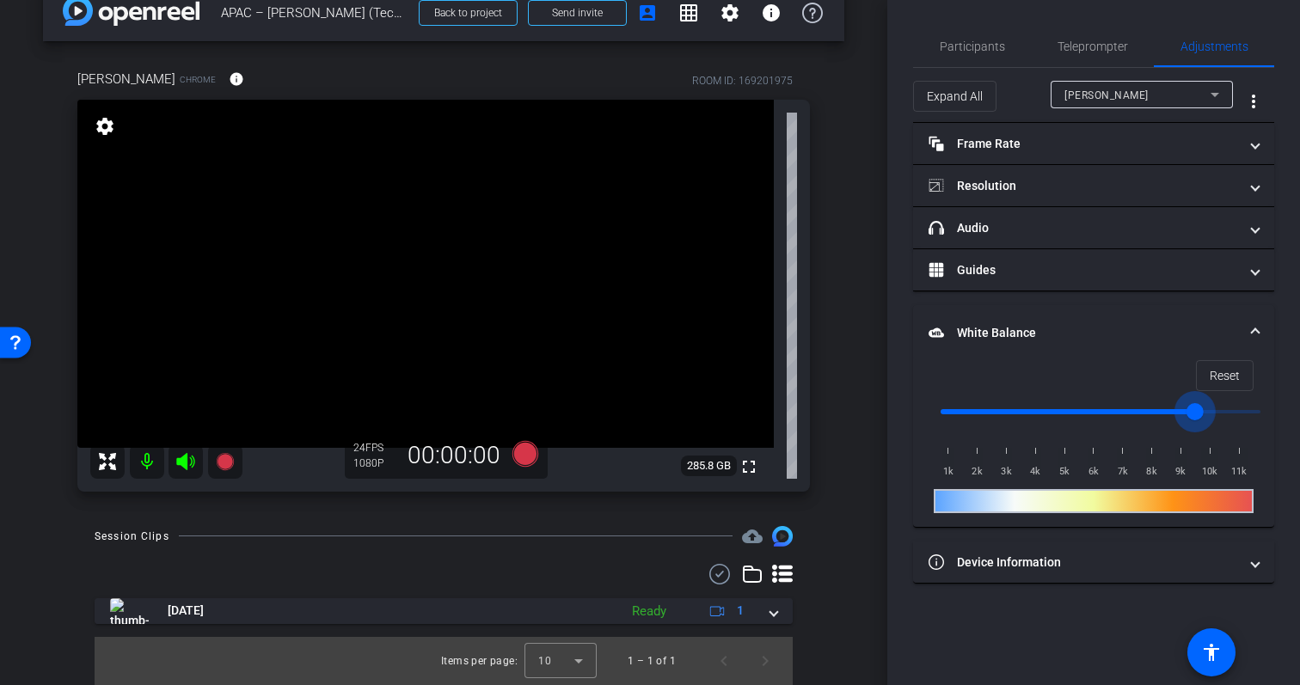
drag, startPoint x: 1258, startPoint y: 411, endPoint x: 1174, endPoint y: 418, distance: 84.6
click at [1174, 418] on input "range" at bounding box center [1101, 412] width 356 height 38
drag, startPoint x: 949, startPoint y: 415, endPoint x: 1066, endPoint y: 416, distance: 117.0
click at [1066, 416] on input "range" at bounding box center [1101, 412] width 356 height 38
drag, startPoint x: 1070, startPoint y: 411, endPoint x: 1105, endPoint y: 411, distance: 35.3
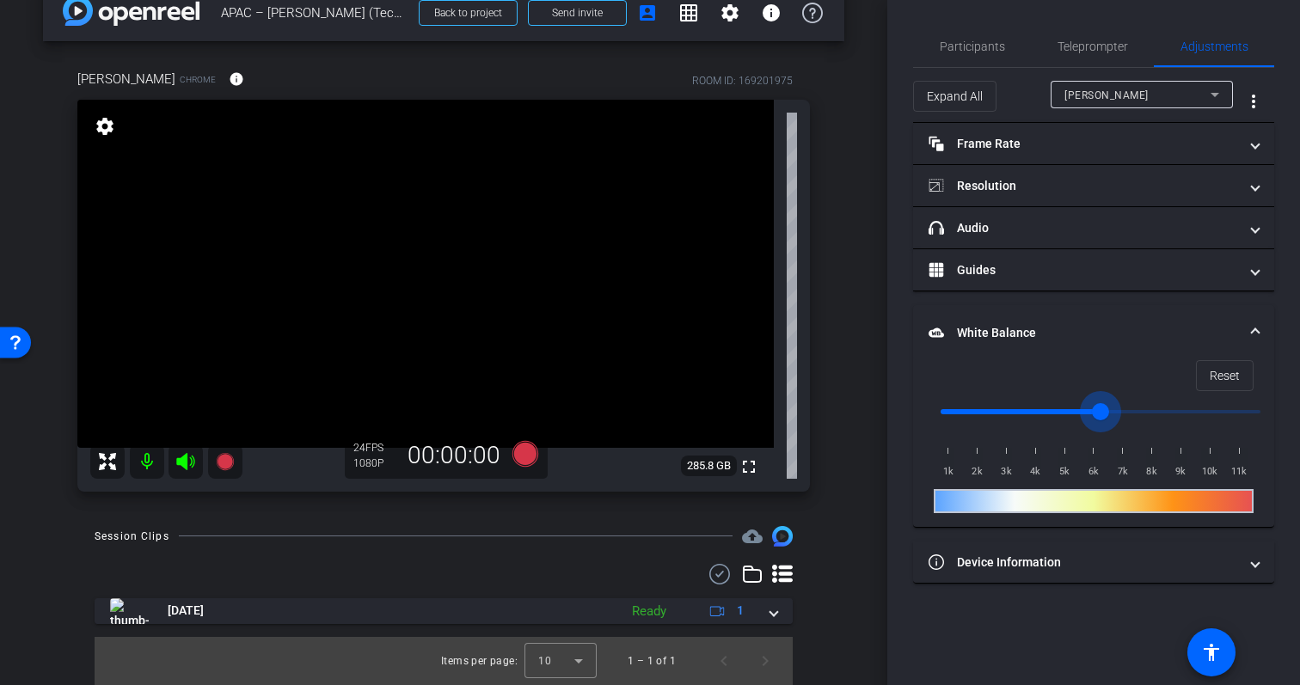
click at [1105, 411] on input "range" at bounding box center [1101, 412] width 356 height 38
drag, startPoint x: 1105, startPoint y: 411, endPoint x: 1158, endPoint y: 411, distance: 53.3
click at [1159, 411] on input "range" at bounding box center [1101, 412] width 356 height 38
drag, startPoint x: 1138, startPoint y: 504, endPoint x: 1093, endPoint y: 504, distance: 44.7
click at [1093, 504] on div at bounding box center [1094, 501] width 320 height 24
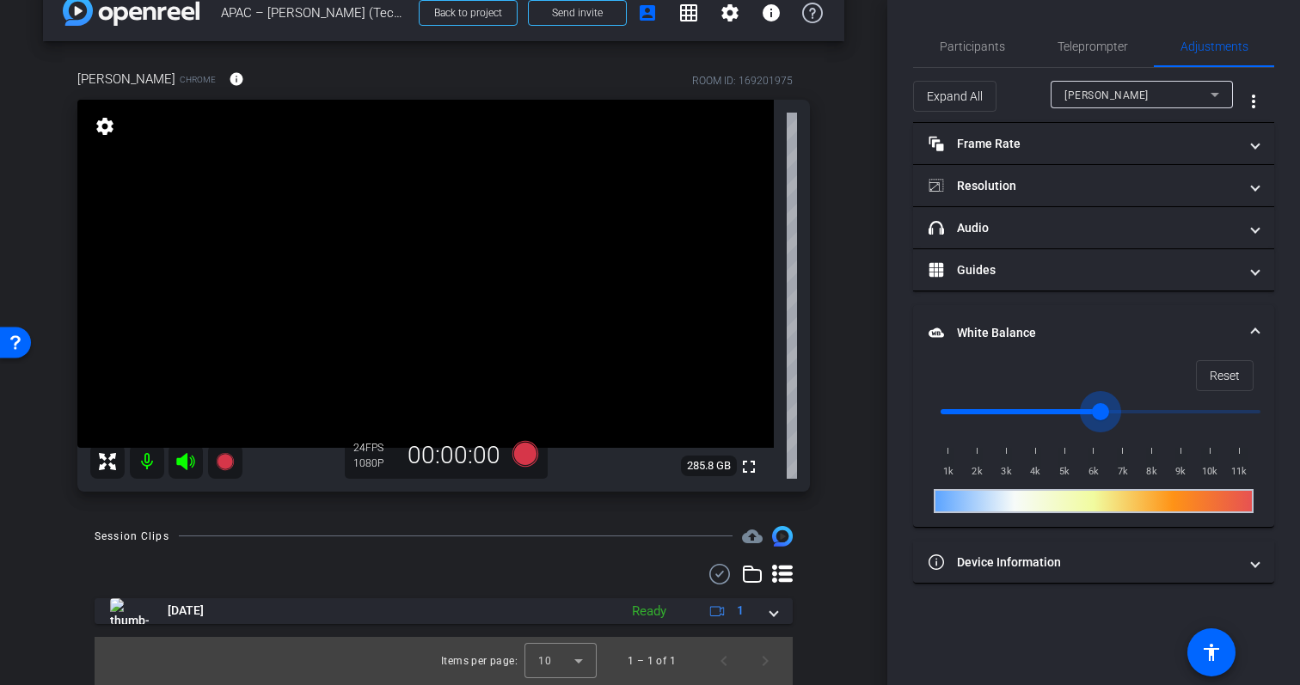
drag, startPoint x: 1162, startPoint y: 409, endPoint x: 1105, endPoint y: 409, distance: 56.8
type input "6000"
click at [1105, 409] on input "range" at bounding box center [1101, 412] width 356 height 38
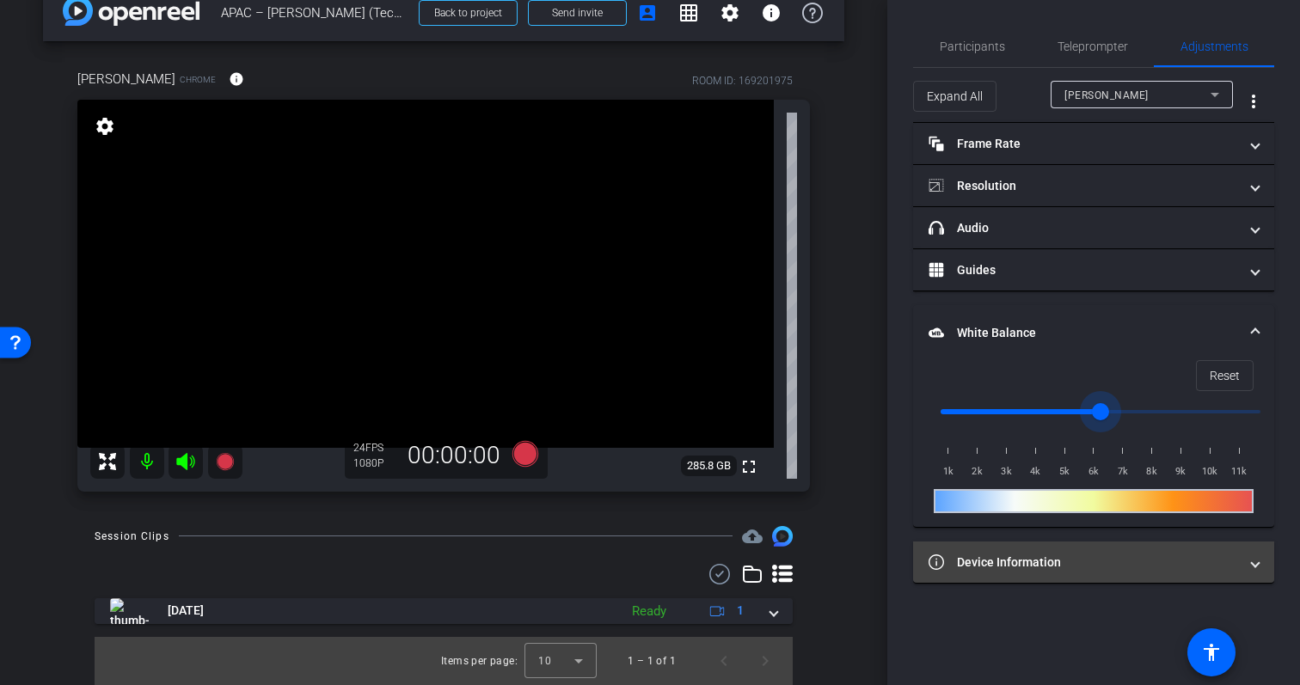
click at [1109, 562] on mat-panel-title "Device Information" at bounding box center [1084, 563] width 310 height 18
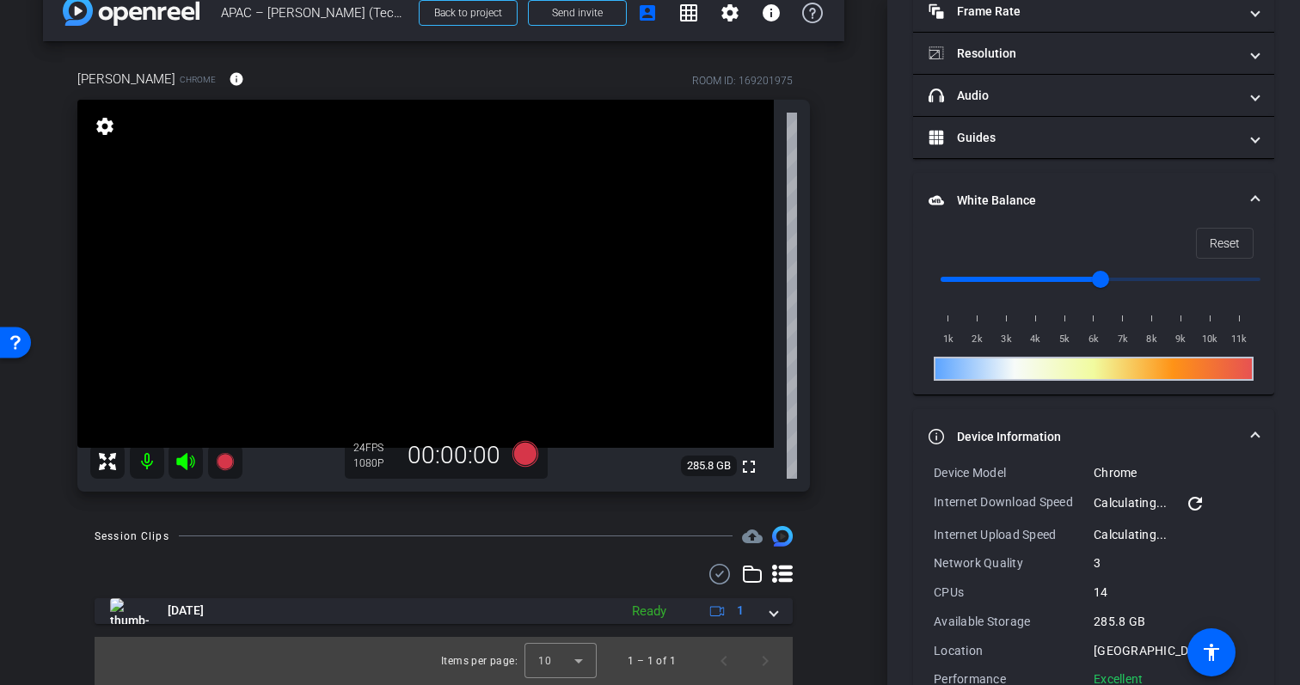
scroll to position [175, 0]
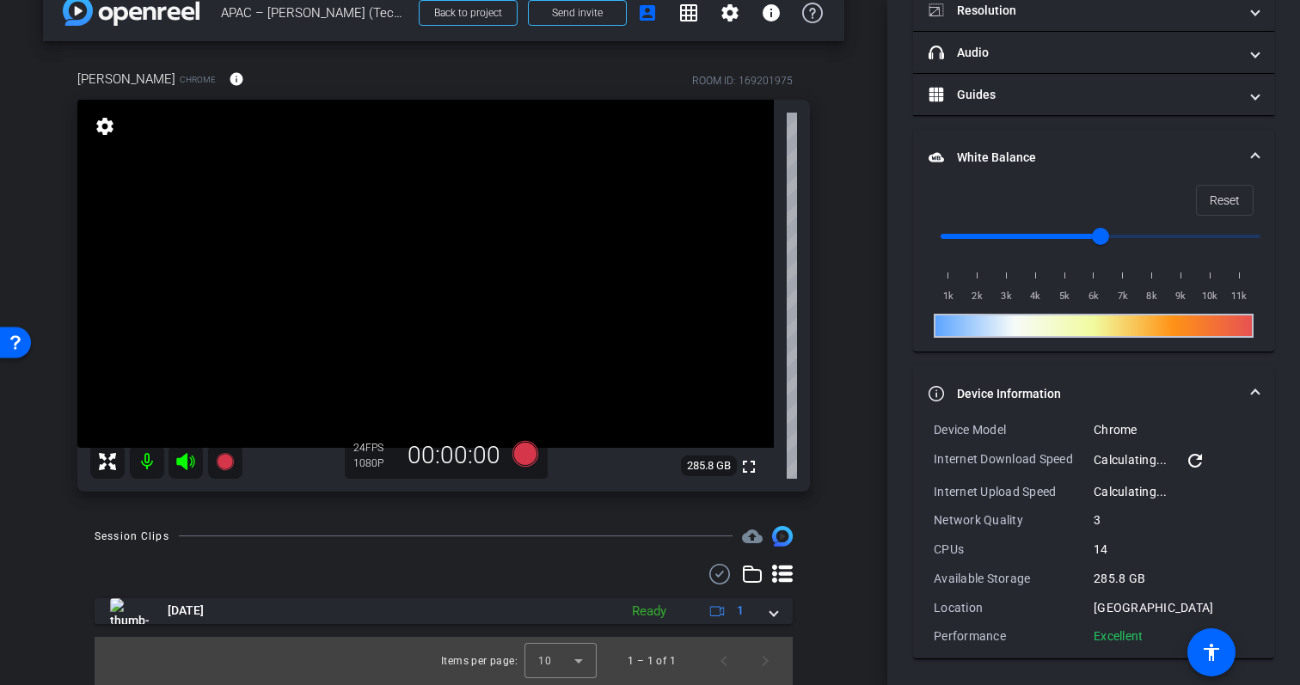
click at [1199, 458] on mat-icon "refresh" at bounding box center [1195, 461] width 21 height 21
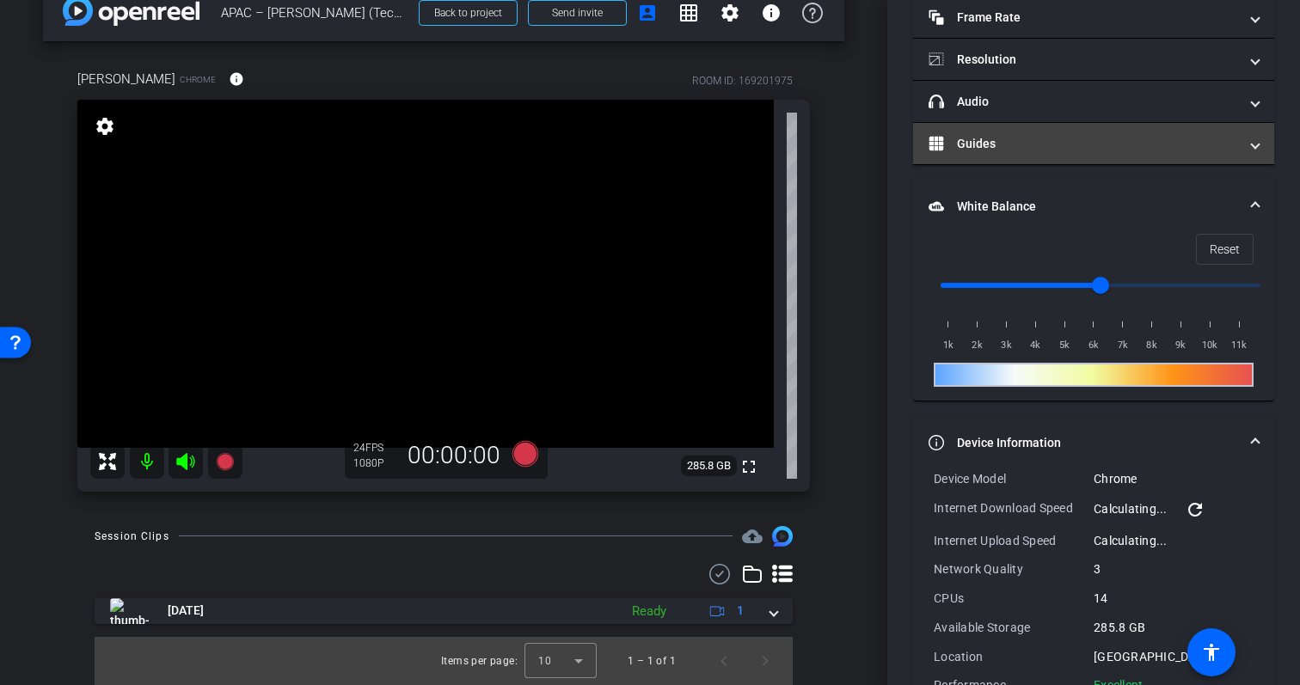
click at [1048, 135] on mat-panel-title "Guides" at bounding box center [1084, 144] width 310 height 18
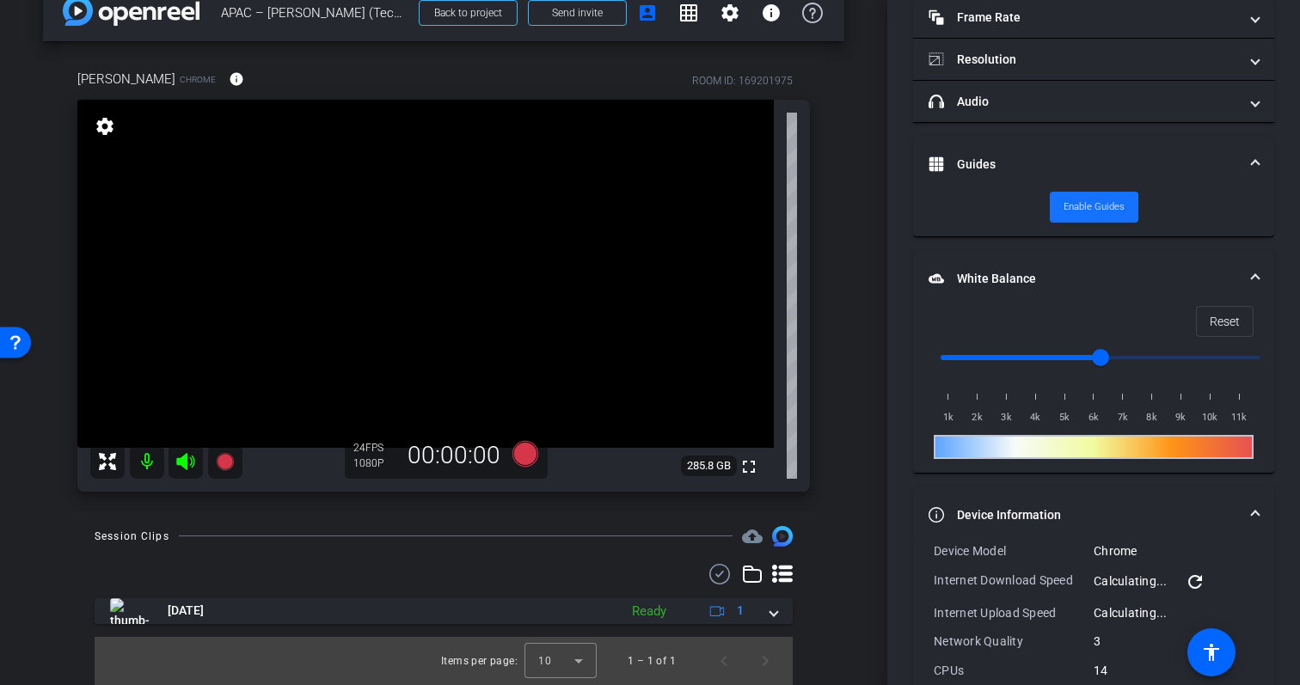
click at [1105, 211] on span "Enable Guides" at bounding box center [1094, 207] width 61 height 26
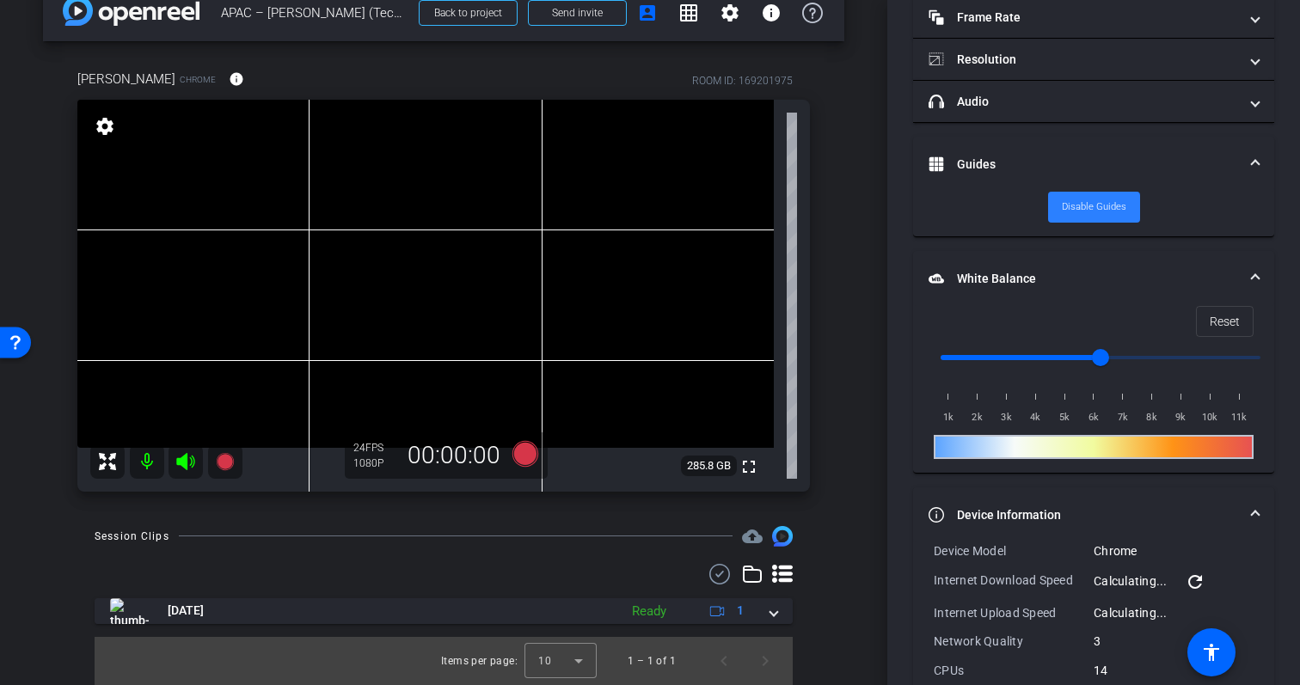
click at [1092, 216] on span "Disable Guides" at bounding box center [1094, 207] width 65 height 26
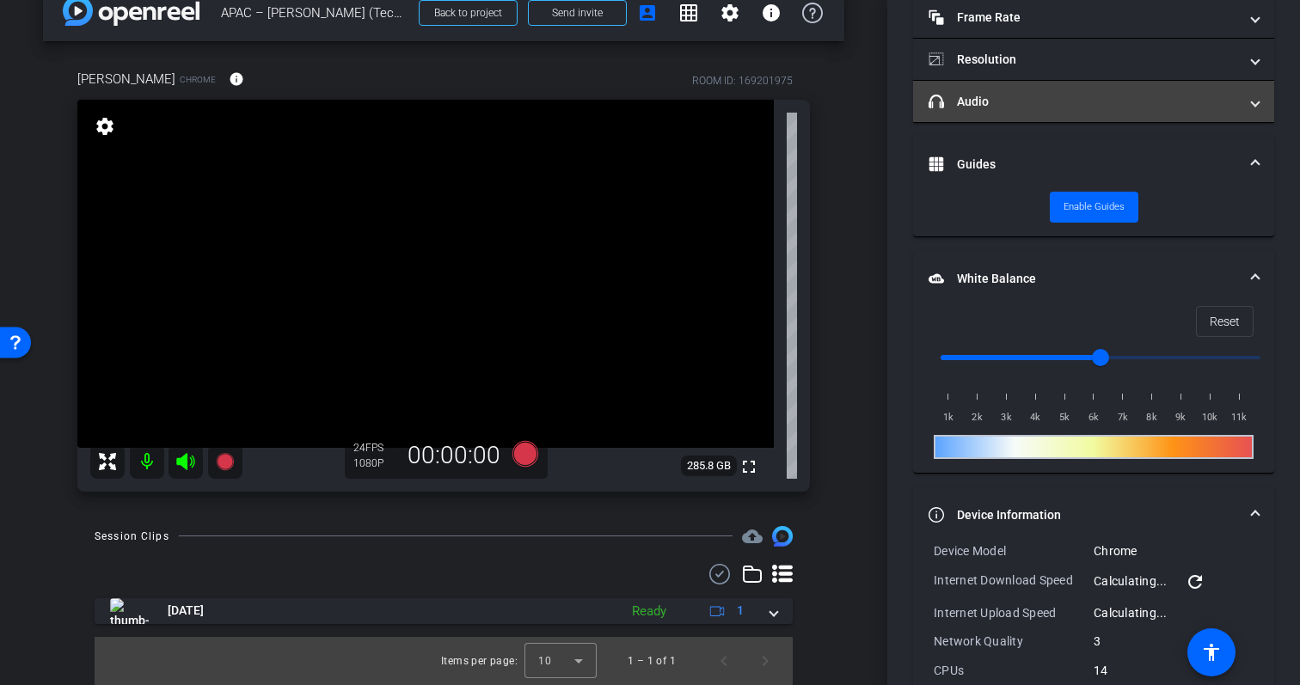
click at [1108, 94] on mat-panel-title "headphone icon Audio" at bounding box center [1084, 102] width 310 height 18
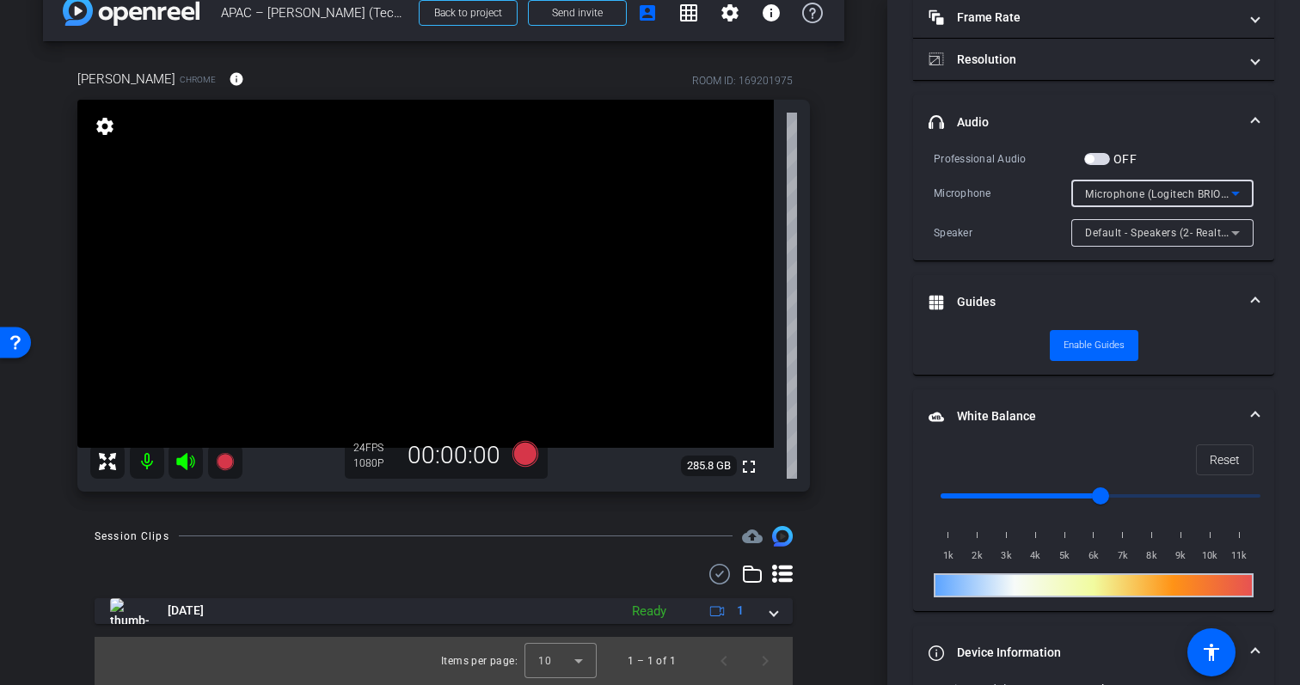
click at [1122, 198] on span "Microphone (Logitech BRIO) (046d:085e)" at bounding box center [1187, 194] width 204 height 14
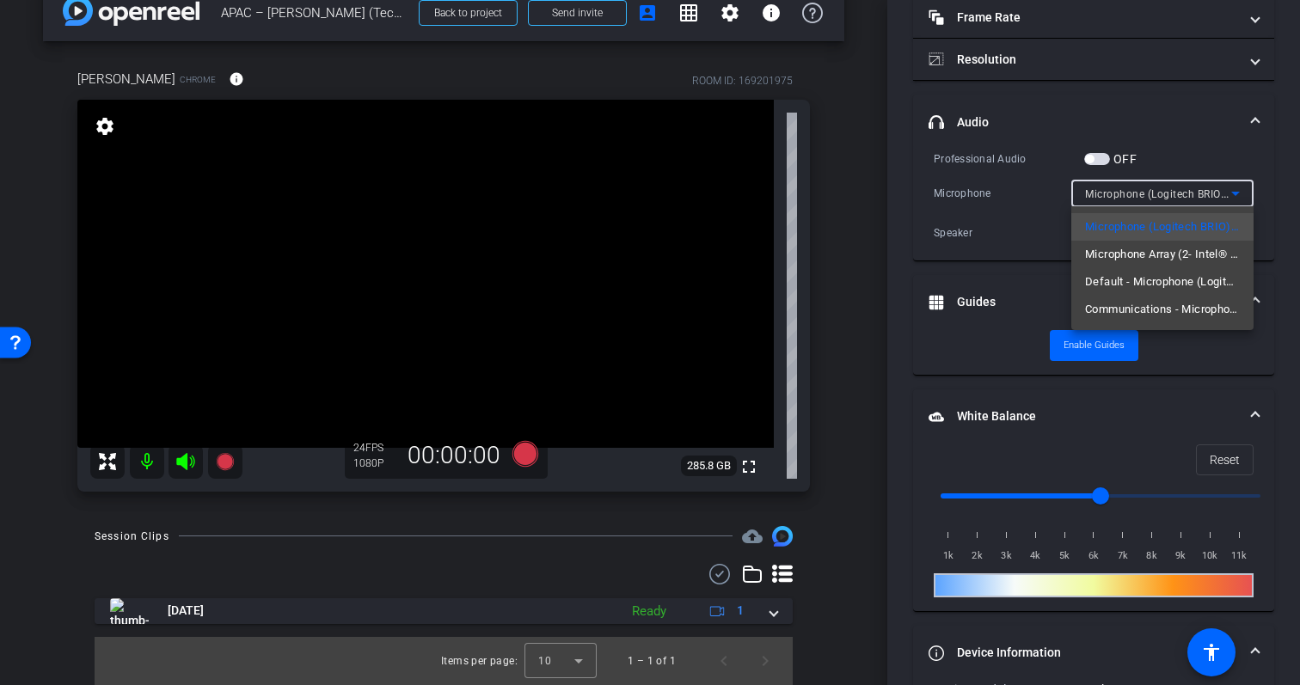
click at [974, 232] on div at bounding box center [650, 342] width 1300 height 685
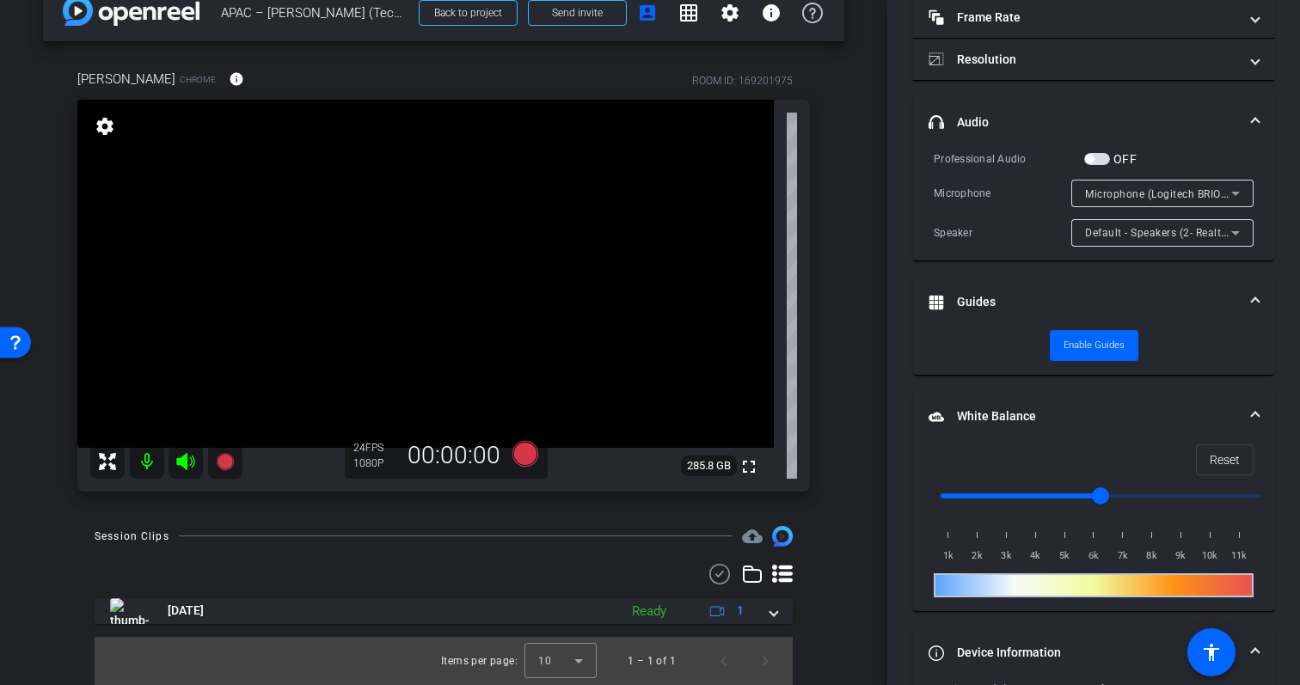
scroll to position [0, 0]
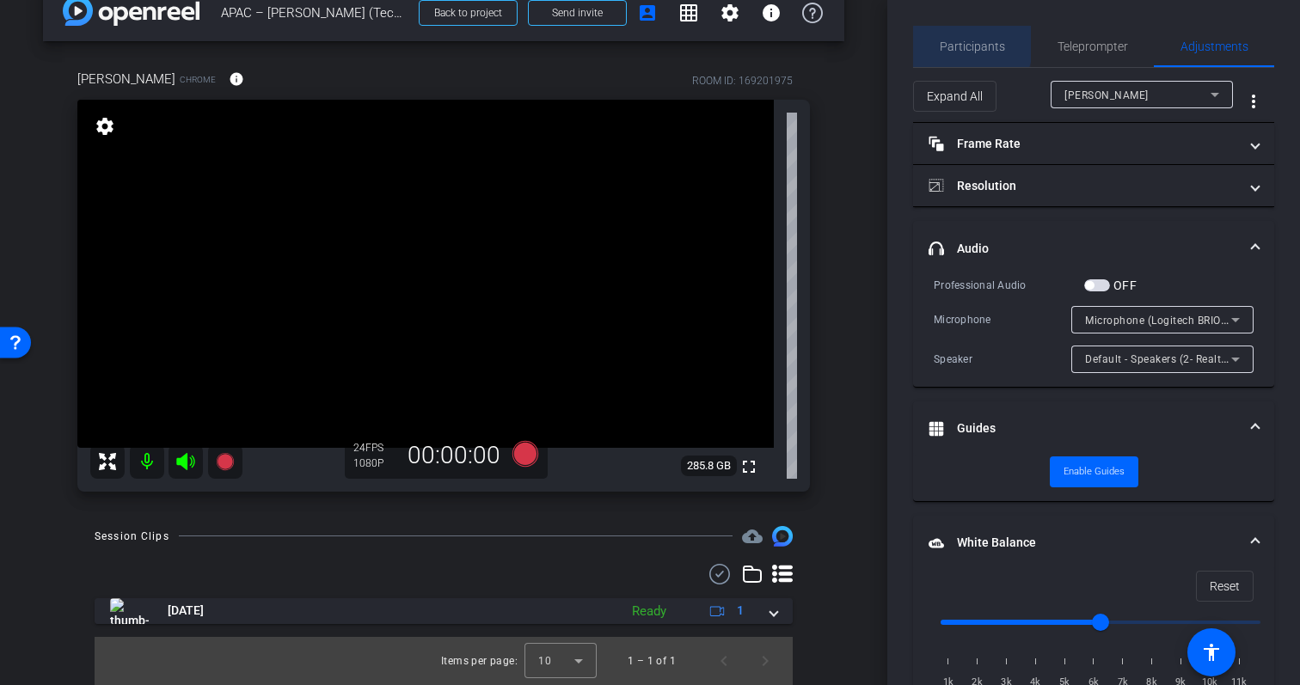
click at [960, 43] on span "Participants" at bounding box center [972, 46] width 65 height 12
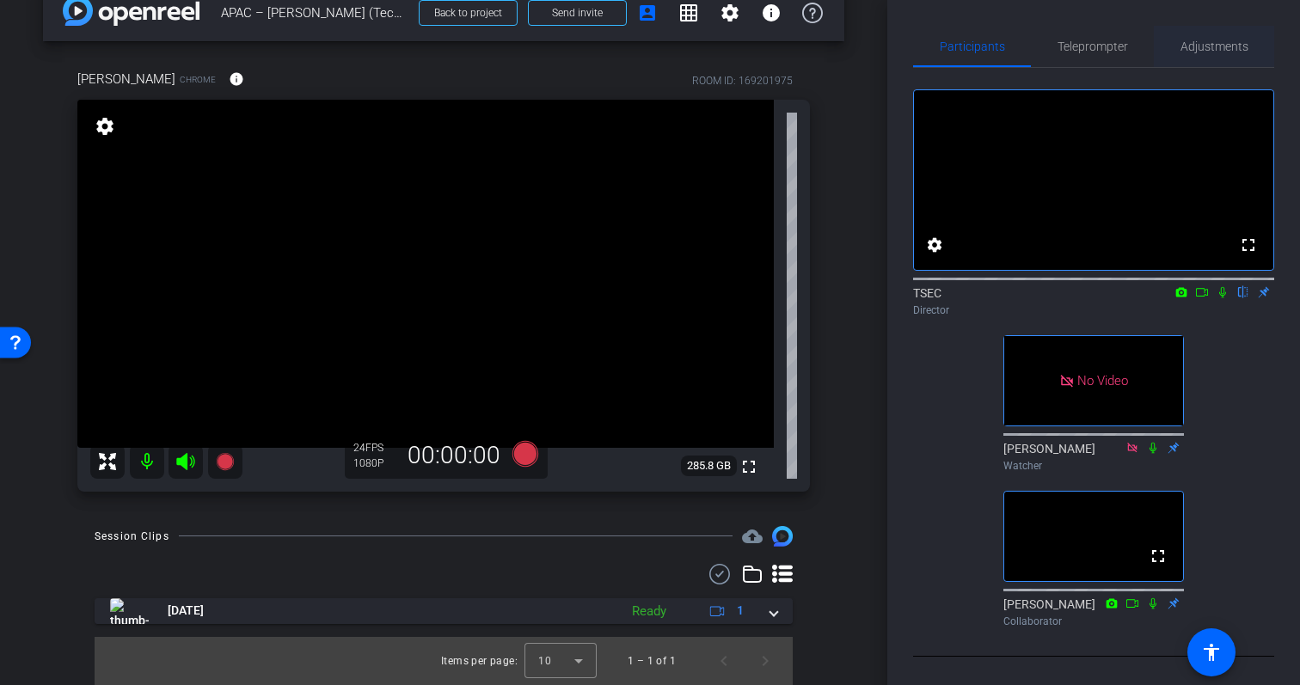
click at [1219, 37] on span "Adjustments" at bounding box center [1215, 46] width 68 height 41
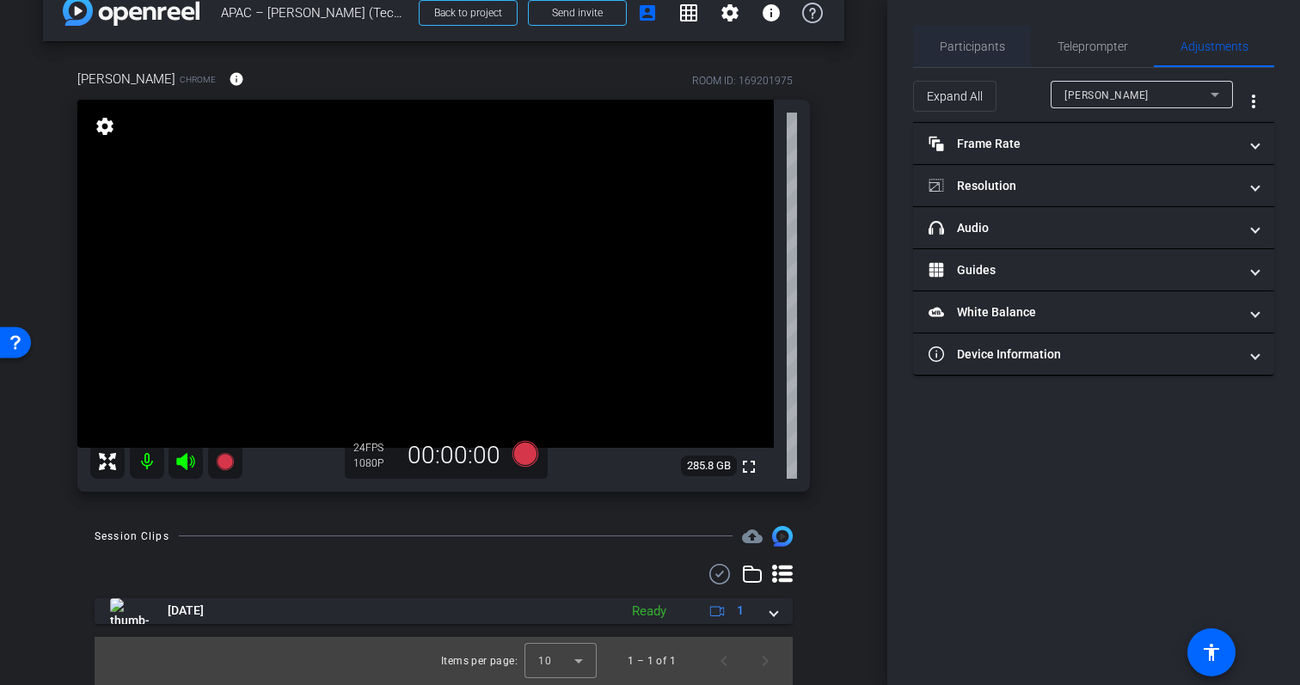
click at [984, 45] on span "Participants" at bounding box center [972, 46] width 65 height 12
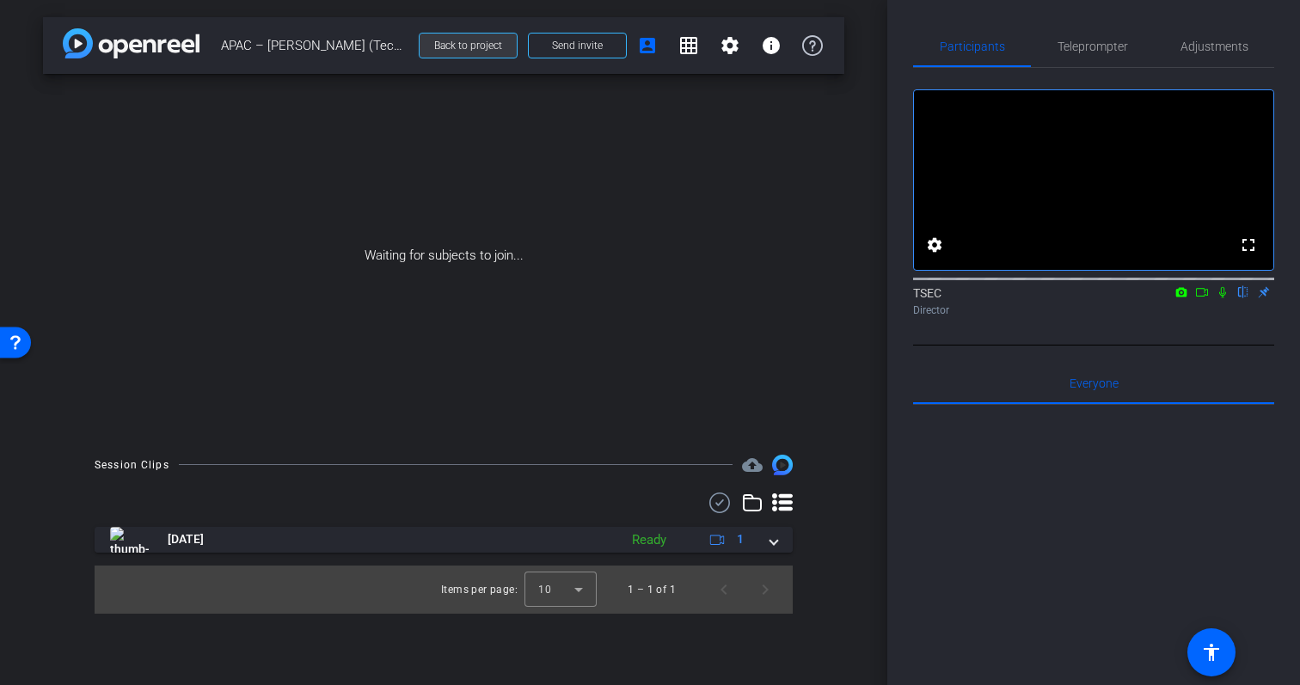
click at [450, 46] on span "Back to project" at bounding box center [468, 46] width 68 height 12
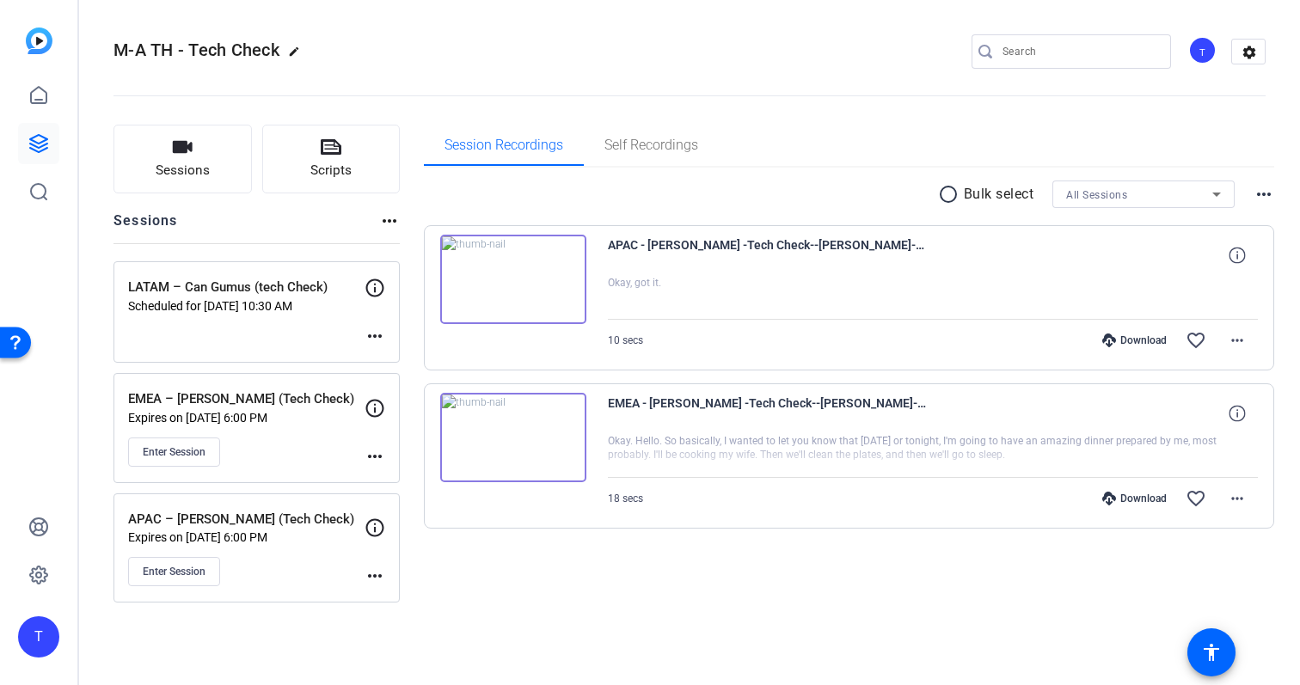
click at [519, 274] on img at bounding box center [513, 279] width 146 height 89
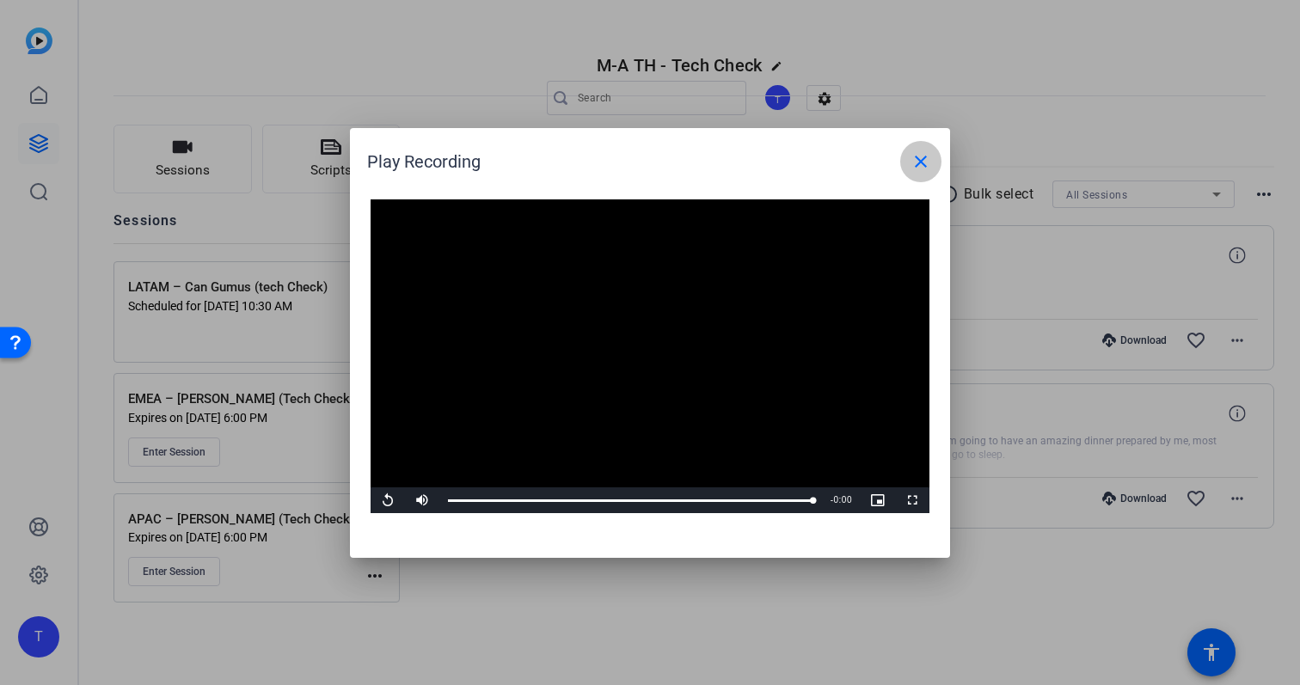
click at [927, 162] on mat-icon "close" at bounding box center [921, 161] width 21 height 21
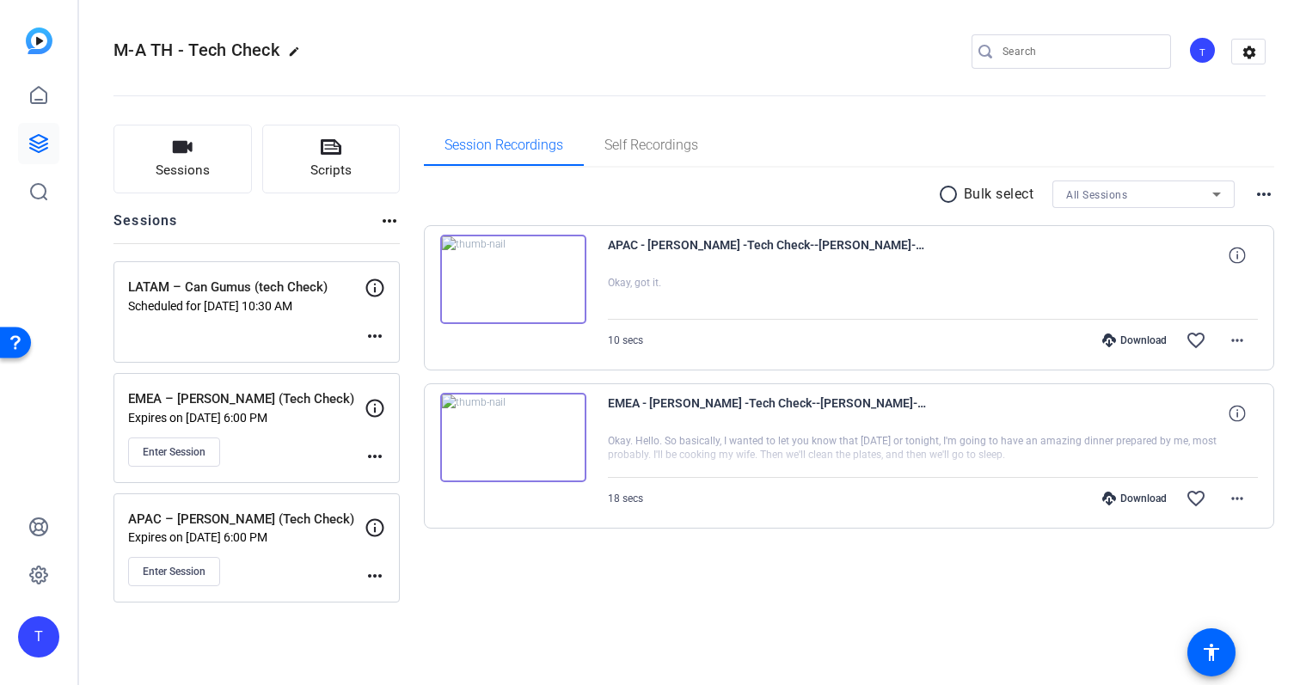
click at [1023, 125] on div "Session Recordings Self Recordings" at bounding box center [849, 145] width 851 height 41
